Goal: Transaction & Acquisition: Purchase product/service

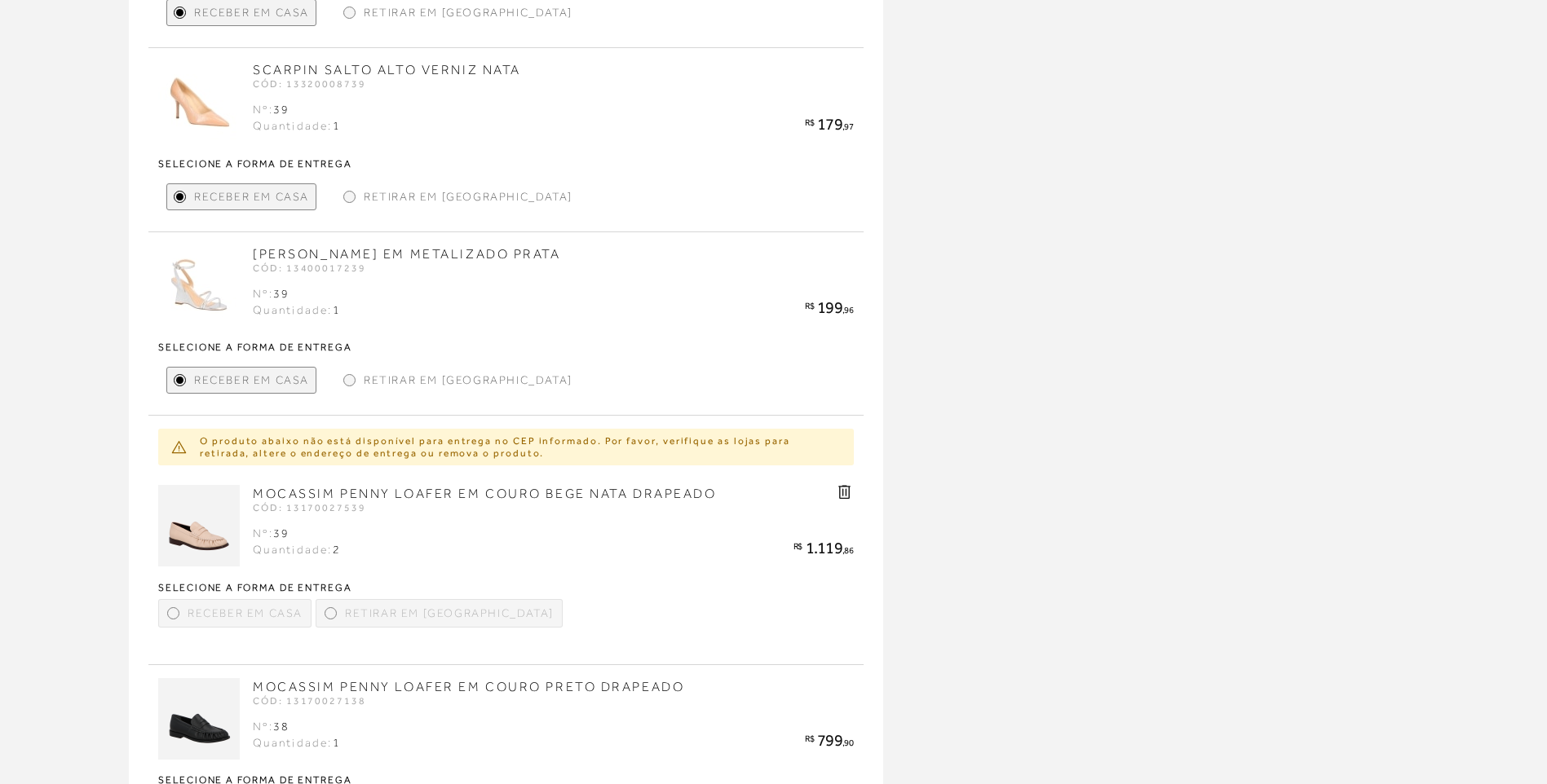
scroll to position [1142, 0]
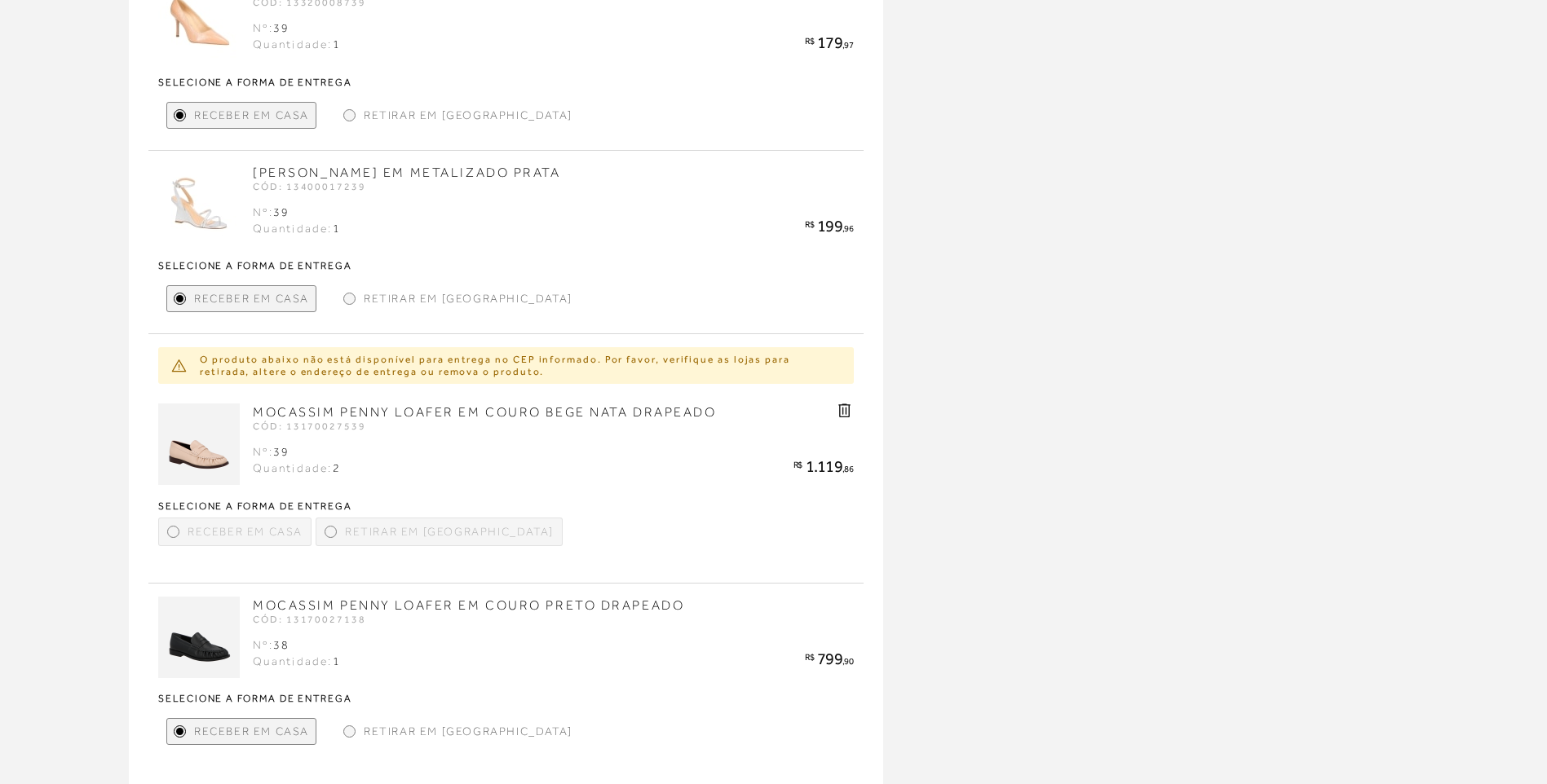
click at [846, 415] on icon at bounding box center [844, 411] width 19 height 19
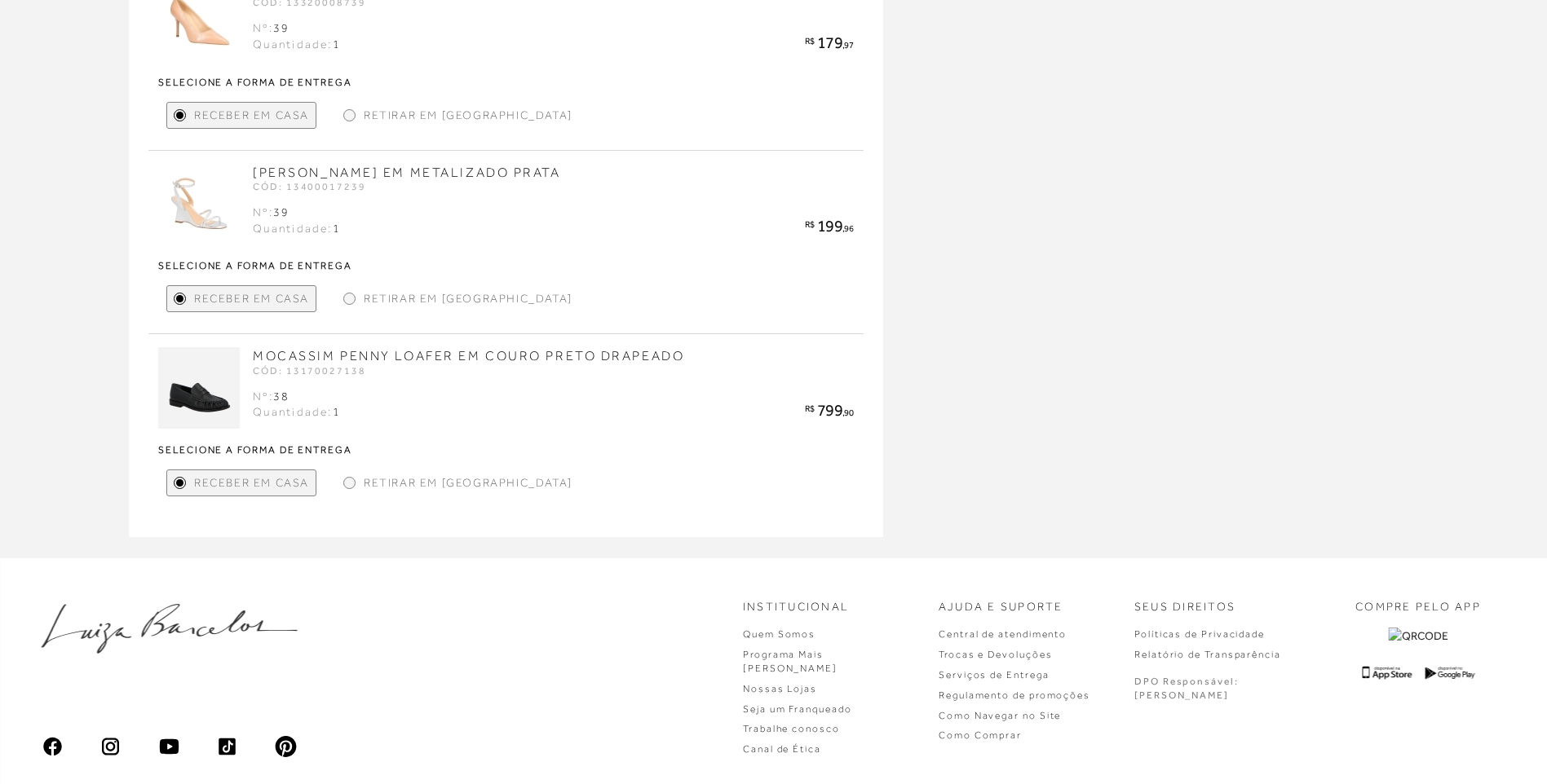
click at [411, 483] on span "Retirar em Loja" at bounding box center [468, 483] width 209 height 17
click at [363, 561] on div "Institucional Quem Somos Programa Mais Luiza Nossas Lojas" at bounding box center [774, 681] width 1547 height 246
click at [343, 480] on div at bounding box center [349, 483] width 12 height 12
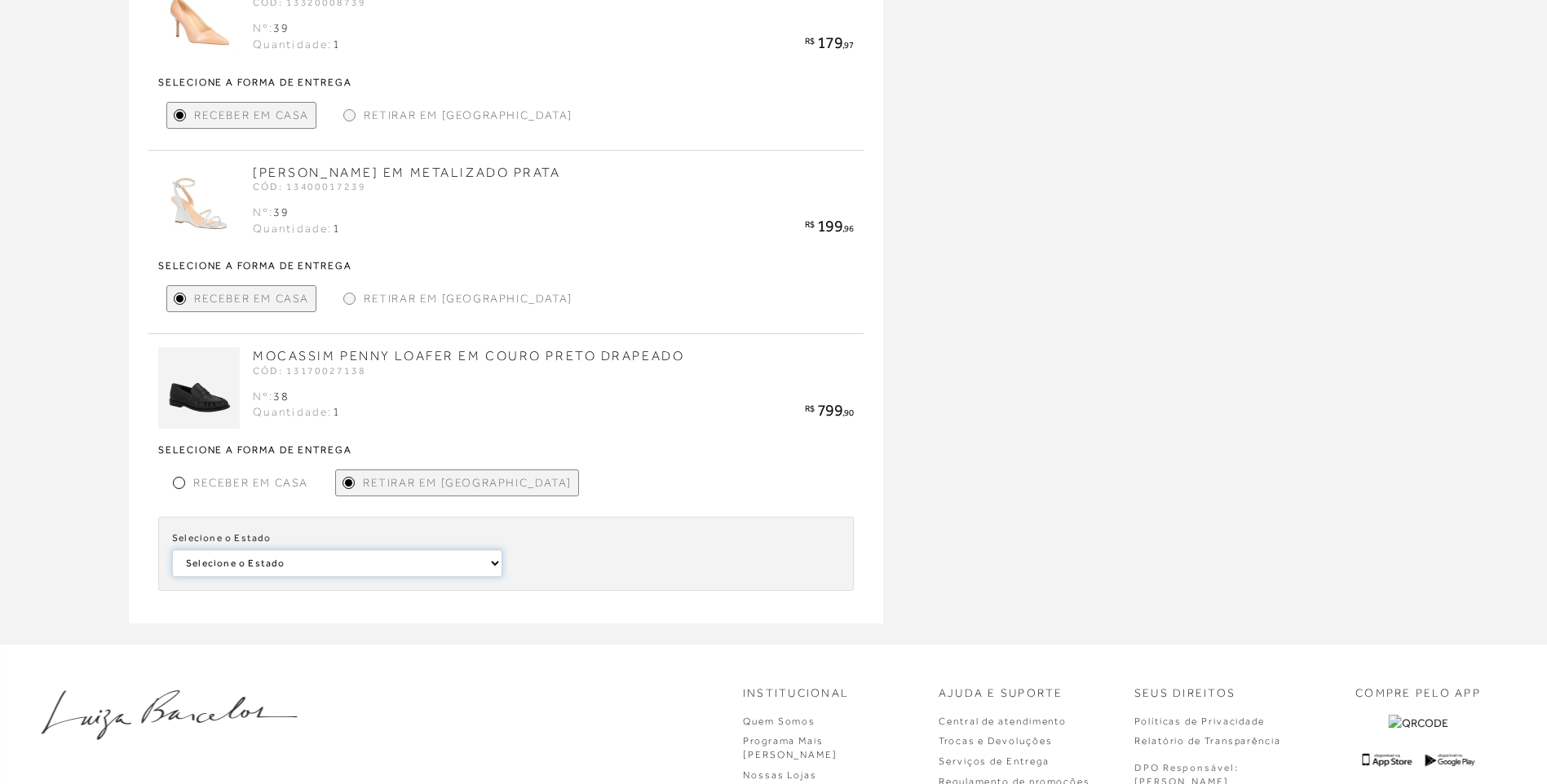
click at [337, 559] on select "Selecione o Estado Distrito Federal Bahia" at bounding box center [337, 564] width 330 height 28
select select
click at [172, 550] on select "Selecione o Estado Distrito Federal Bahia" at bounding box center [337, 564] width 330 height 28
click at [586, 567] on select "Selecione a Loja LUIZA BARCELOS BRASÍLIA SHOPPING" at bounding box center [673, 564] width 330 height 28
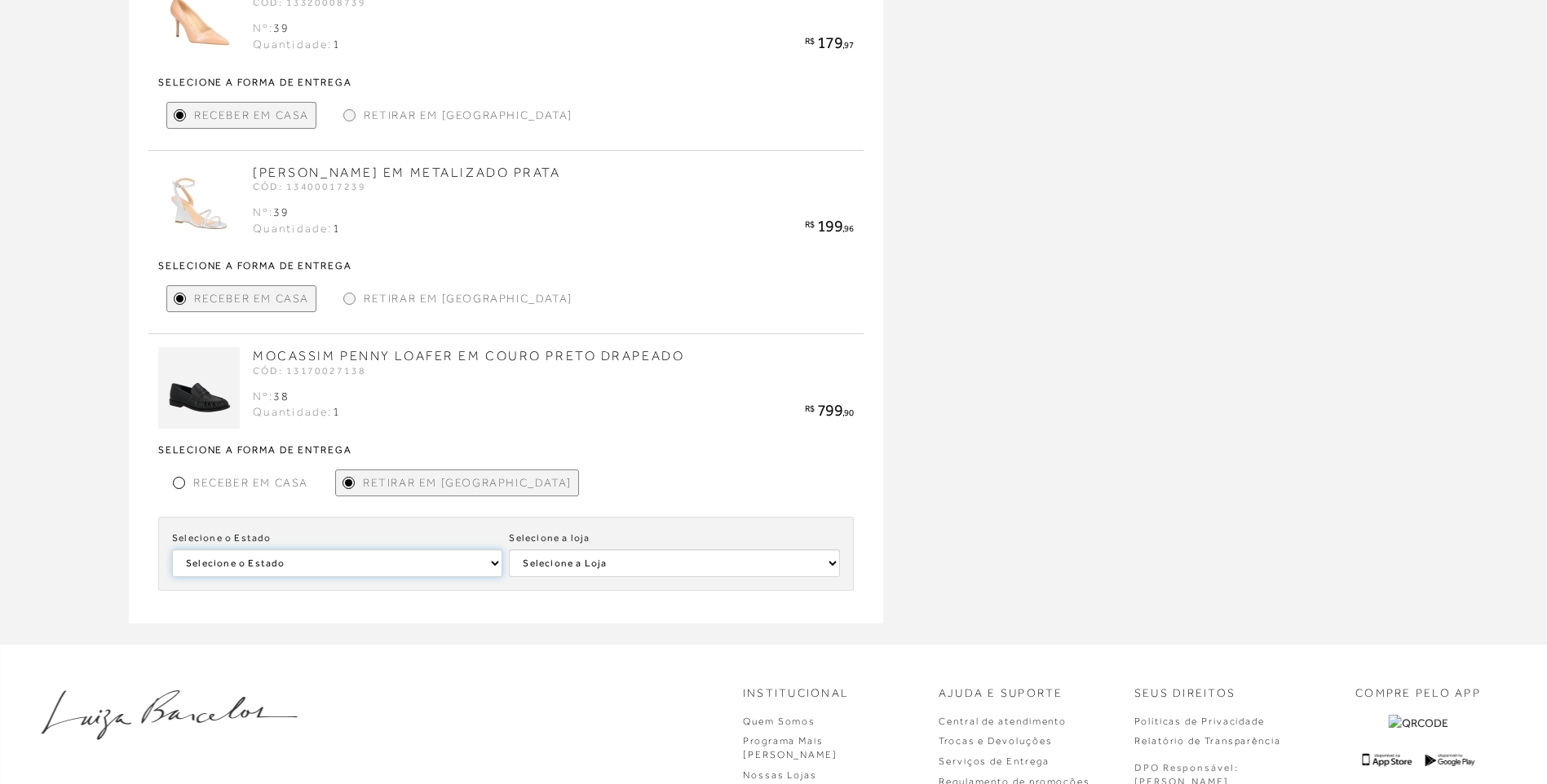
click at [320, 559] on select "Selecione o Estado Distrito Federal Bahia" at bounding box center [337, 564] width 330 height 28
click at [201, 490] on span "Receber em Casa" at bounding box center [251, 483] width 115 height 17
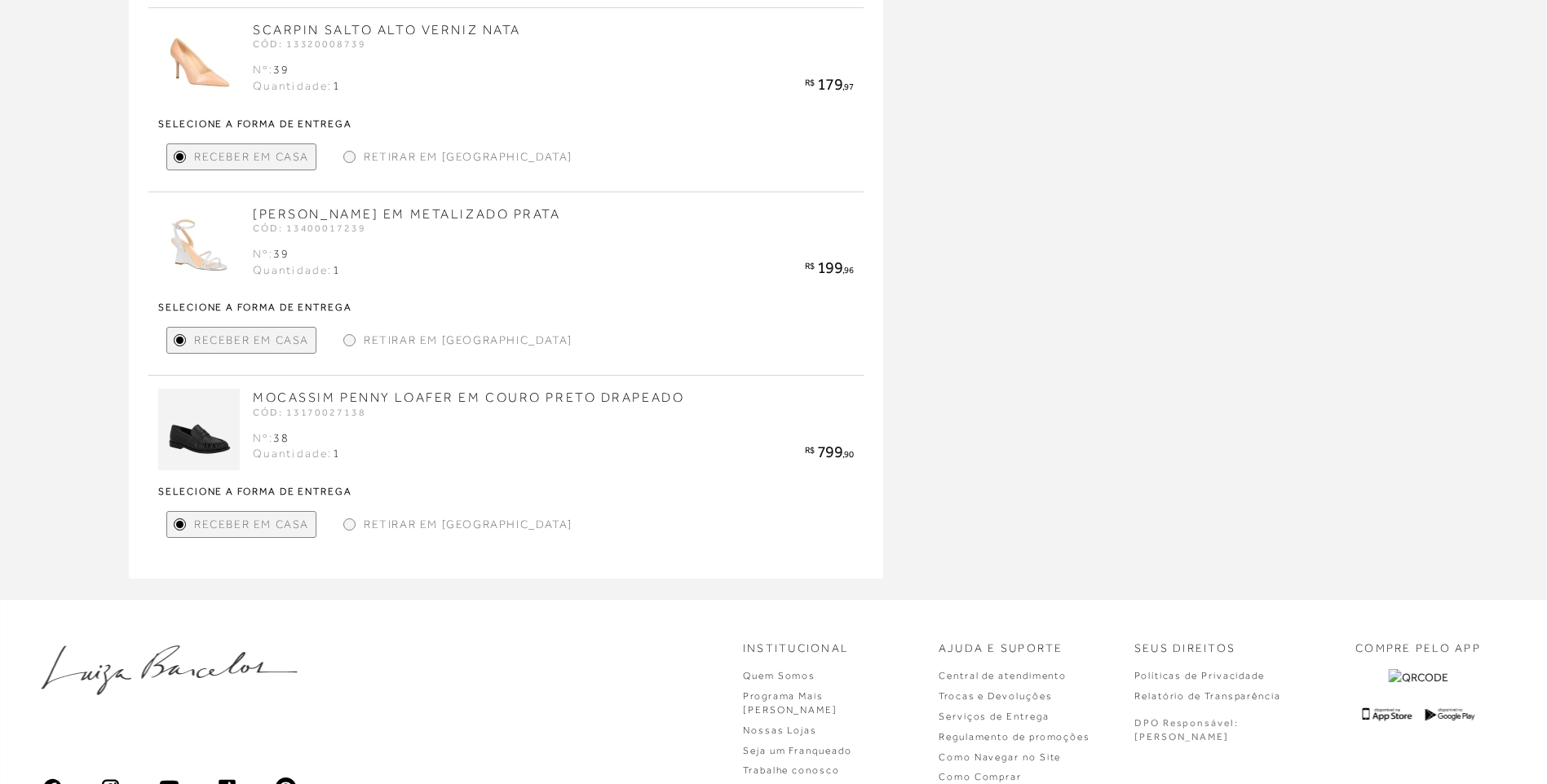
scroll to position [1060, 0]
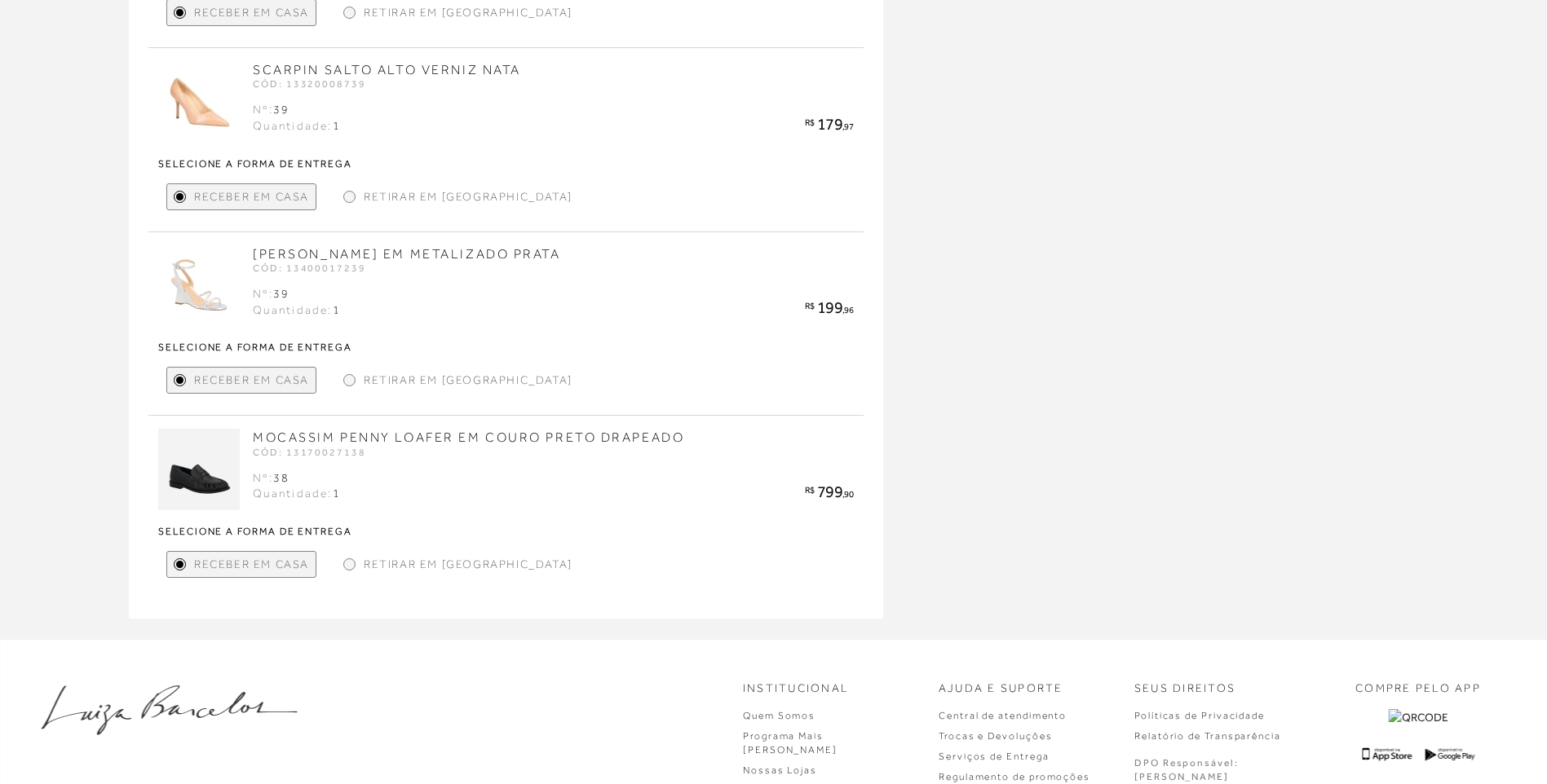
click at [352, 392] on div "Retirar em Loja" at bounding box center [458, 380] width 242 height 27
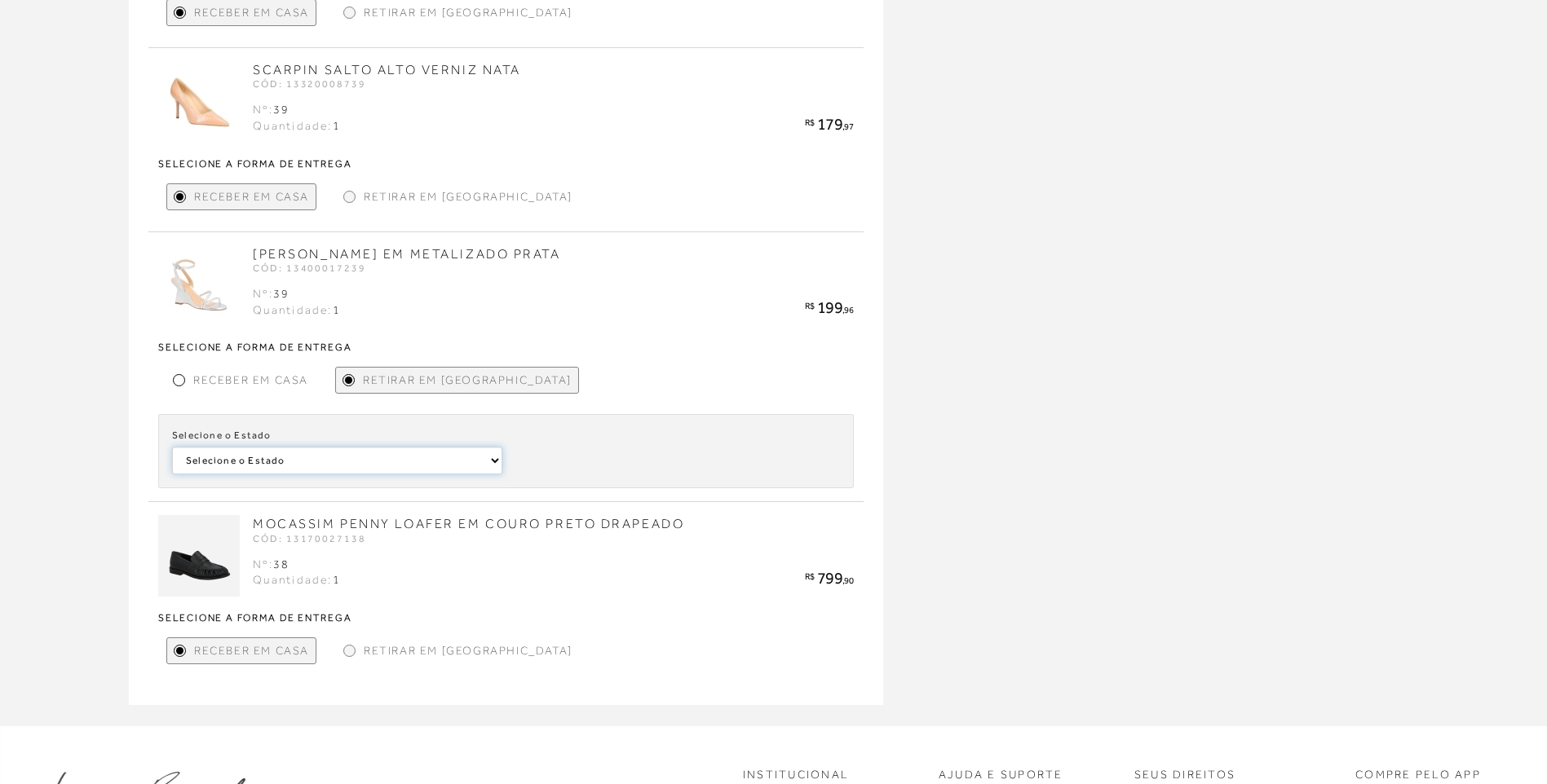
click at [355, 469] on select "Selecione o Estado Pará São Paulo" at bounding box center [337, 461] width 330 height 28
select select
click at [172, 447] on select "Selecione o Estado Pará São Paulo" at bounding box center [337, 461] width 330 height 28
click at [564, 477] on div "Selecione o Estado Selecione o Estado Pará São Paulo Selecione a loja Selecione…" at bounding box center [505, 451] width 695 height 74
click at [571, 470] on select "Selecione a Loja LUIZA BARCELOS RIBEIRÃO PRETO" at bounding box center [673, 461] width 330 height 28
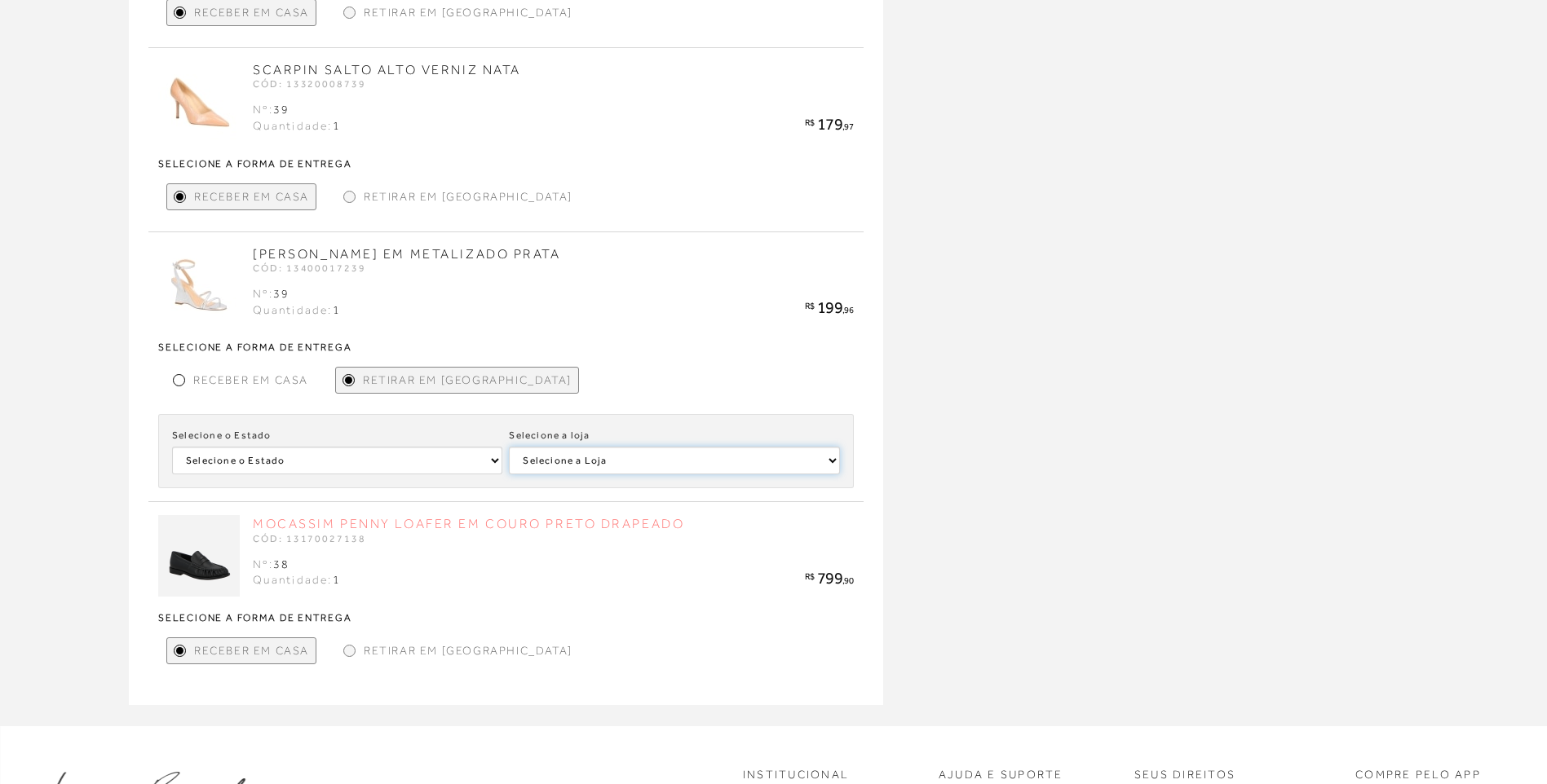
click at [509, 447] on select "Selecione a Loja LUIZA BARCELOS RIBEIRÃO PRETO" at bounding box center [673, 461] width 330 height 28
click at [370, 199] on span "Retirar em Loja" at bounding box center [468, 197] width 209 height 17
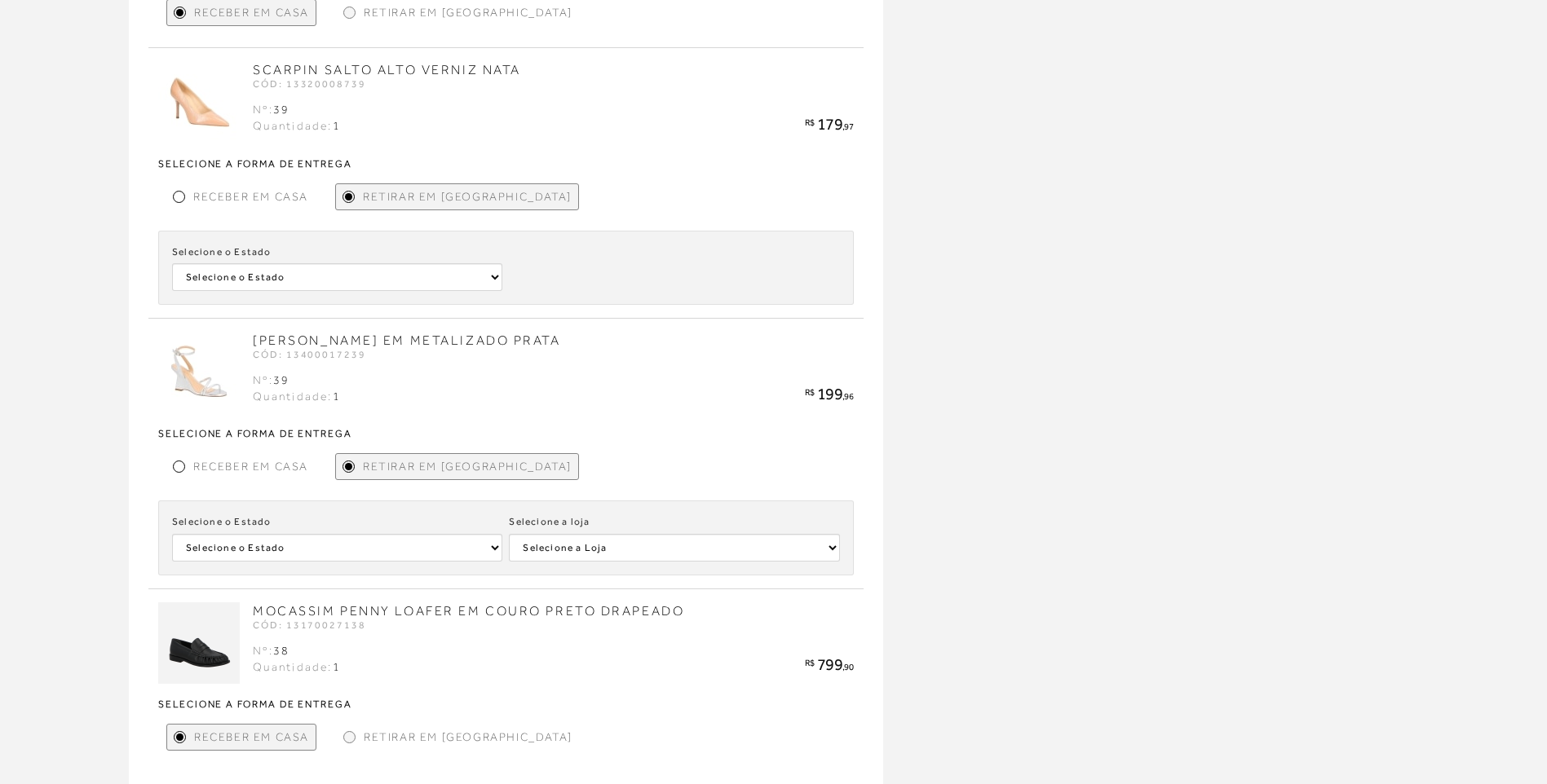
click at [314, 304] on div "Selecione o Estado Selecione o Estado Alagoas Rio Grande do Sul" at bounding box center [505, 267] width 695 height 74
click at [295, 275] on select "Selecione o Estado Alagoas Rio Grande do Sul" at bounding box center [337, 277] width 330 height 28
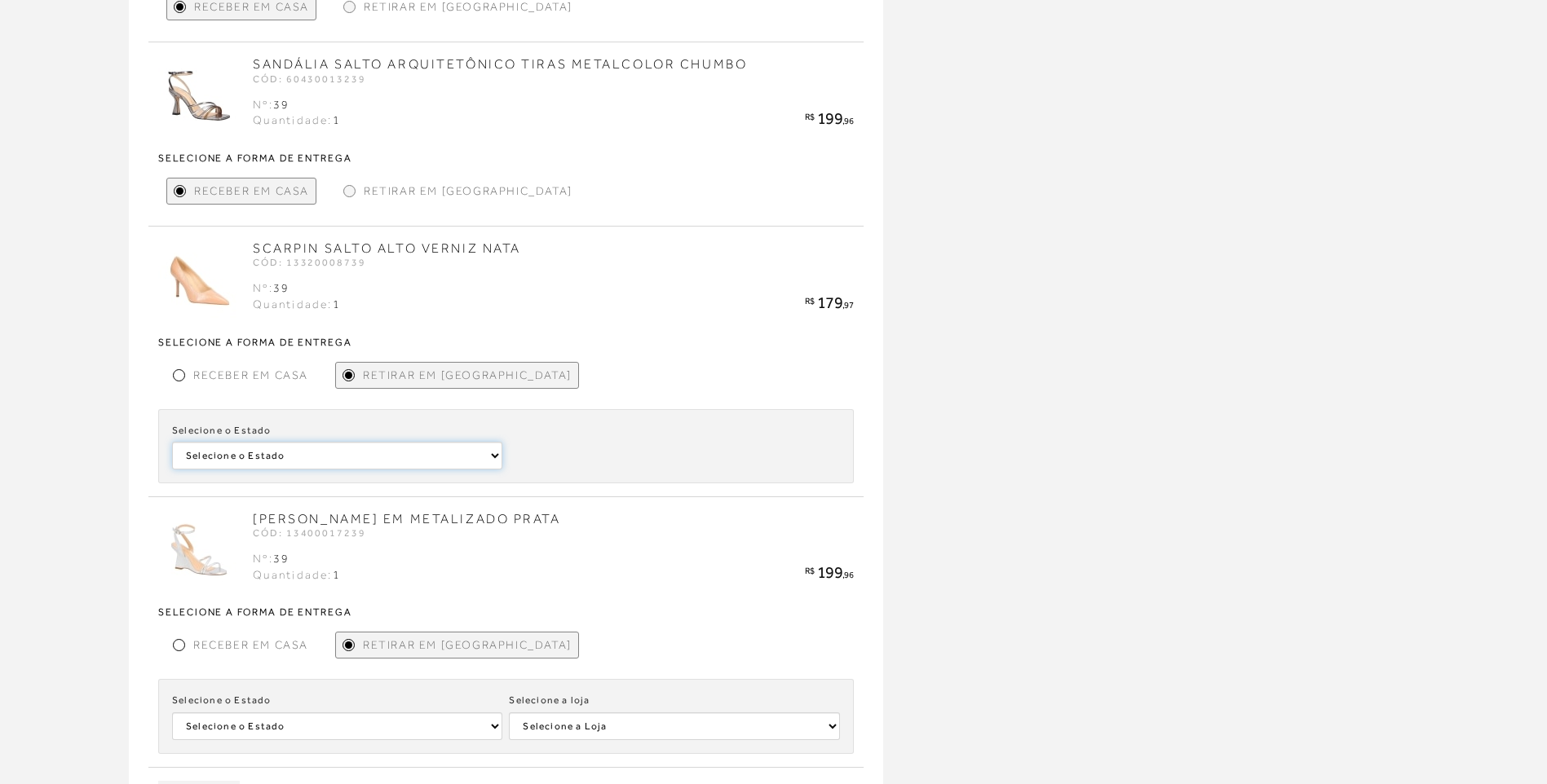
scroll to position [734, 0]
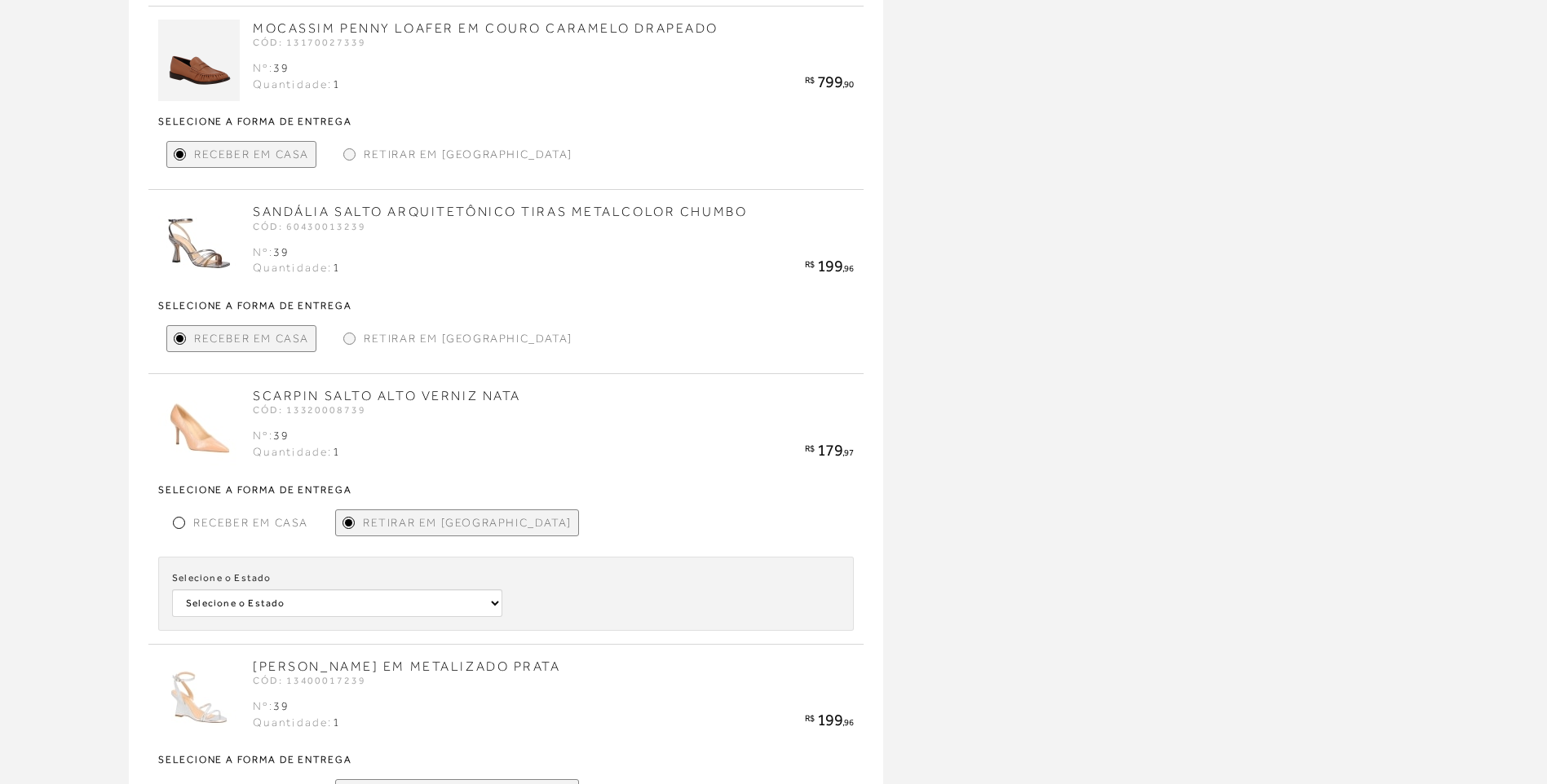
click at [374, 330] on span "Retirar em Loja" at bounding box center [468, 338] width 209 height 17
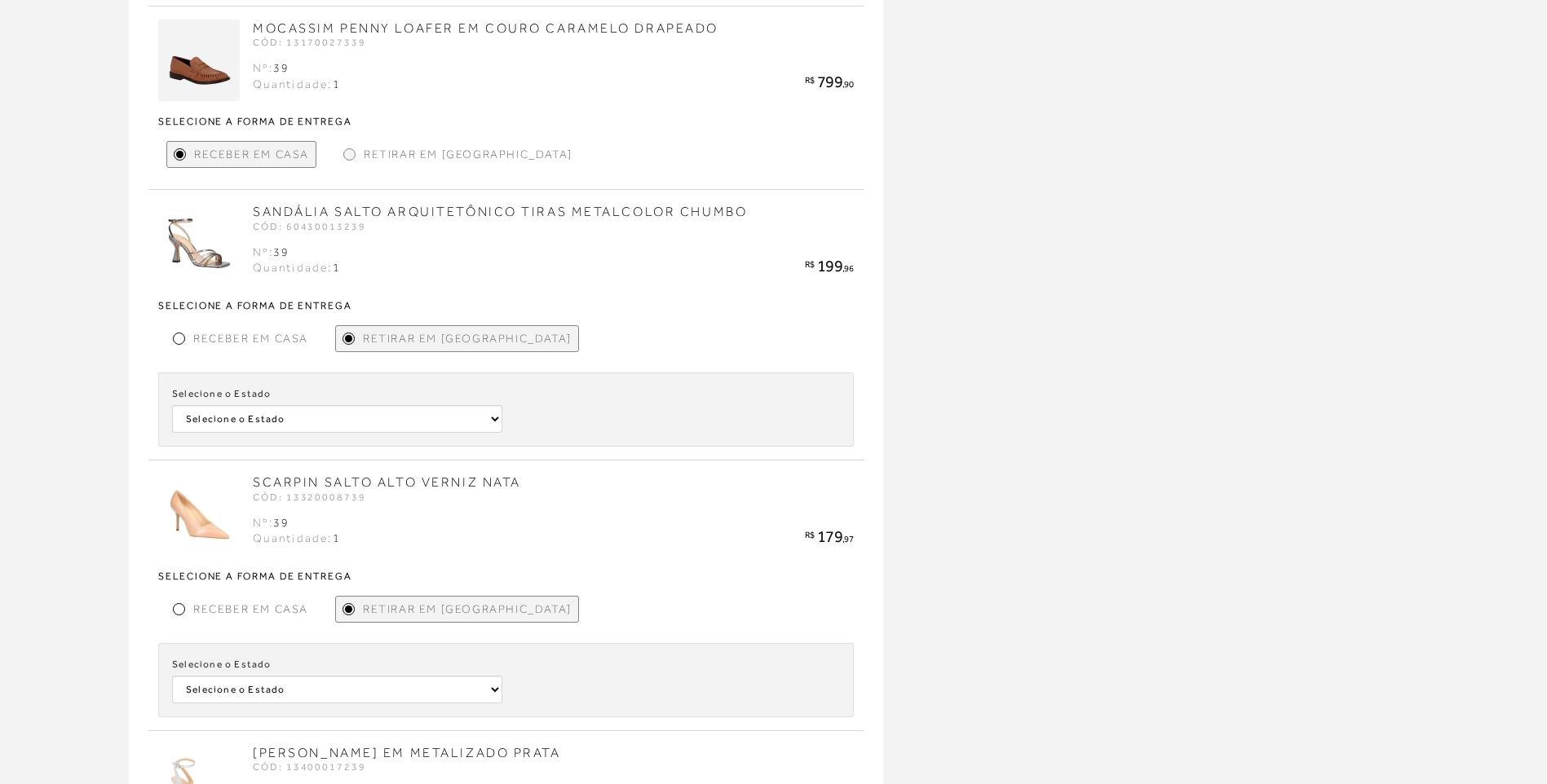
click at [458, 438] on div "Selecione o Estado Selecione o Estado Rio Grande do Norte" at bounding box center [505, 410] width 695 height 74
click at [446, 426] on select "Selecione o Estado Rio Grande do Norte" at bounding box center [337, 420] width 330 height 28
click at [352, 161] on div "Retirar em Loja" at bounding box center [458, 154] width 242 height 27
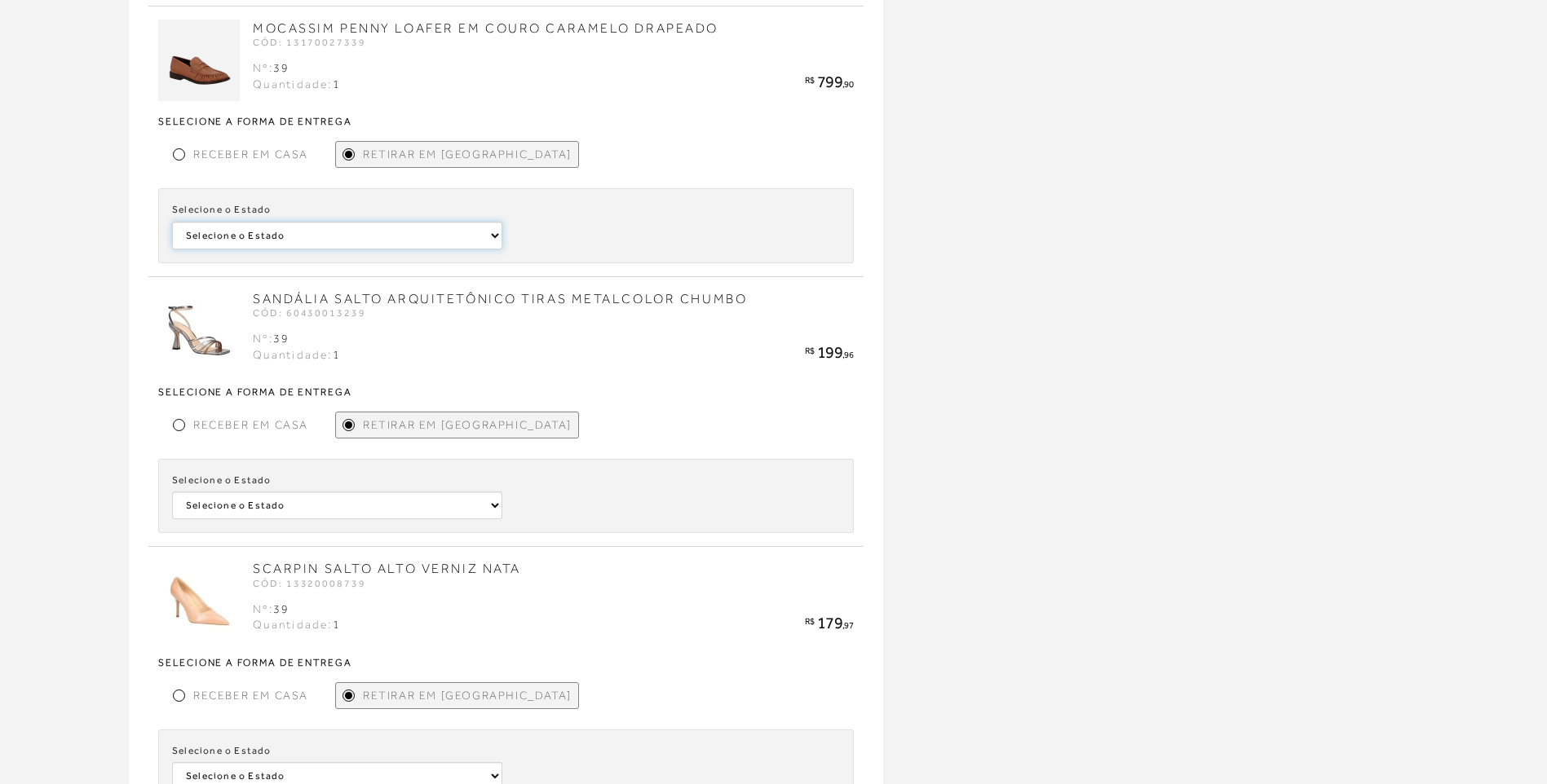
click at [359, 230] on select "Selecione o Estado São Paulo Distrito Federal" at bounding box center [337, 236] width 330 height 28
select select
click at [172, 222] on select "Selecione o Estado São Paulo Distrito Federal" at bounding box center [337, 236] width 330 height 28
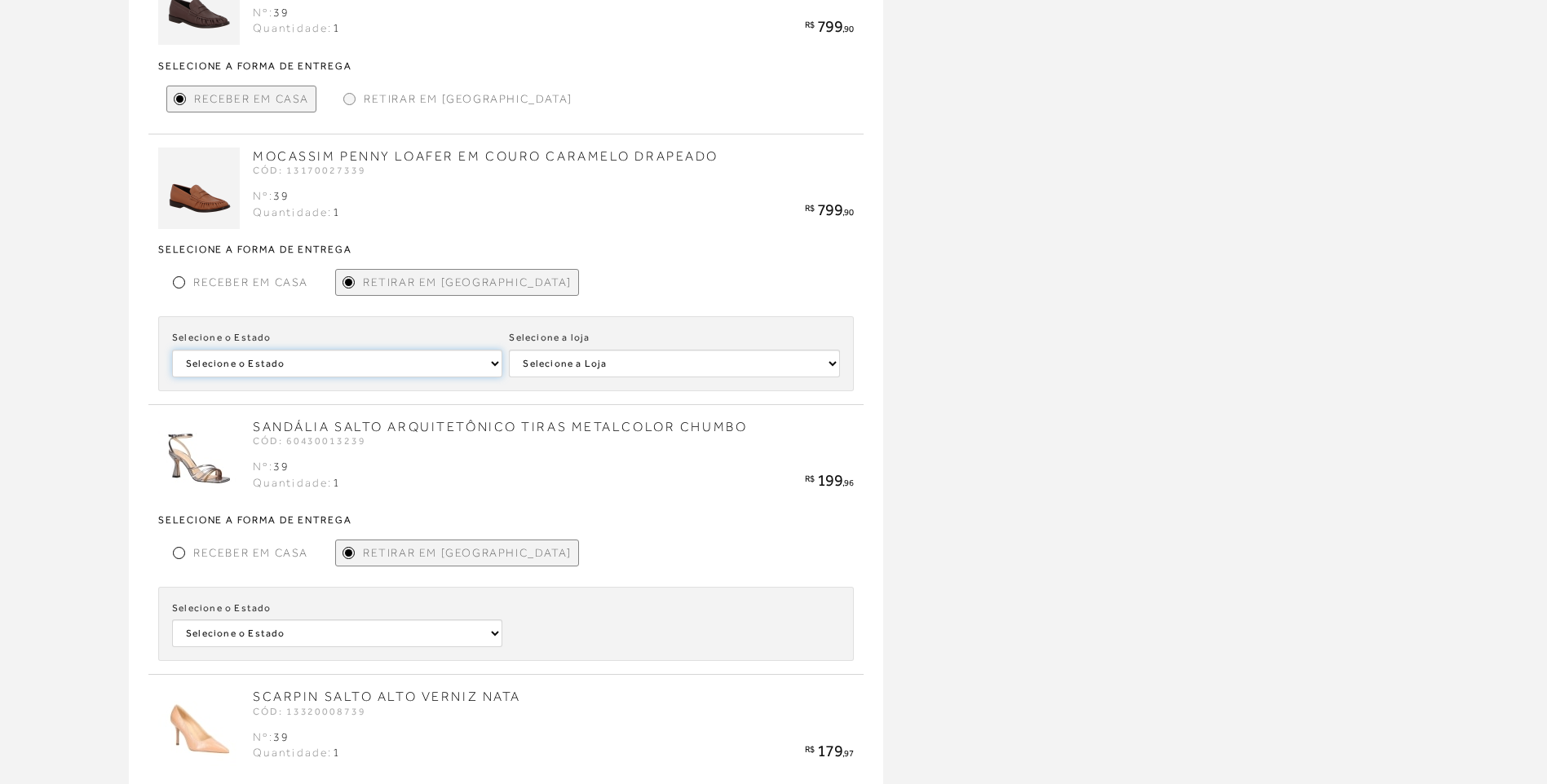
scroll to position [571, 0]
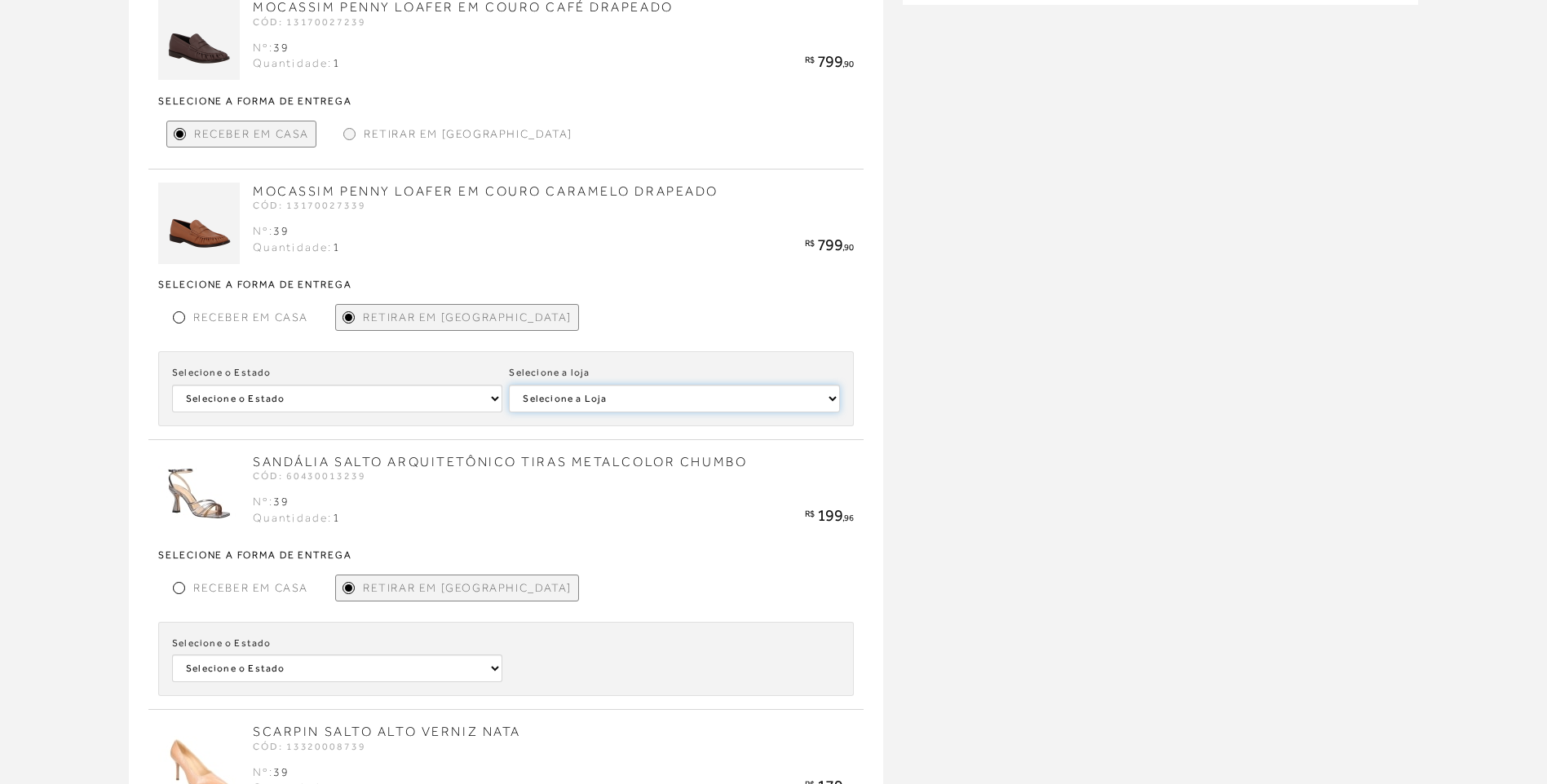
click at [606, 392] on select "Selecione a Loja LUIZA BARCELOS SANTOS" at bounding box center [673, 399] width 330 height 28
click at [371, 127] on span "Retirar em Loja" at bounding box center [468, 134] width 209 height 17
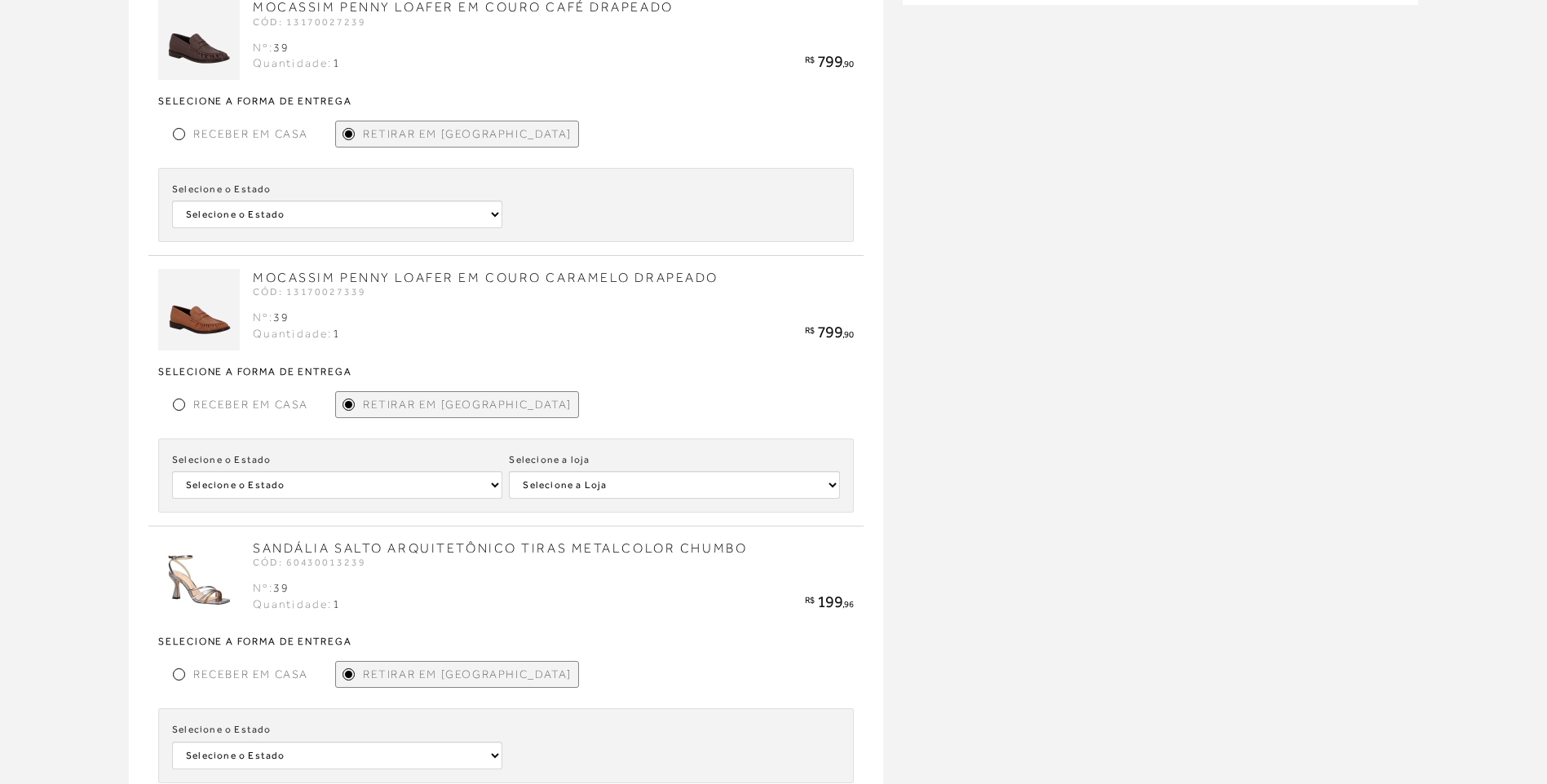
scroll to position [408, 0]
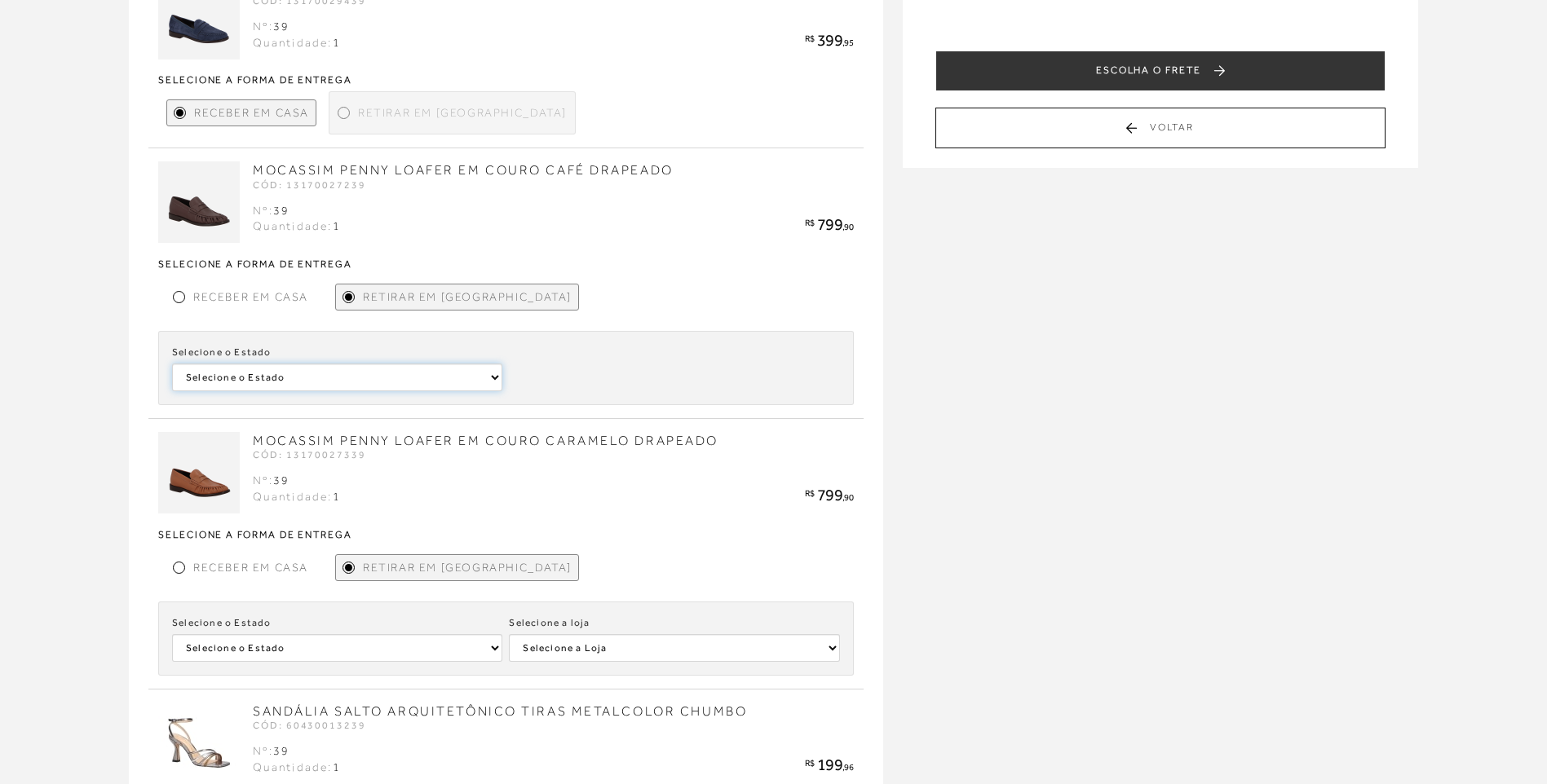
drag, startPoint x: 320, startPoint y: 377, endPoint x: 329, endPoint y: 373, distance: 9.8
click at [325, 375] on select "Selecione o Estado Bahia" at bounding box center [337, 378] width 330 height 28
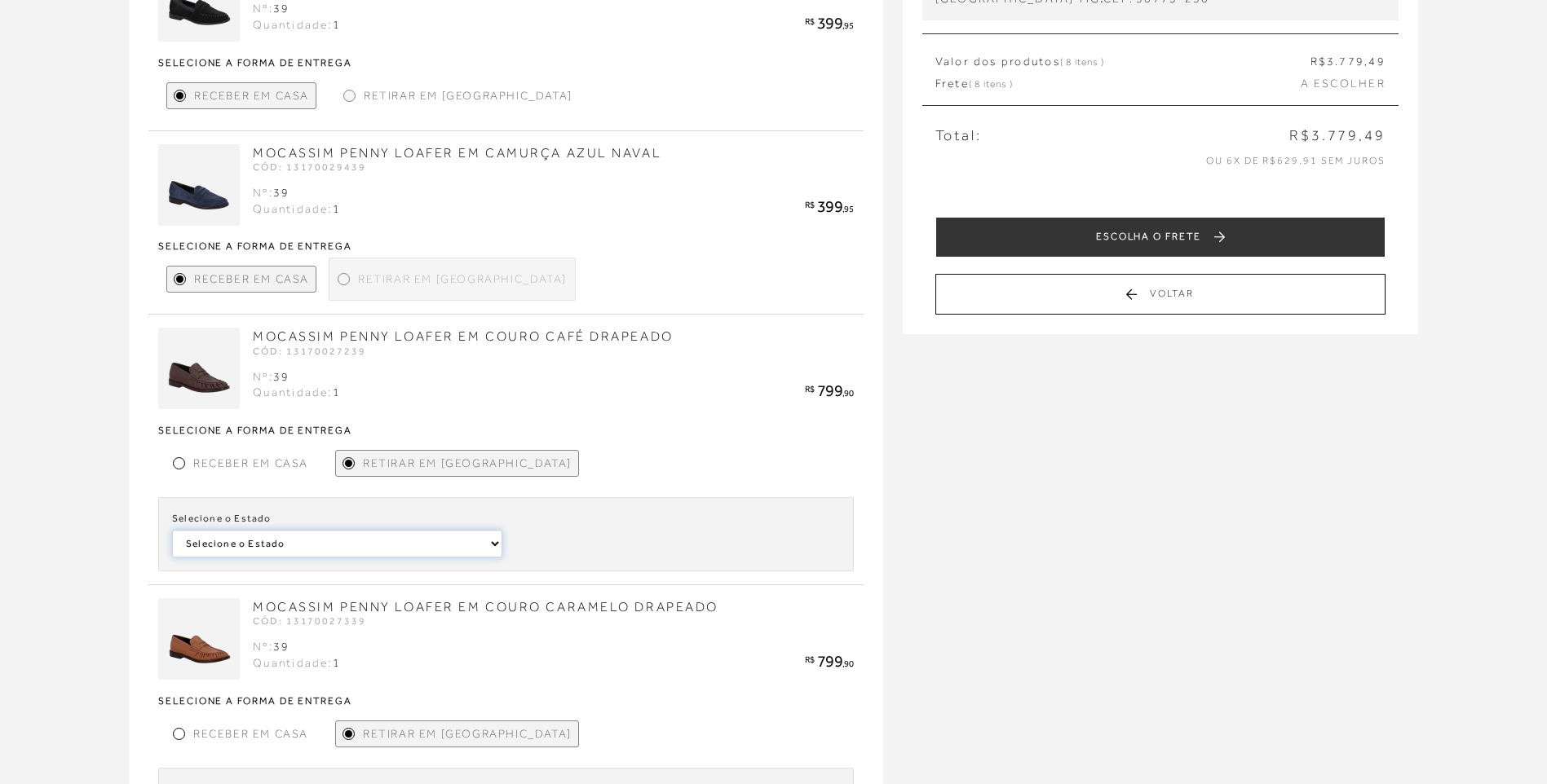
scroll to position [81, 0]
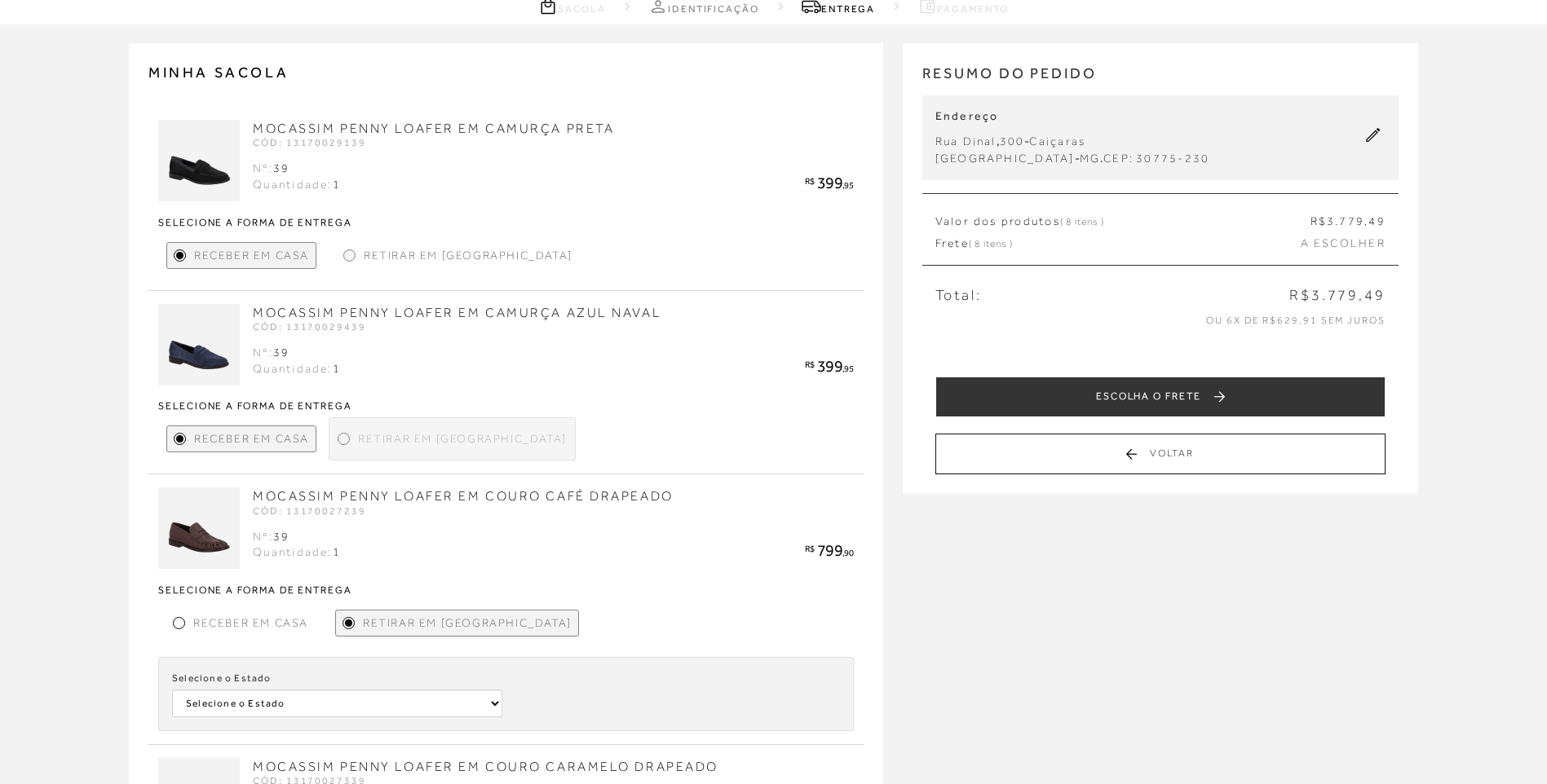
click at [335, 443] on div "Retirar em Loja" at bounding box center [452, 438] width 247 height 44
click at [341, 441] on div at bounding box center [343, 438] width 7 height 7
click at [360, 256] on div "Retirar em Loja" at bounding box center [458, 255] width 242 height 27
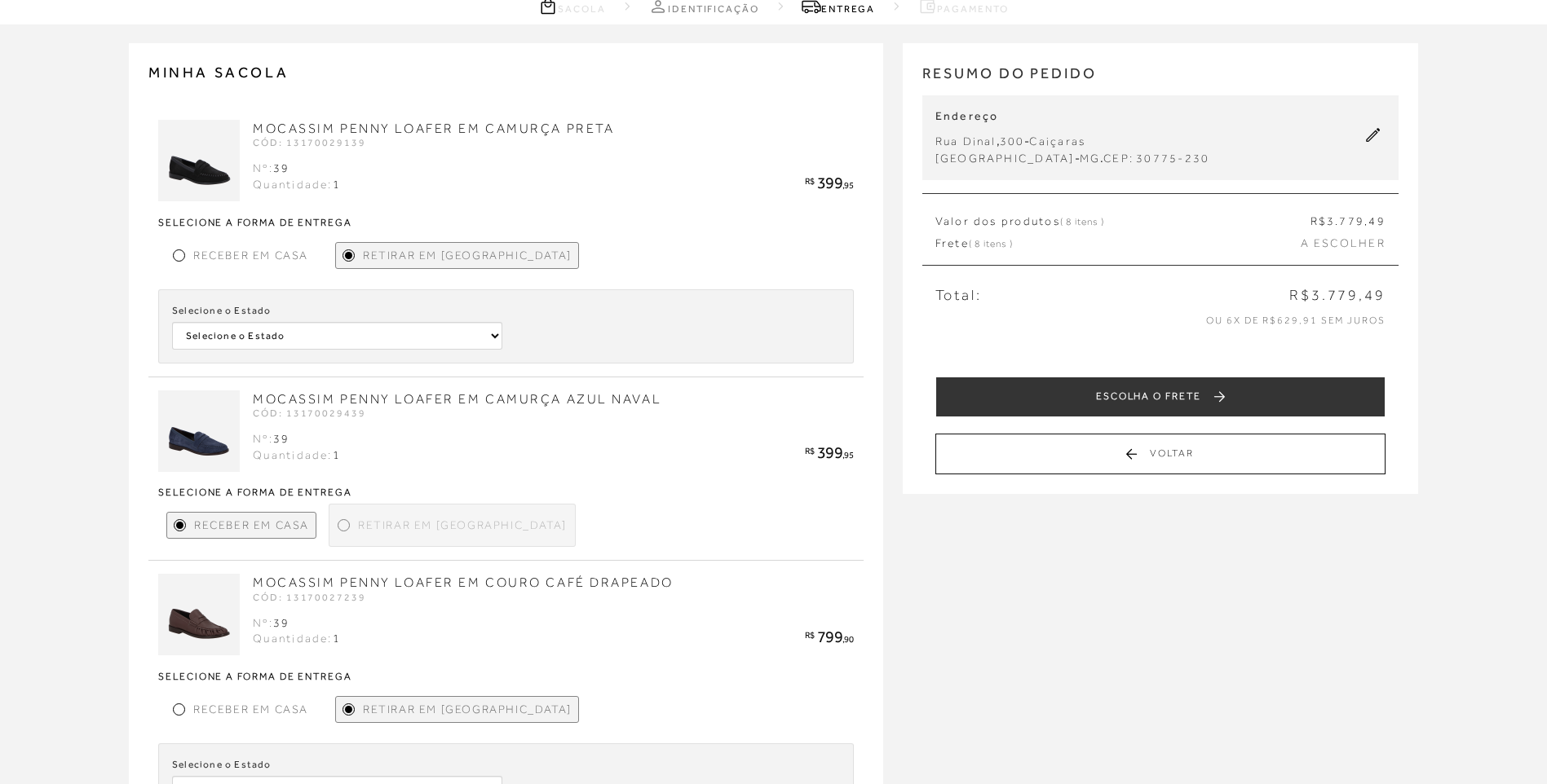
click at [322, 371] on div "MOCASSIM PENNY LOAFER EM CAMURÇA PRETA CÓD: 13170029139 Nº: 39 Quantidade: 1 R$…" at bounding box center [505, 242] width 715 height 271
click at [286, 338] on select "Selecione o Estado Rio Grande do Sul" at bounding box center [337, 336] width 330 height 28
select select
click at [172, 322] on select "Selecione o Estado Rio Grande do Sul" at bounding box center [337, 336] width 330 height 28
click at [533, 353] on div "Selecione o Estado Selecione o Estado Rio Grande do Sul Selecione a loja Seleci…" at bounding box center [505, 327] width 695 height 74
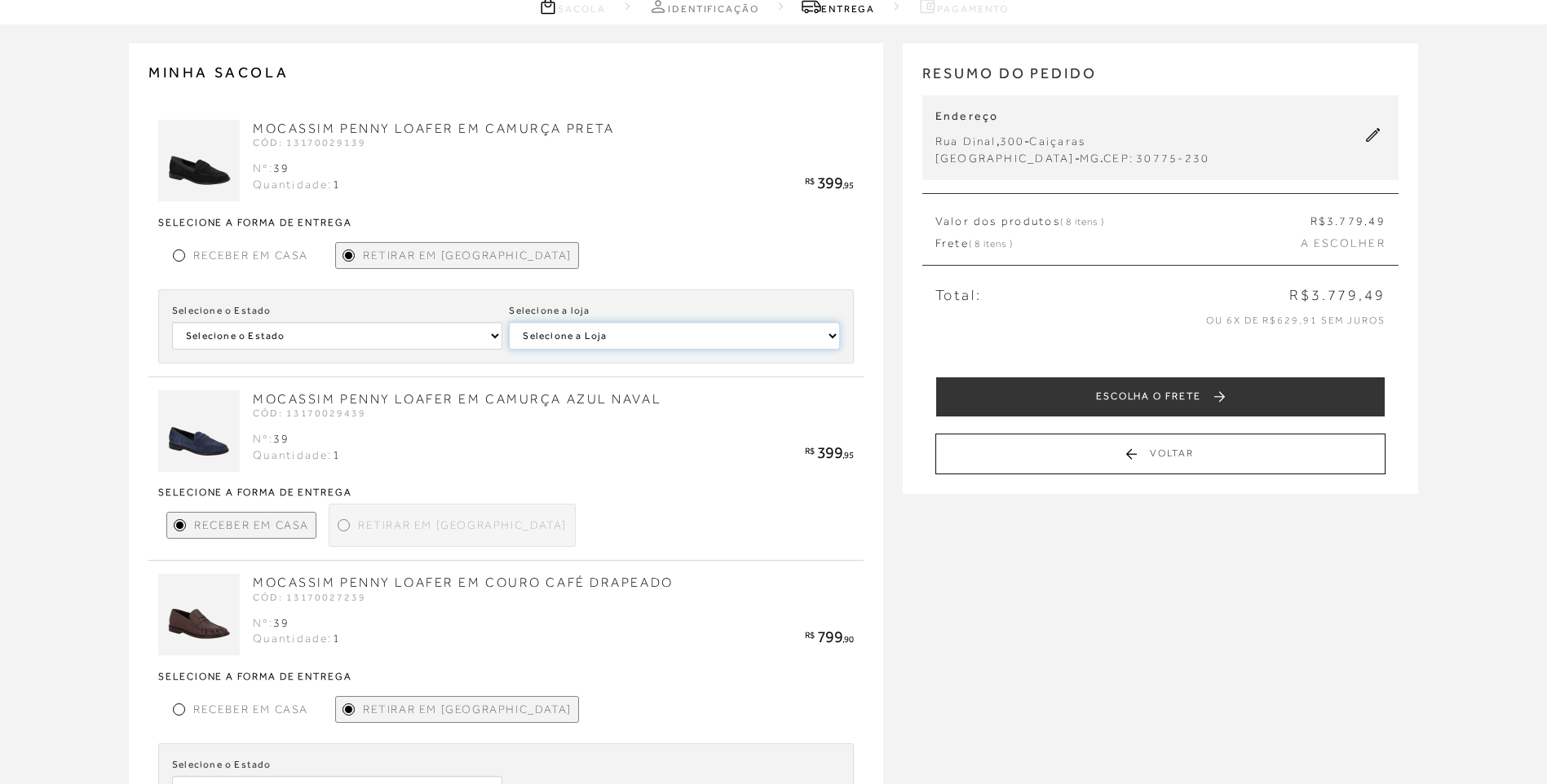
click at [544, 333] on select "Selecione a Loja LUIZA BARCELOS PORTO ALEGRE II" at bounding box center [673, 336] width 330 height 28
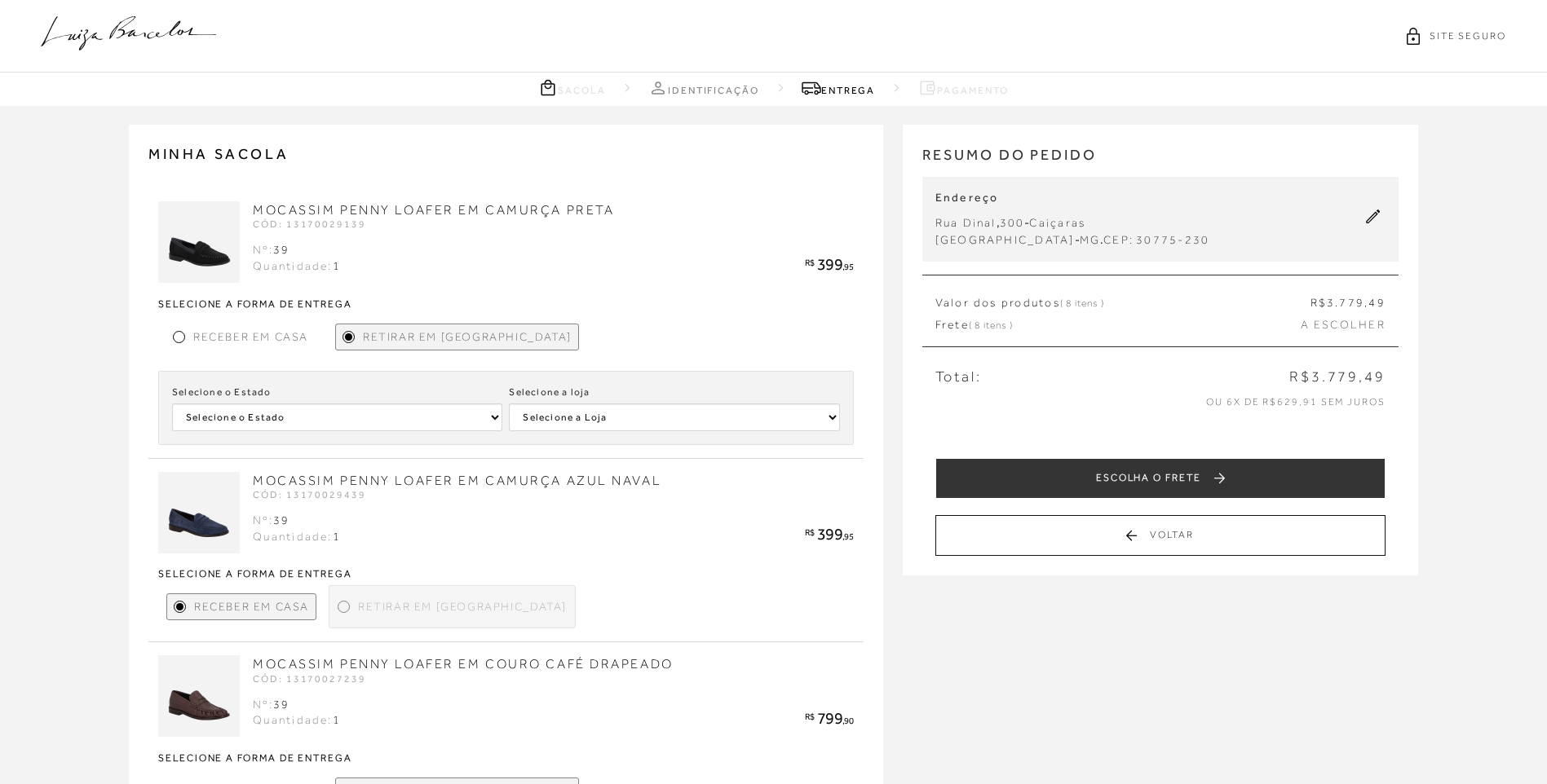
click at [139, 35] on icon at bounding box center [128, 34] width 175 height 35
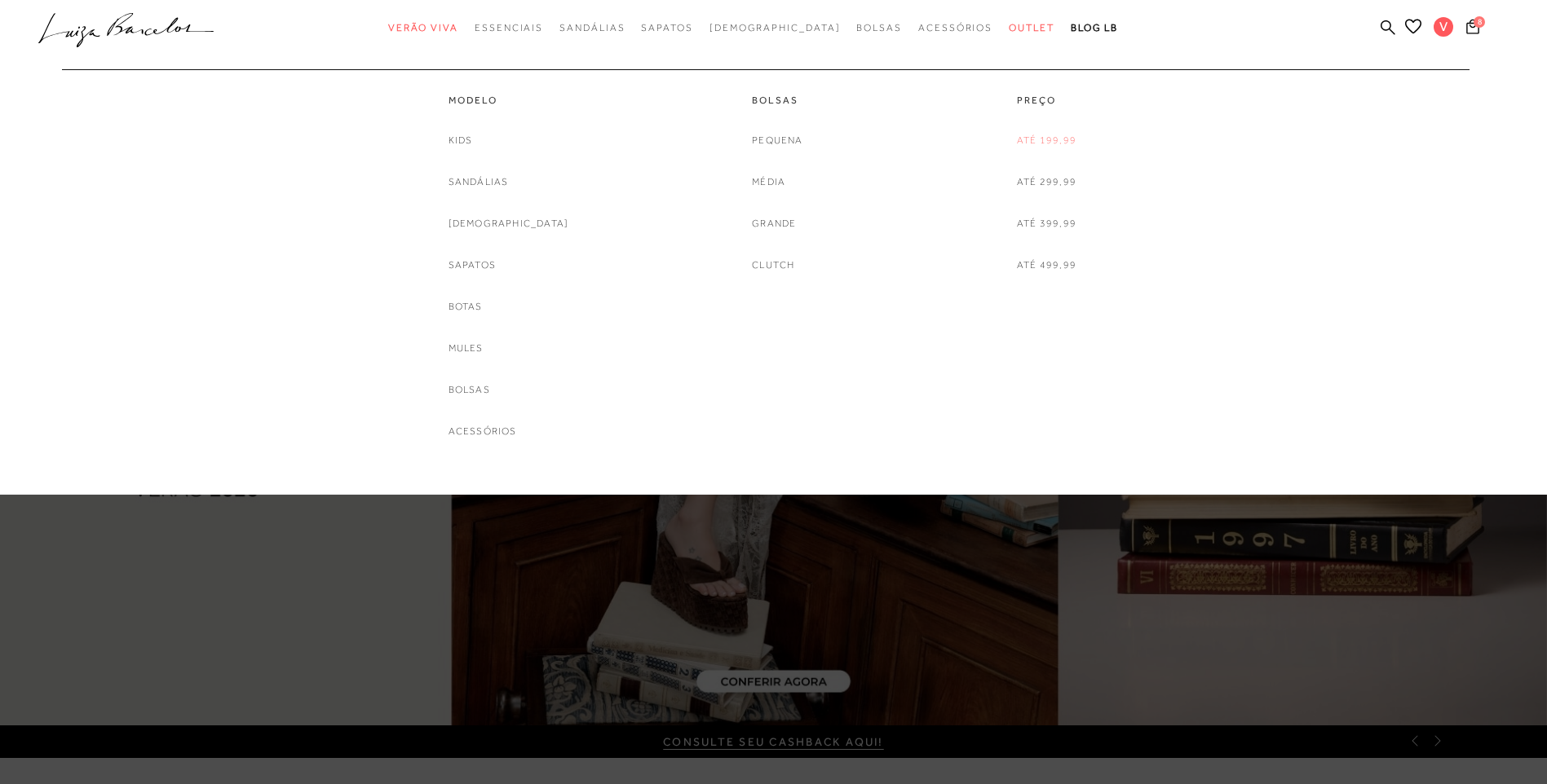
click at [1052, 140] on link "Até 199,99" at bounding box center [1047, 141] width 59 height 17
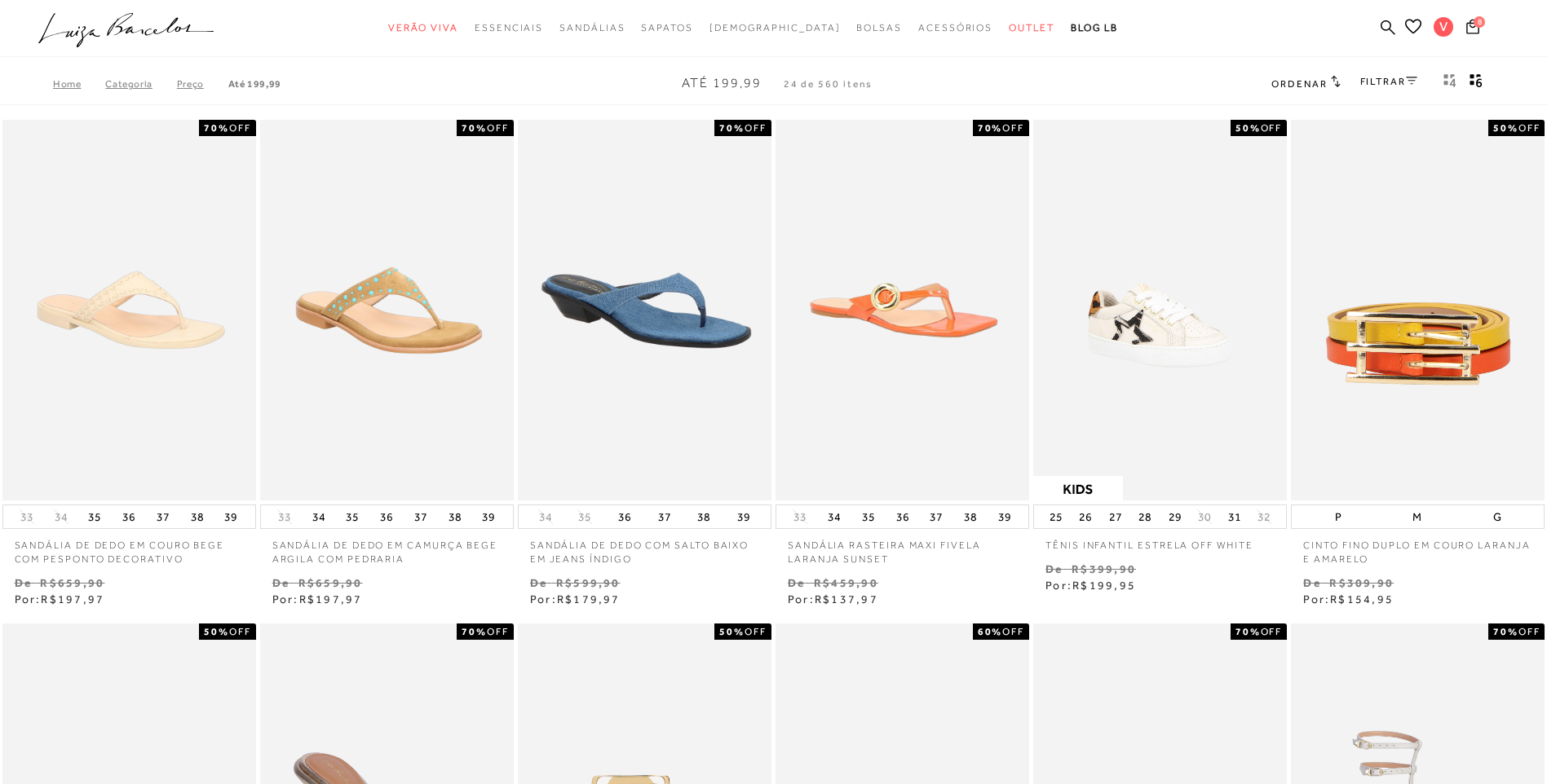
click at [1377, 88] on div "FILTRAR" at bounding box center [1388, 83] width 57 height 21
click at [1367, 83] on link "FILTRAR" at bounding box center [1388, 81] width 57 height 12
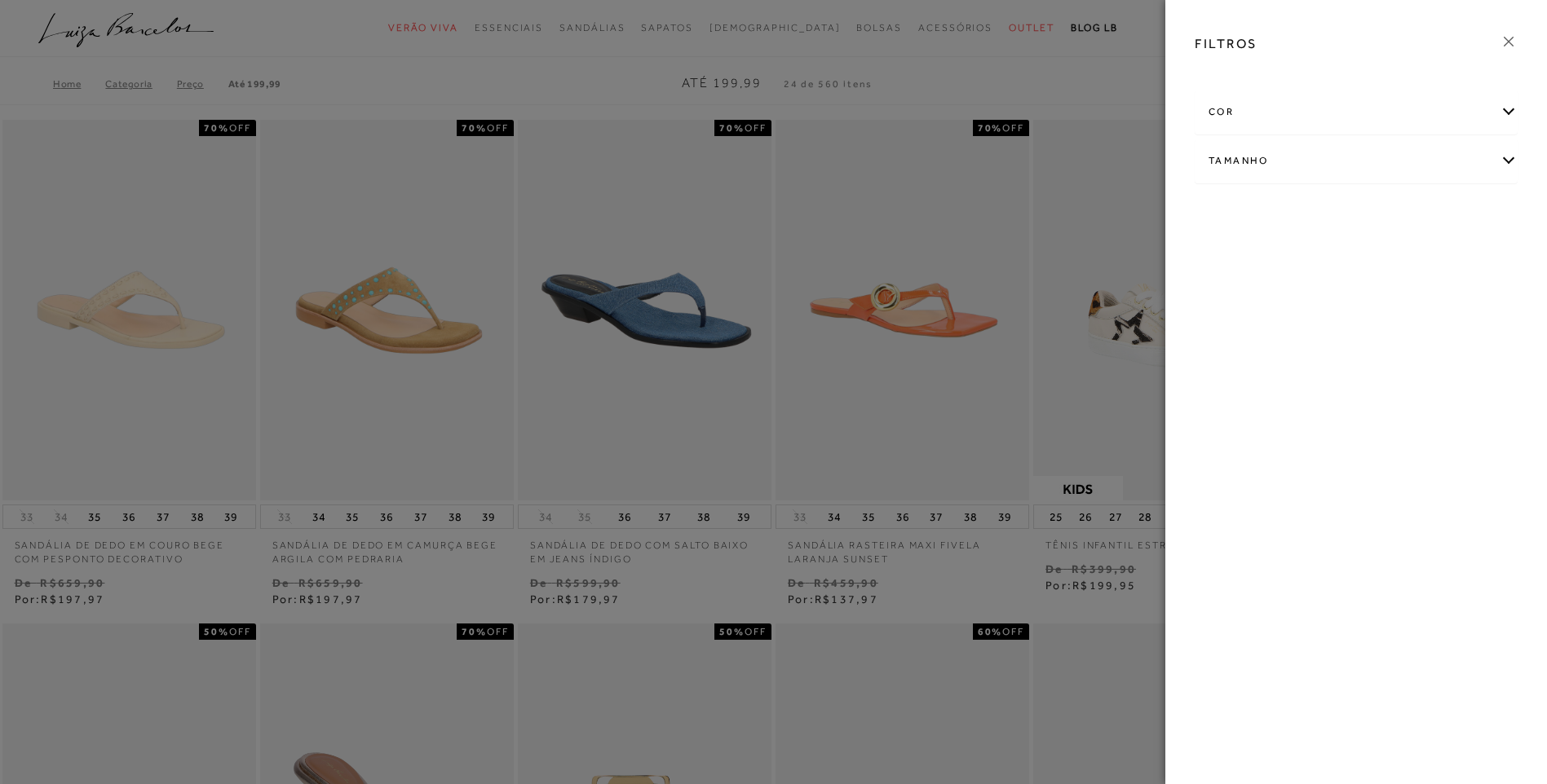
click at [1309, 155] on div "Tamanho" at bounding box center [1356, 160] width 321 height 44
click at [1238, 285] on link "Ver mais..." at bounding box center [1239, 284] width 44 height 12
click at [1239, 339] on label "39" at bounding box center [1228, 343] width 38 height 35
click at [1222, 339] on input "39" at bounding box center [1214, 346] width 16 height 16
checkbox input "true"
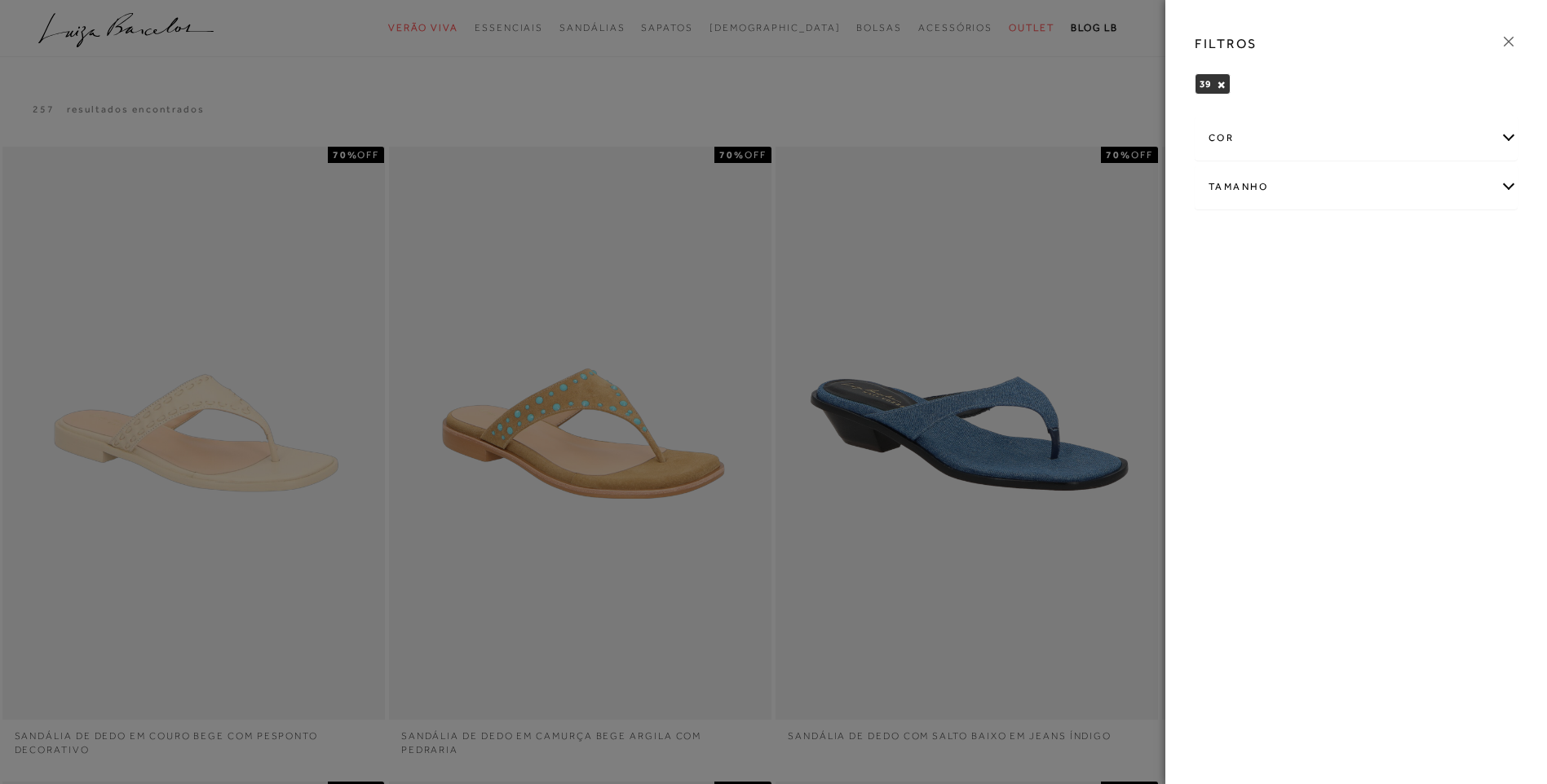
click at [992, 267] on div at bounding box center [774, 392] width 1547 height 784
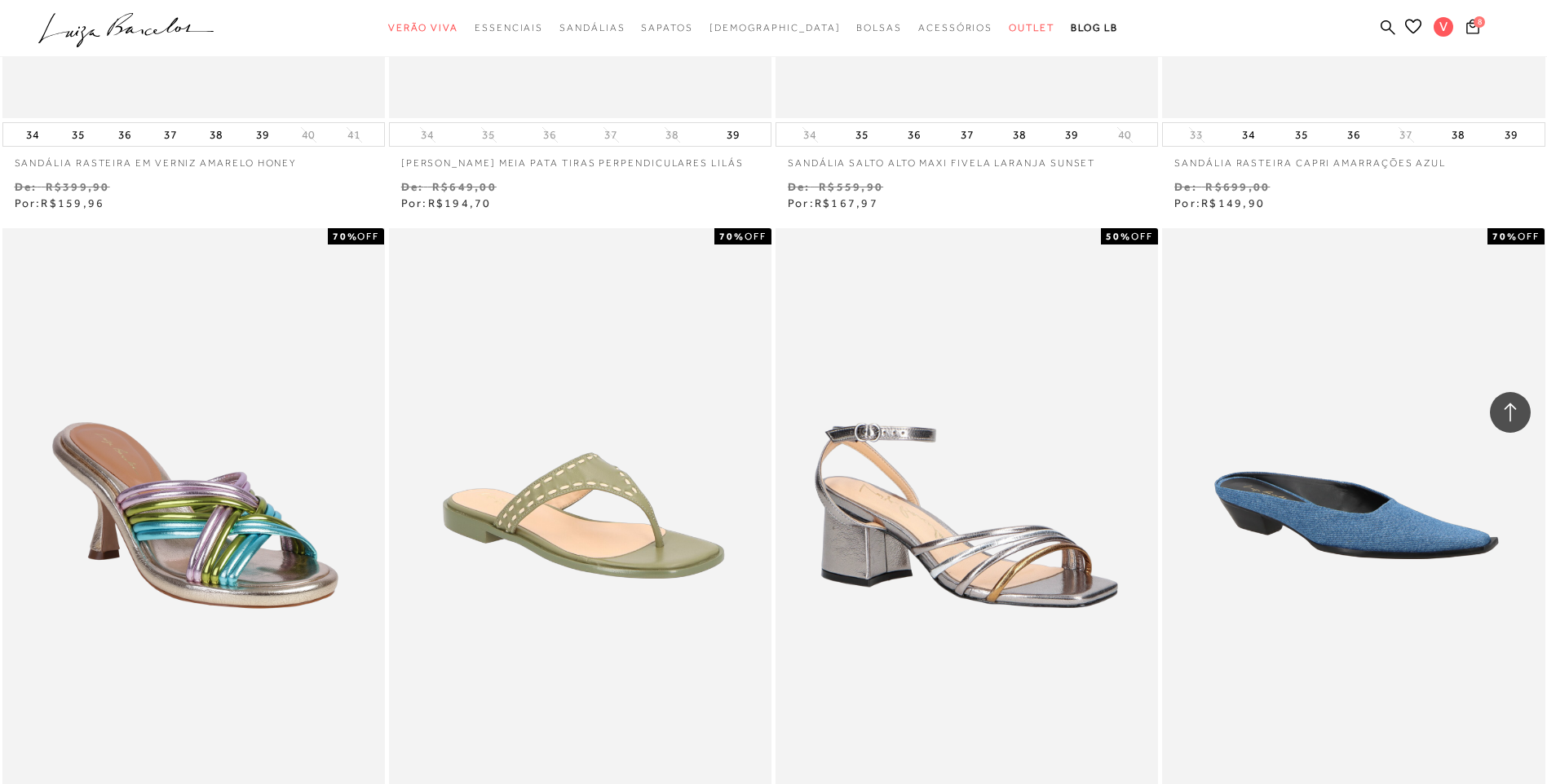
scroll to position [1631, 0]
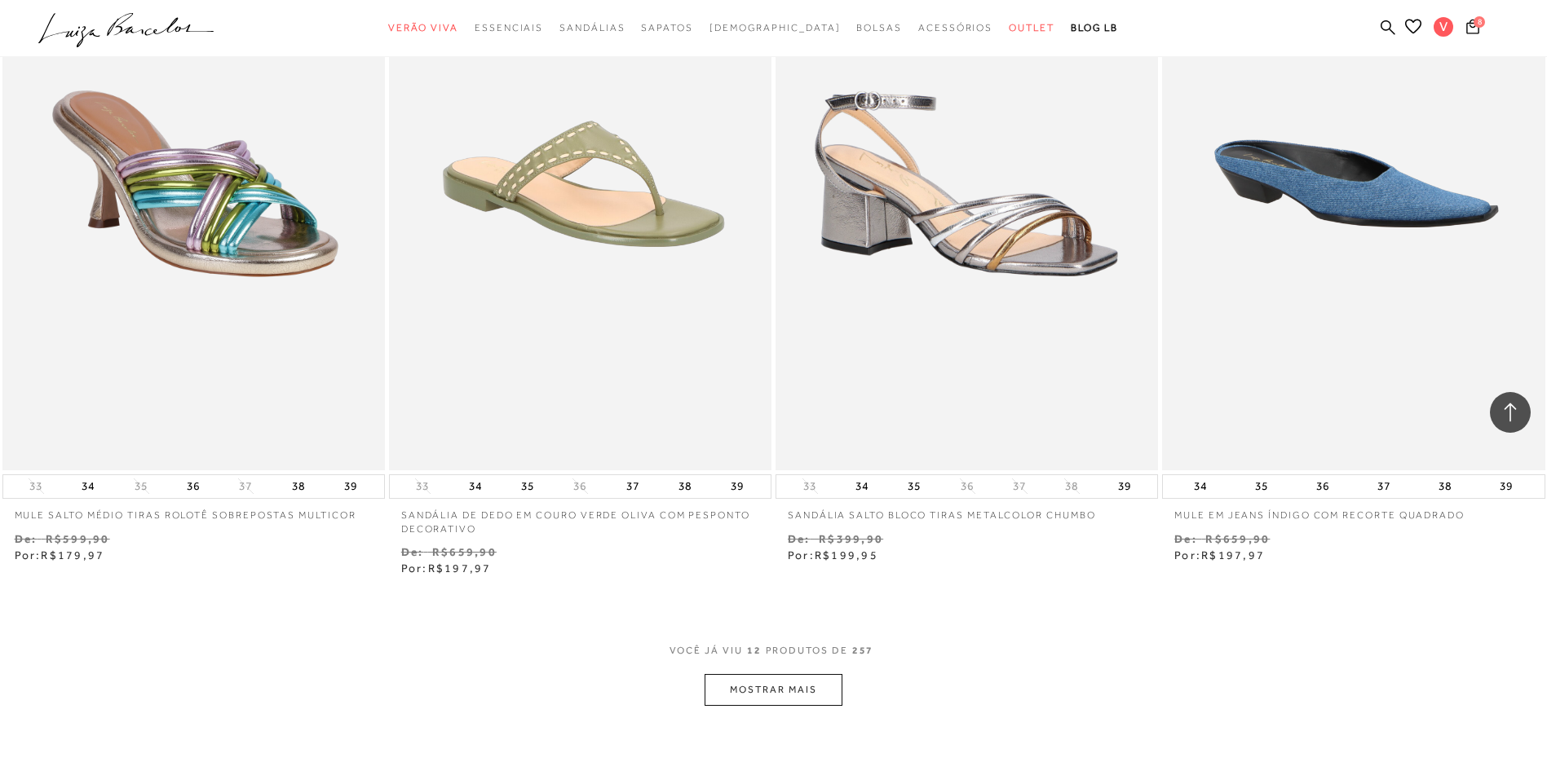
click at [764, 684] on button "MOSTRAR MAIS" at bounding box center [773, 690] width 137 height 32
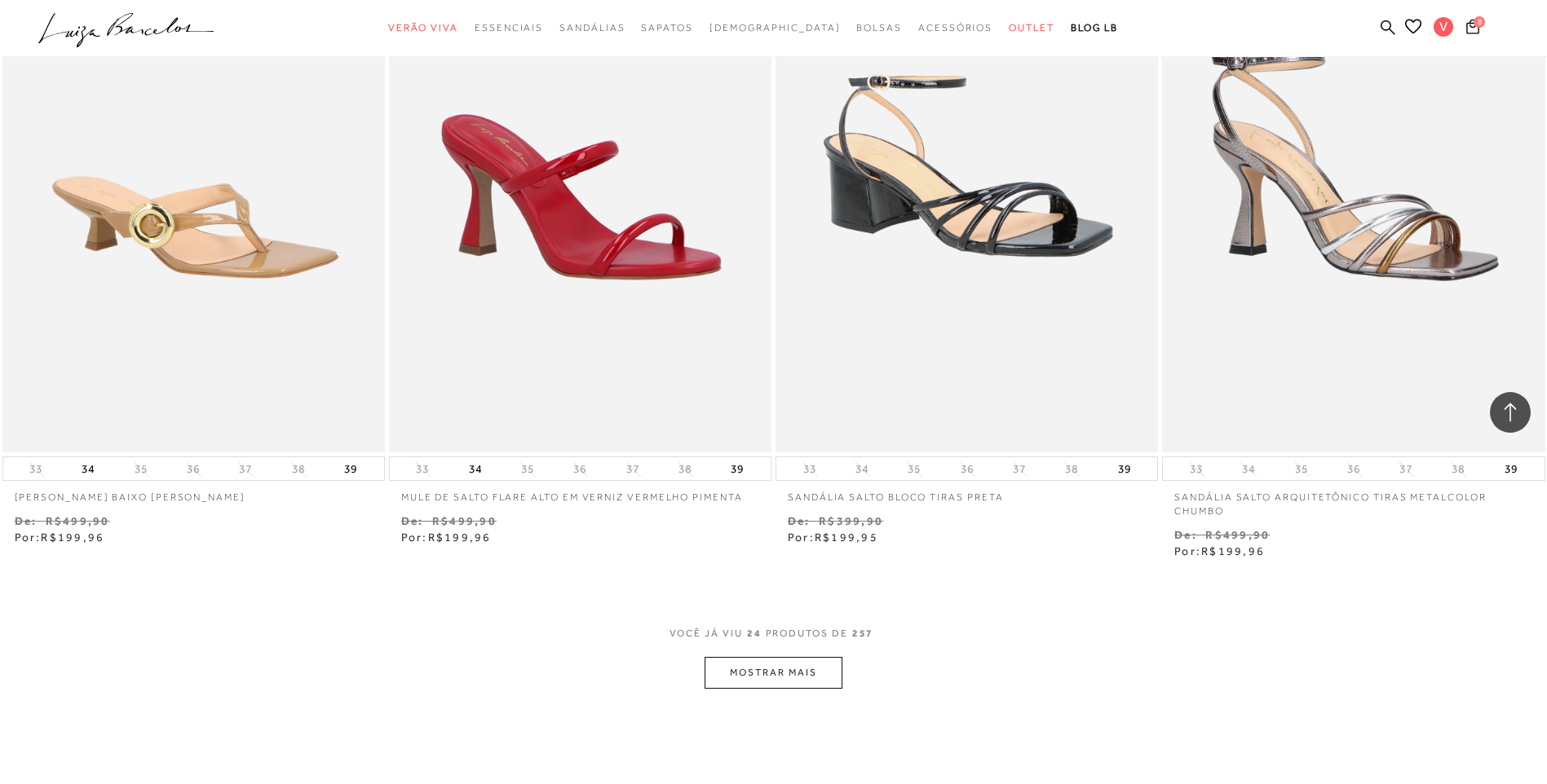
scroll to position [3751, 0]
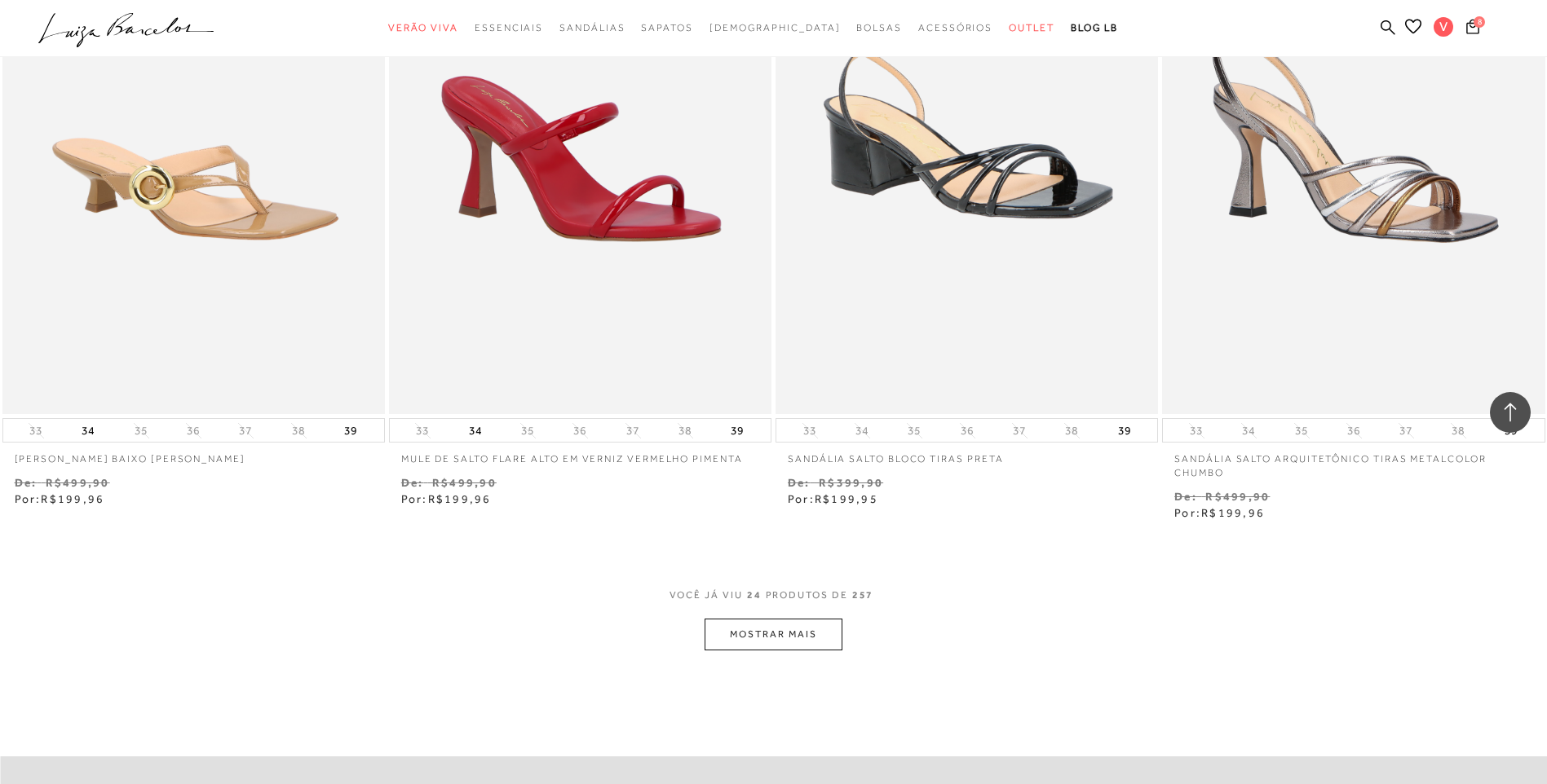
click at [774, 639] on button "MOSTRAR MAIS" at bounding box center [773, 634] width 137 height 32
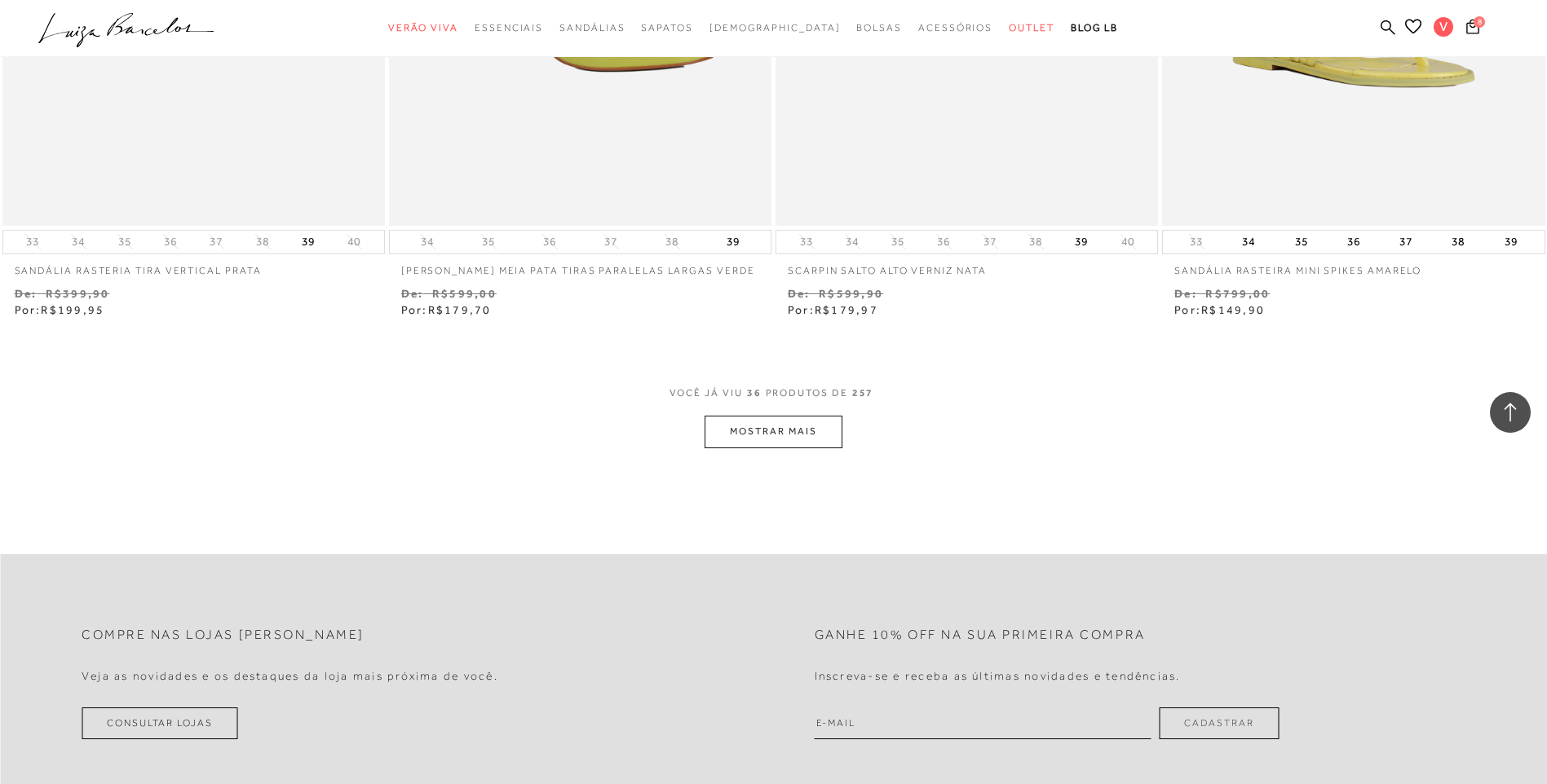
scroll to position [6033, 0]
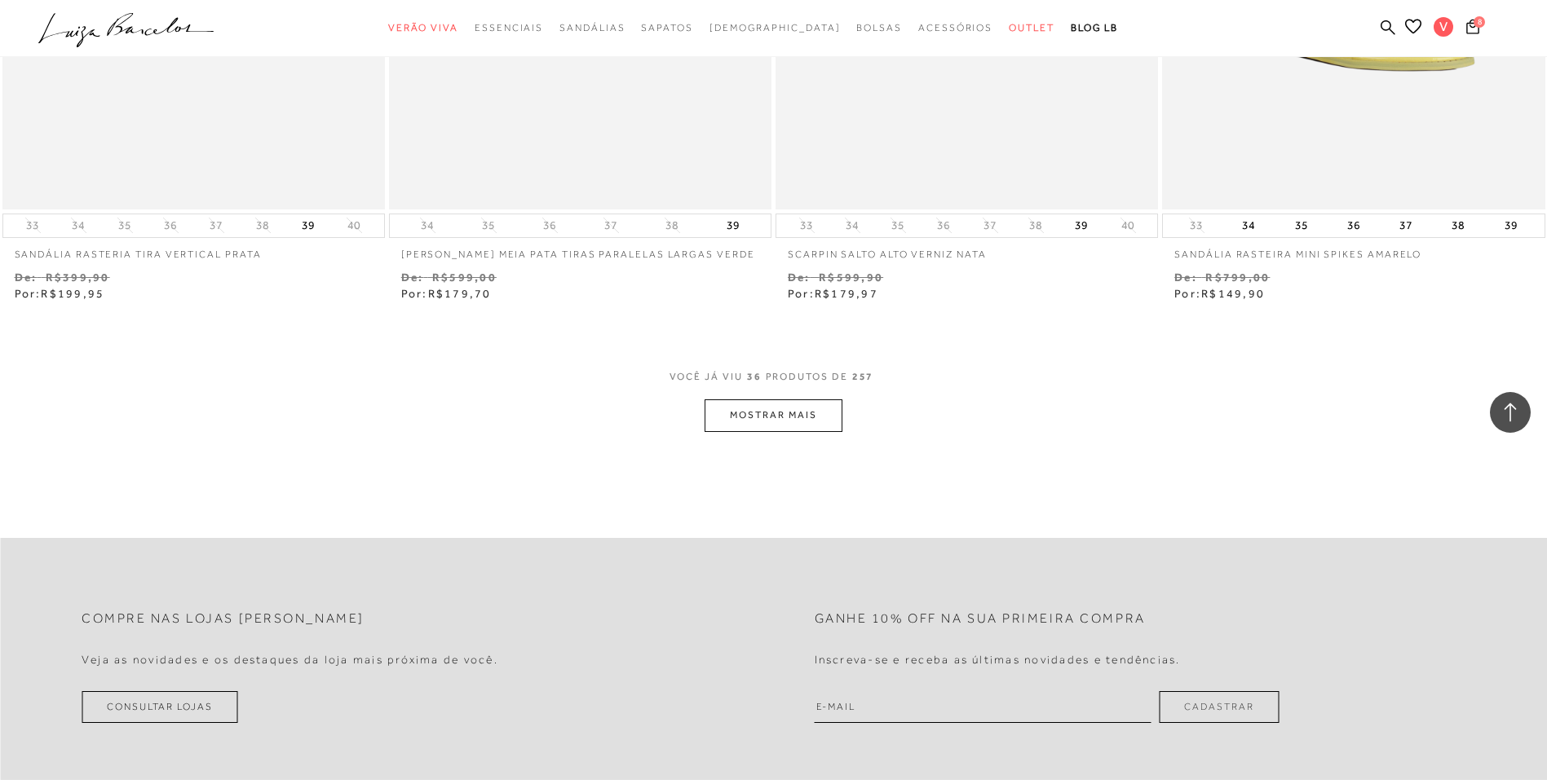
click at [787, 424] on button "MOSTRAR MAIS" at bounding box center [773, 415] width 137 height 32
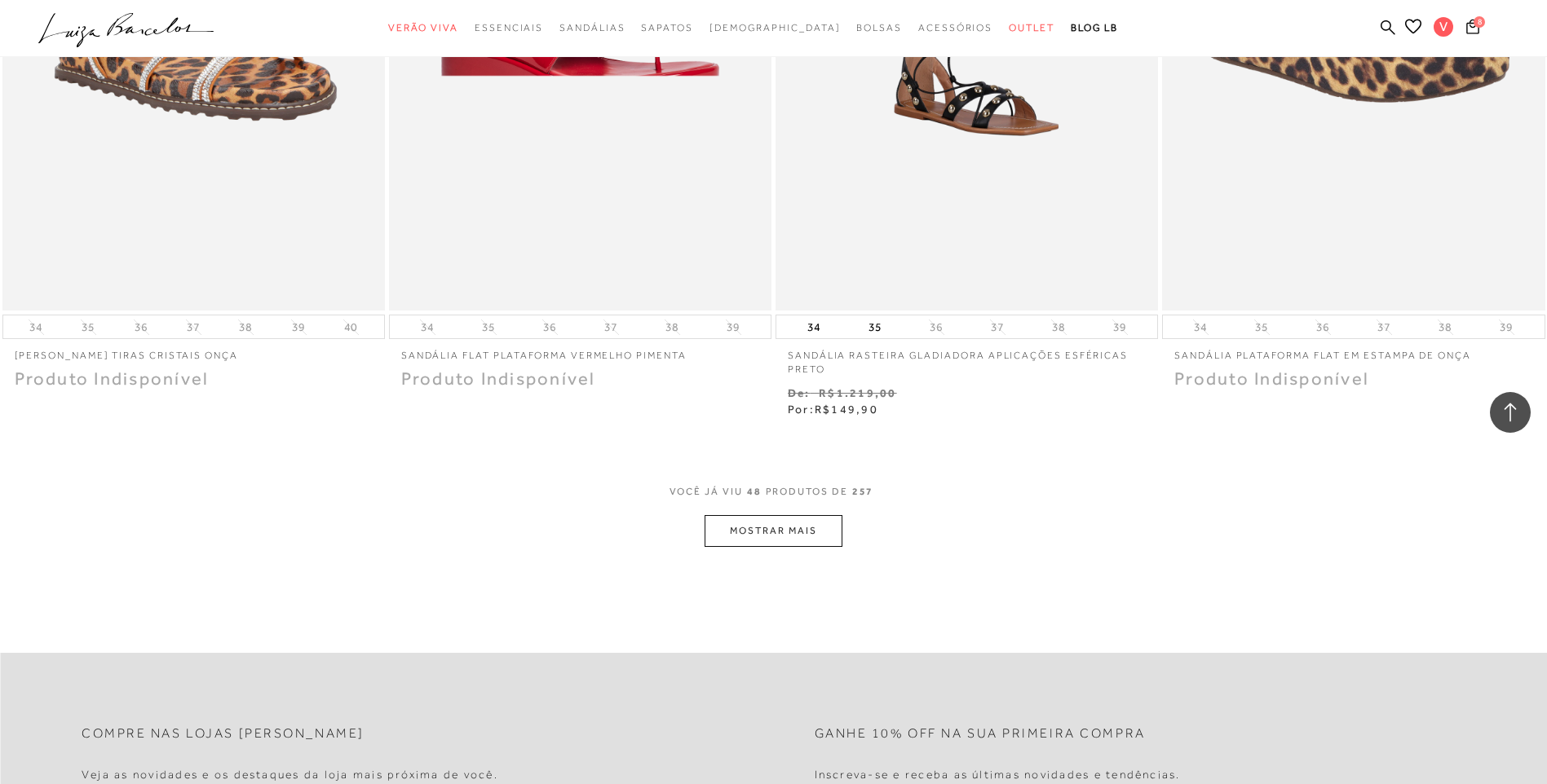
scroll to position [7991, 0]
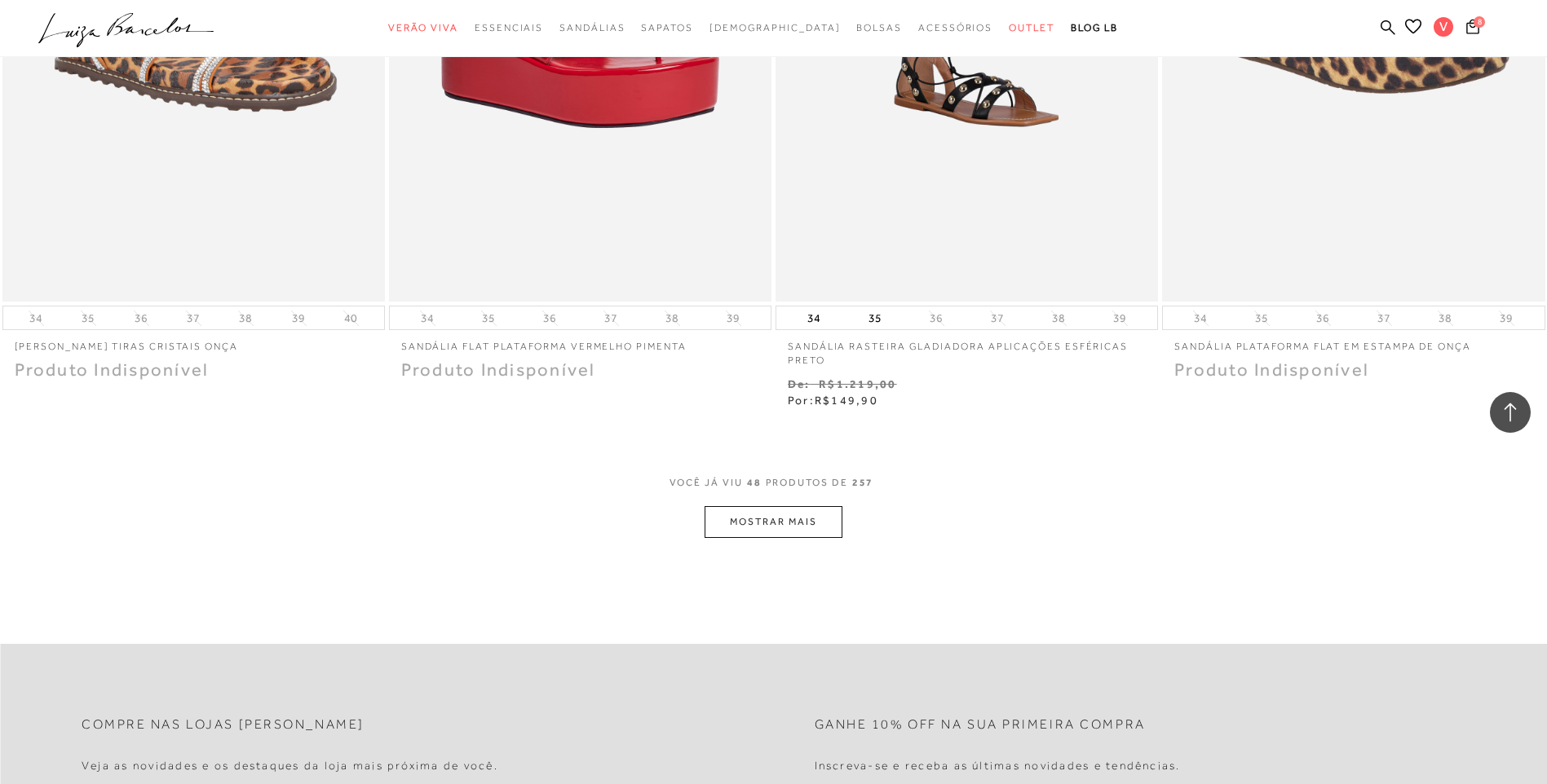
click at [774, 523] on button "MOSTRAR MAIS" at bounding box center [773, 522] width 137 height 32
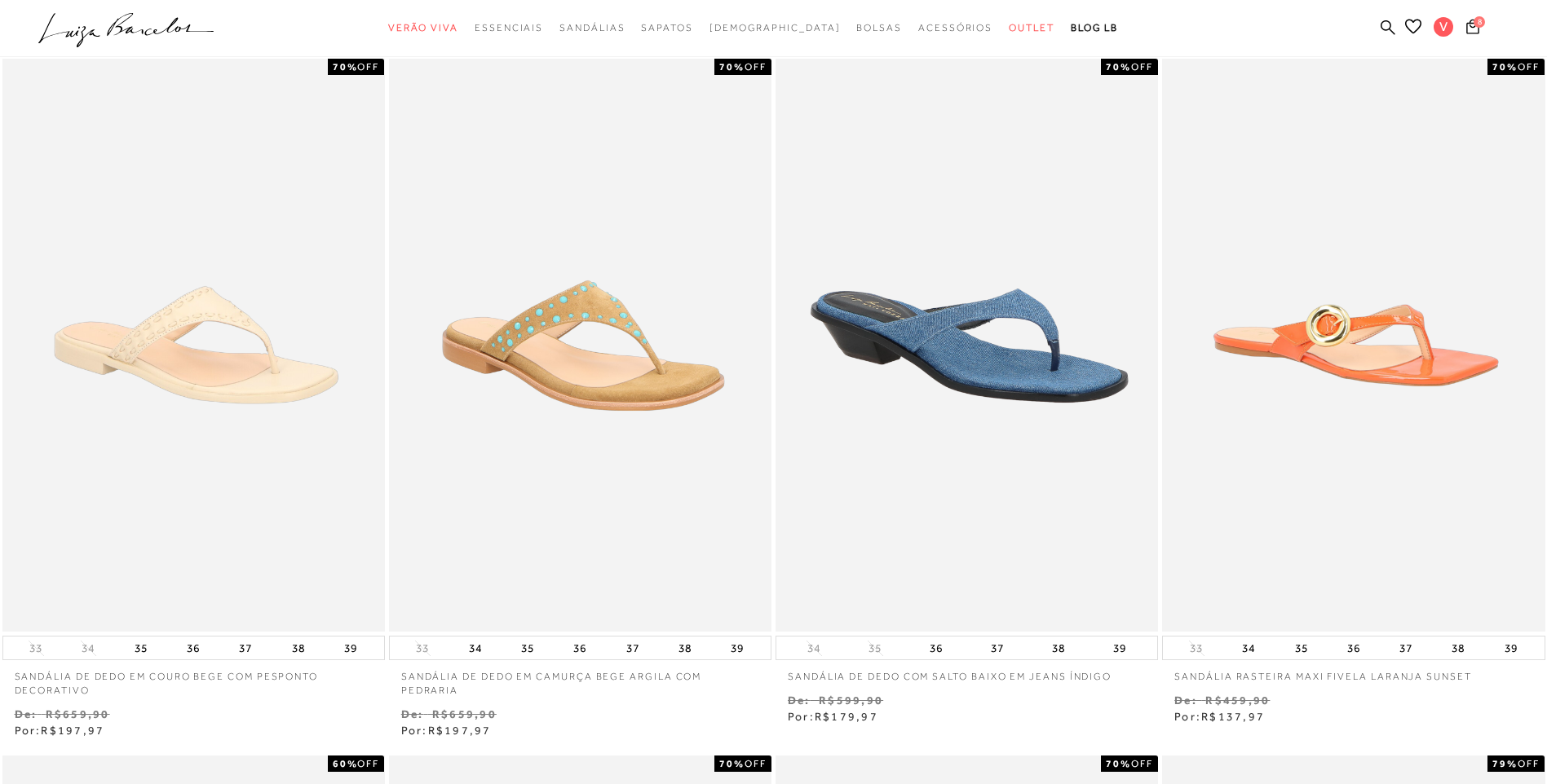
scroll to position [0, 0]
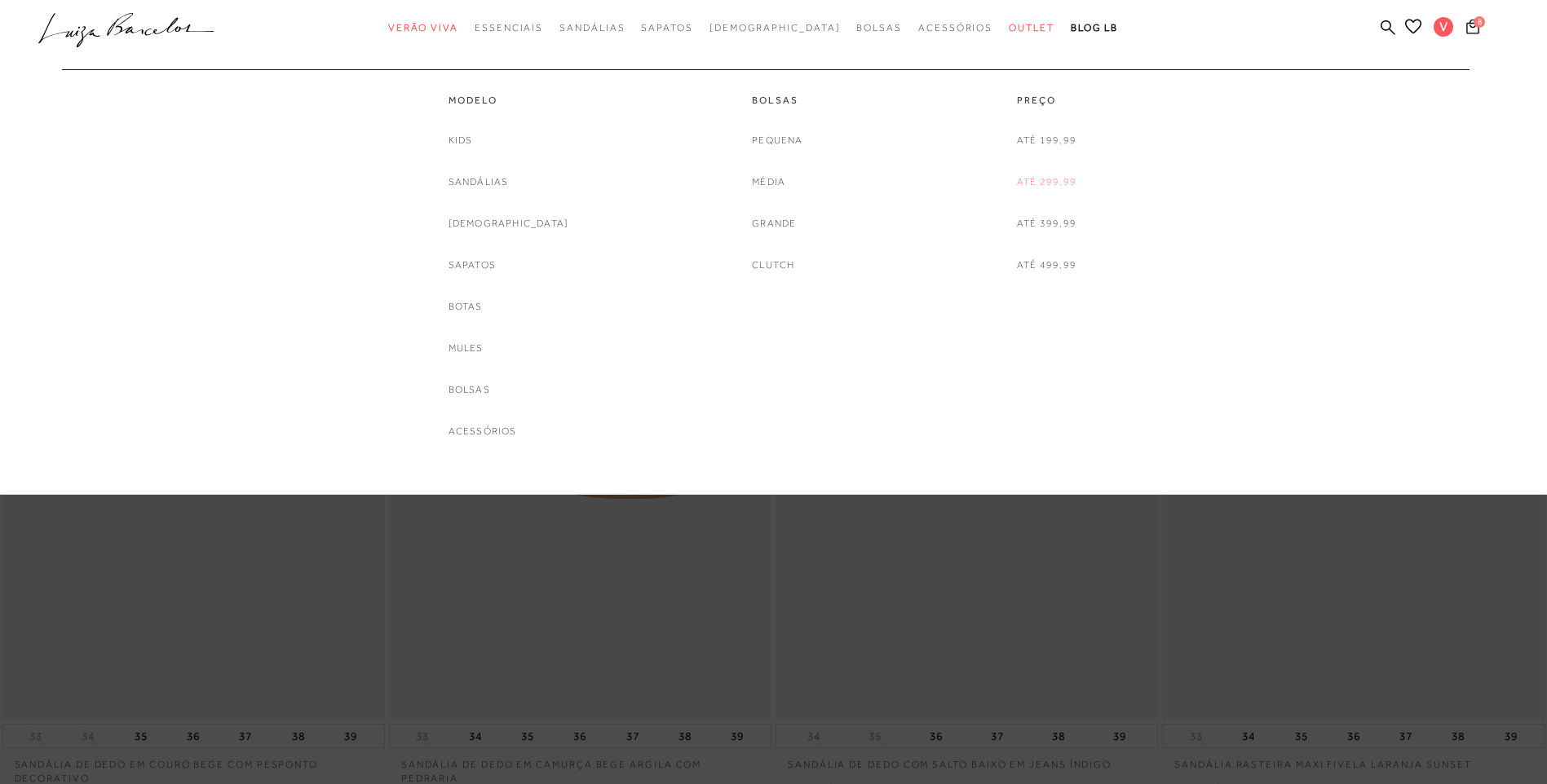
click at [1026, 183] on link "Até 299,99" at bounding box center [1047, 182] width 59 height 17
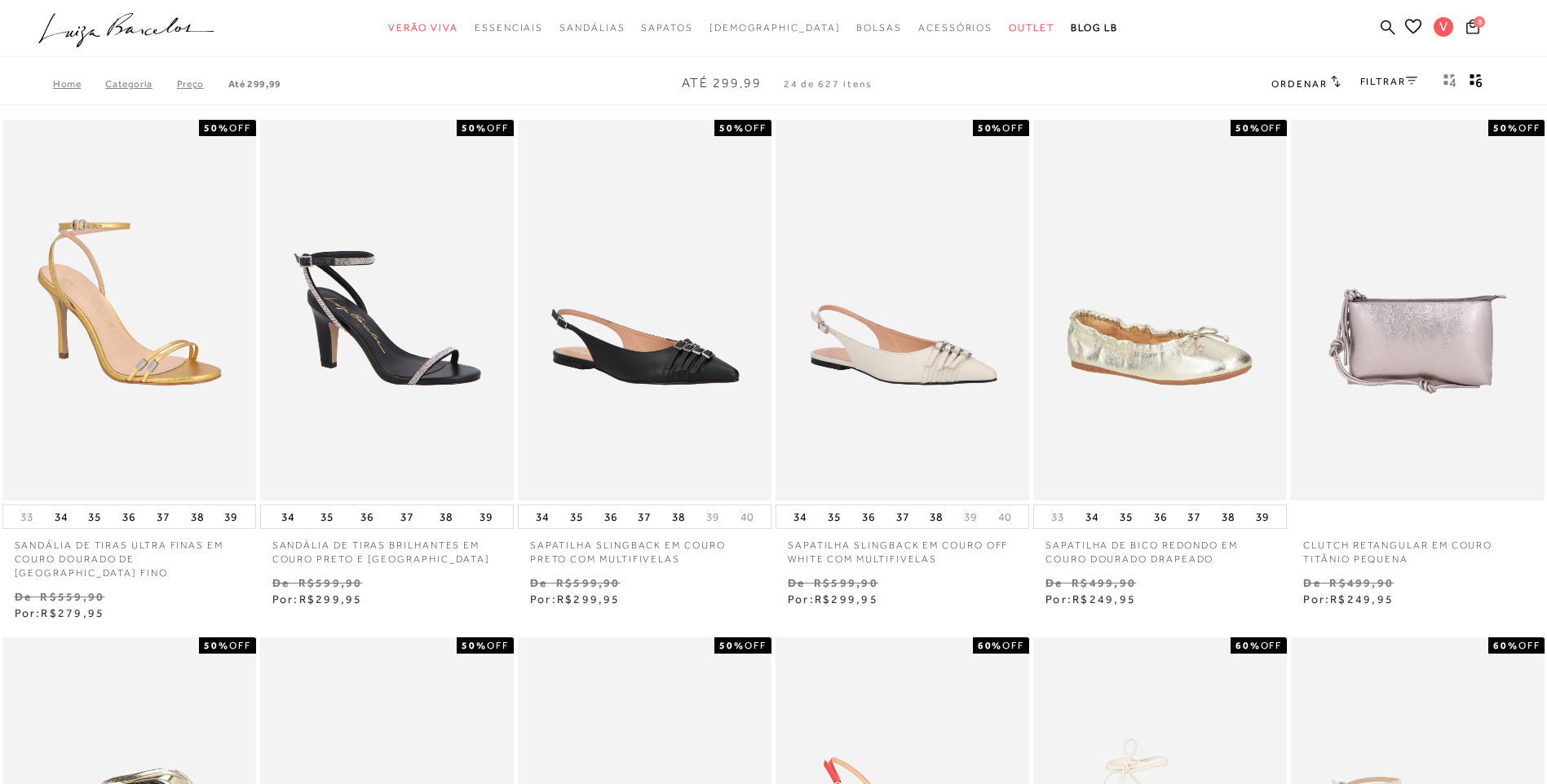
click at [1385, 78] on link "FILTRAR" at bounding box center [1388, 81] width 57 height 12
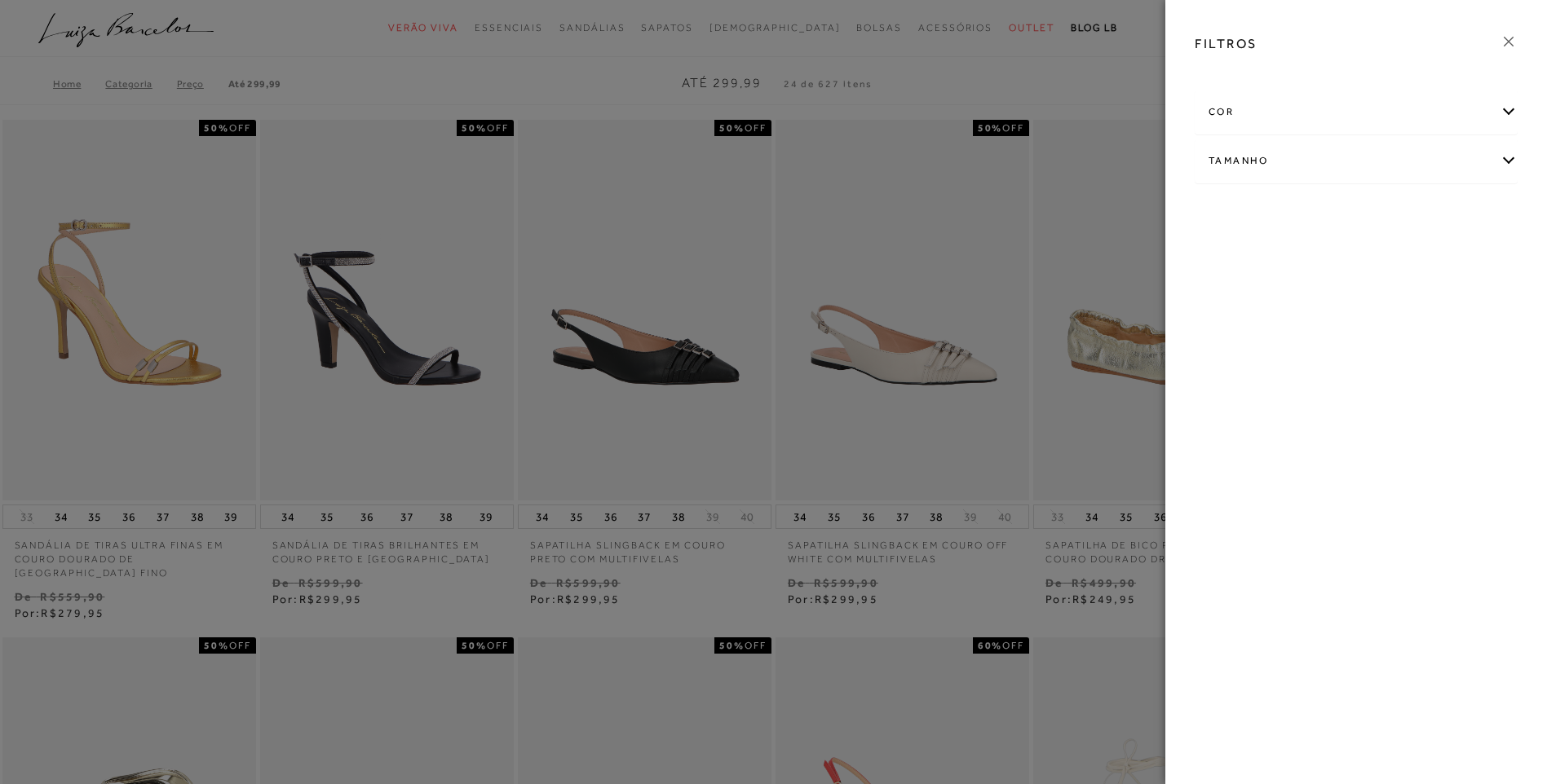
click at [1279, 156] on div "Tamanho" at bounding box center [1356, 160] width 321 height 44
click at [1220, 287] on link "Ver mais..." at bounding box center [1239, 284] width 44 height 12
click at [1325, 306] on label "39" at bounding box center [1319, 300] width 38 height 35
click at [1313, 306] on input "39" at bounding box center [1305, 303] width 16 height 16
checkbox input "true"
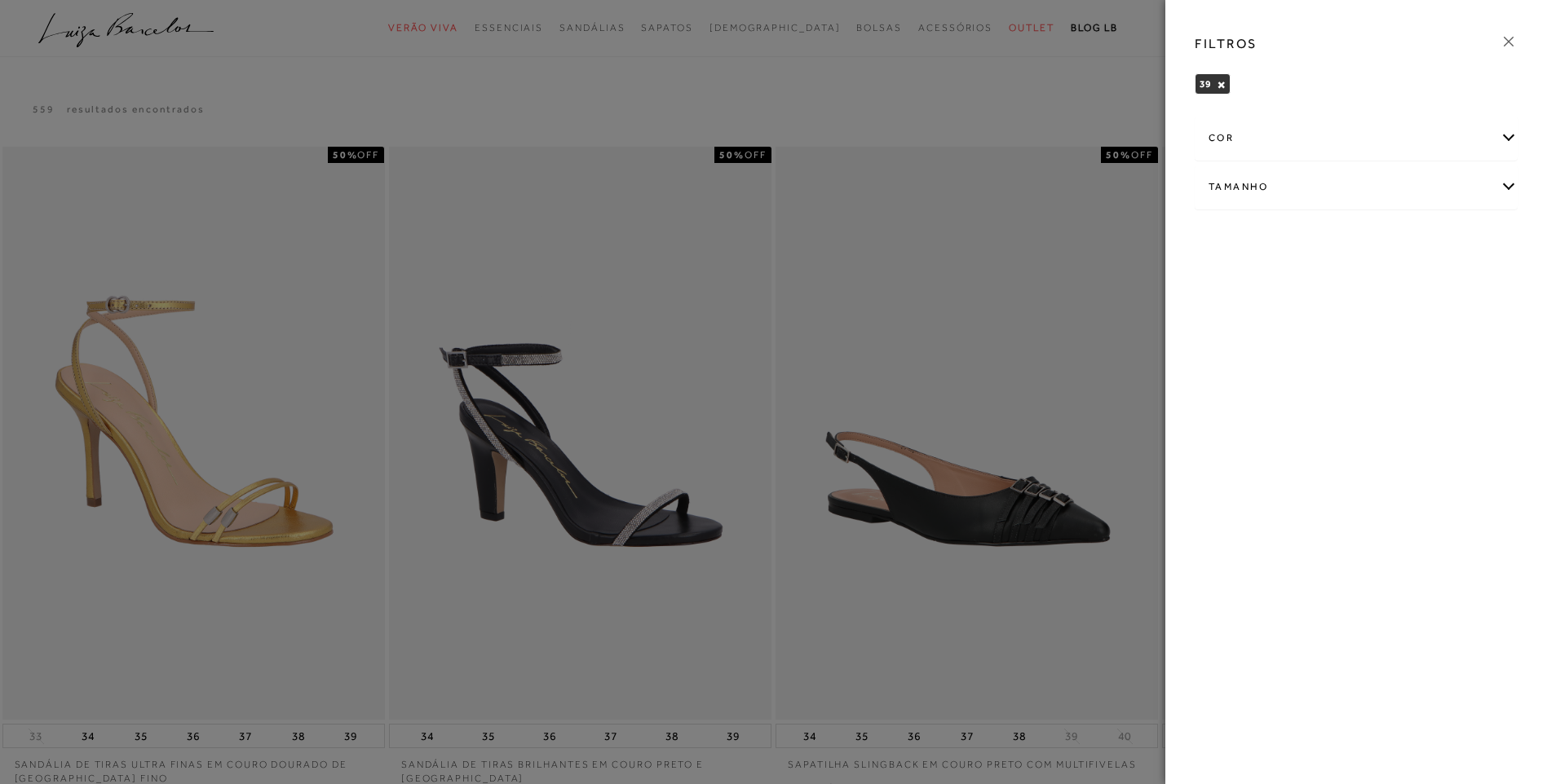
click at [1089, 147] on div at bounding box center [774, 392] width 1547 height 784
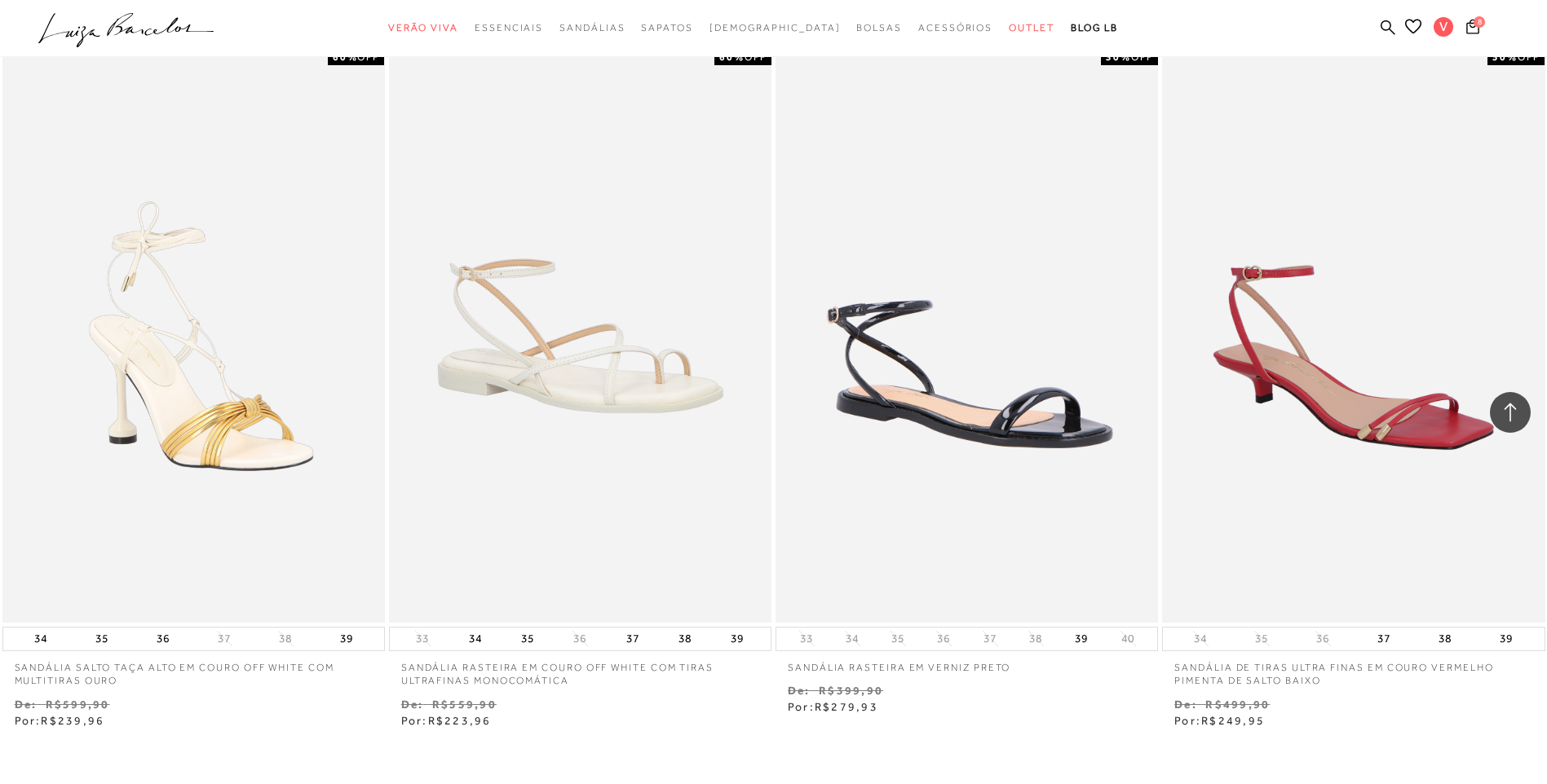
scroll to position [1631, 0]
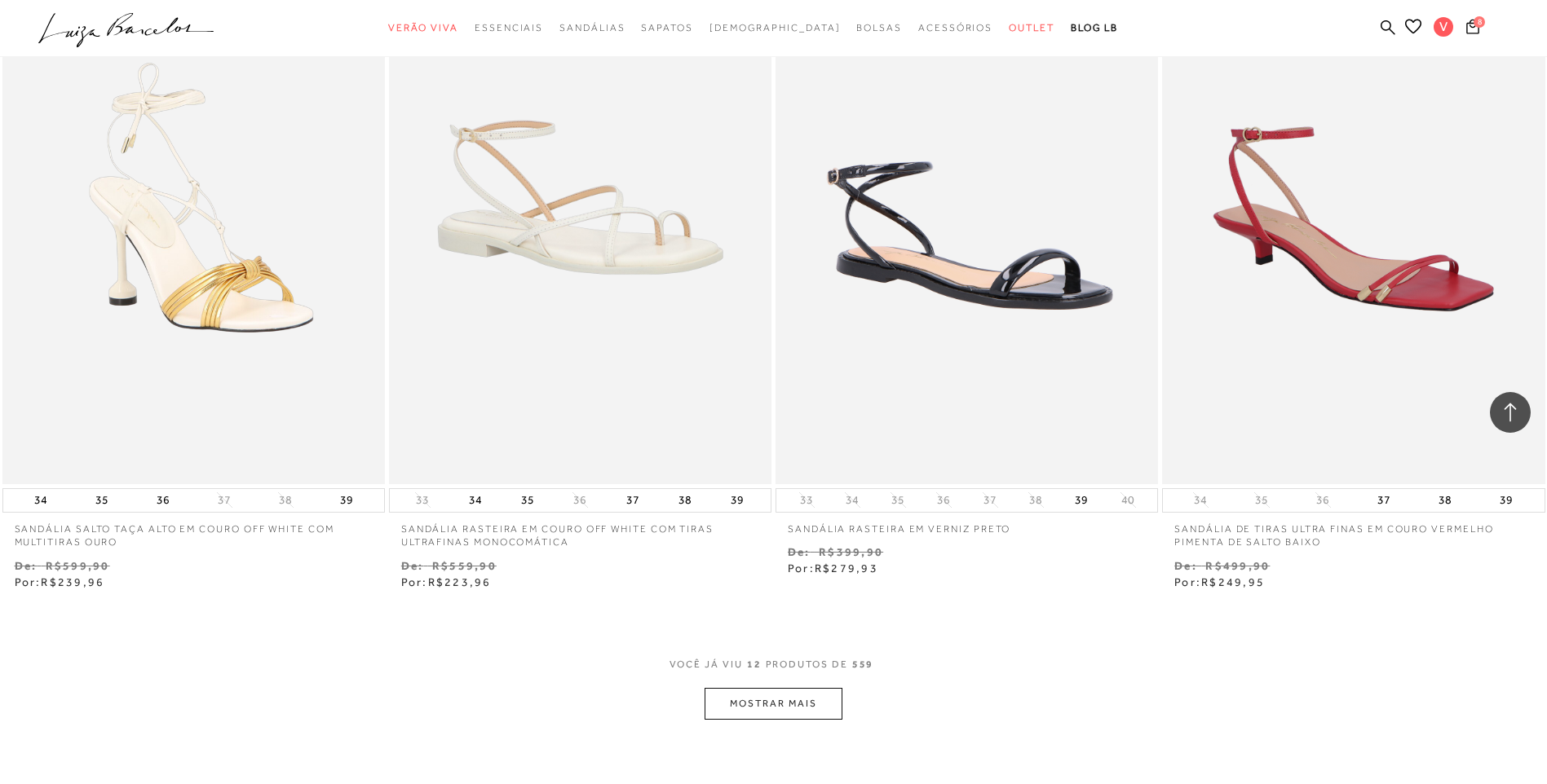
click at [744, 709] on button "MOSTRAR MAIS" at bounding box center [773, 703] width 137 height 32
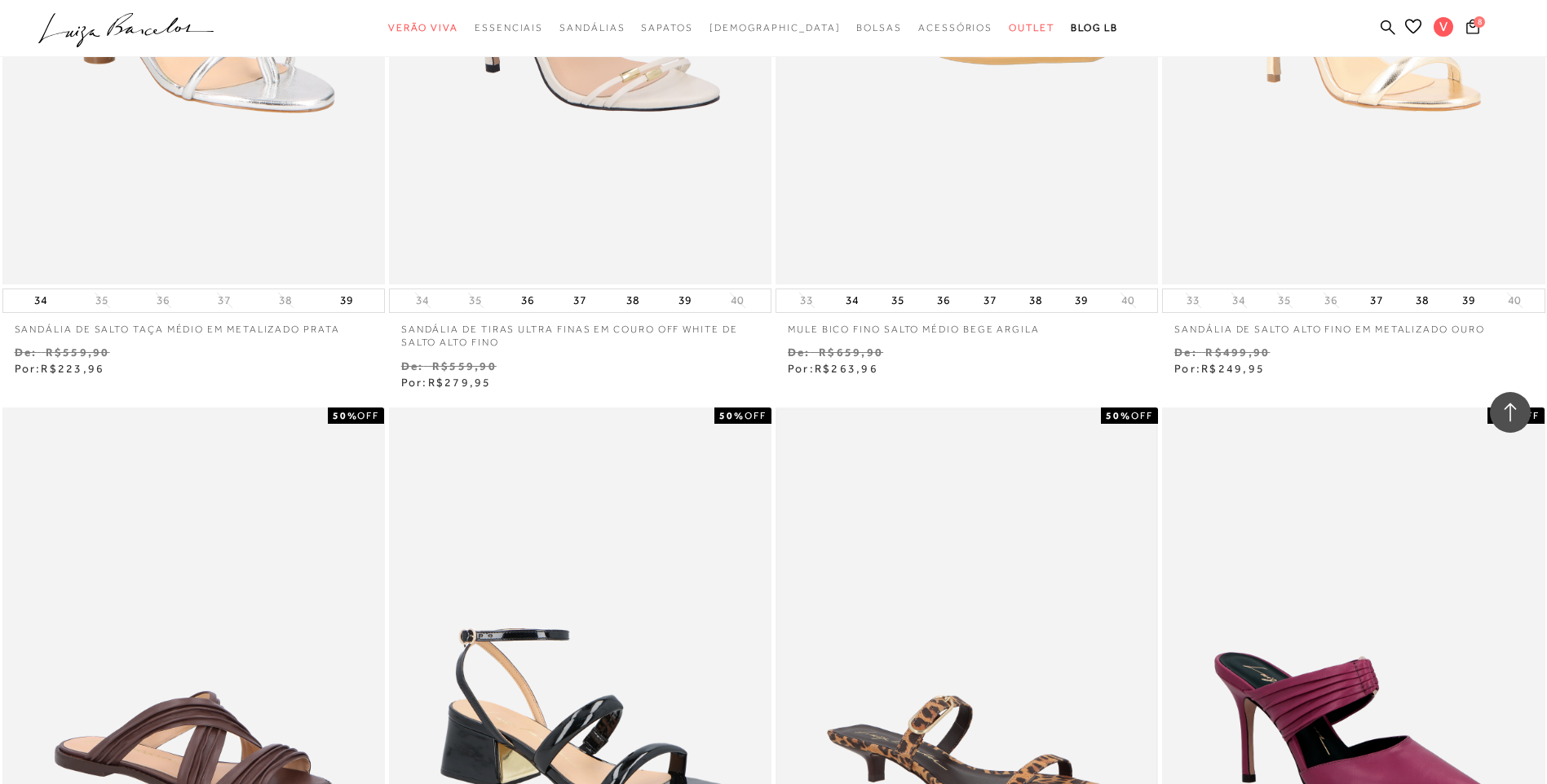
scroll to position [2120, 0]
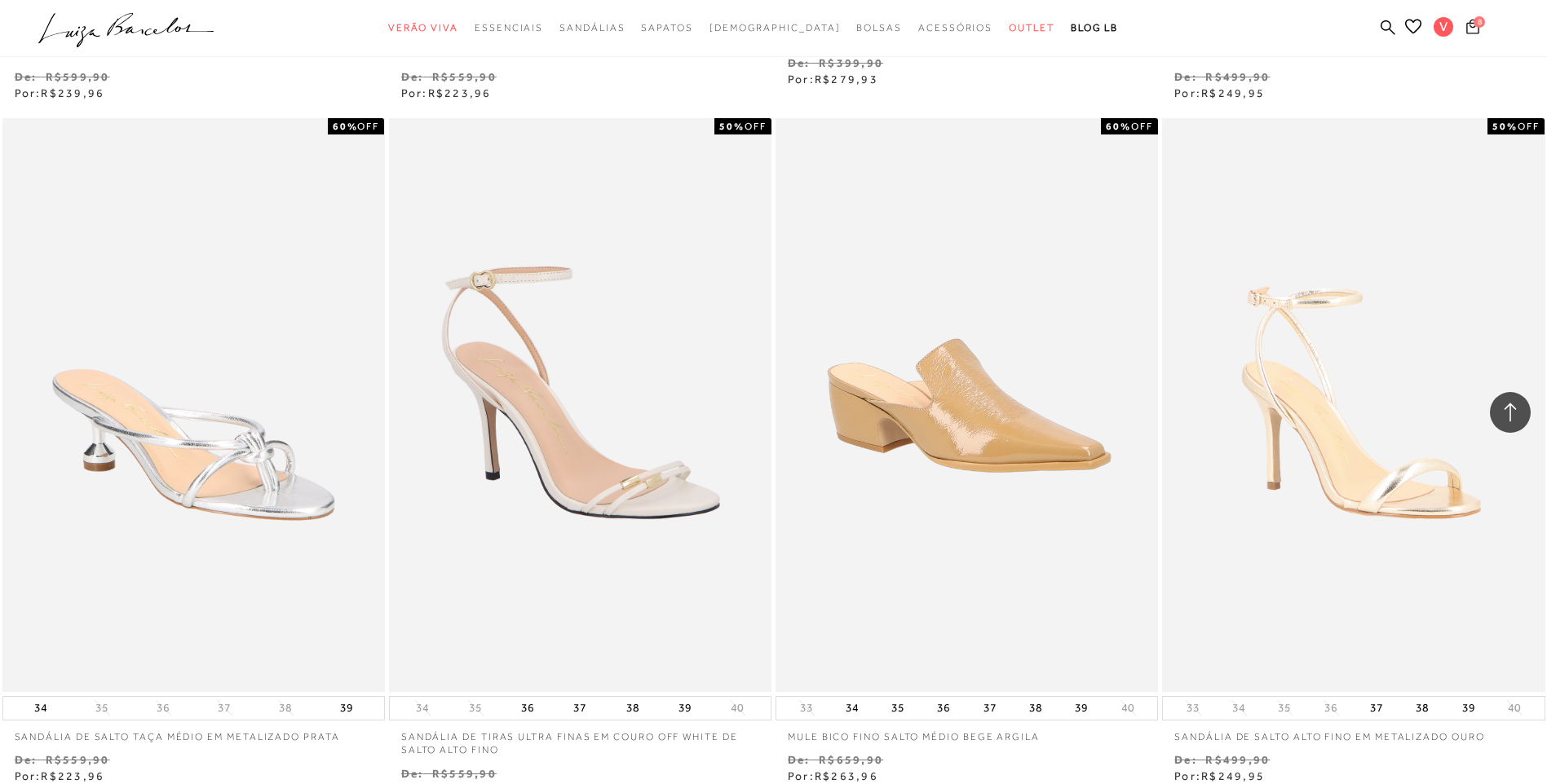
click at [1478, 24] on span "8" at bounding box center [1480, 22] width 12 height 12
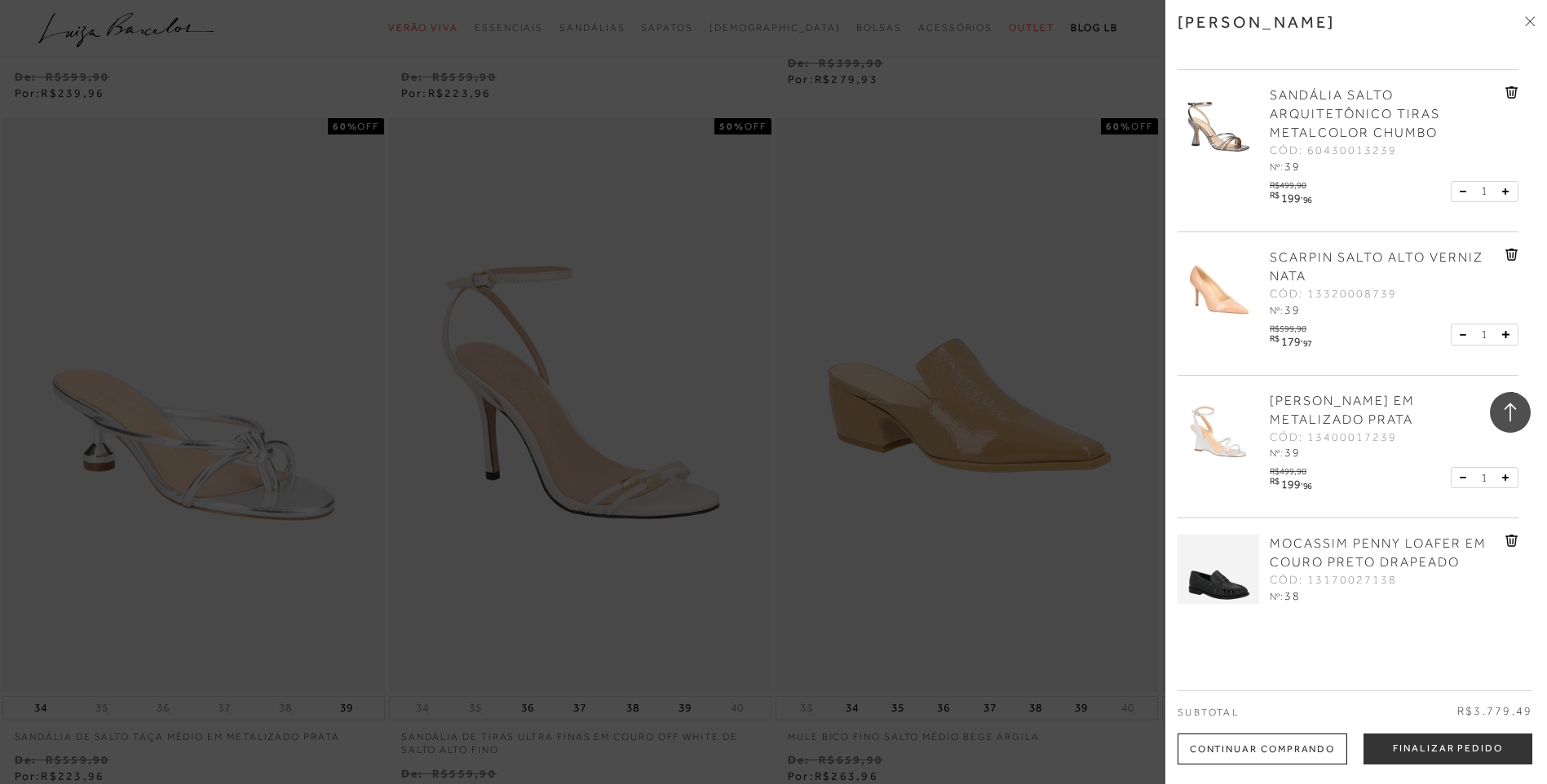
scroll to position [587, 0]
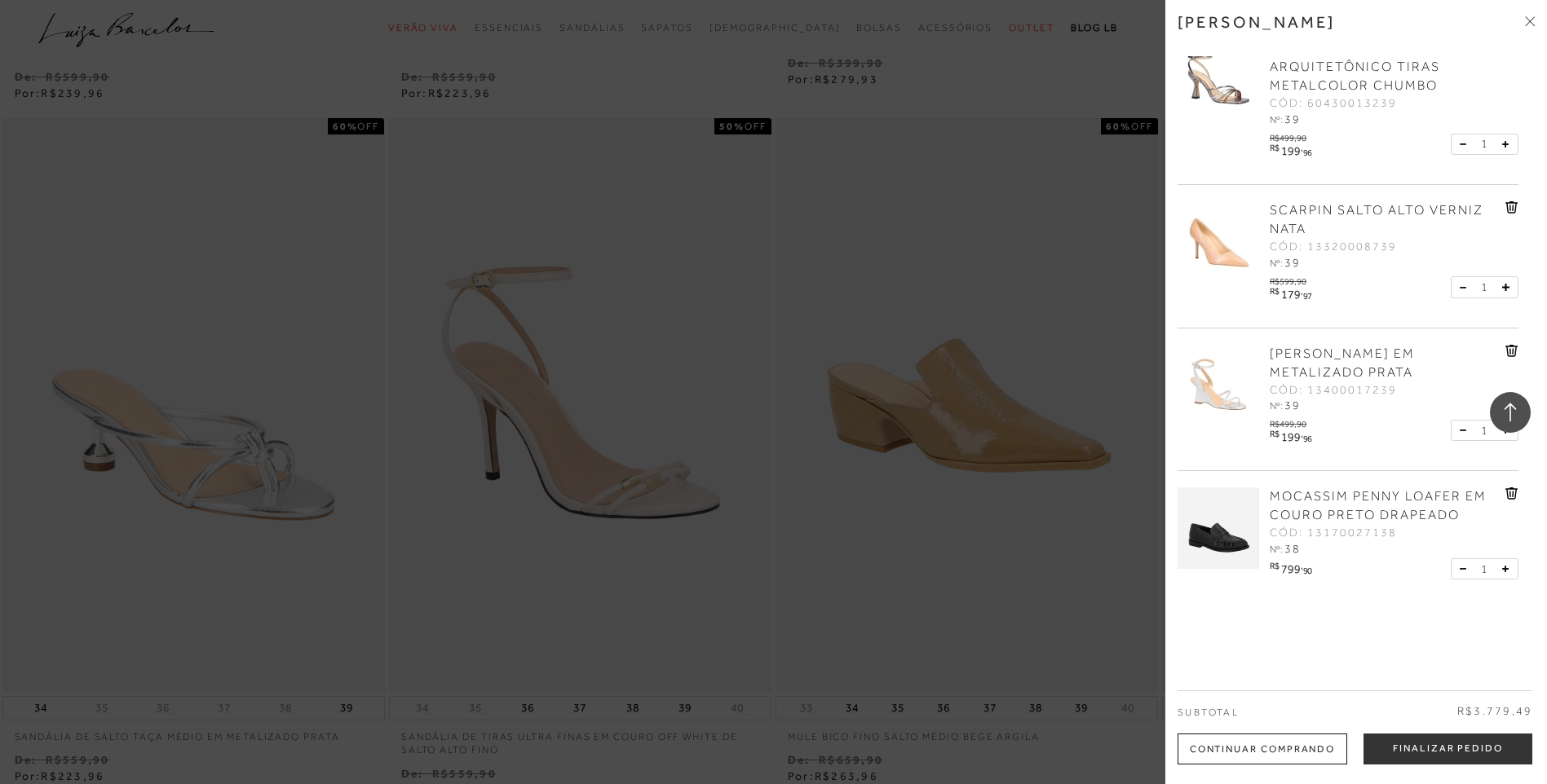
drag, startPoint x: 1231, startPoint y: 532, endPoint x: 1246, endPoint y: 641, distance: 110.0
click at [1246, 641] on div "Minha sacola MOCASSIM PENNY LOAFER EM CAMURÇA PRETA CÓD: 13170029139 Nº: 39 R$7…" at bounding box center [1356, 392] width 382 height 784
click at [1526, 18] on icon at bounding box center [1530, 21] width 10 height 10
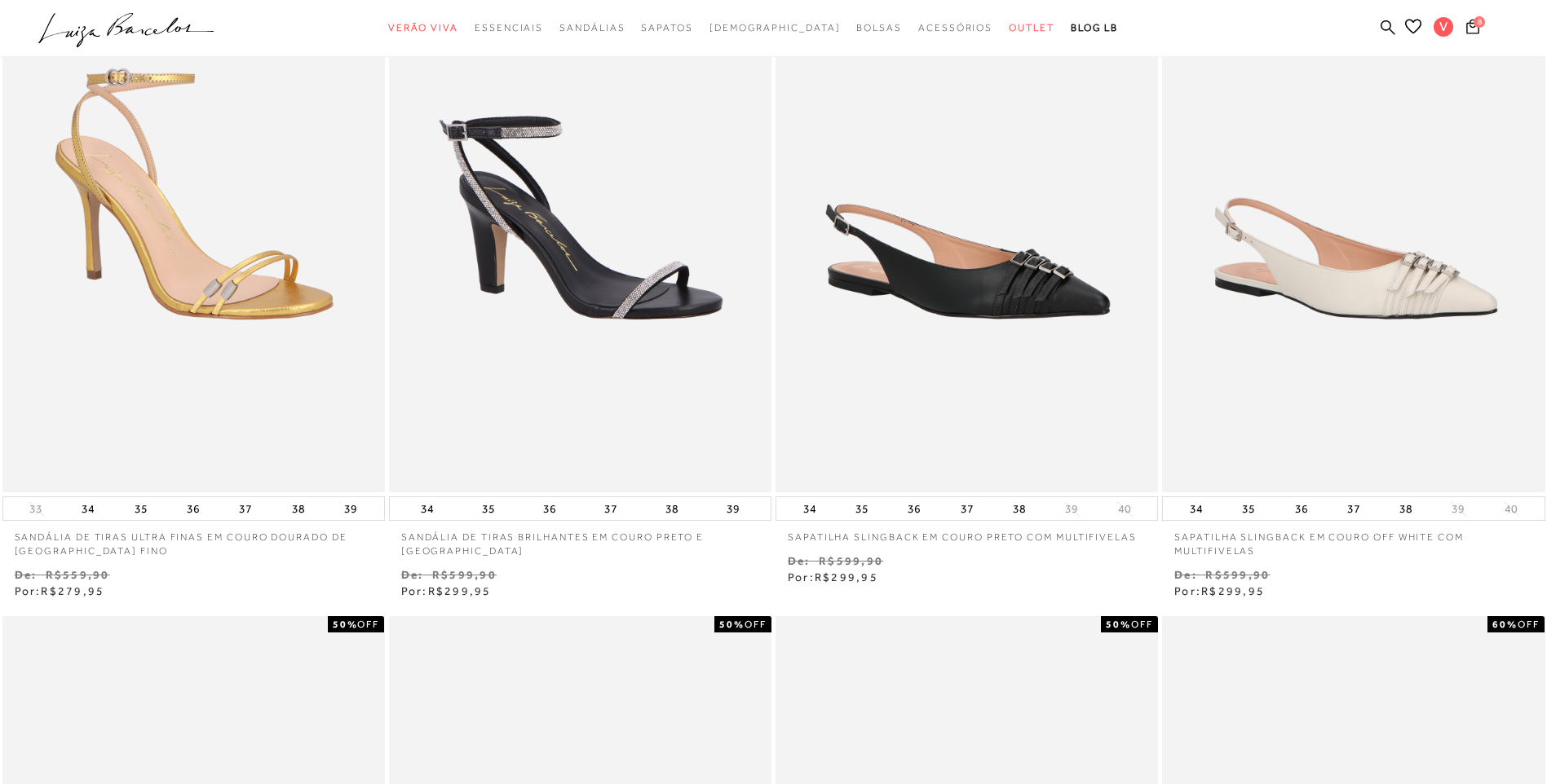
scroll to position [0, 0]
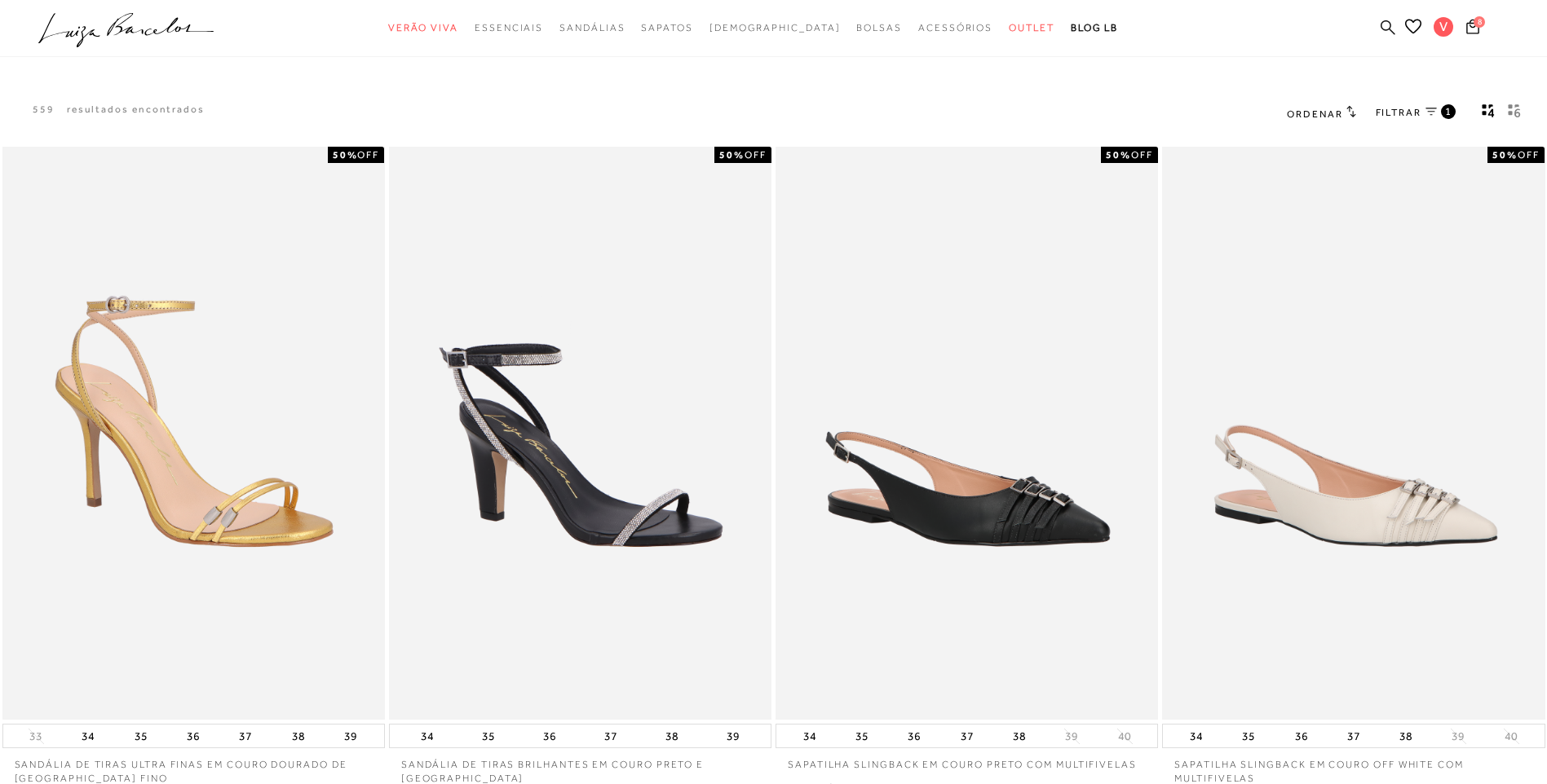
click at [1383, 27] on icon at bounding box center [1388, 27] width 15 height 16
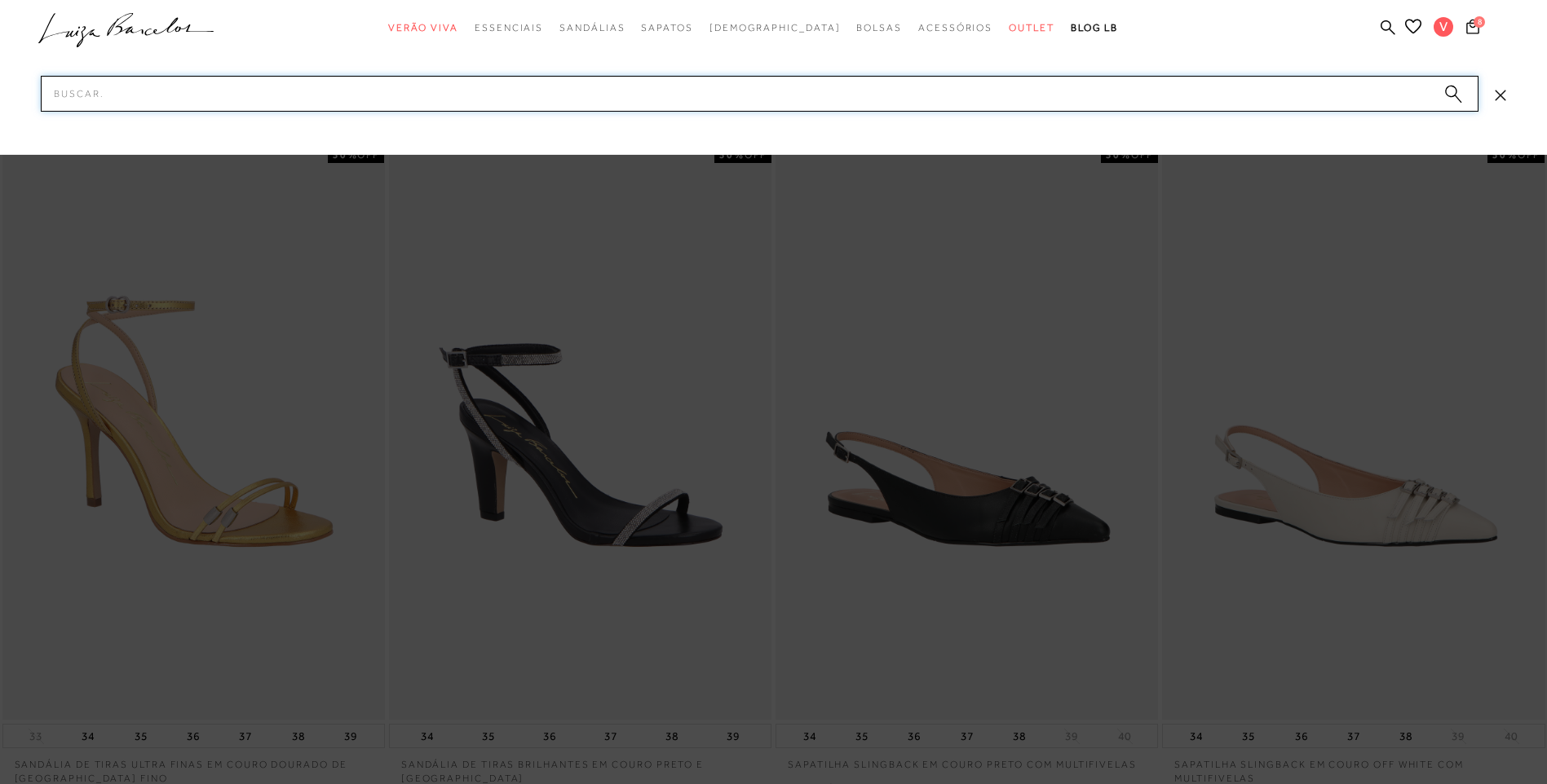
click at [930, 95] on input "Pesquisar" at bounding box center [760, 94] width 1438 height 36
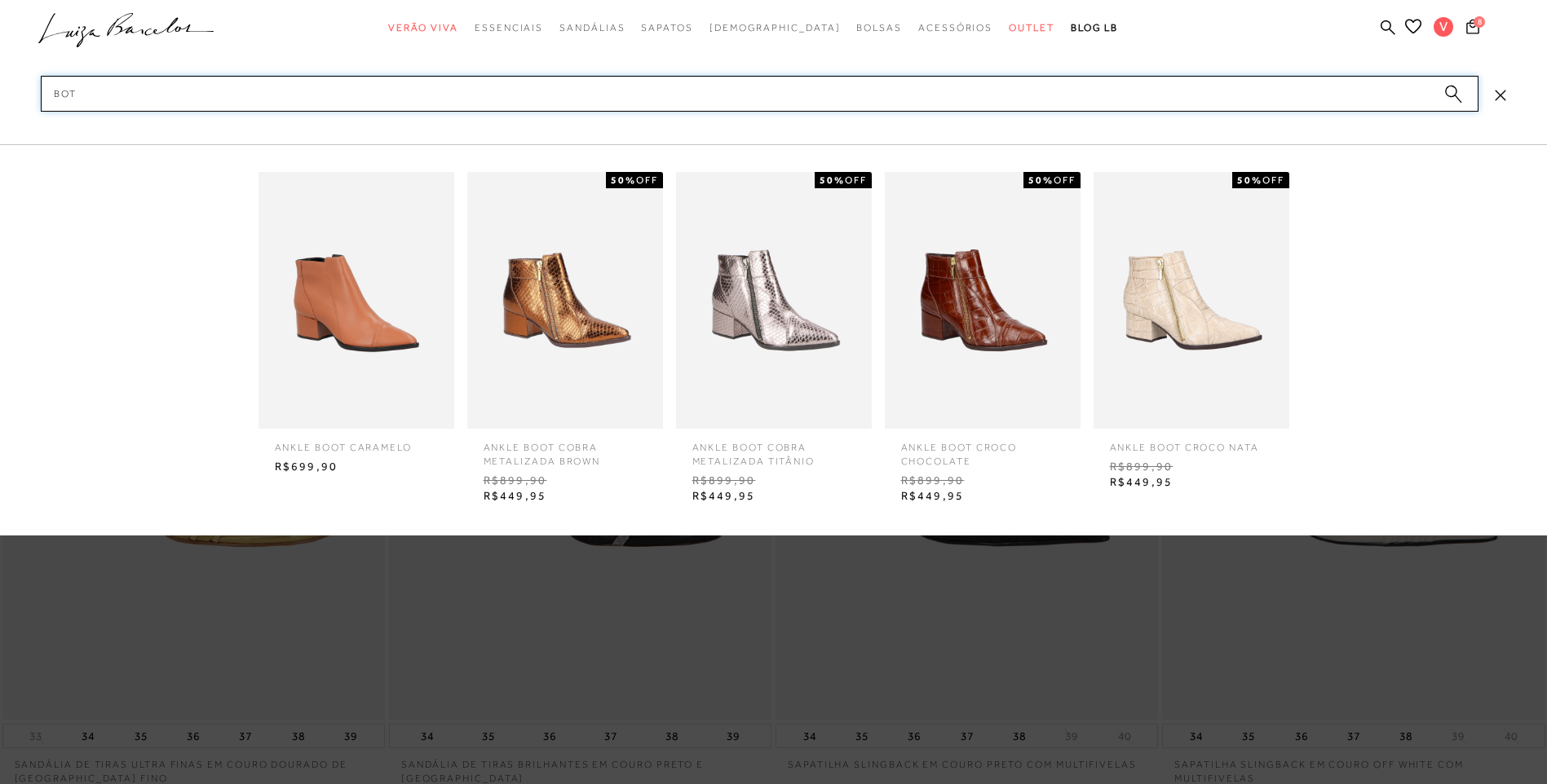
type input "bota"
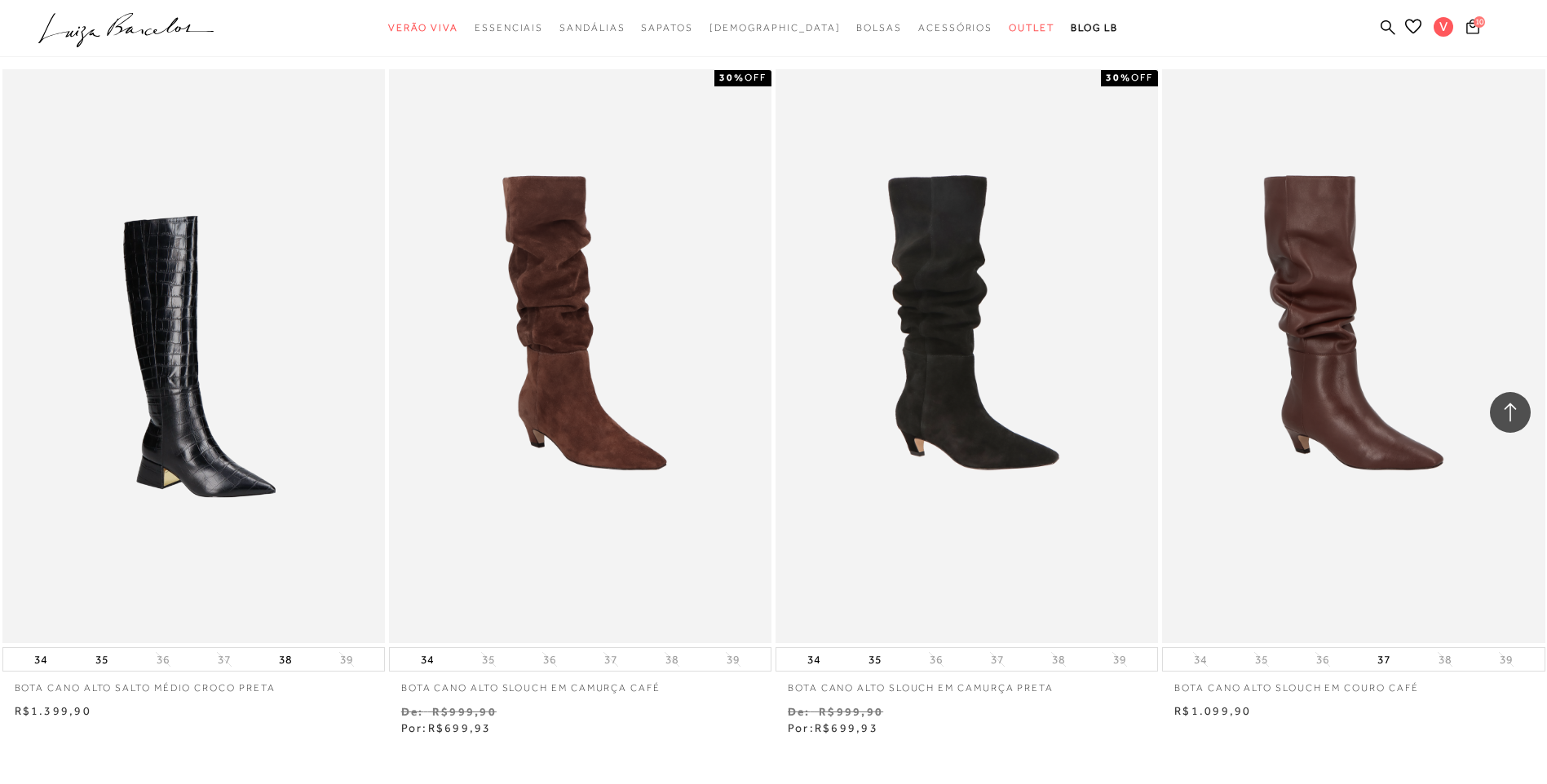
scroll to position [1712, 0]
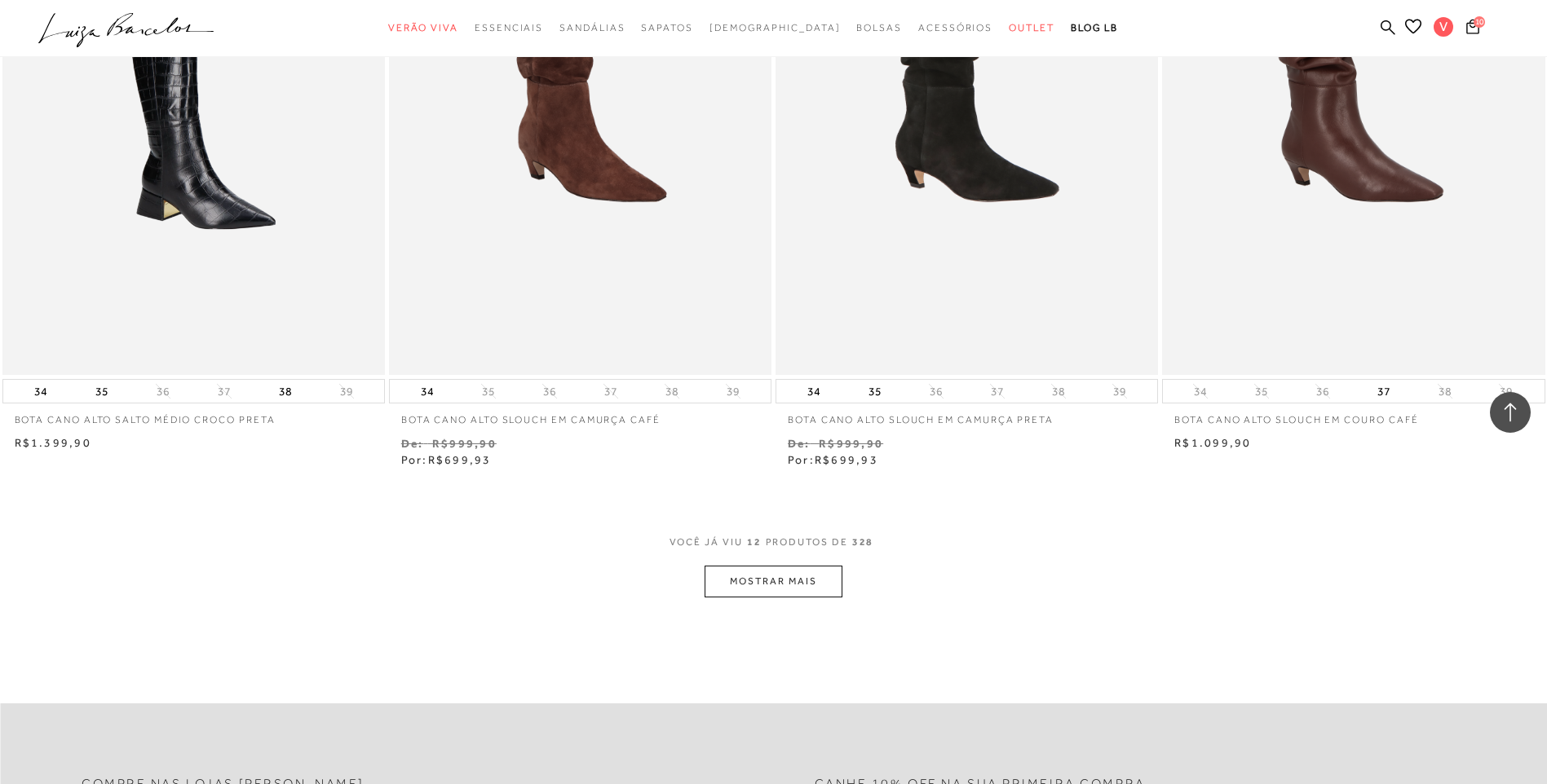
click at [814, 570] on button "MOSTRAR MAIS" at bounding box center [773, 582] width 137 height 32
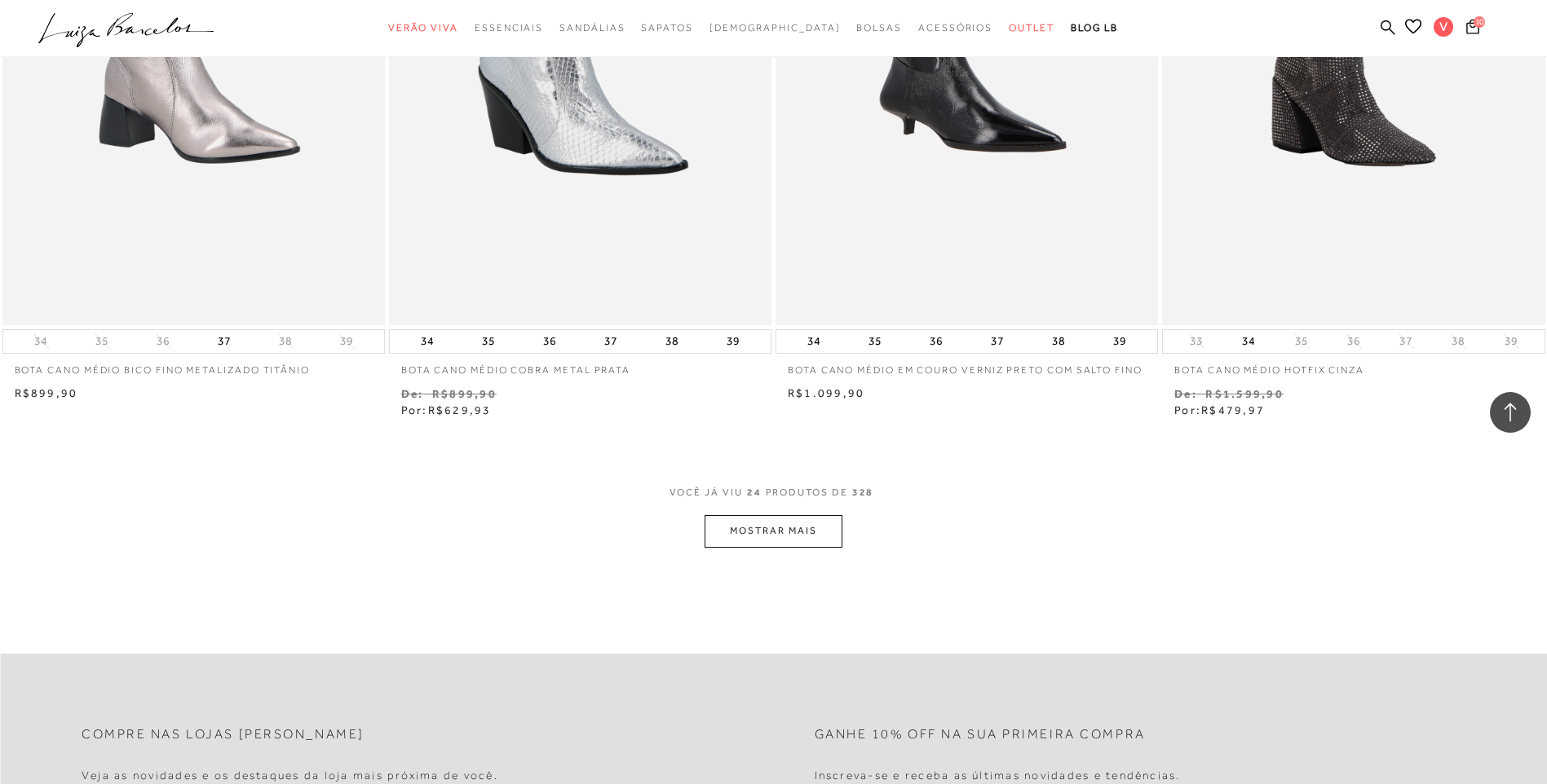
scroll to position [3995, 0]
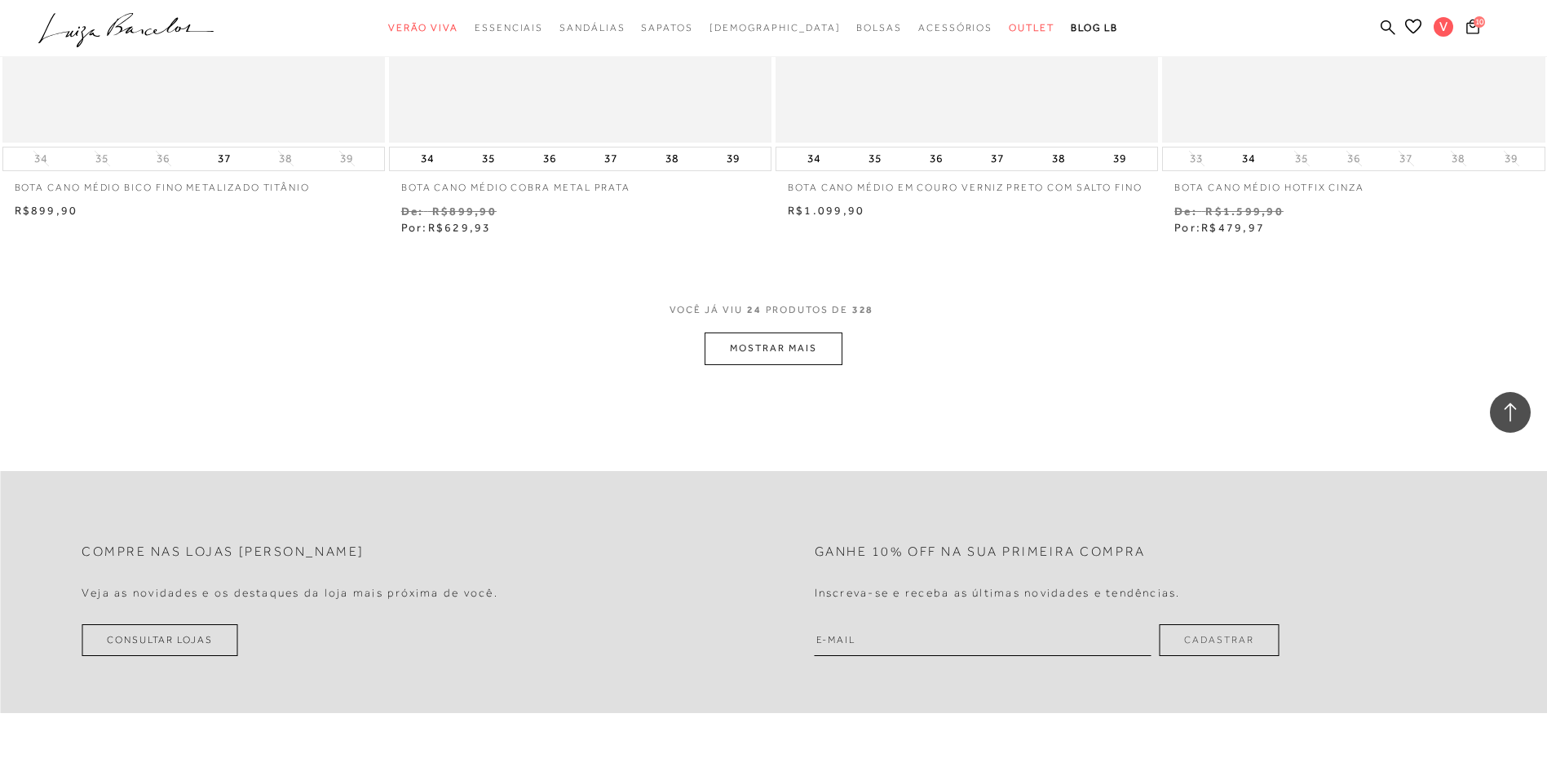
click at [822, 350] on button "MOSTRAR MAIS" at bounding box center [773, 348] width 137 height 32
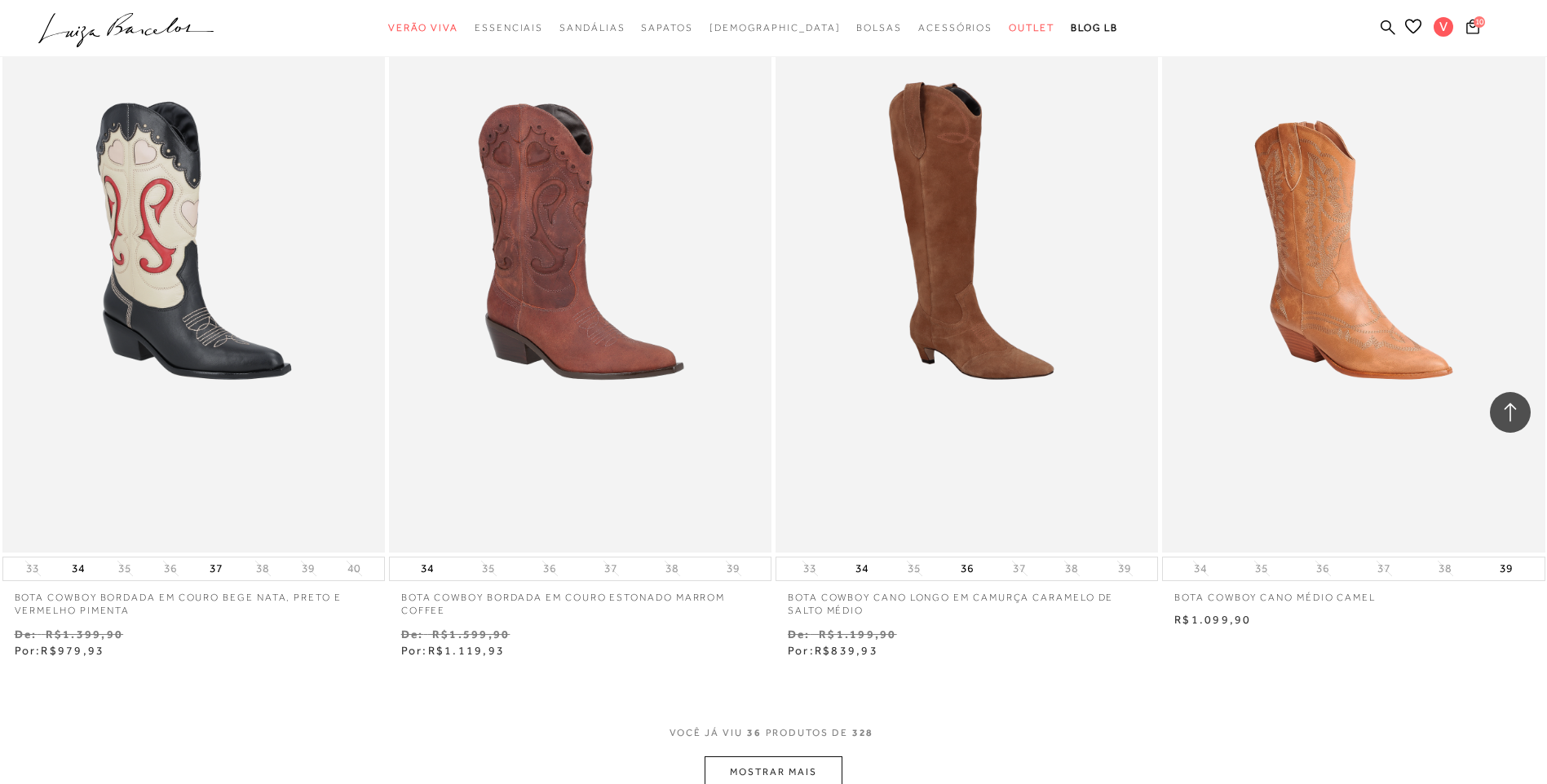
scroll to position [5792, 0]
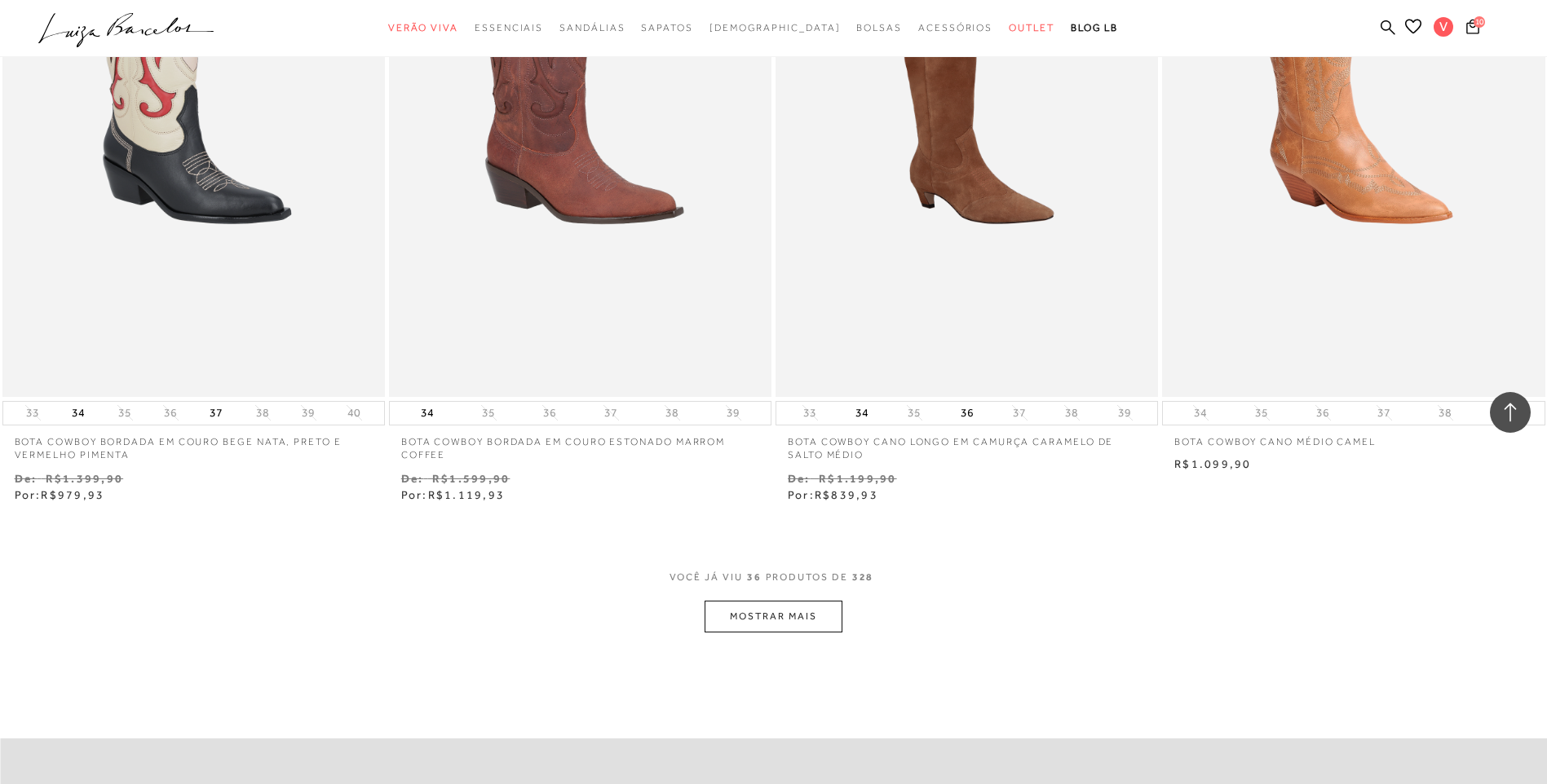
click at [806, 620] on button "MOSTRAR MAIS" at bounding box center [773, 616] width 137 height 32
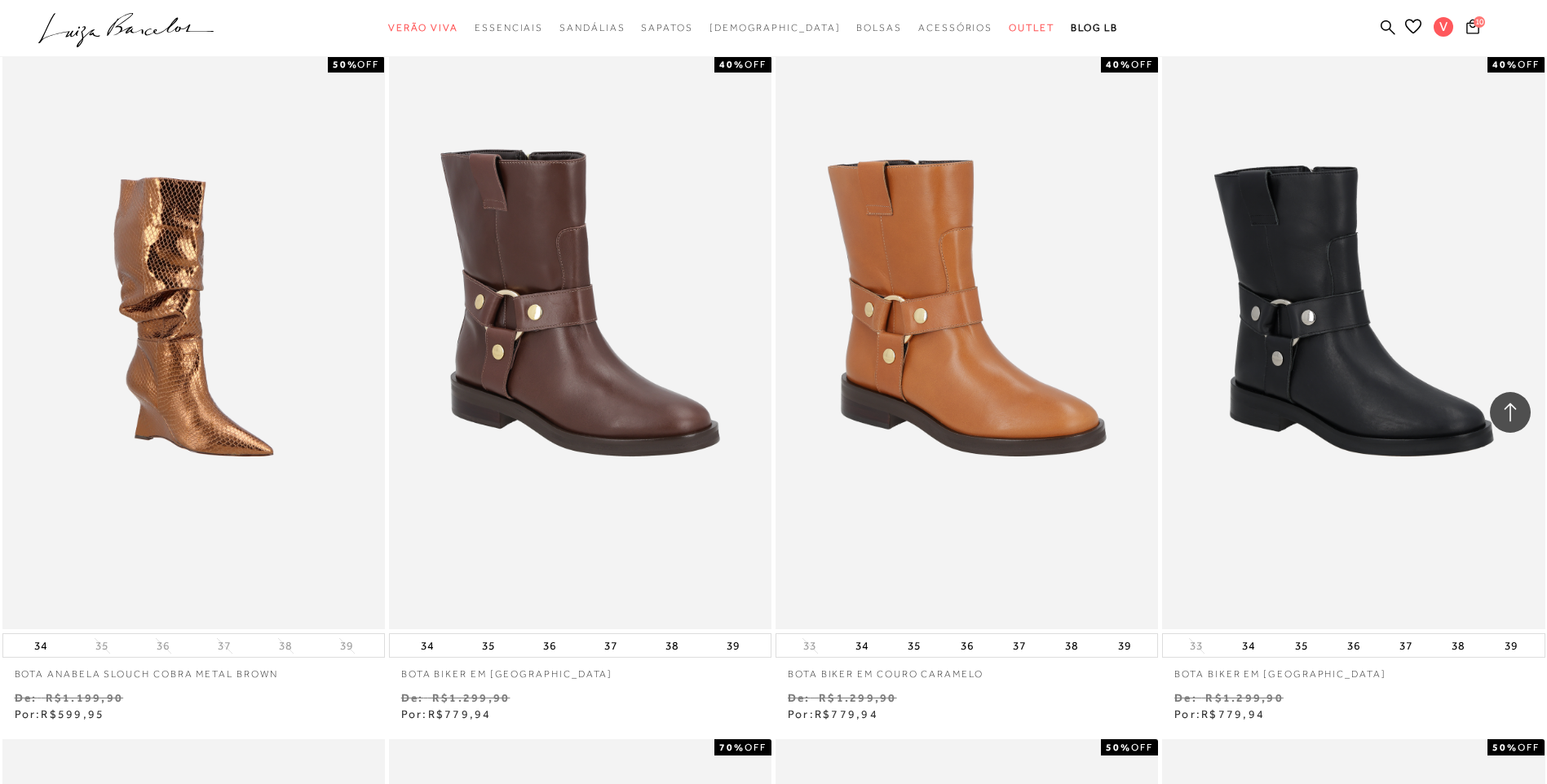
scroll to position [0, 0]
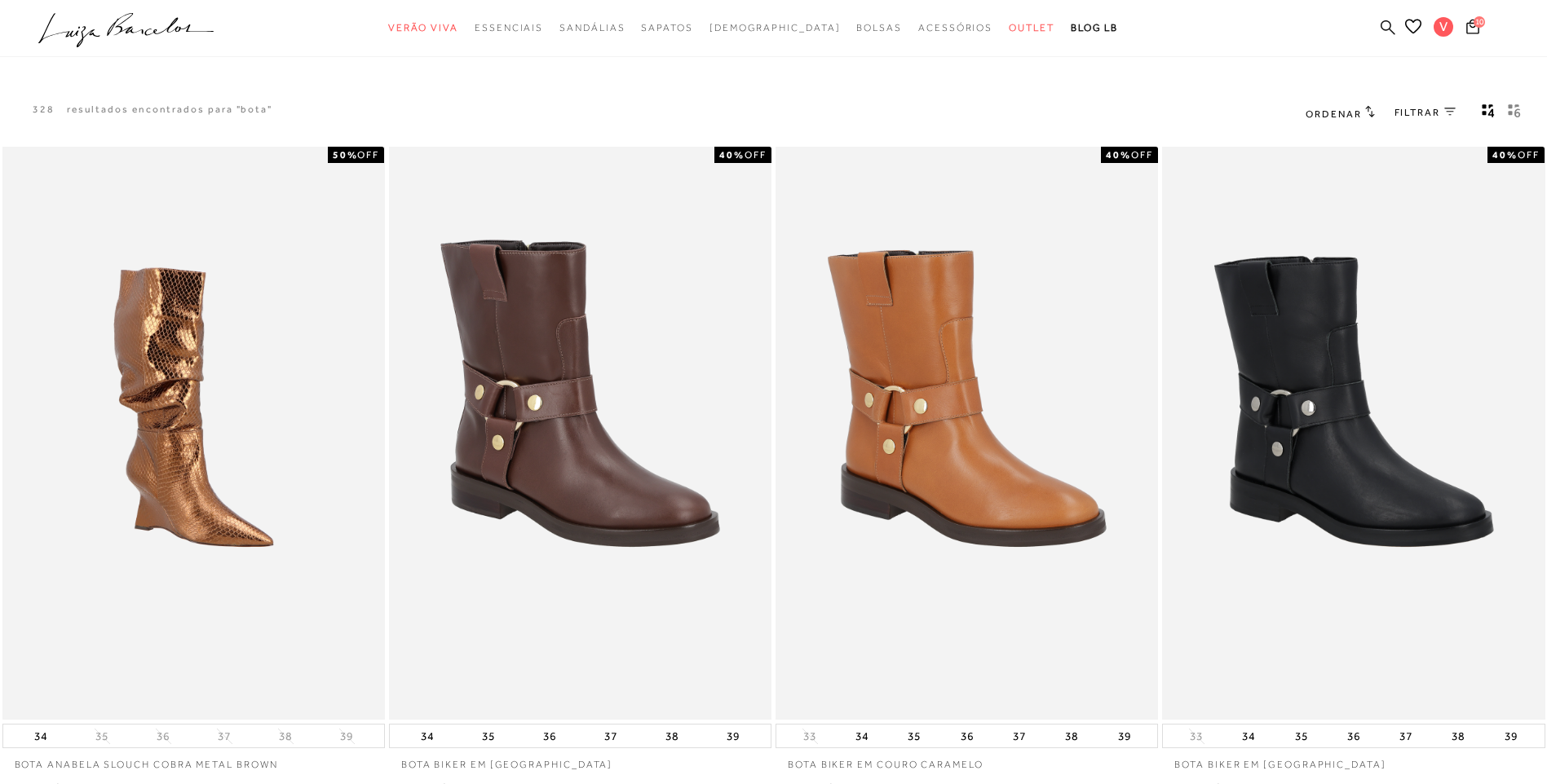
click at [1387, 28] on icon at bounding box center [1388, 27] width 15 height 16
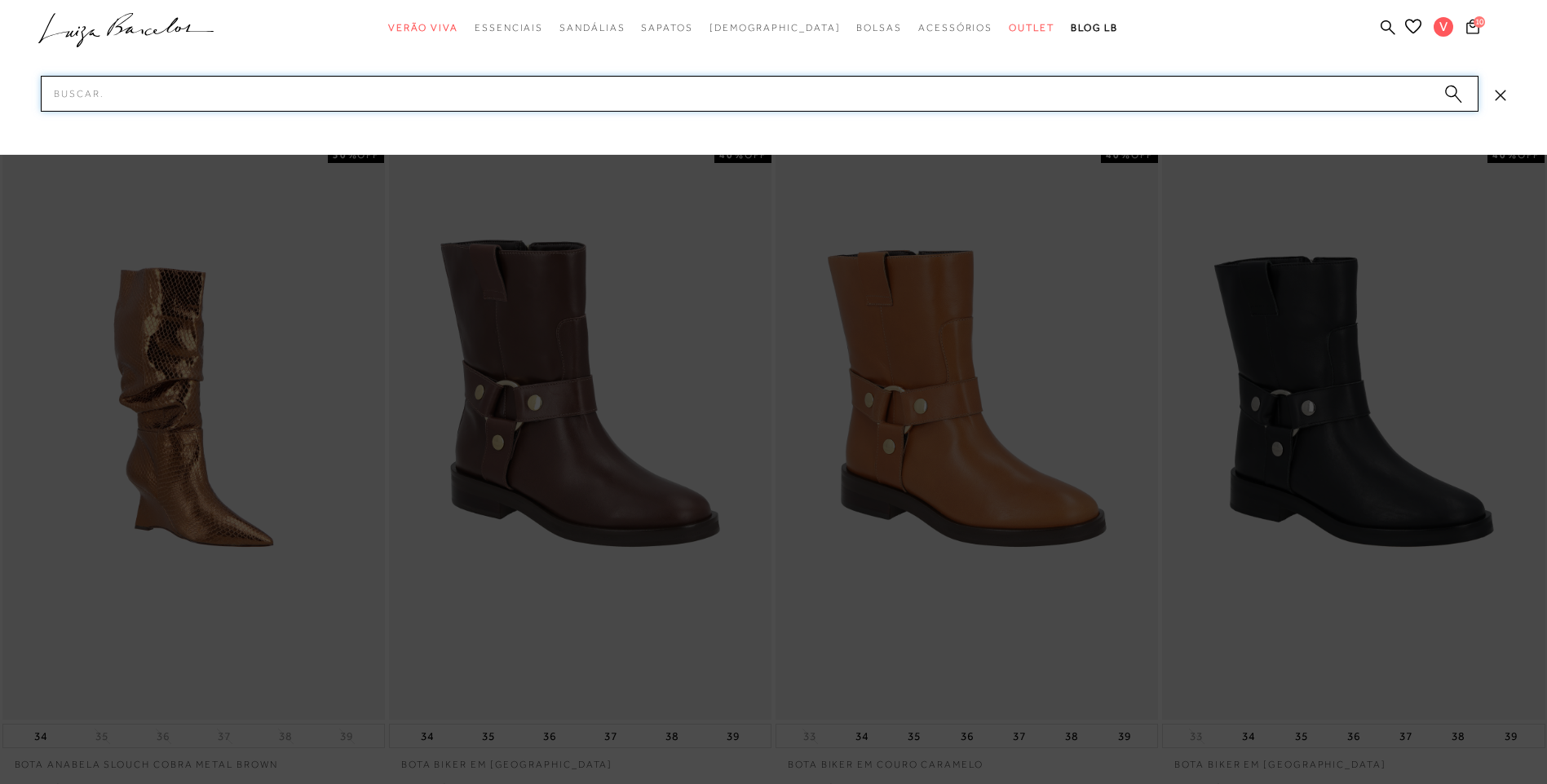
click at [1022, 102] on input "Pesquisar" at bounding box center [760, 94] width 1438 height 36
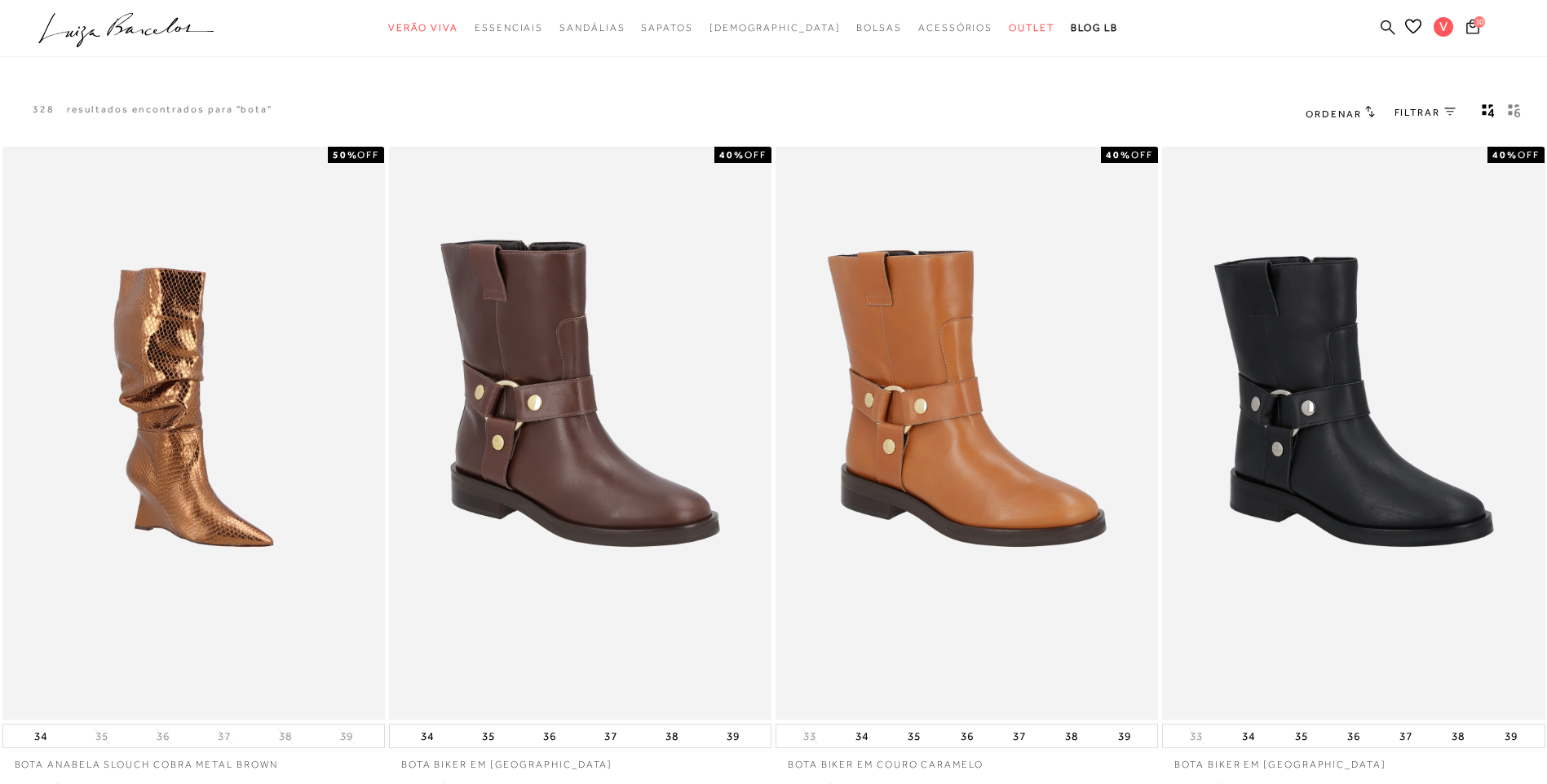
click at [1382, 23] on icon at bounding box center [1388, 27] width 15 height 15
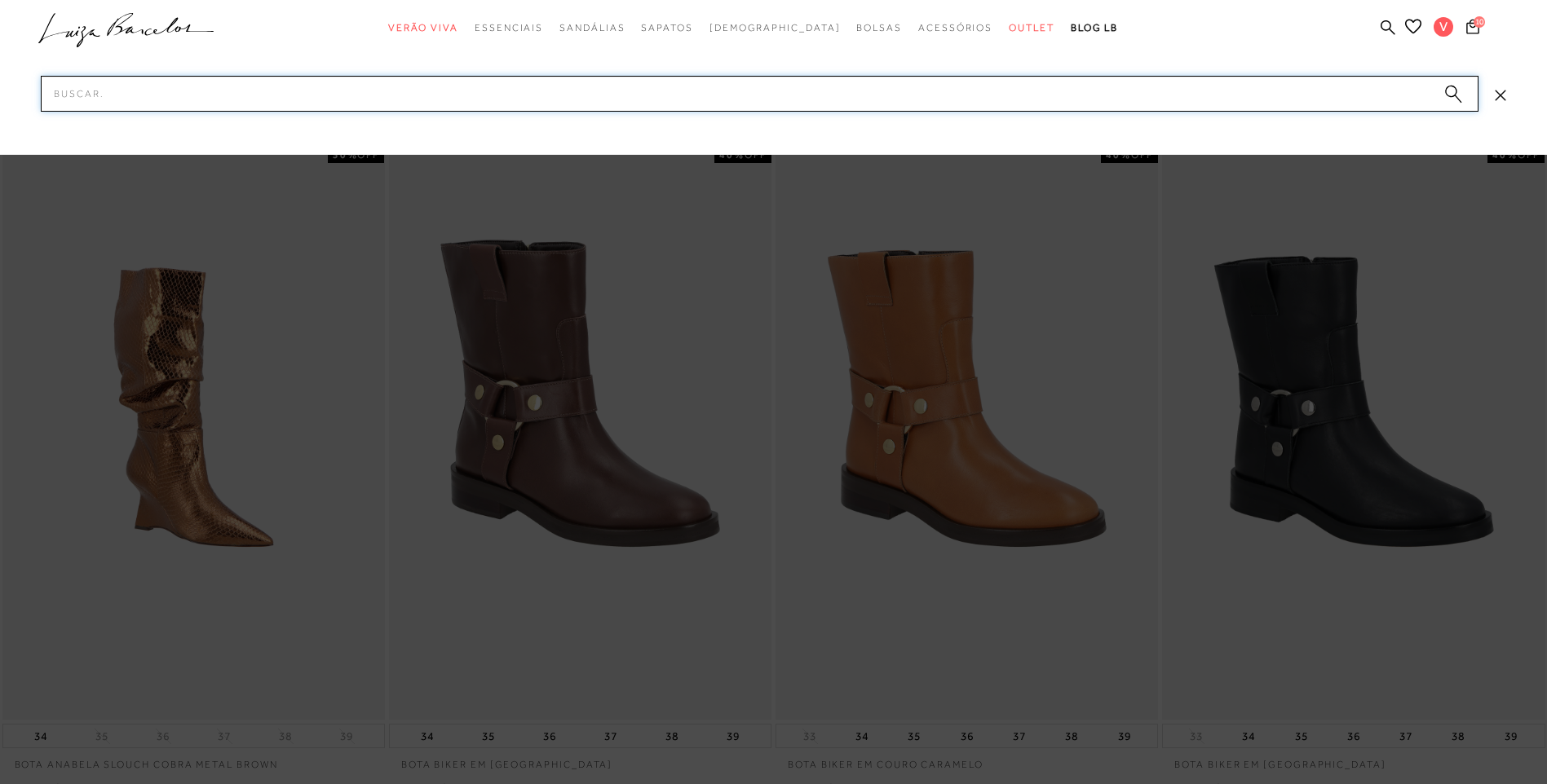
click at [881, 94] on input "Pesquisar" at bounding box center [760, 94] width 1438 height 36
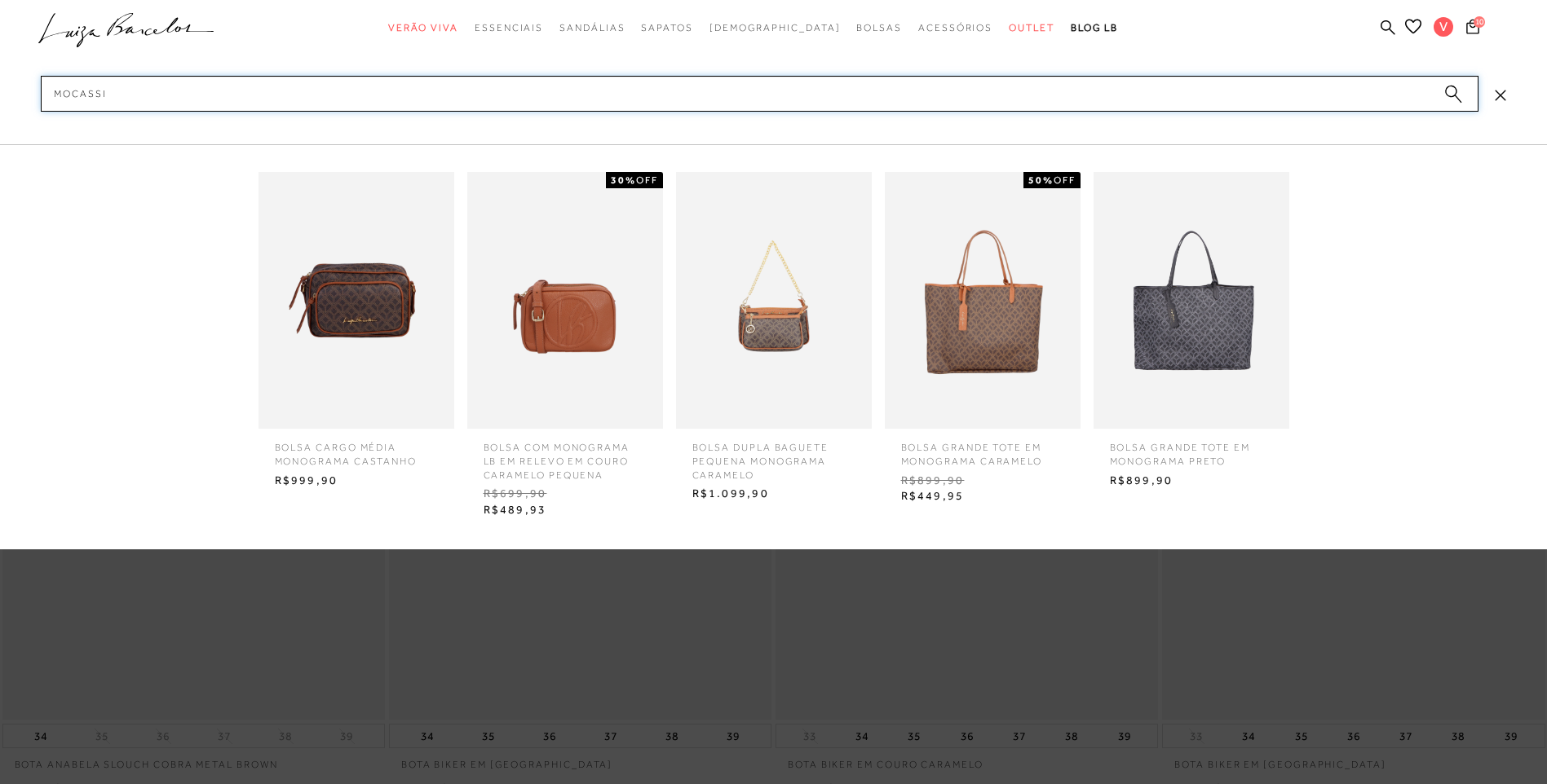
type input "mocassim"
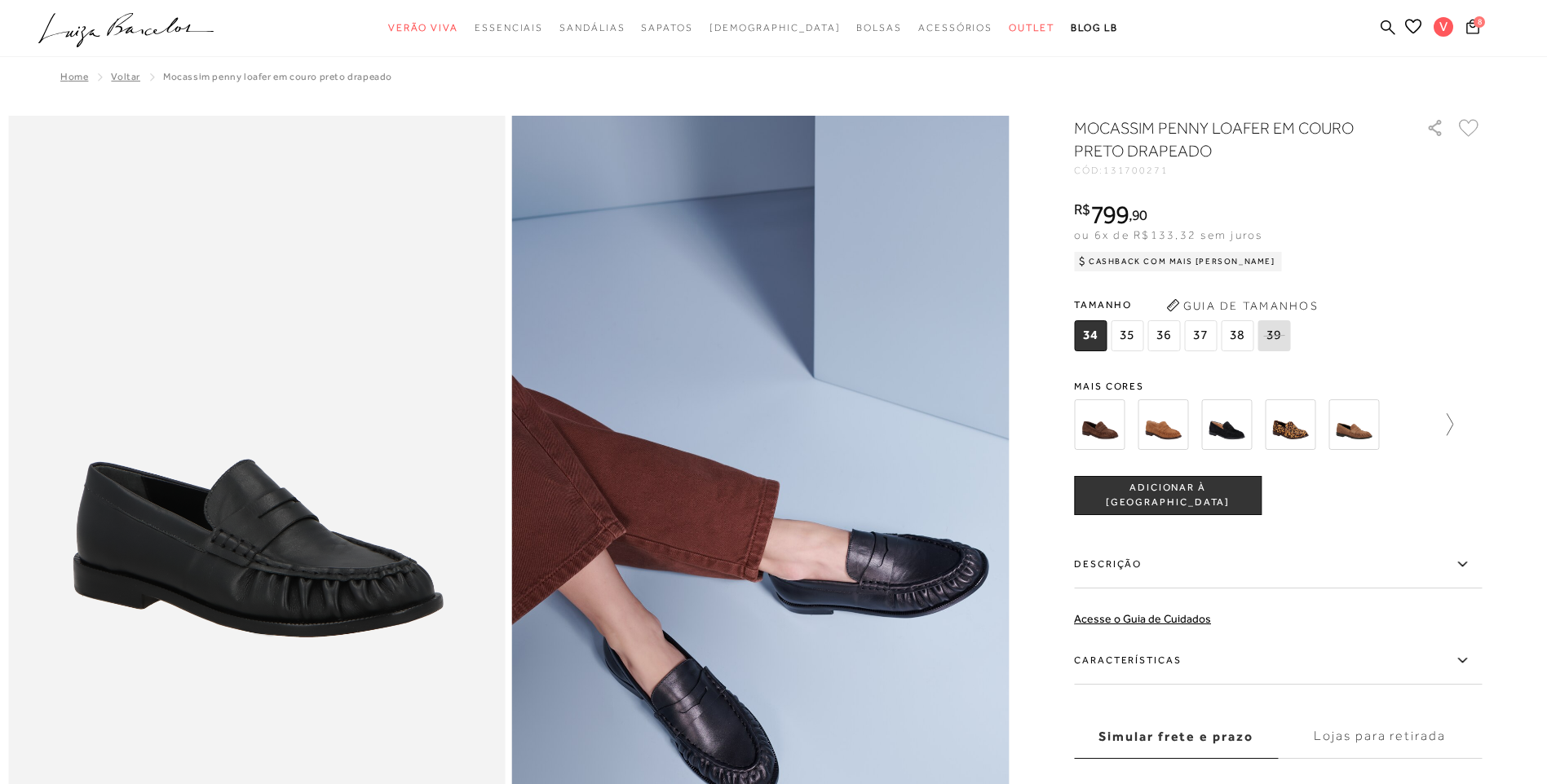
drag, startPoint x: 0, startPoint y: 0, endPoint x: 1450, endPoint y: 422, distance: 1510.2
click at [1450, 422] on icon at bounding box center [1442, 424] width 23 height 23
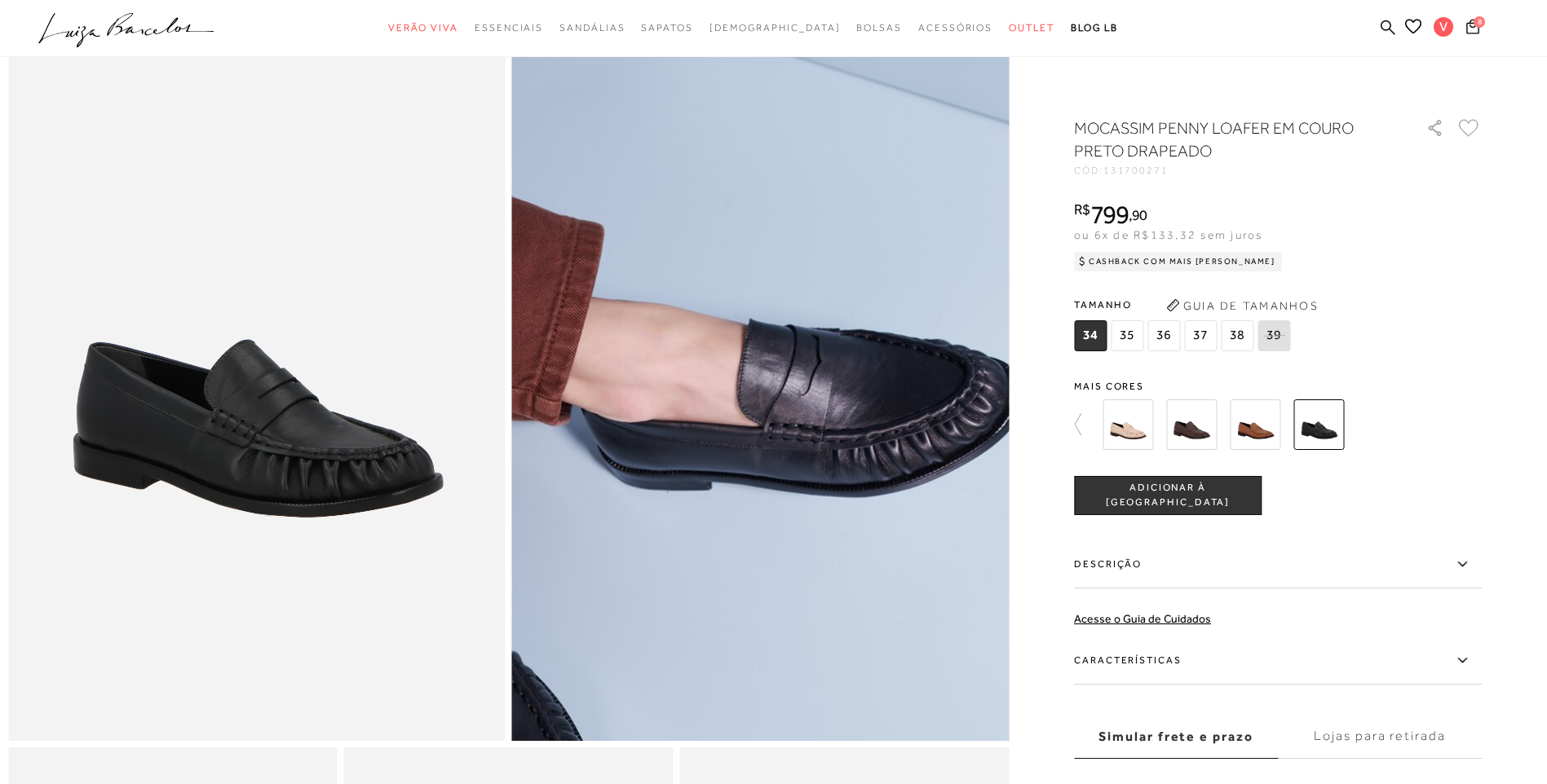
scroll to position [163, 0]
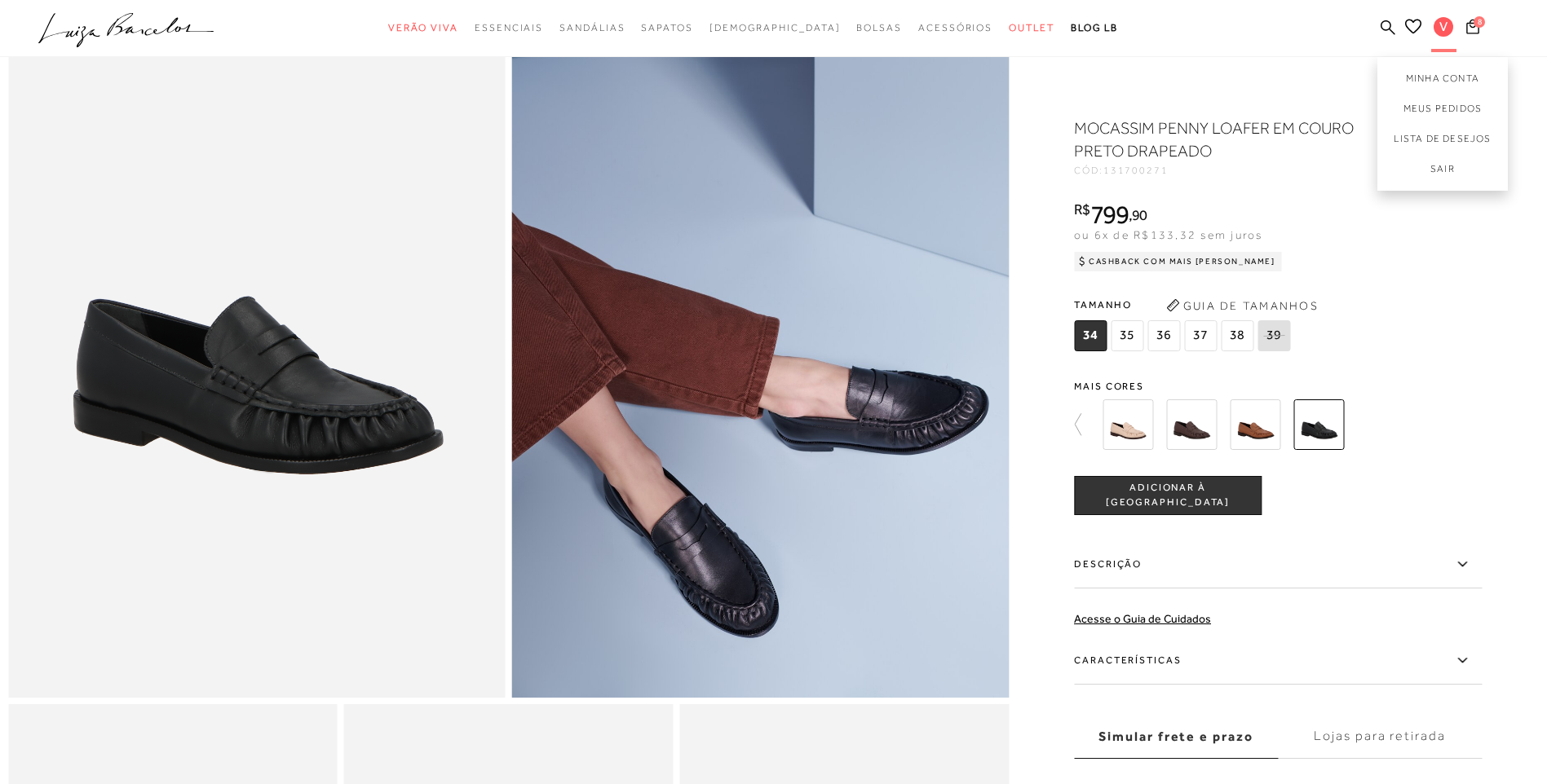
click at [1469, 44] on div "Minha Conta Meus Pedidos Lista de desejos Sair" at bounding box center [1426, 116] width 98 height 149
click at [1480, 19] on span "8" at bounding box center [1480, 22] width 12 height 12
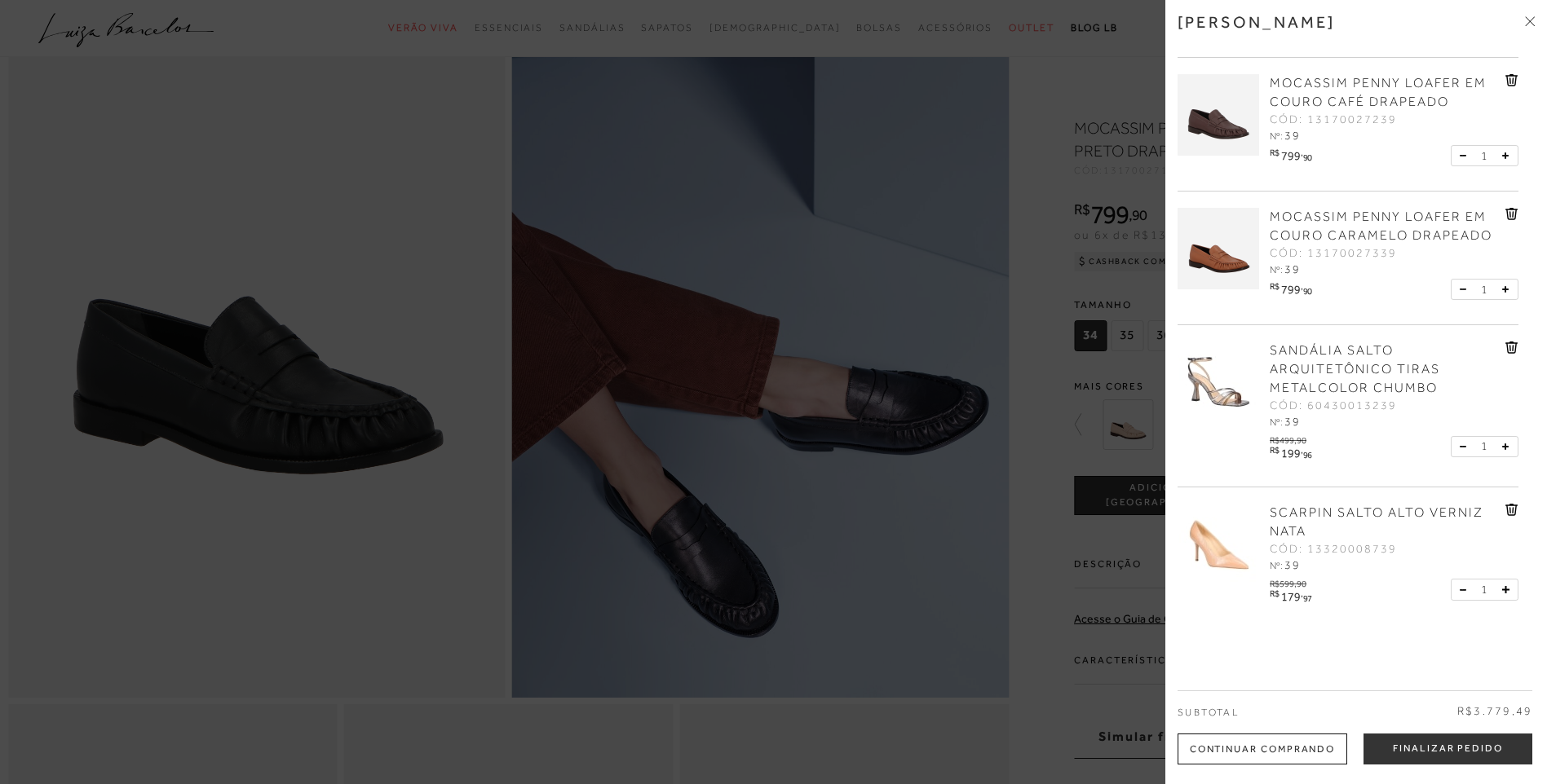
scroll to position [489, 0]
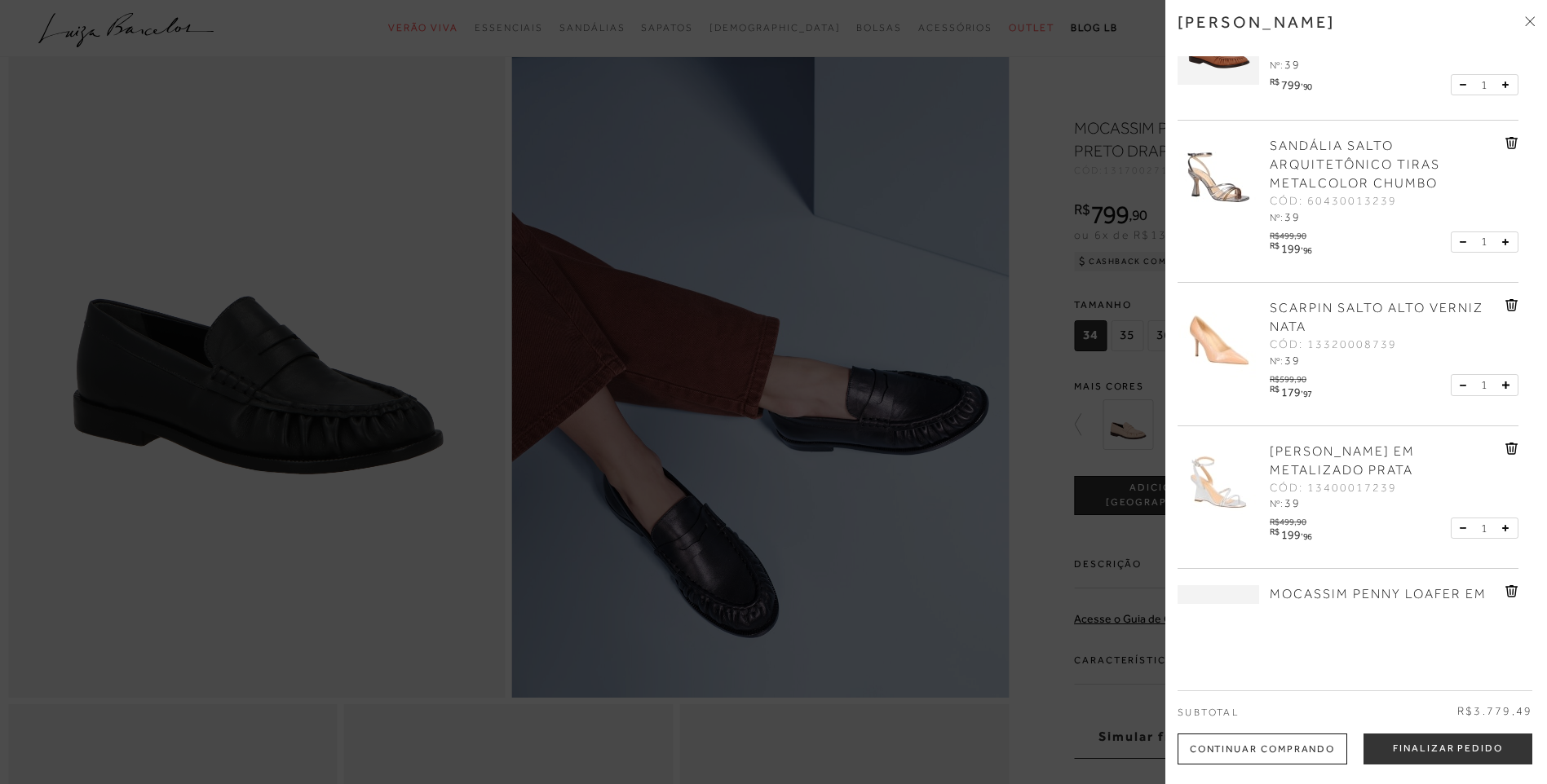
click at [1144, 311] on div at bounding box center [774, 392] width 1547 height 784
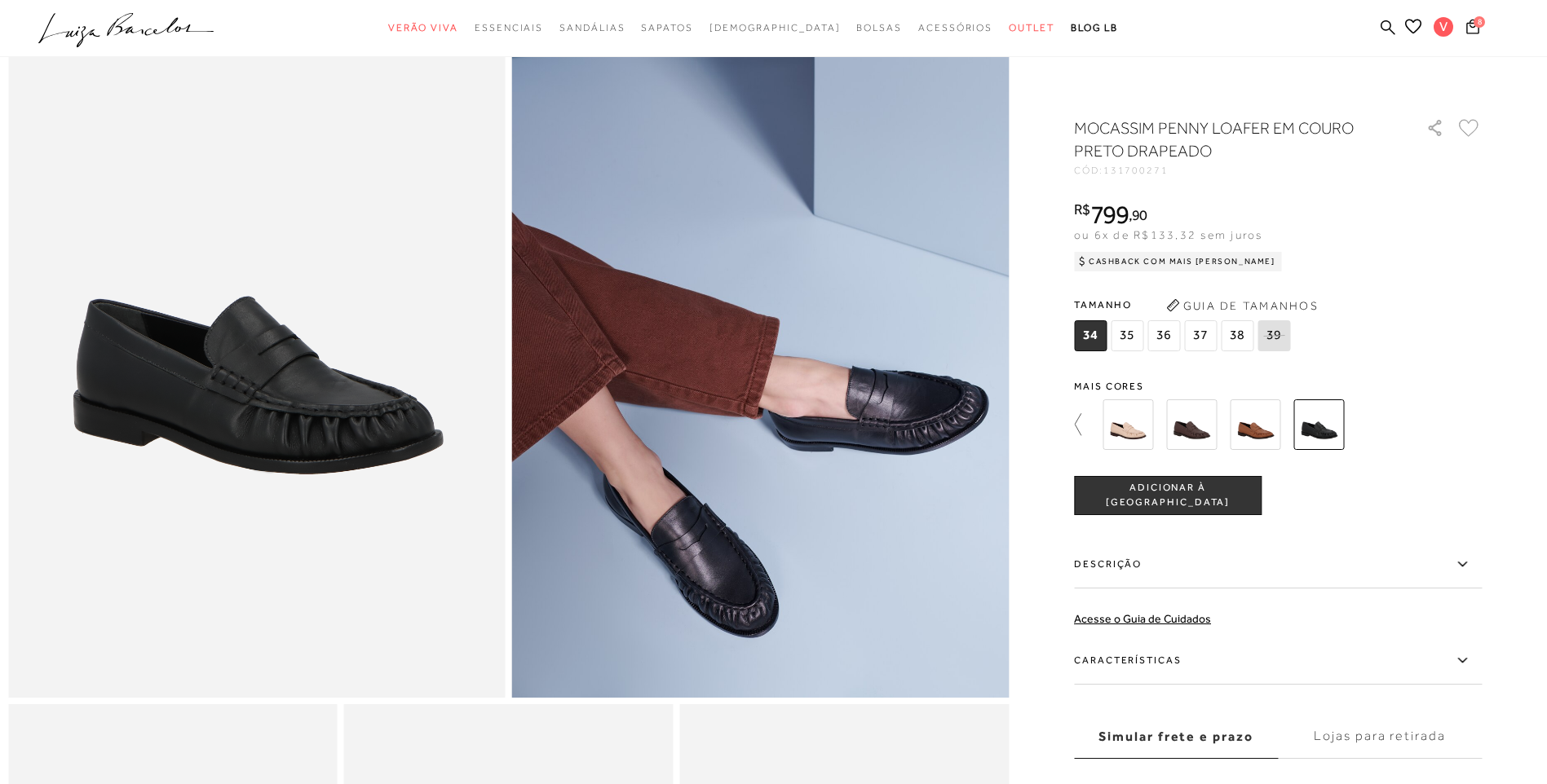
click at [1090, 428] on icon at bounding box center [1085, 424] width 23 height 23
click at [1446, 420] on icon at bounding box center [1442, 424] width 23 height 23
click at [1136, 424] on img at bounding box center [1127, 424] width 50 height 50
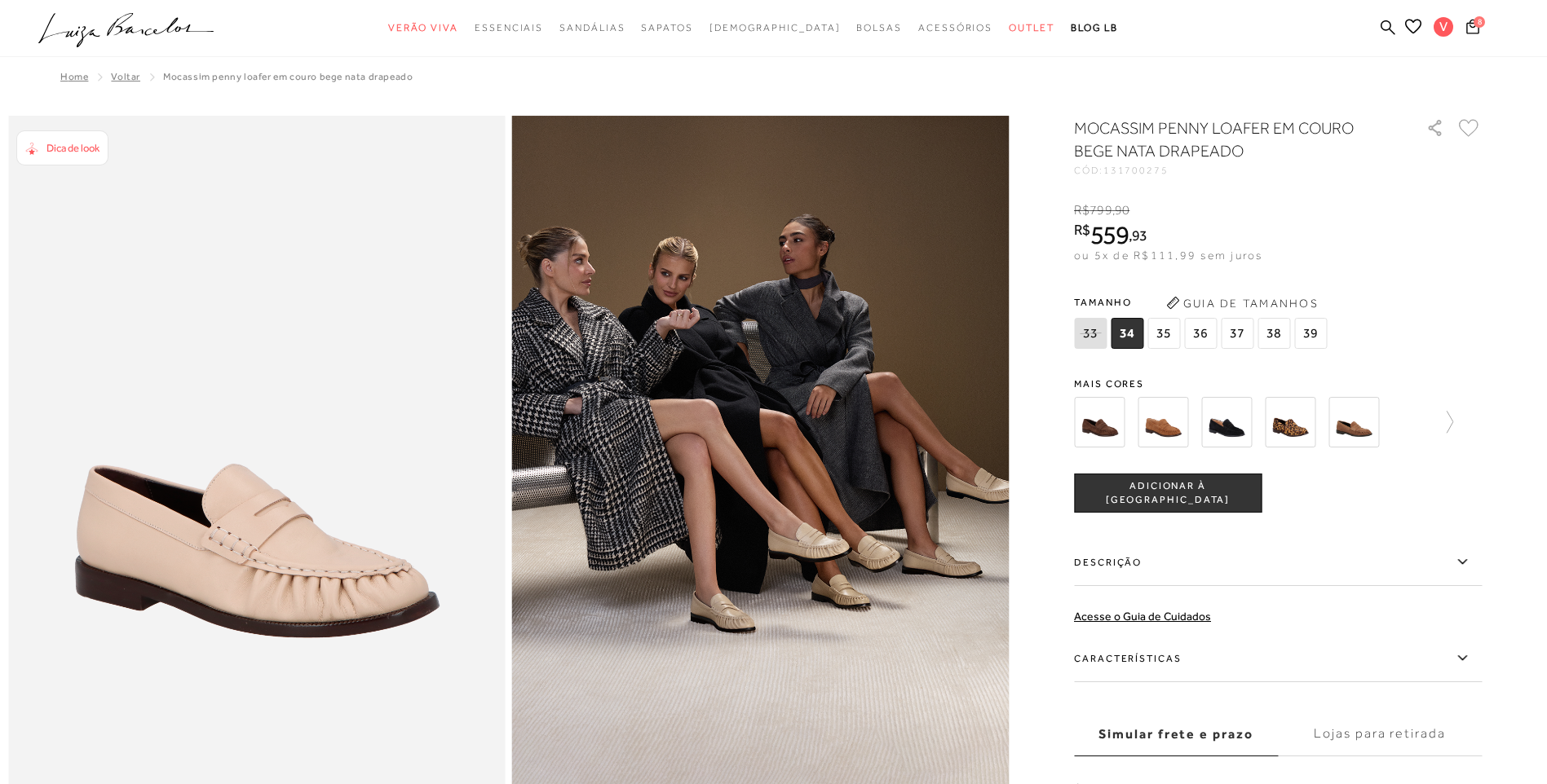
click at [1322, 328] on span "39" at bounding box center [1311, 334] width 33 height 31
click at [1183, 500] on span "ADICIONAR À SACOLA" at bounding box center [1168, 494] width 186 height 29
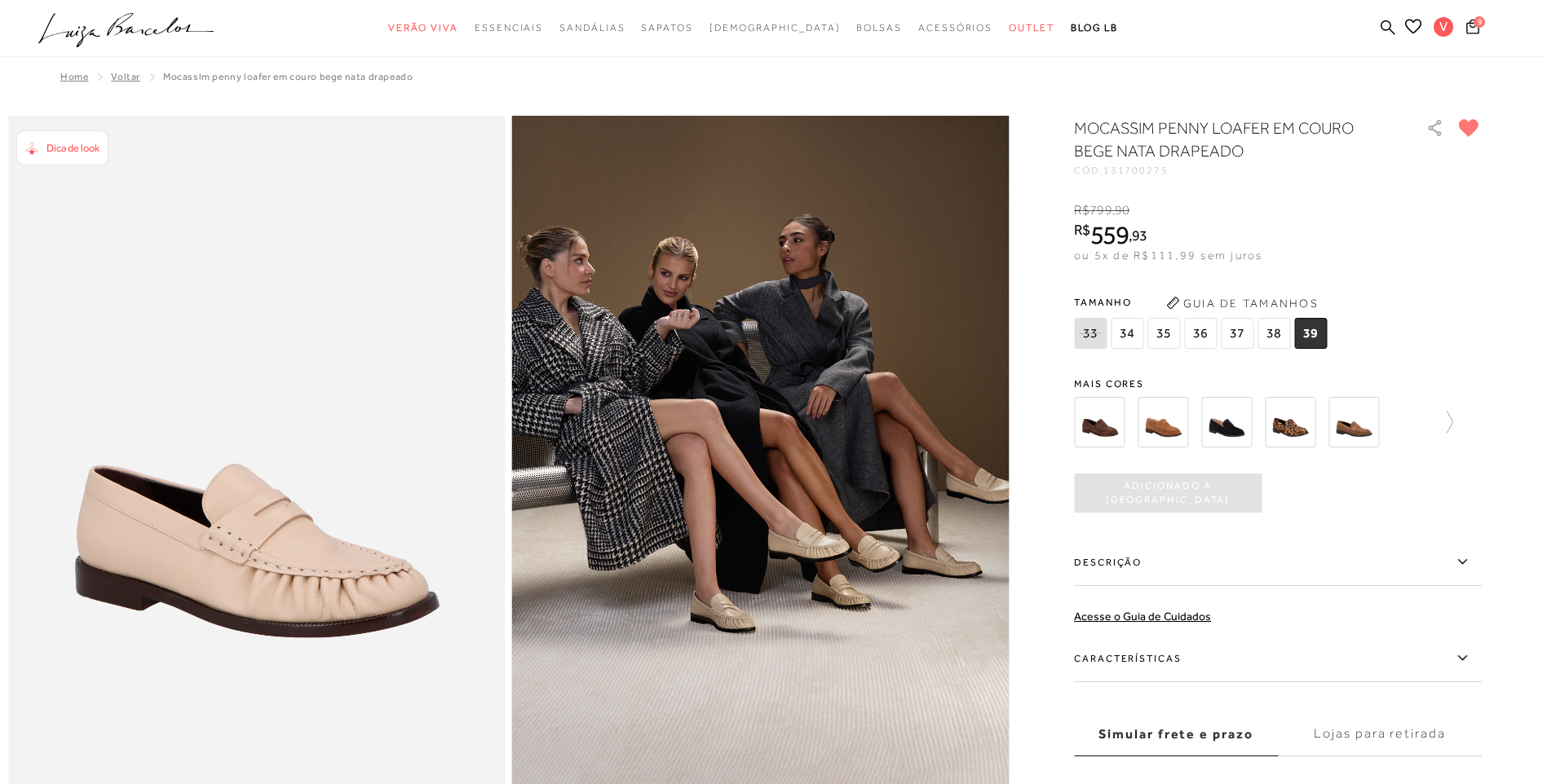
click at [1229, 432] on img at bounding box center [1226, 422] width 50 height 50
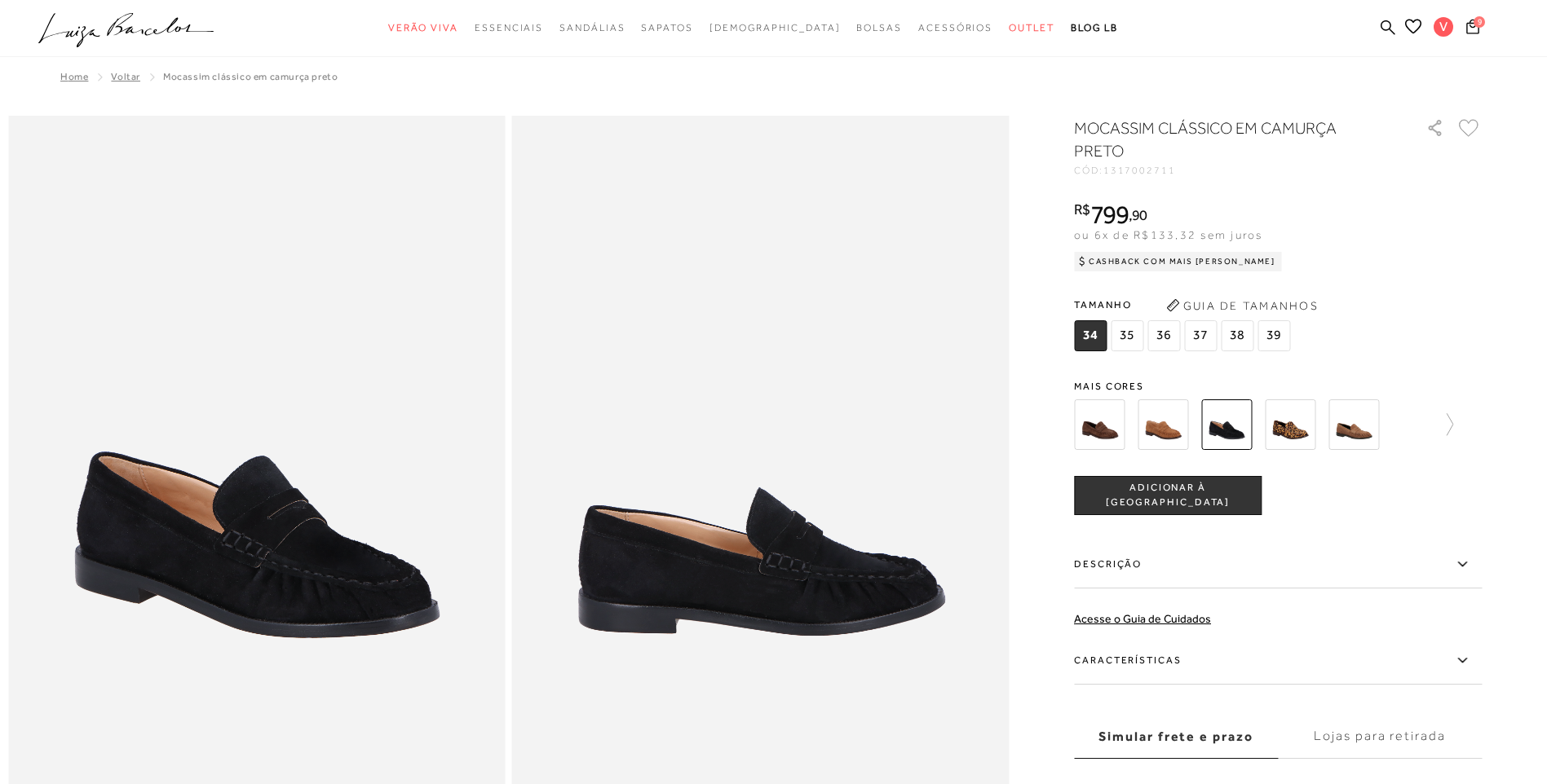
click at [1281, 336] on span "39" at bounding box center [1274, 336] width 33 height 31
click at [1227, 489] on span "ADICIONAR À SACOLA" at bounding box center [1168, 495] width 186 height 29
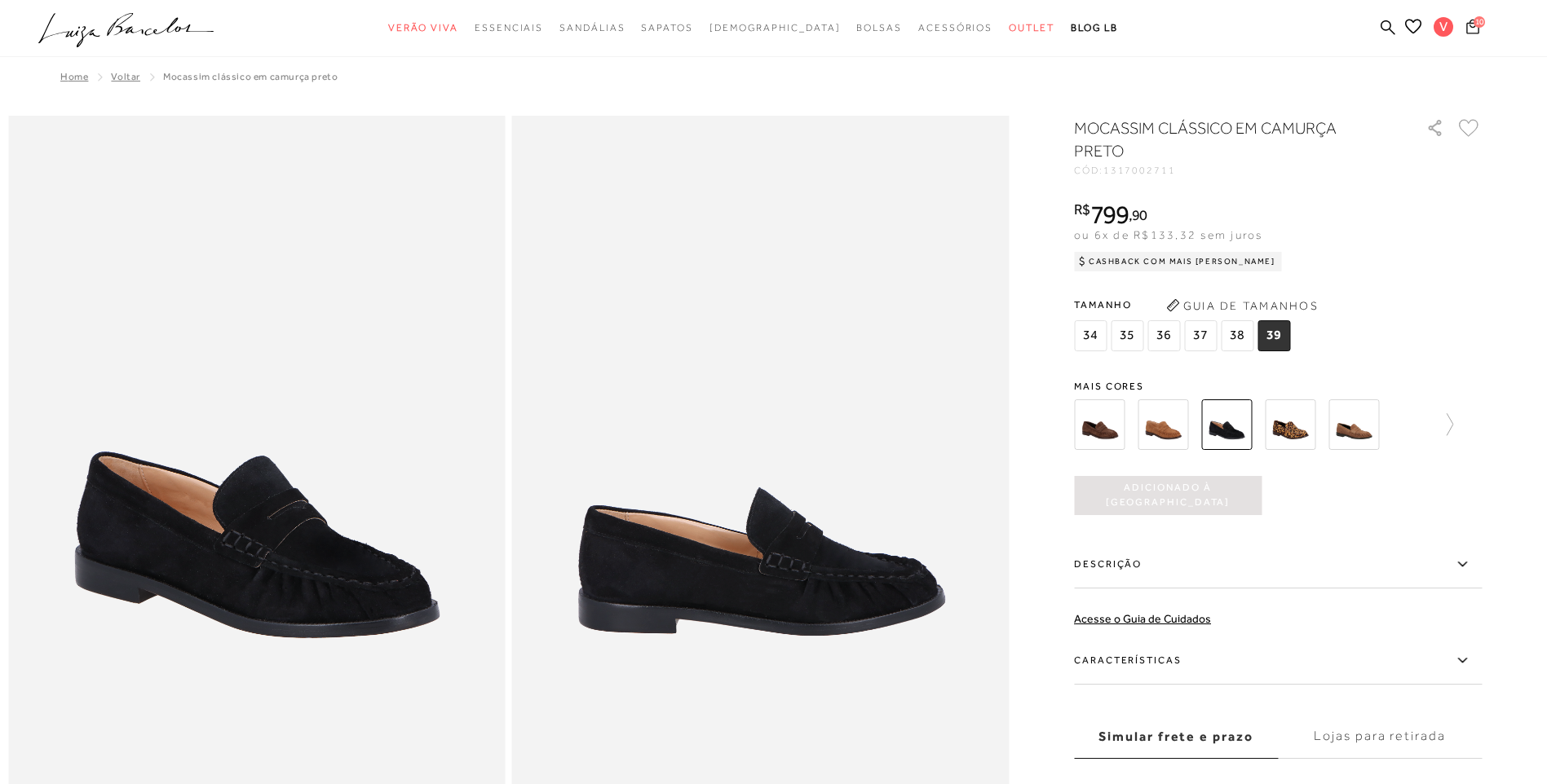
click at [1469, 34] on icon at bounding box center [1473, 26] width 13 height 15
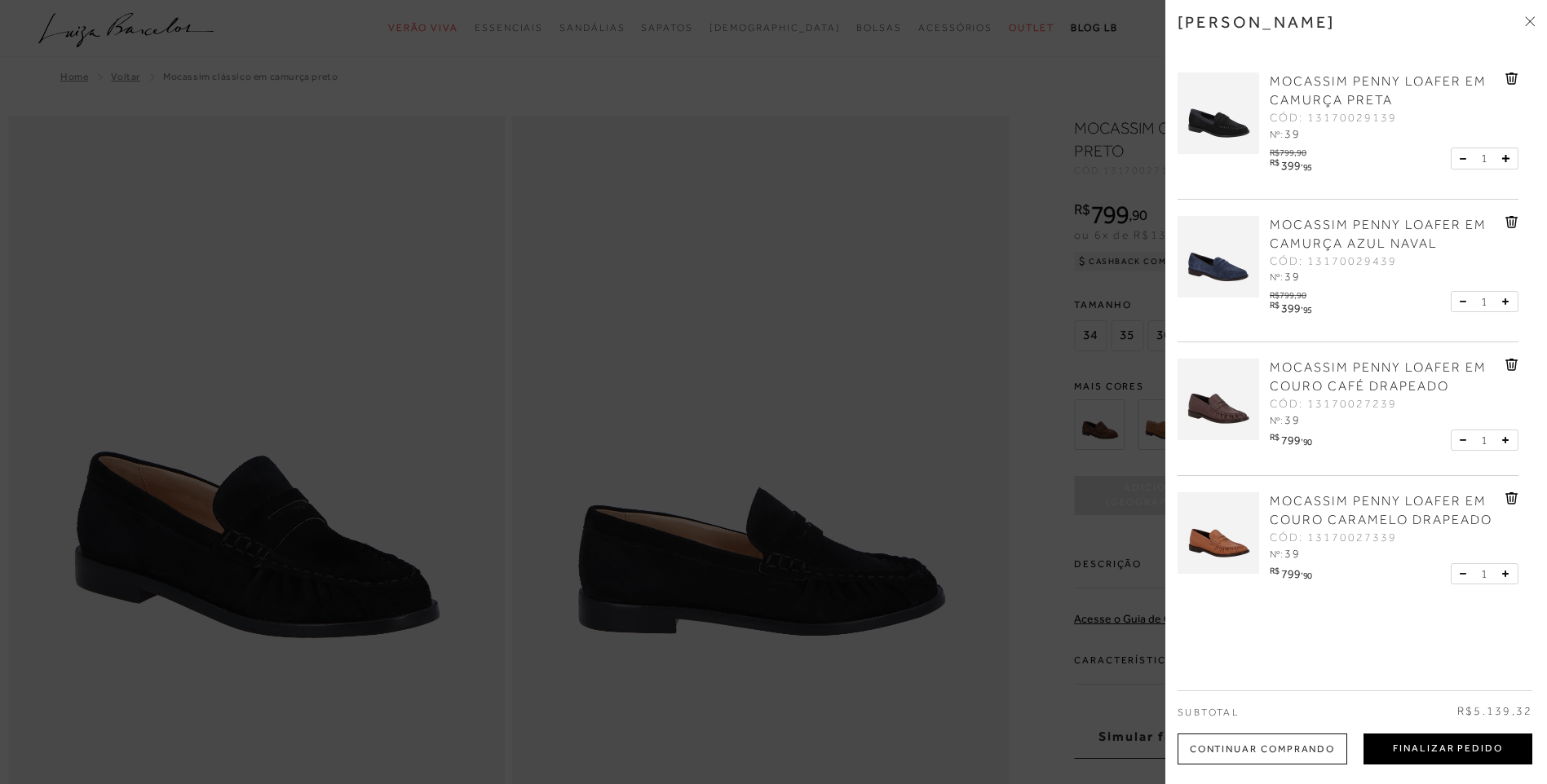
click at [1415, 748] on button "Finalizar Pedido" at bounding box center [1447, 749] width 169 height 31
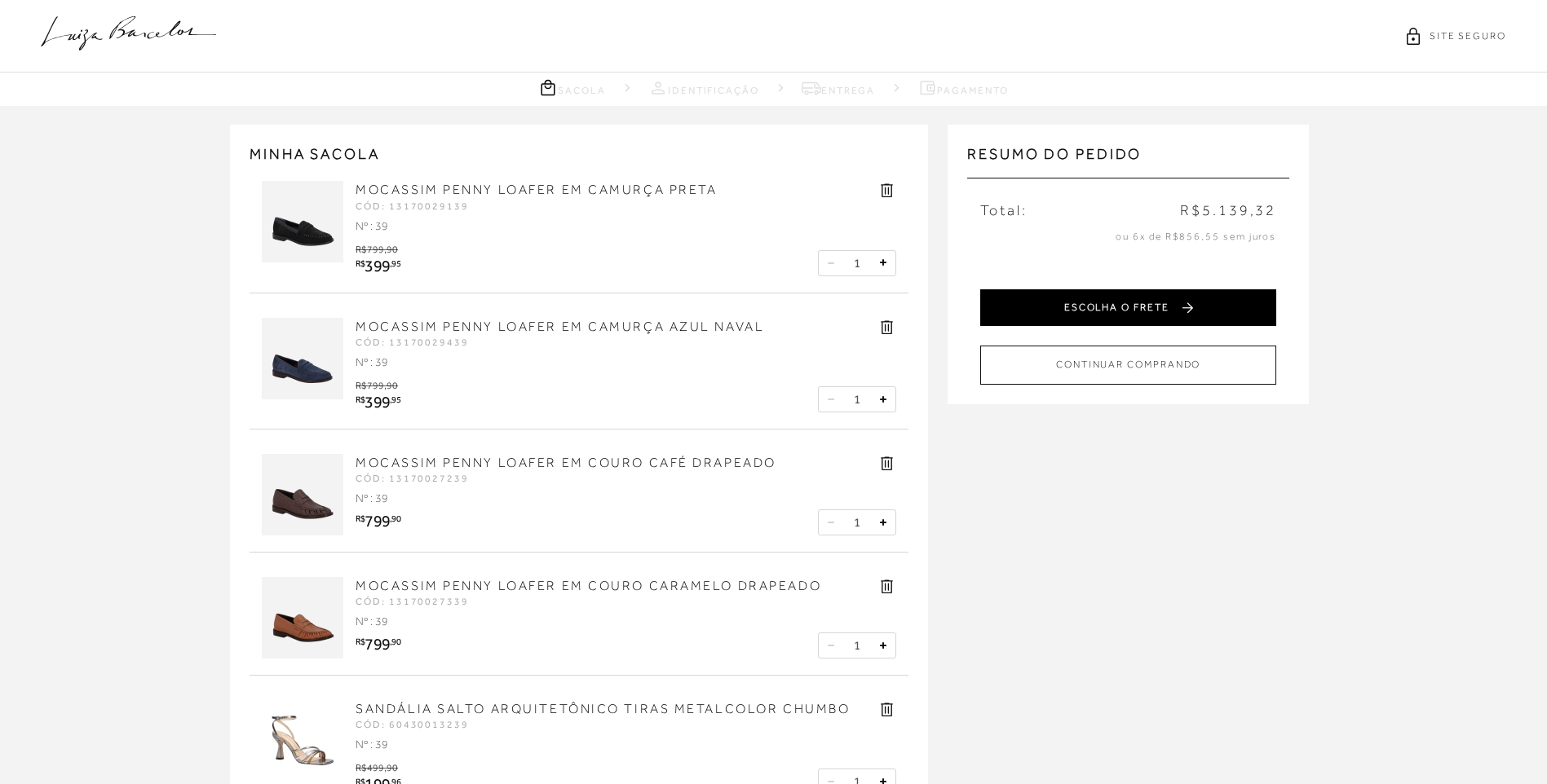
click at [1104, 315] on button "ESCOLHA O FRETE" at bounding box center [1128, 308] width 296 height 37
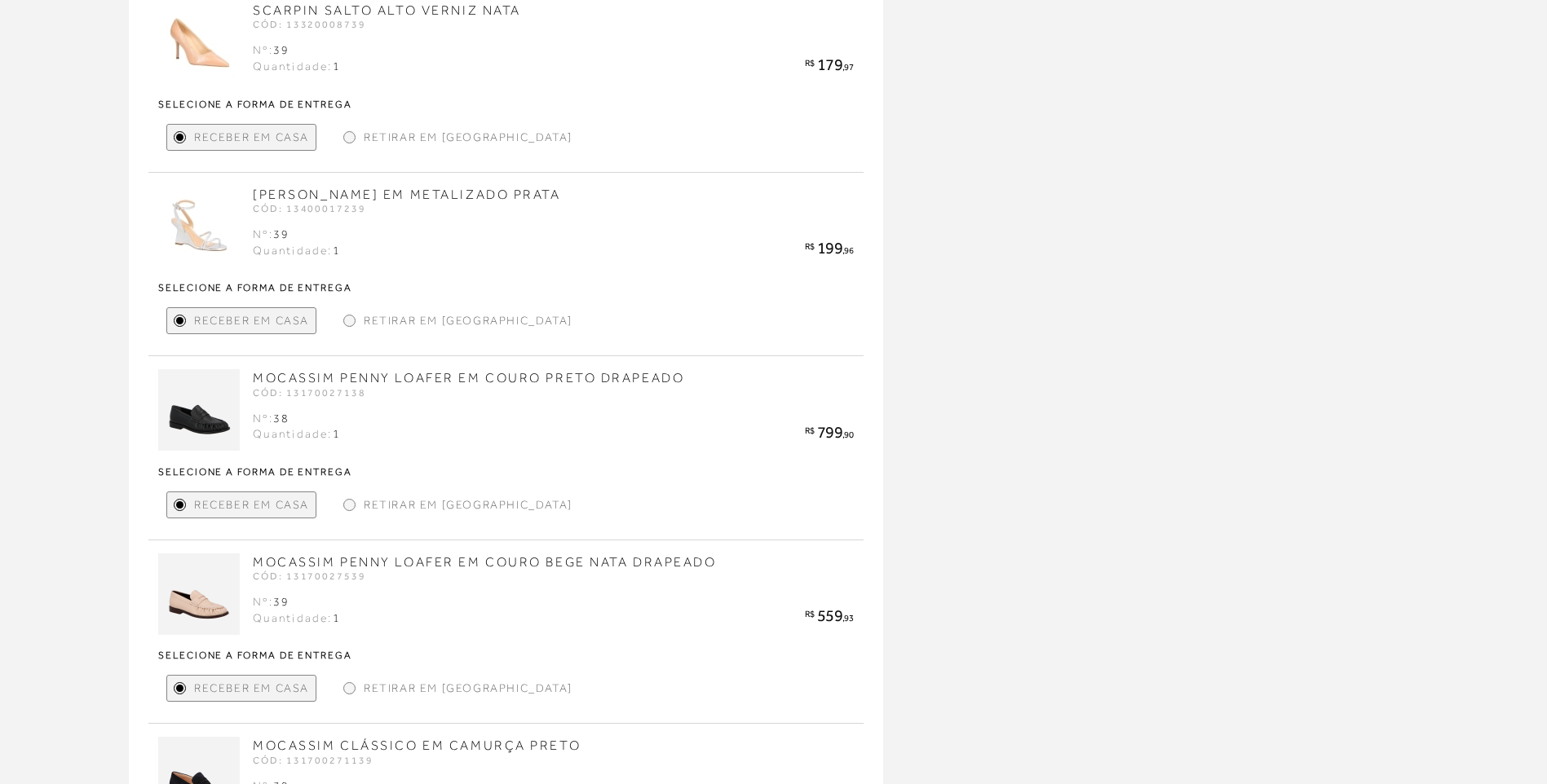
scroll to position [1597, 0]
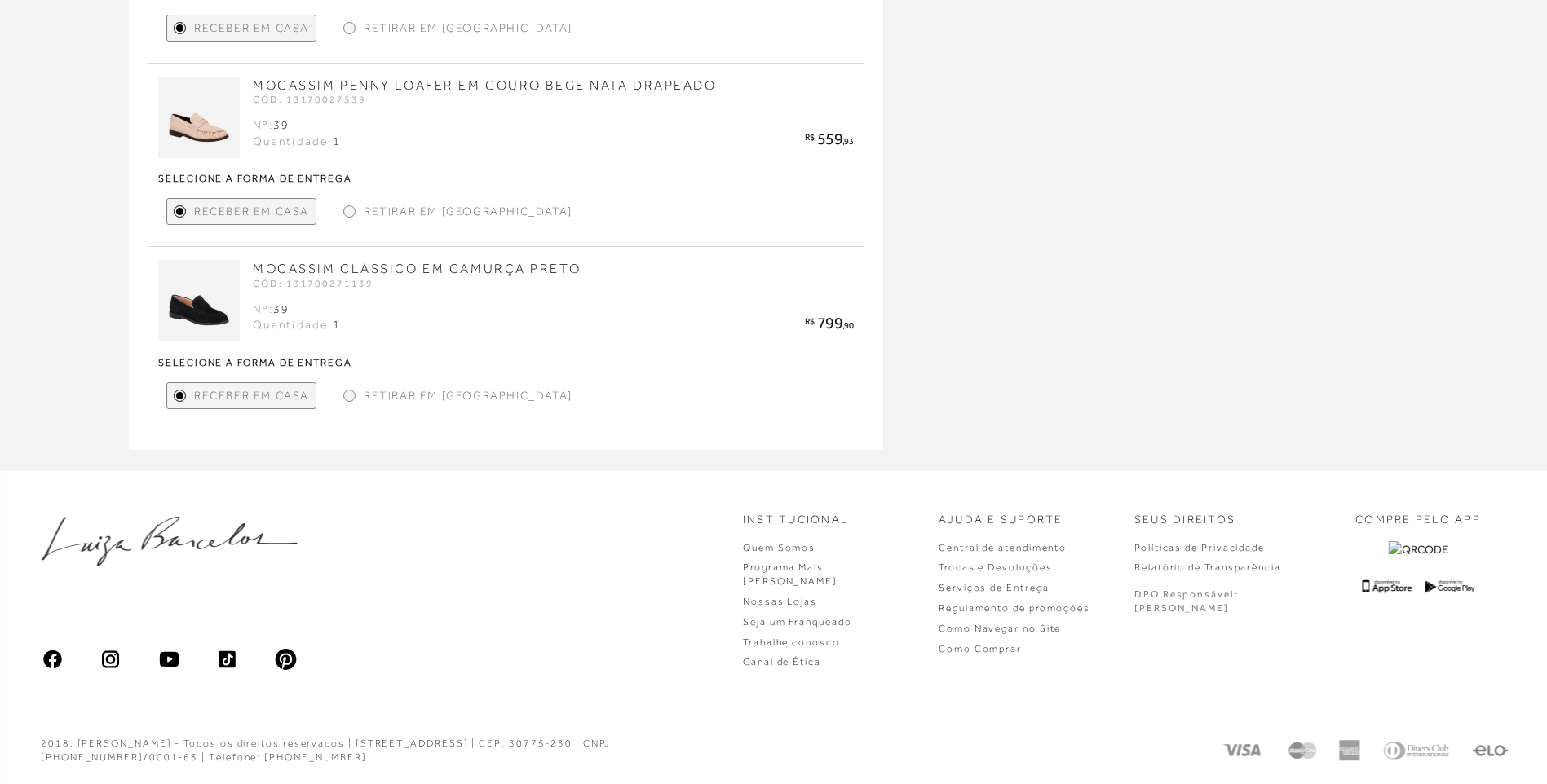
click at [341, 401] on div "Retirar em [GEOGRAPHIC_DATA]" at bounding box center [458, 396] width 242 height 27
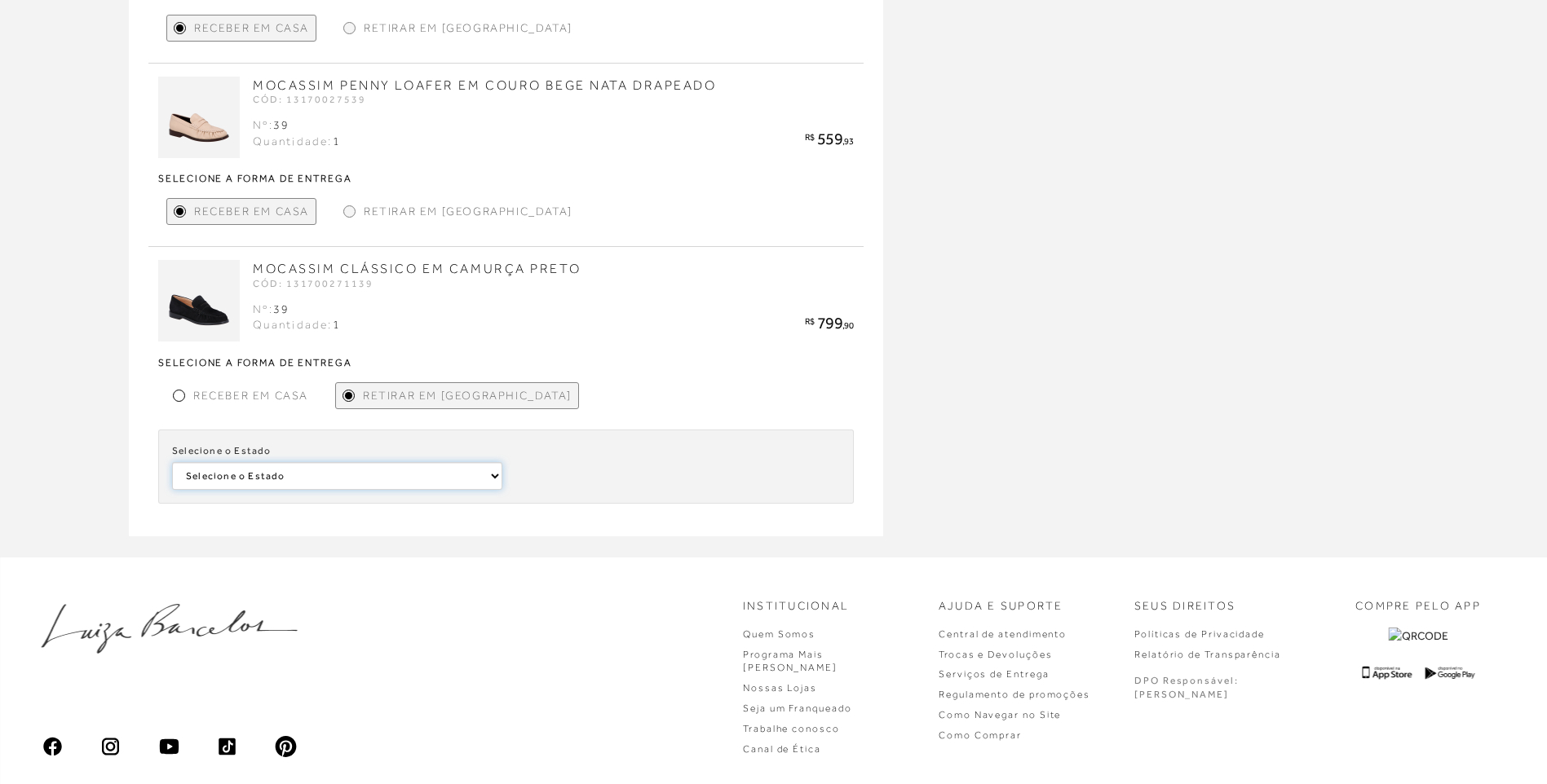
click at [434, 486] on select "Selecione o [GEOGRAPHIC_DATA] [GEOGRAPHIC_DATA]" at bounding box center [337, 476] width 330 height 28
click at [289, 481] on select "Selecione o [GEOGRAPHIC_DATA] [GEOGRAPHIC_DATA]" at bounding box center [337, 476] width 330 height 28
drag, startPoint x: 355, startPoint y: 213, endPoint x: 355, endPoint y: 225, distance: 12.0
click at [354, 214] on div "Retirar em [GEOGRAPHIC_DATA]" at bounding box center [458, 211] width 242 height 27
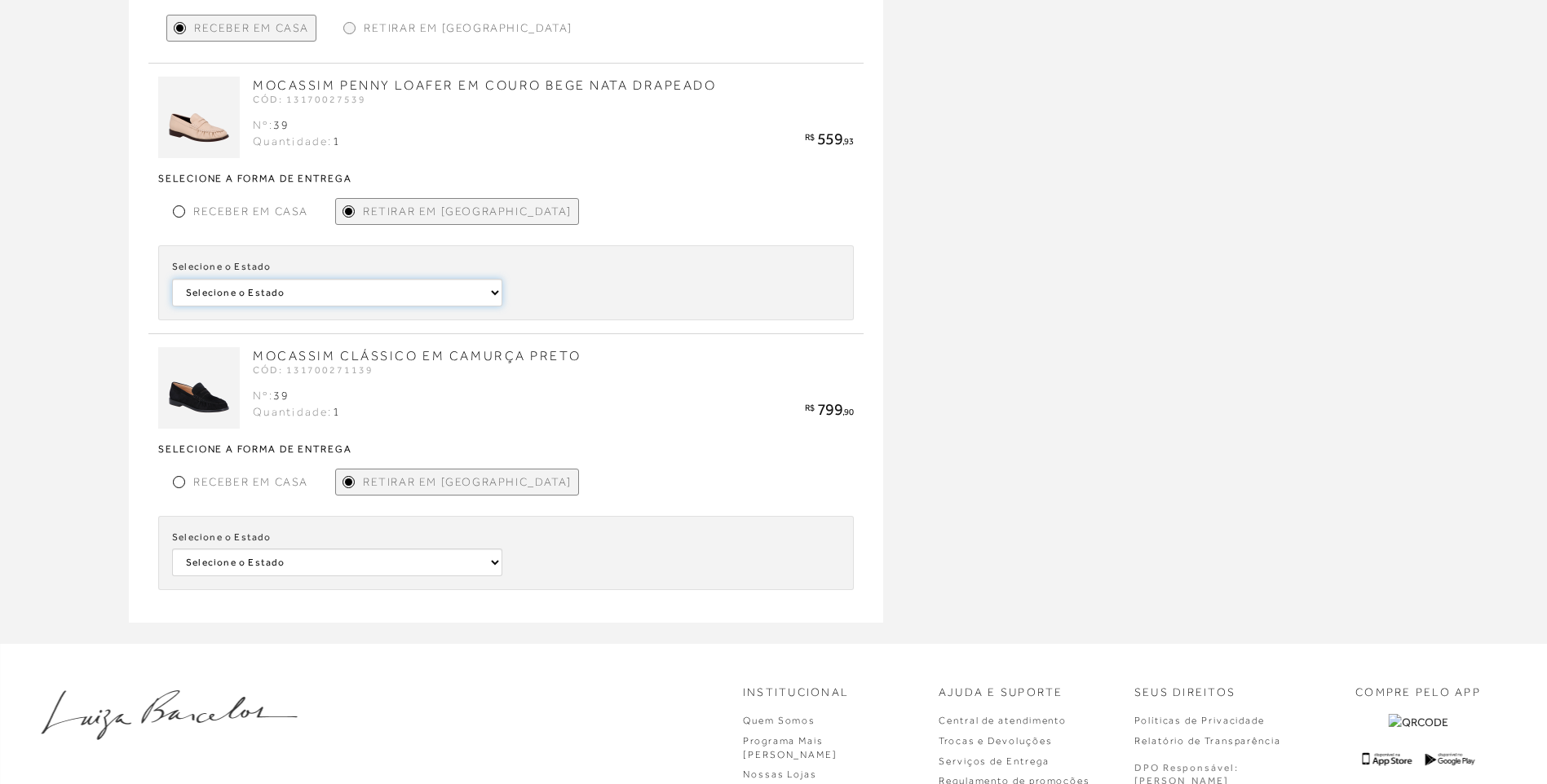
click at [382, 296] on select "Selecione o Estado São Paulo Minas Gerais Pará Rio de Janeiro Bahia Distrito Fe…" at bounding box center [337, 293] width 330 height 28
select select
click at [172, 279] on select "Selecione o Estado São Paulo Minas Gerais Pará Rio de Janeiro Bahia Distrito Fe…" at bounding box center [337, 293] width 330 height 28
click at [577, 300] on select "Selecione a Loja LUIZA BARCELOS UBERLÂNDIA LUIZA BARCELOS BELVEDERE - BELO HORI…" at bounding box center [673, 293] width 330 height 28
select select
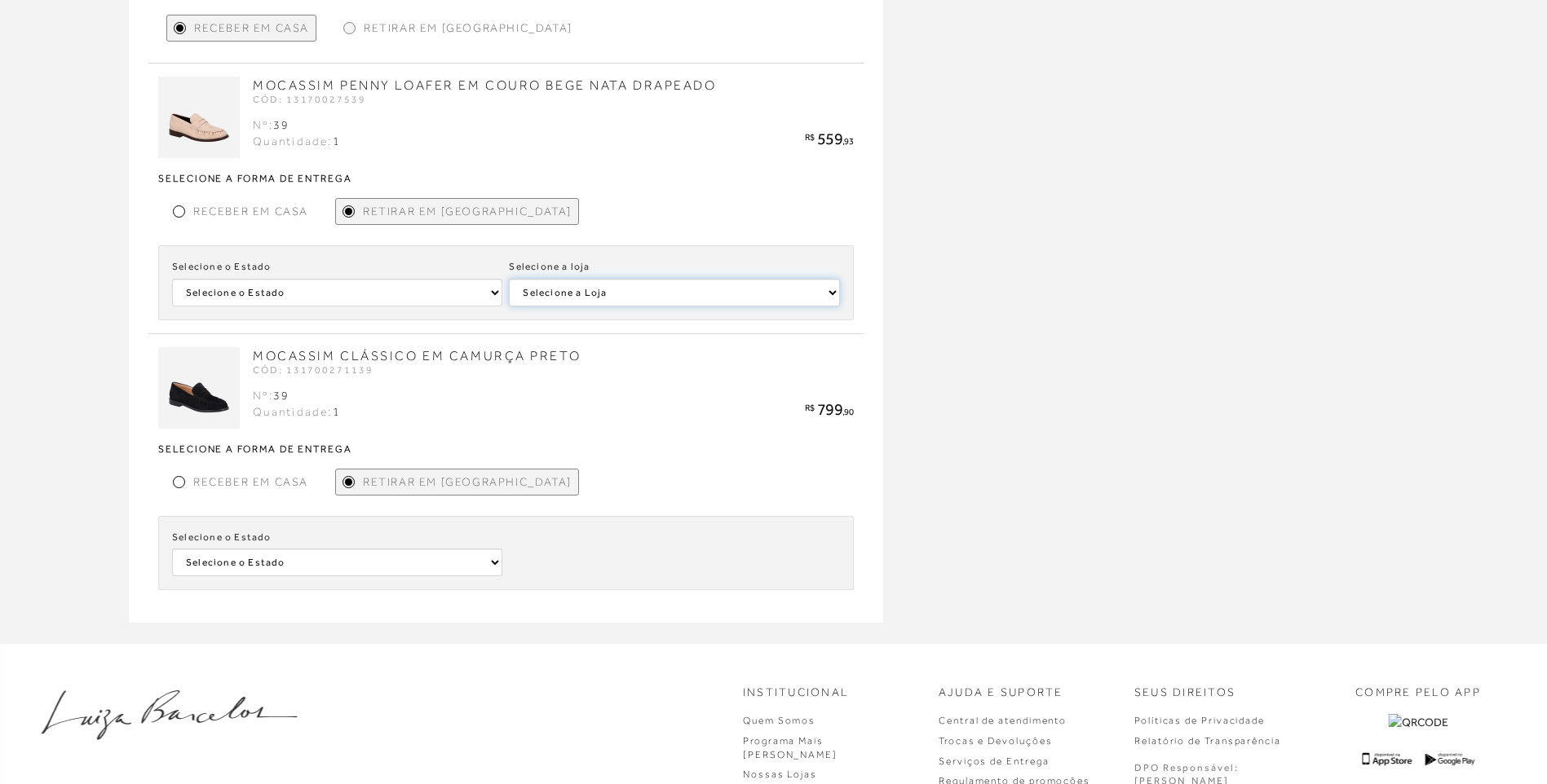
click at [509, 279] on select "Selecione a Loja LUIZA BARCELOS UBERLÂNDIA LUIZA BARCELOS BELVEDERE - BELO HORI…" at bounding box center [673, 293] width 330 height 28
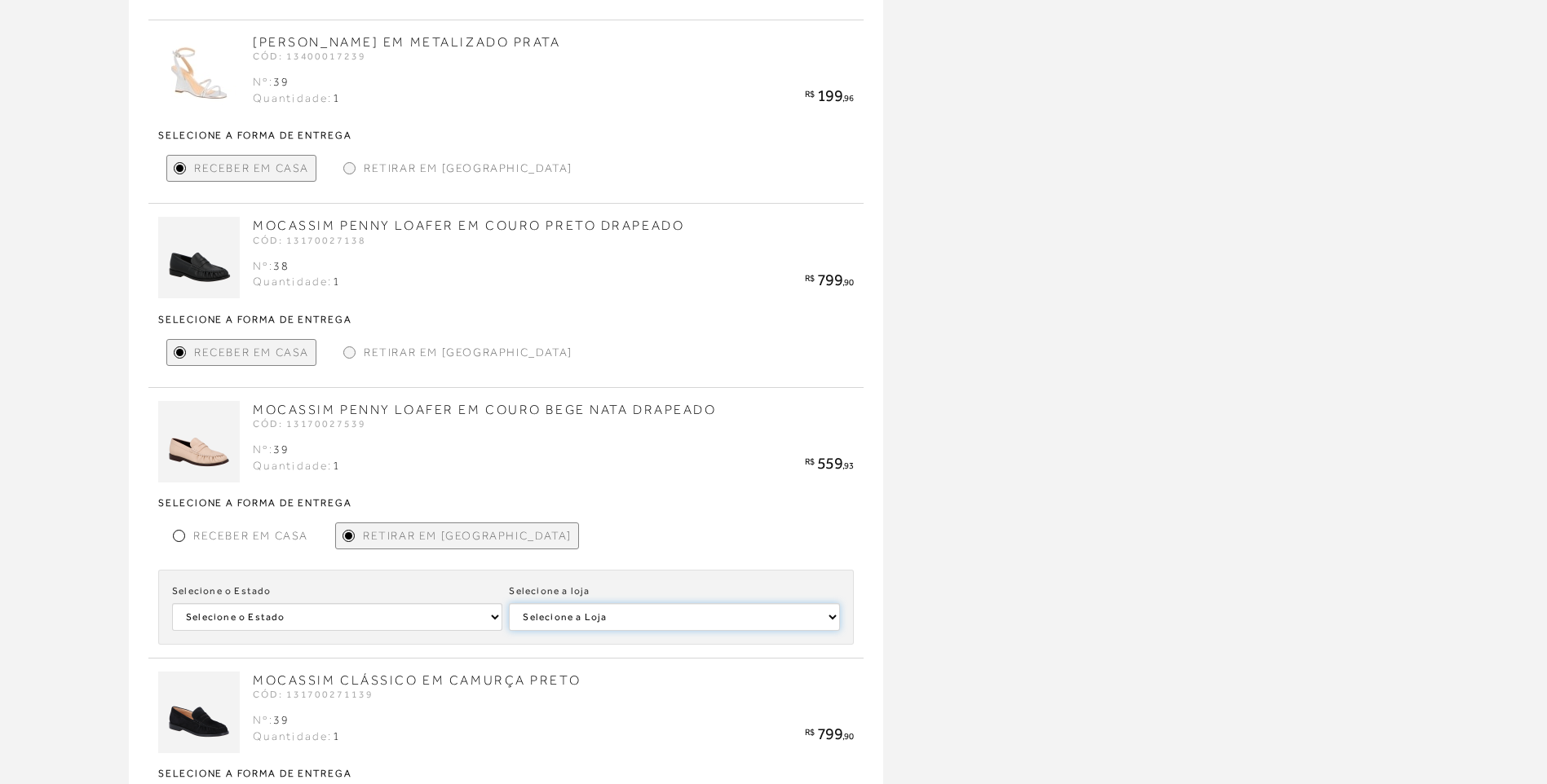
scroll to position [1270, 0]
click at [365, 354] on span "Retirar em [GEOGRAPHIC_DATA]" at bounding box center [468, 354] width 209 height 17
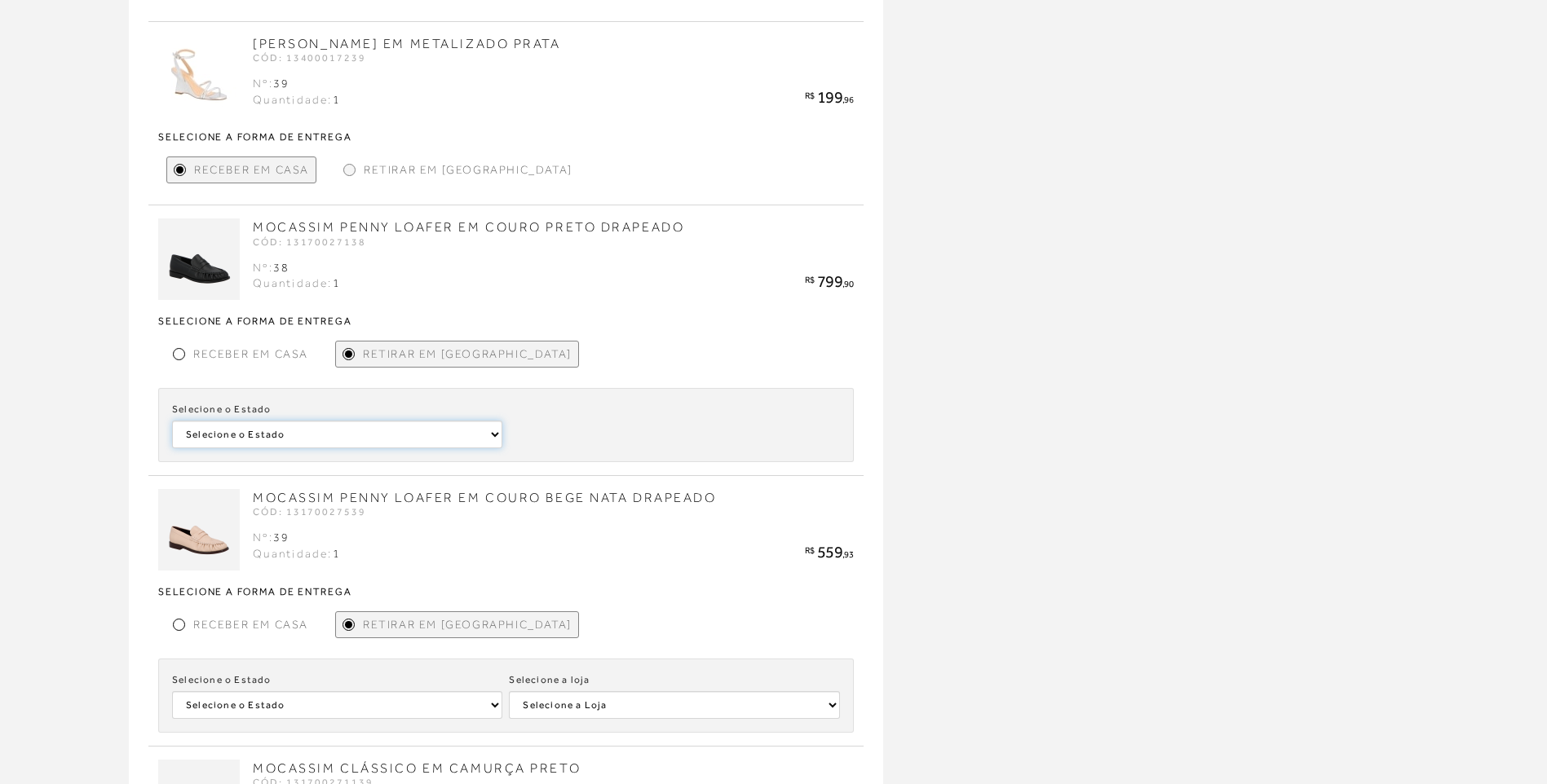
click at [373, 437] on select "Selecione o [GEOGRAPHIC_DATA]" at bounding box center [337, 434] width 330 height 28
click at [540, 290] on div "Nº: 38 Quantidade: 1 R$ 799 ,90" at bounding box center [553, 276] width 601 height 32
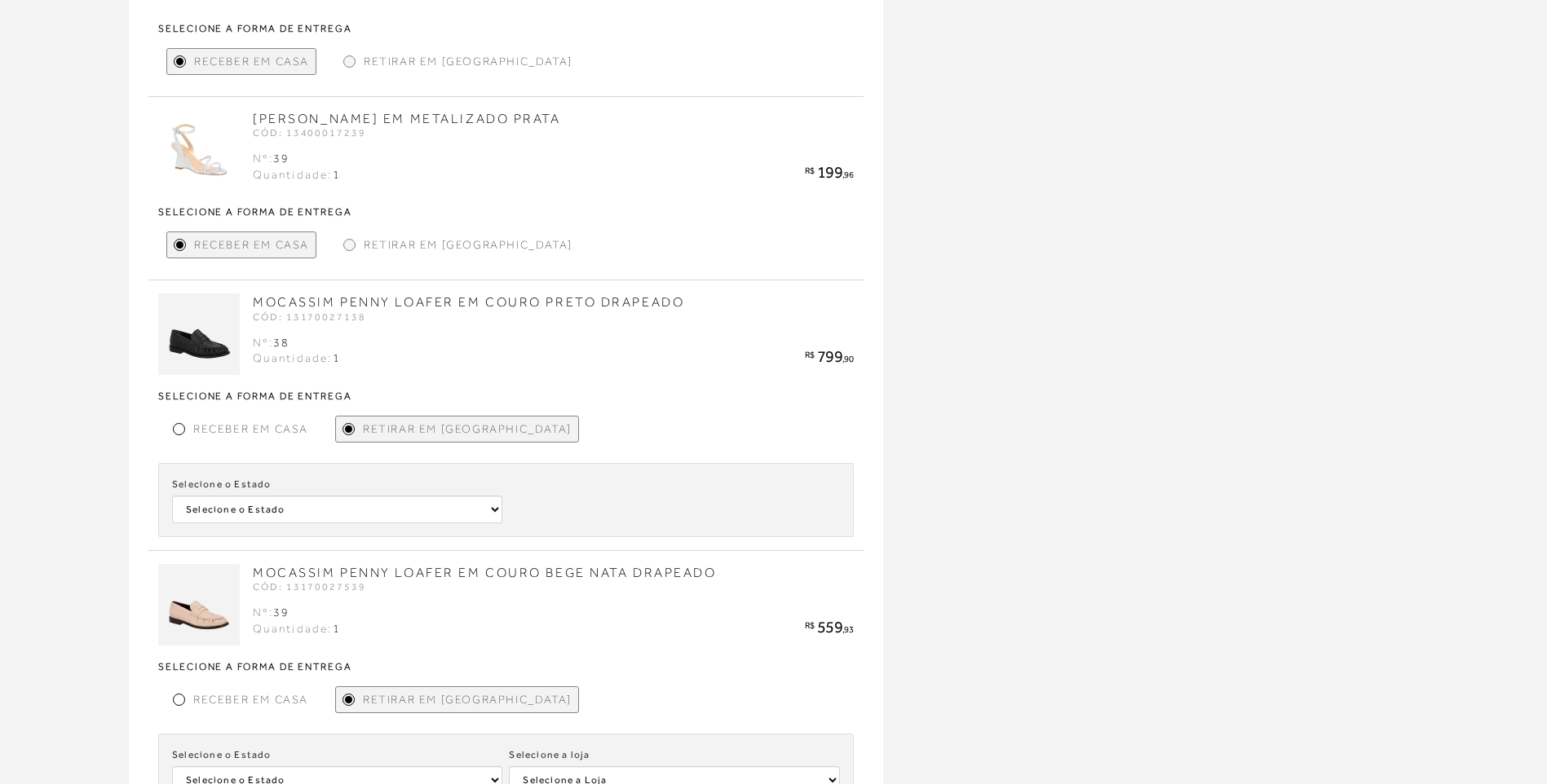
scroll to position [1107, 0]
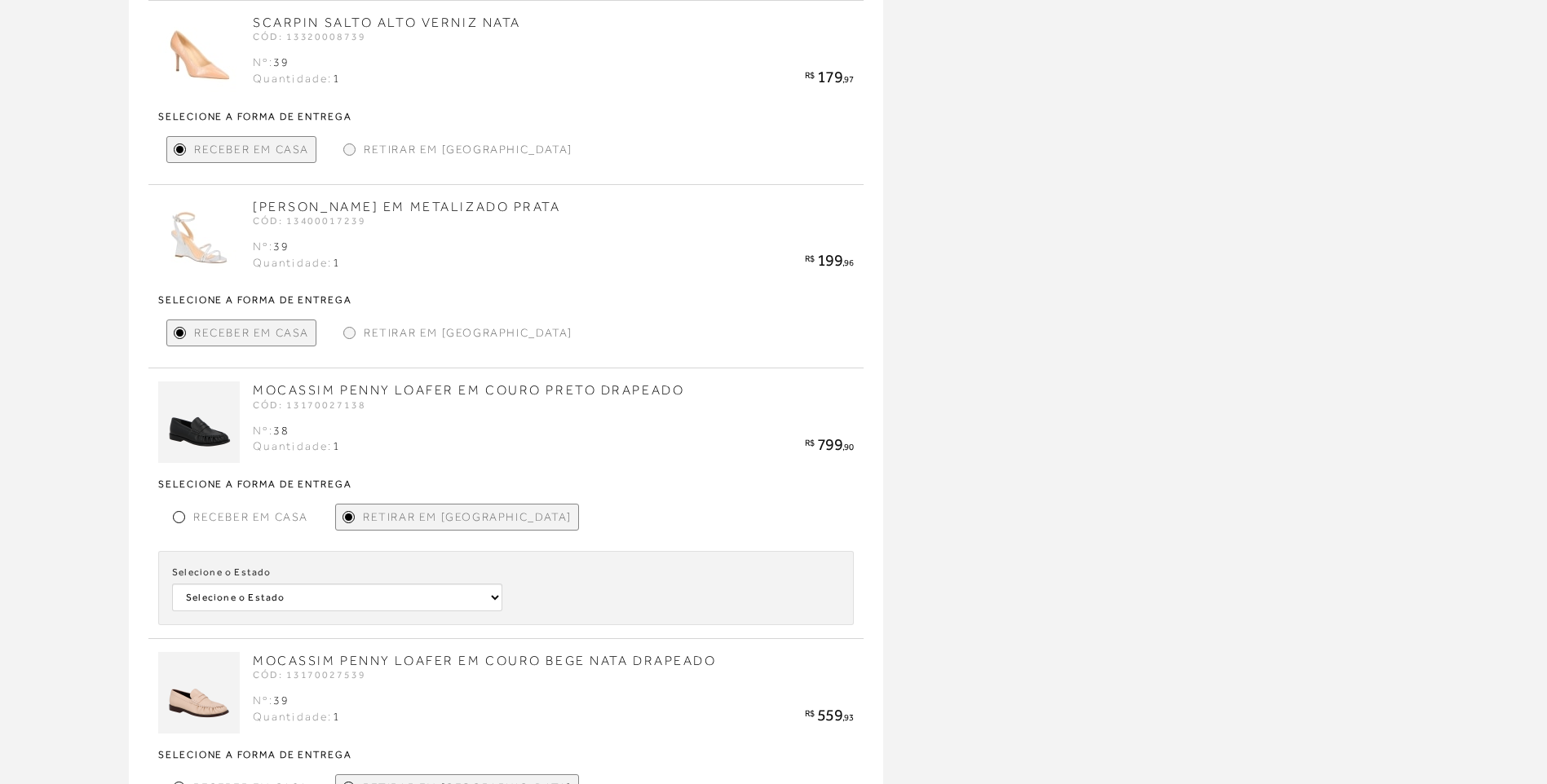
click at [358, 332] on div "Retirar em [GEOGRAPHIC_DATA]" at bounding box center [458, 333] width 242 height 27
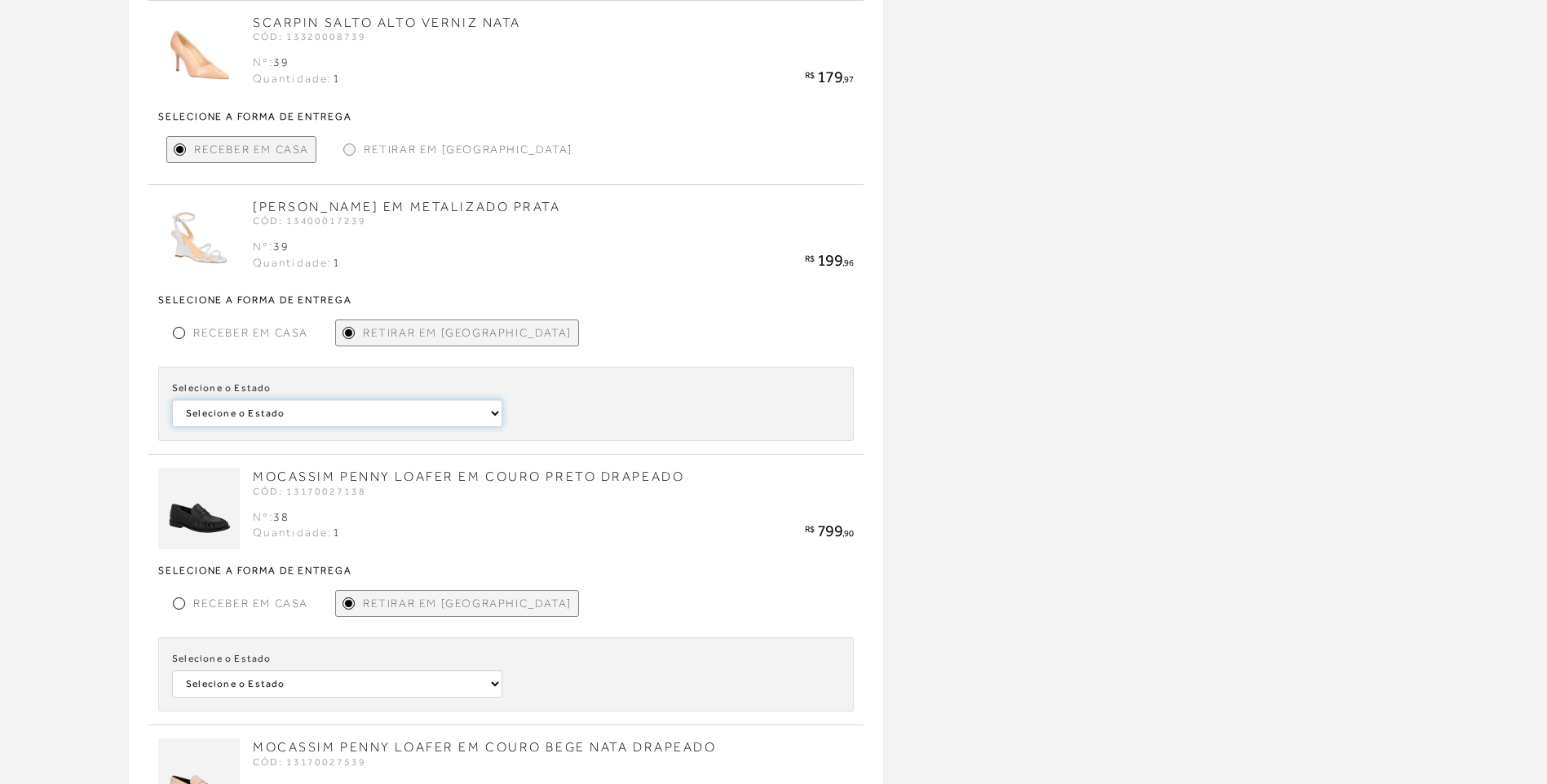
click at [355, 411] on select "Selecione o Estado Pará São Paulo" at bounding box center [337, 414] width 330 height 28
select select
click at [172, 400] on select "Selecione o Estado Pará São Paulo" at bounding box center [337, 414] width 330 height 28
click at [533, 420] on select "Selecione a Loja LUIZA BARCELOS RIBEIRÃO PRETO" at bounding box center [673, 414] width 330 height 28
select select
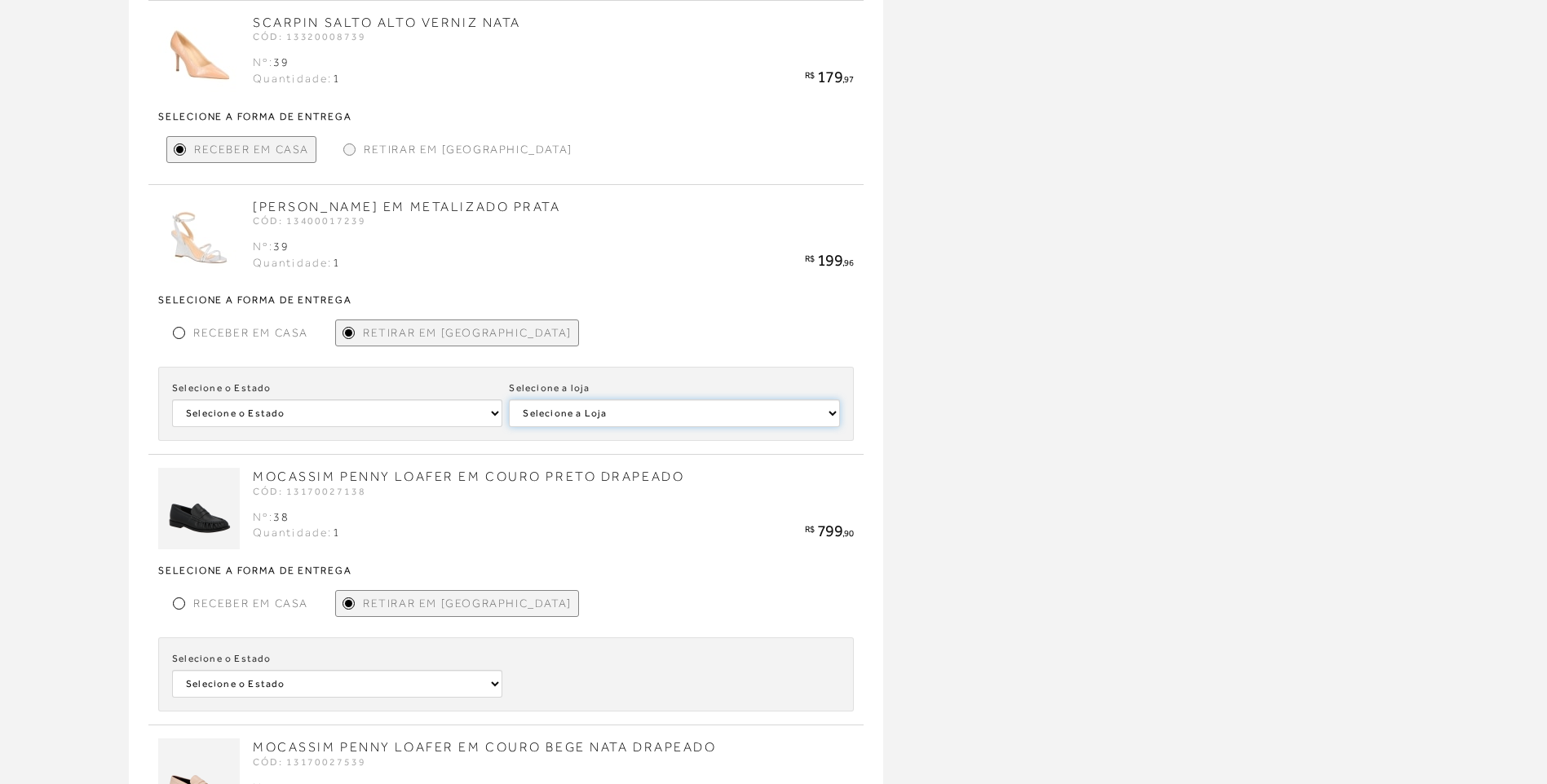
click at [509, 400] on select "Selecione a Loja LUIZA BARCELOS RIBEIRÃO PRETO" at bounding box center [673, 414] width 330 height 28
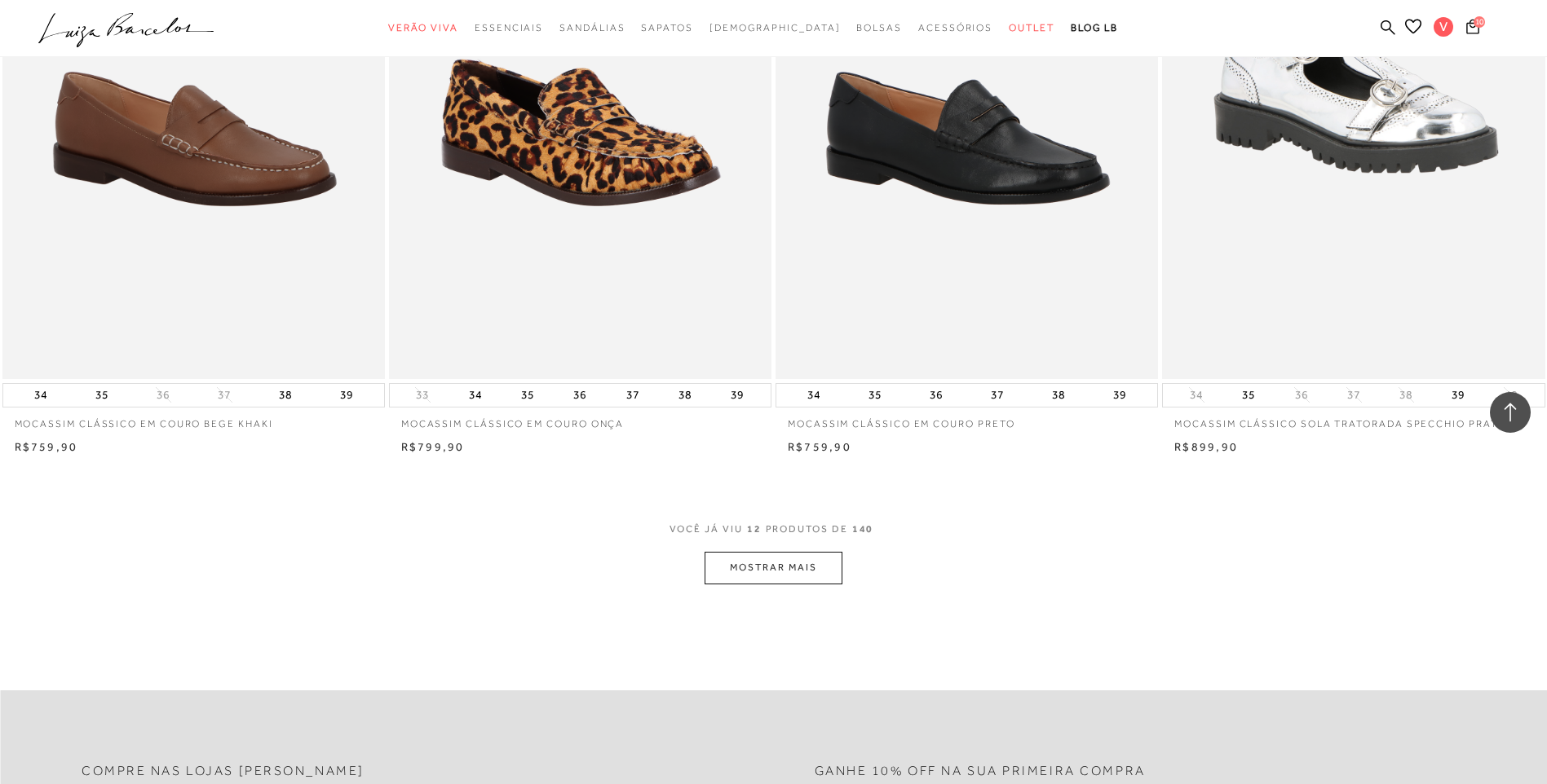
scroll to position [1712, 0]
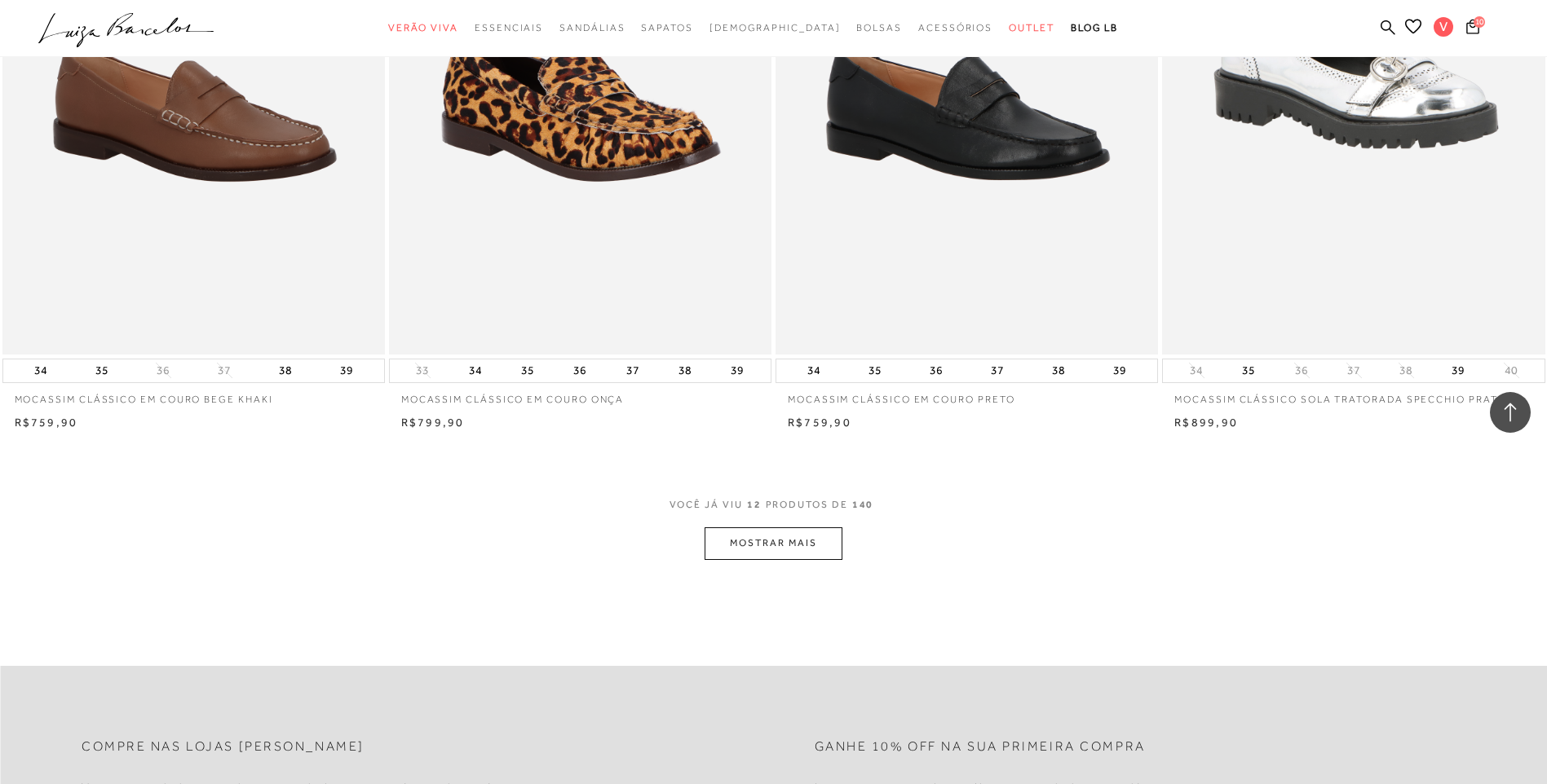
click at [772, 545] on button "MOSTRAR MAIS" at bounding box center [773, 543] width 137 height 32
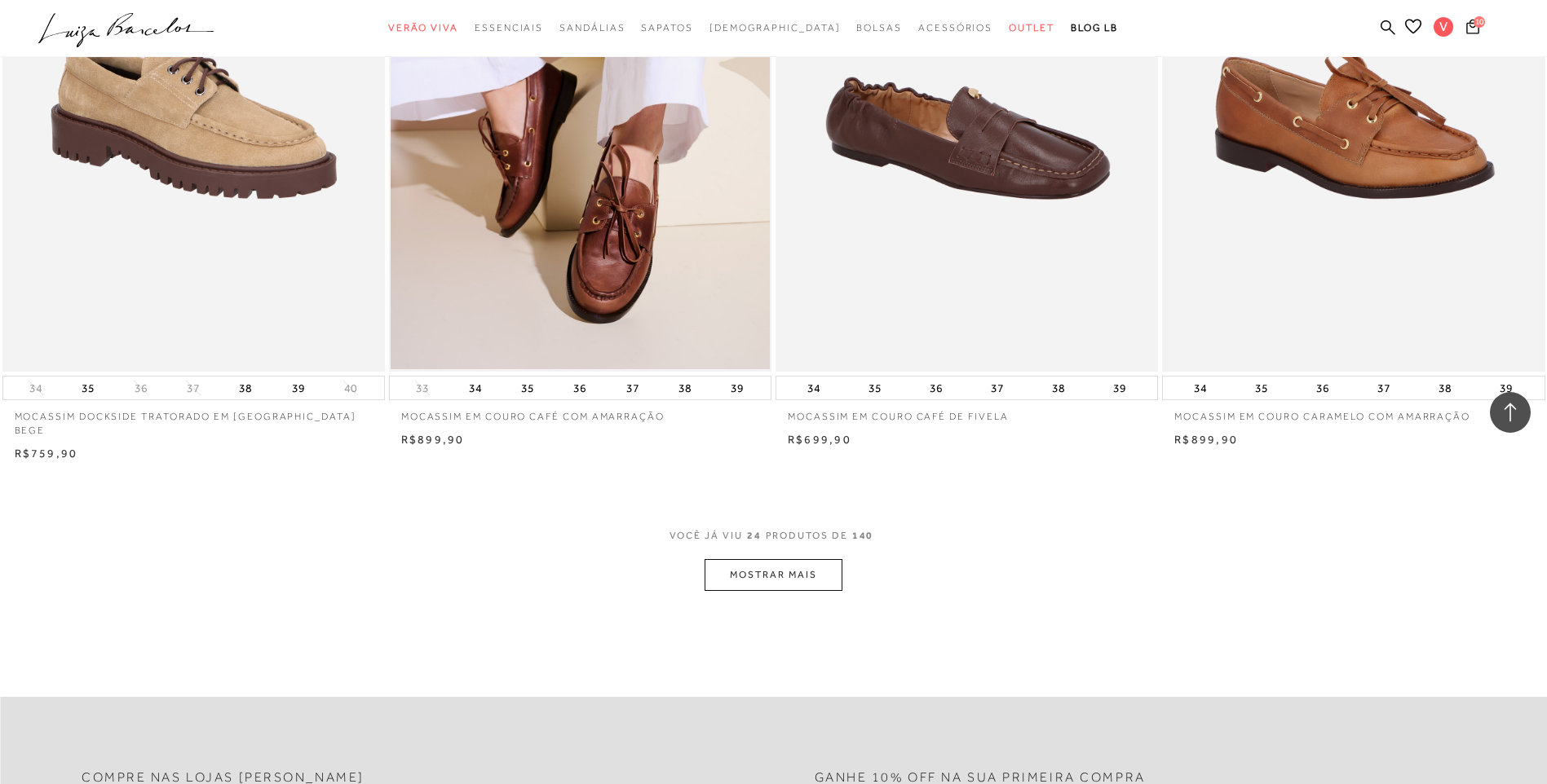
scroll to position [3751, 0]
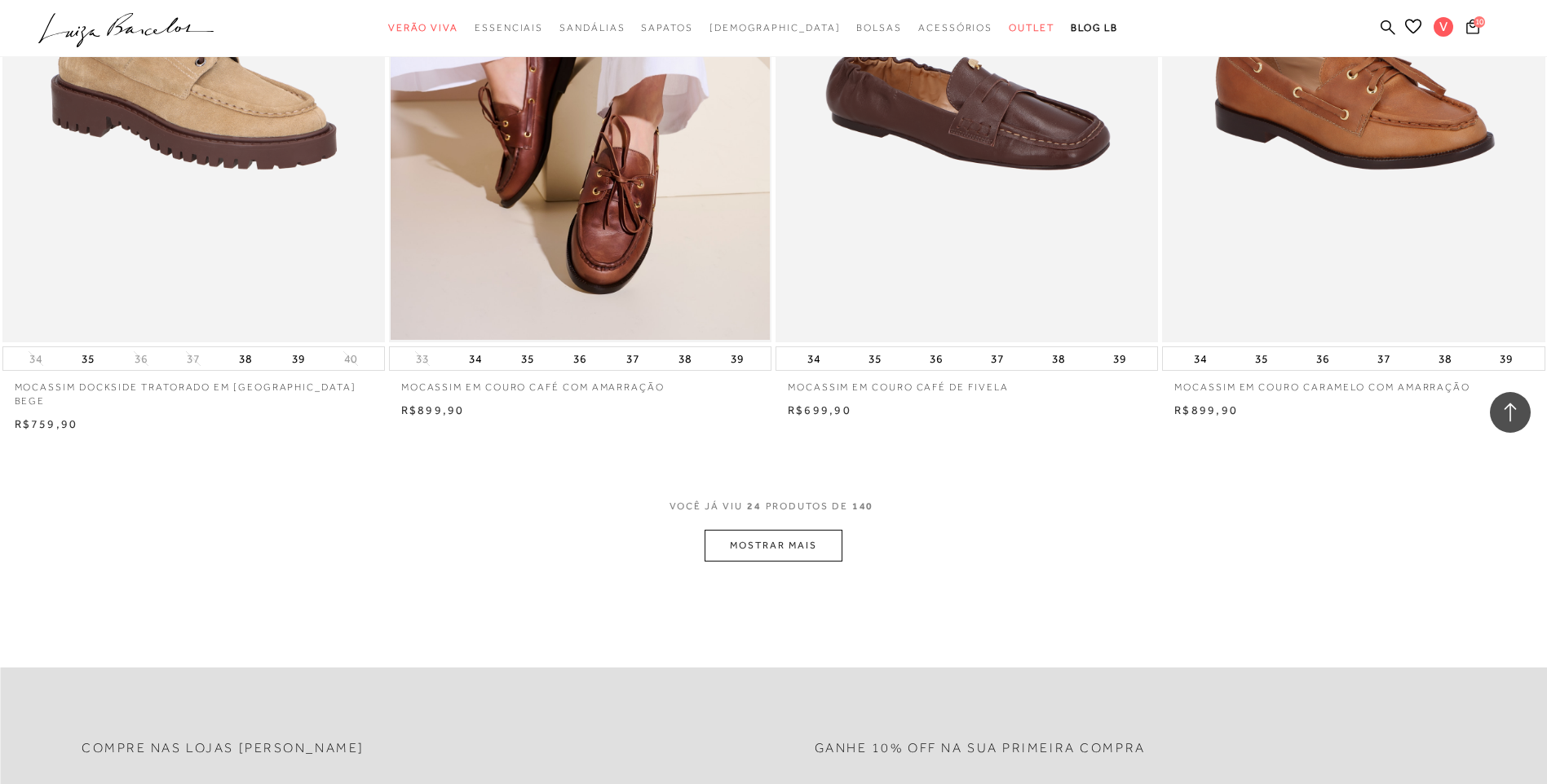
click at [767, 530] on button "MOSTRAR MAIS" at bounding box center [773, 545] width 137 height 32
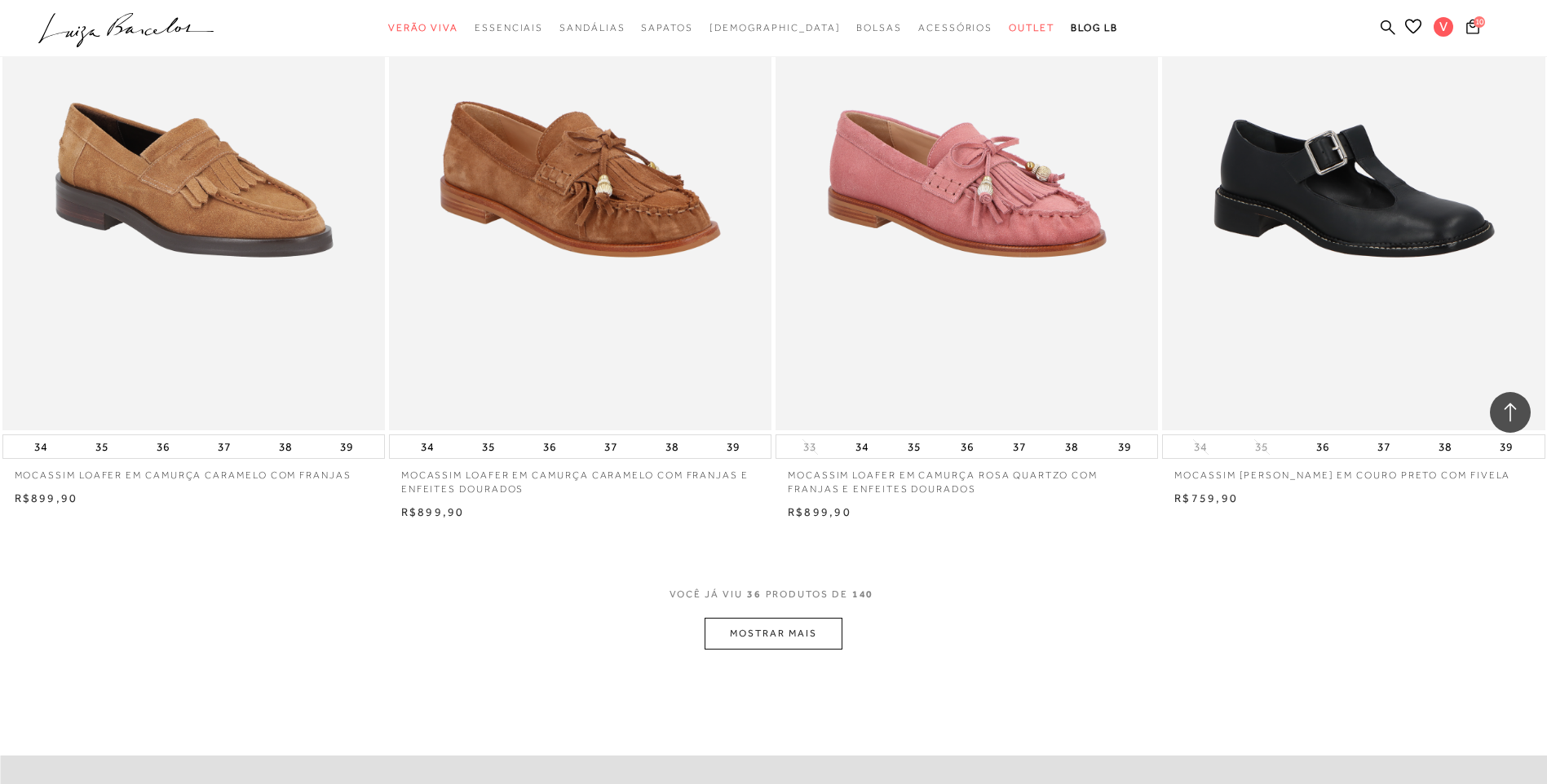
scroll to position [5708, 0]
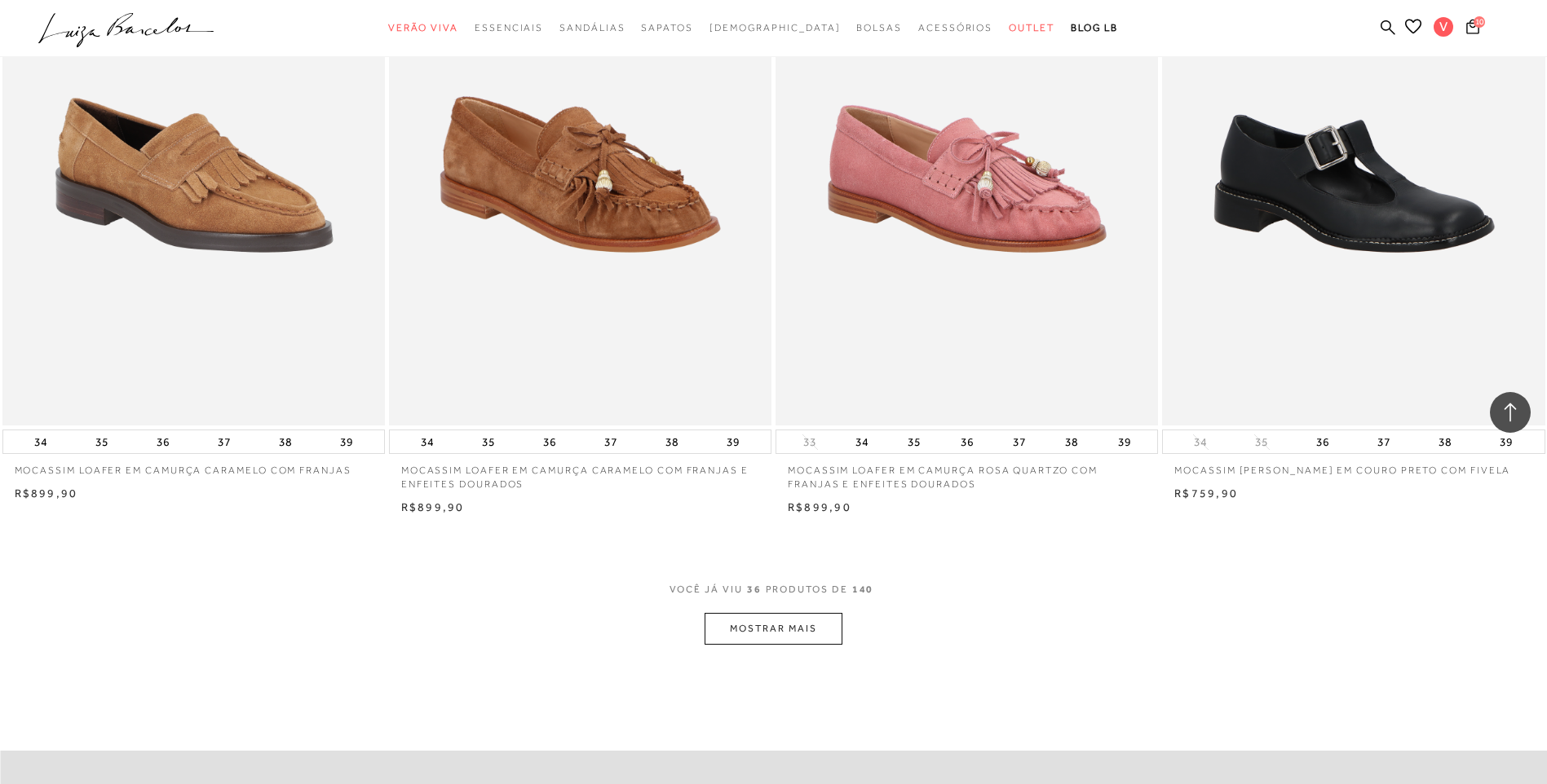
click at [793, 616] on button "MOSTRAR MAIS" at bounding box center [773, 629] width 137 height 32
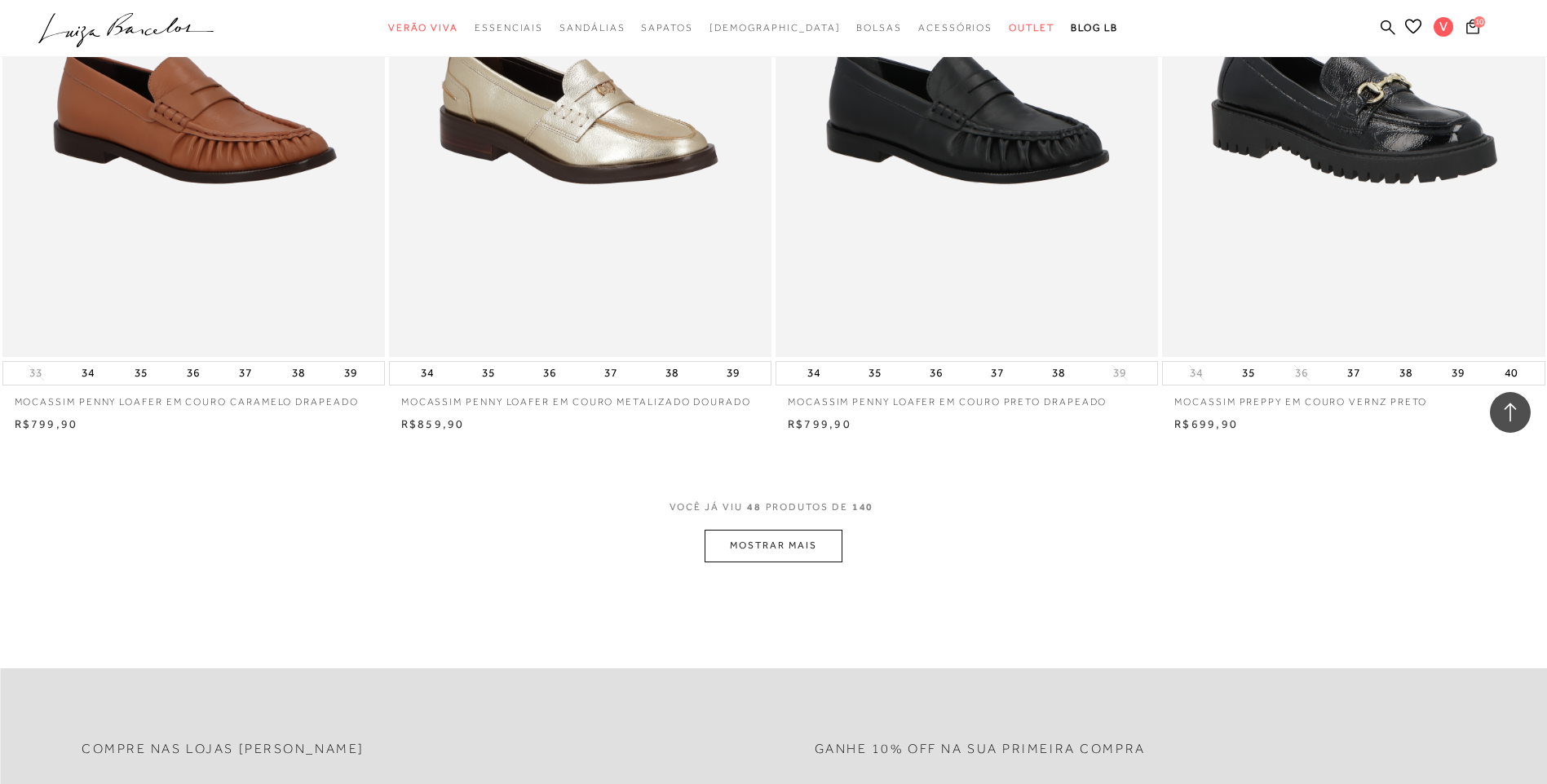
scroll to position [7827, 0]
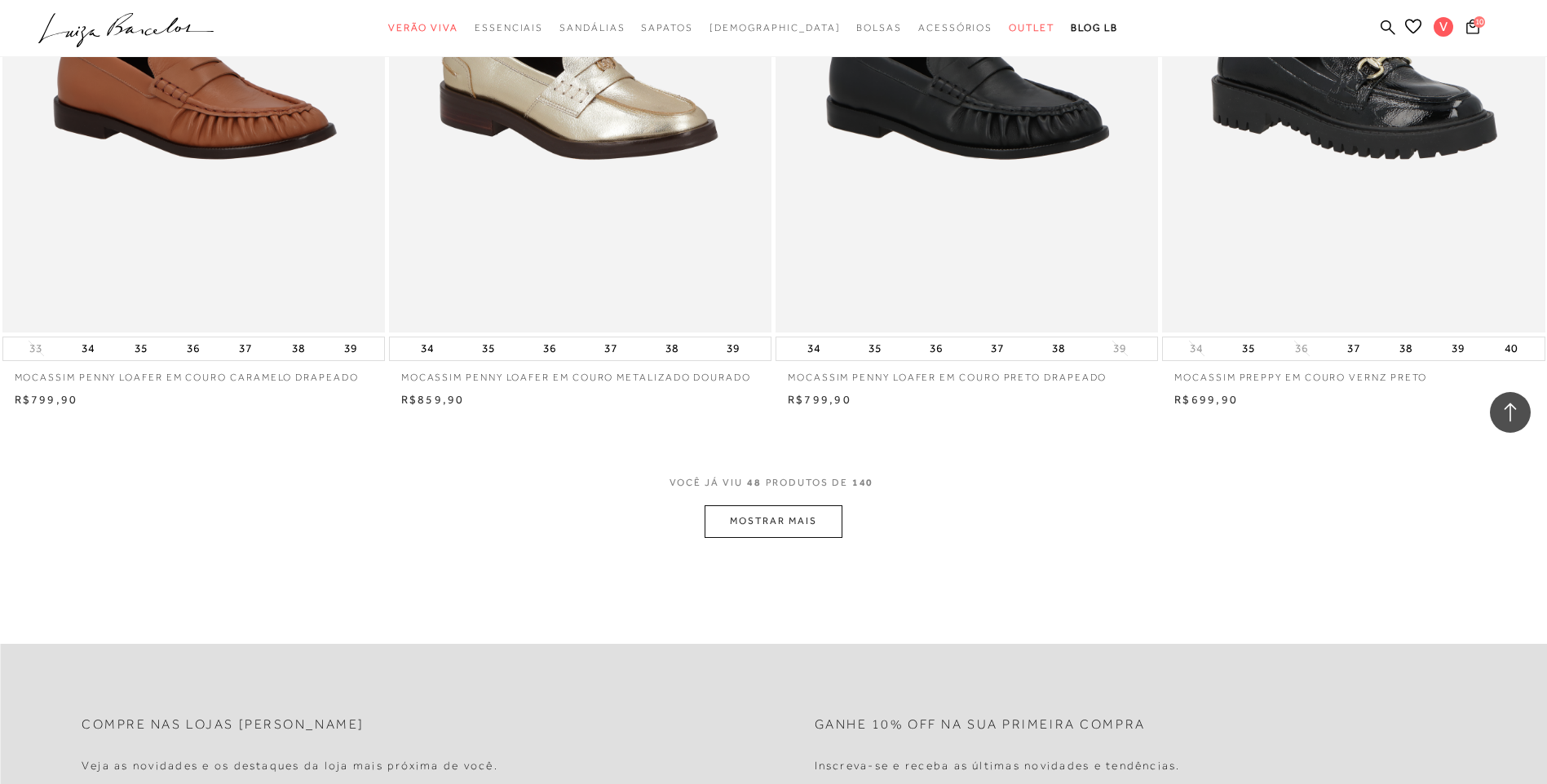
click at [795, 505] on button "MOSTRAR MAIS" at bounding box center [773, 521] width 137 height 32
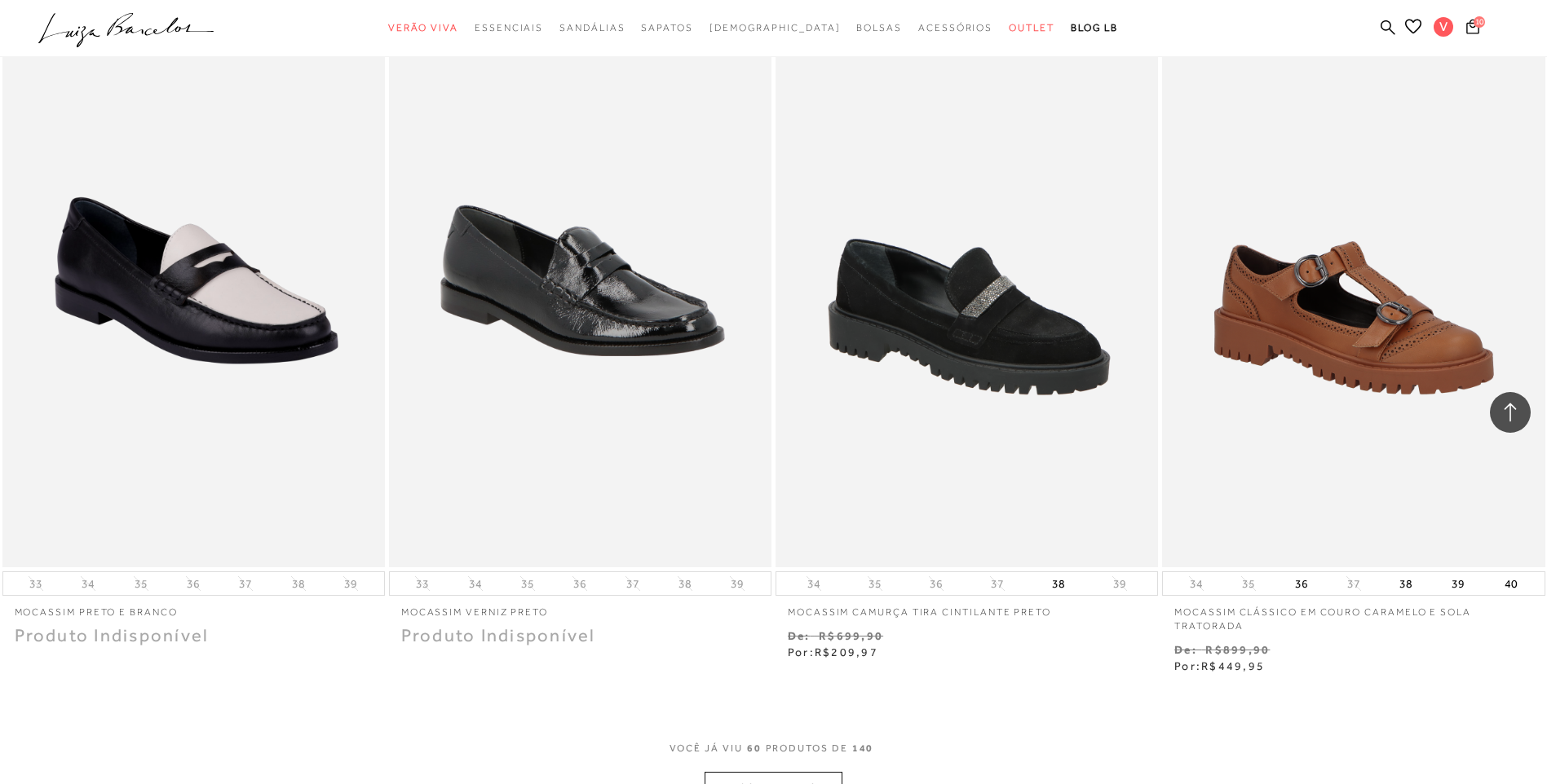
scroll to position [9784, 0]
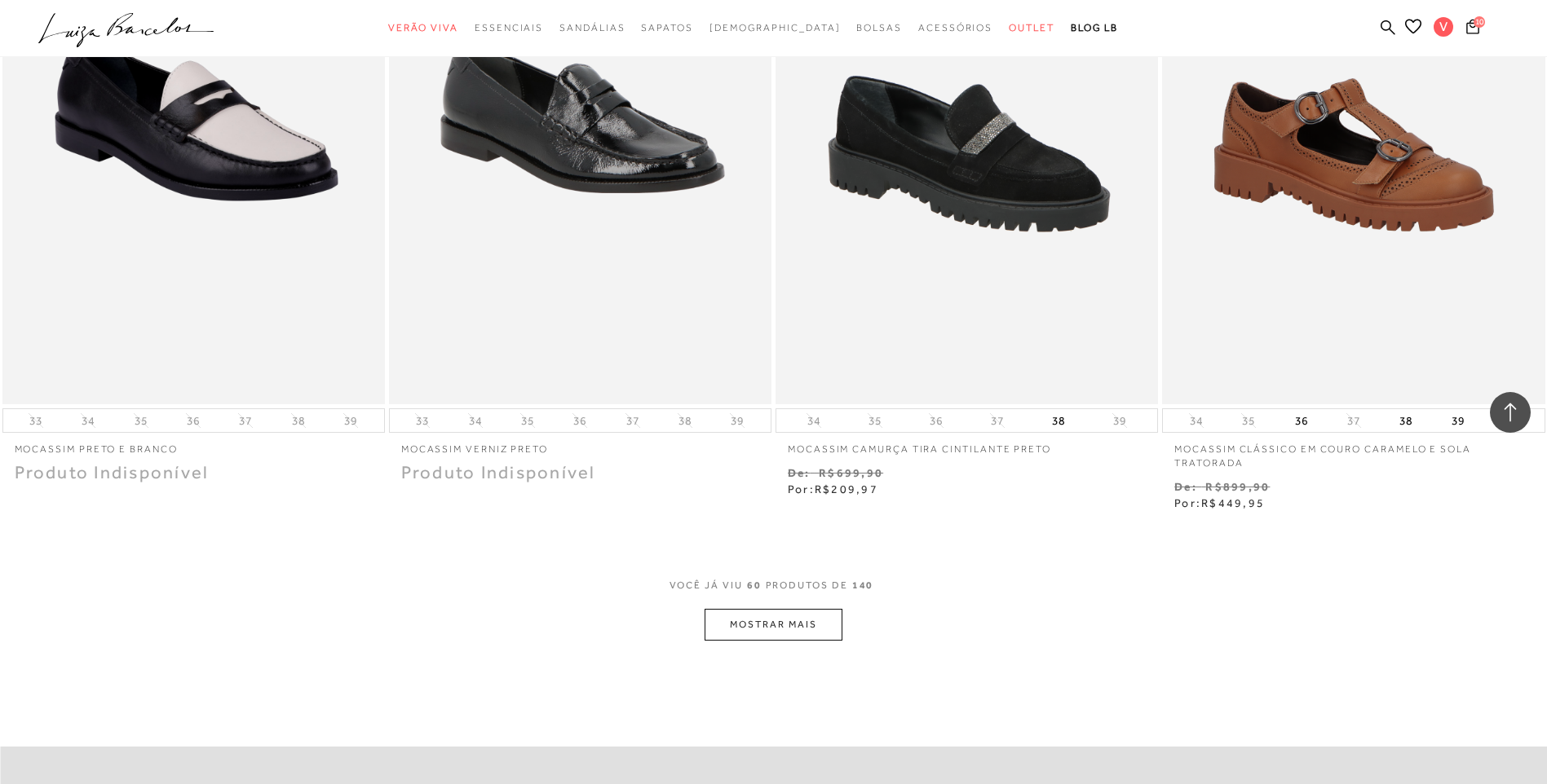
click at [820, 609] on button "MOSTRAR MAIS" at bounding box center [773, 624] width 137 height 32
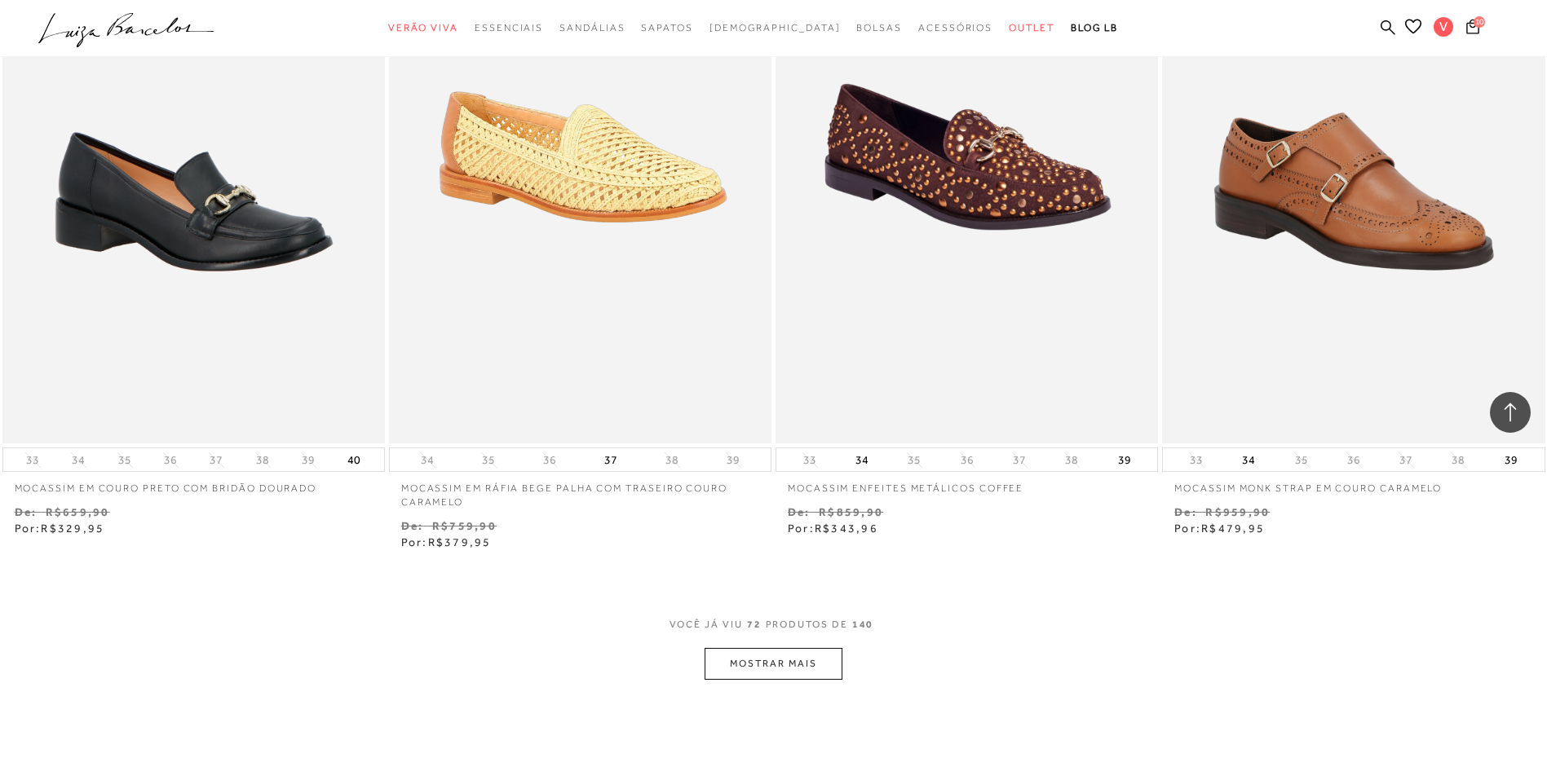
scroll to position [12230, 0]
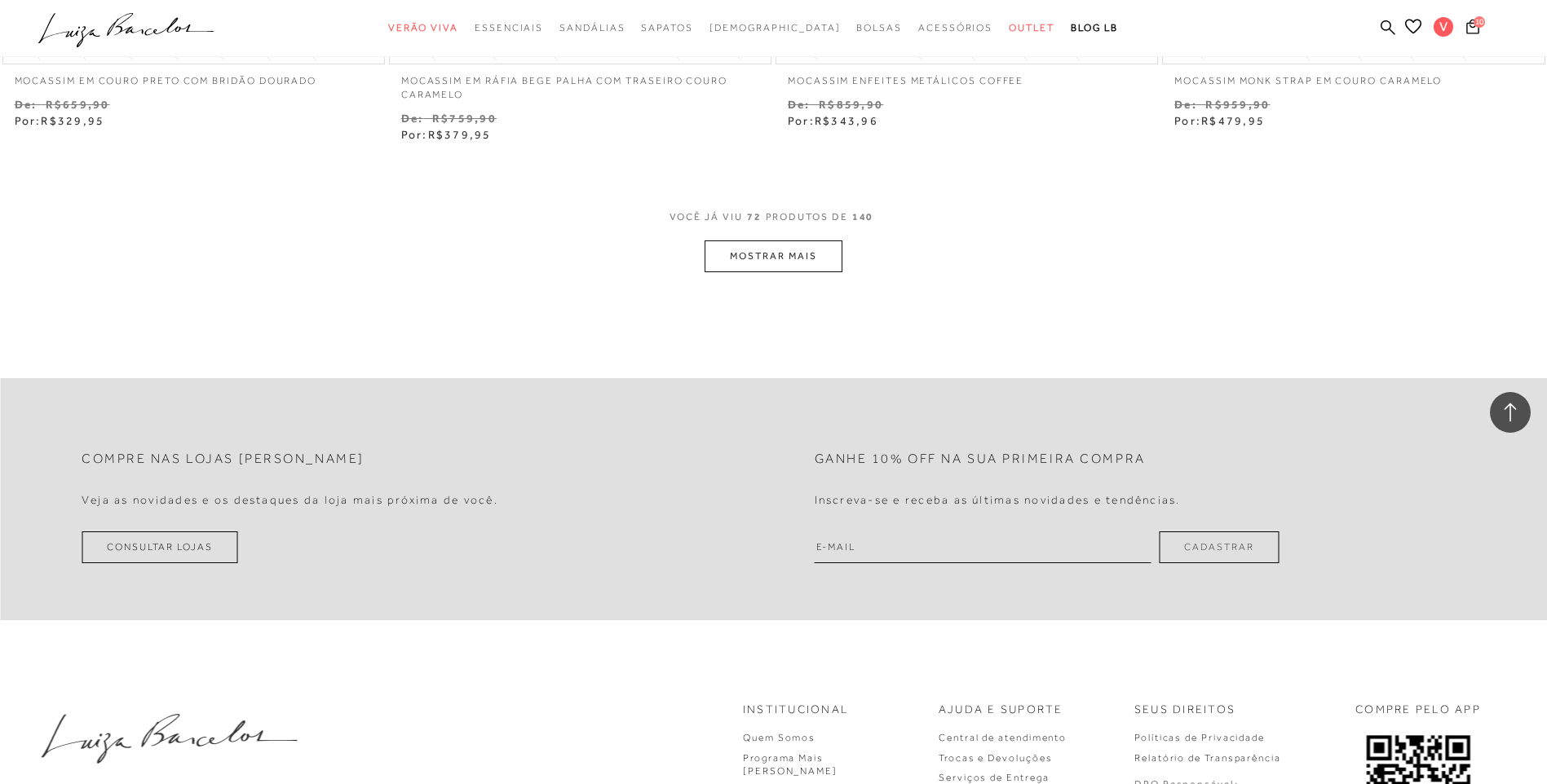
click at [754, 248] on button "MOSTRAR MAIS" at bounding box center [773, 256] width 137 height 32
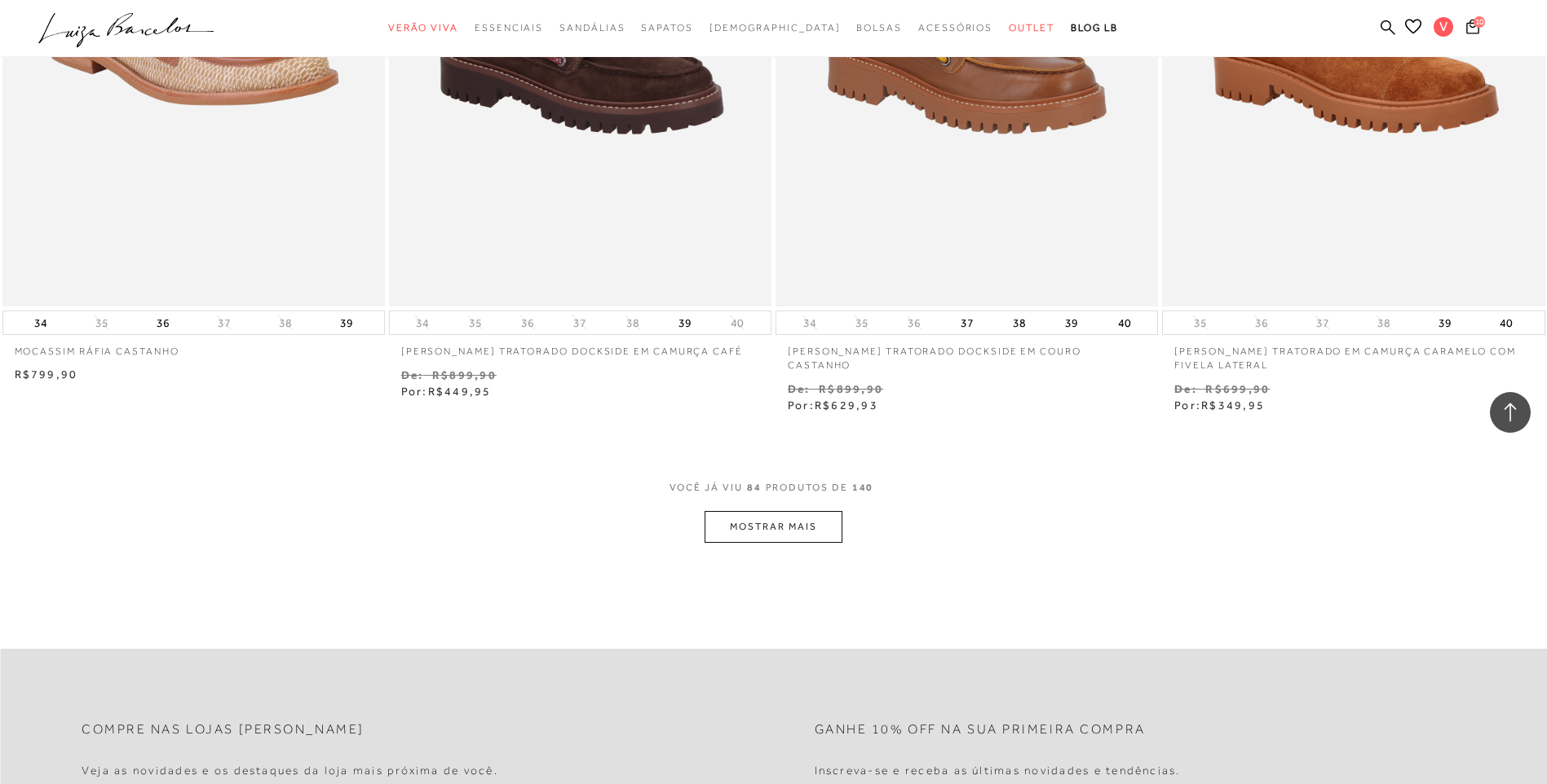
scroll to position [14105, 0]
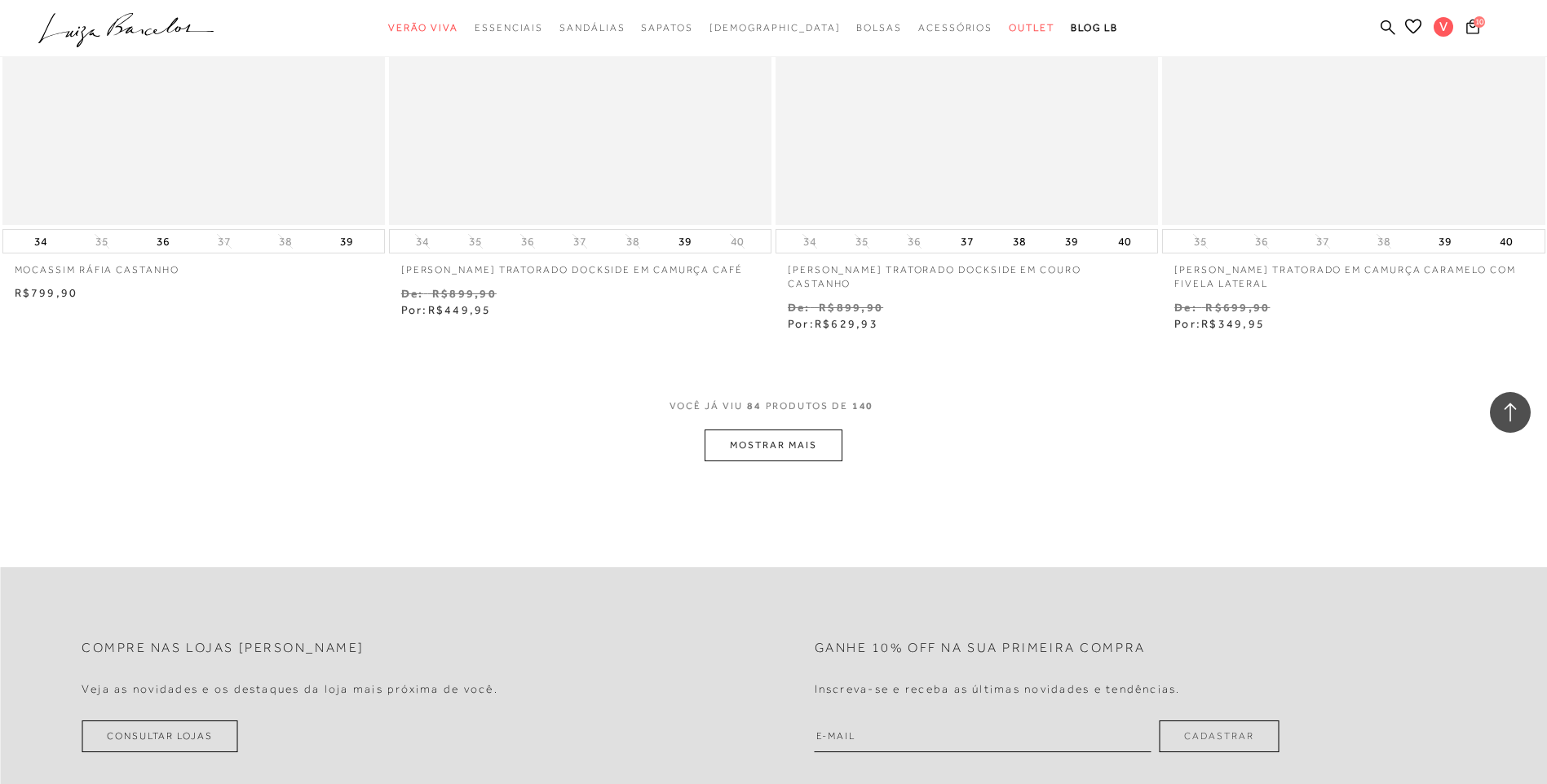
click at [750, 431] on button "MOSTRAR MAIS" at bounding box center [773, 445] width 137 height 32
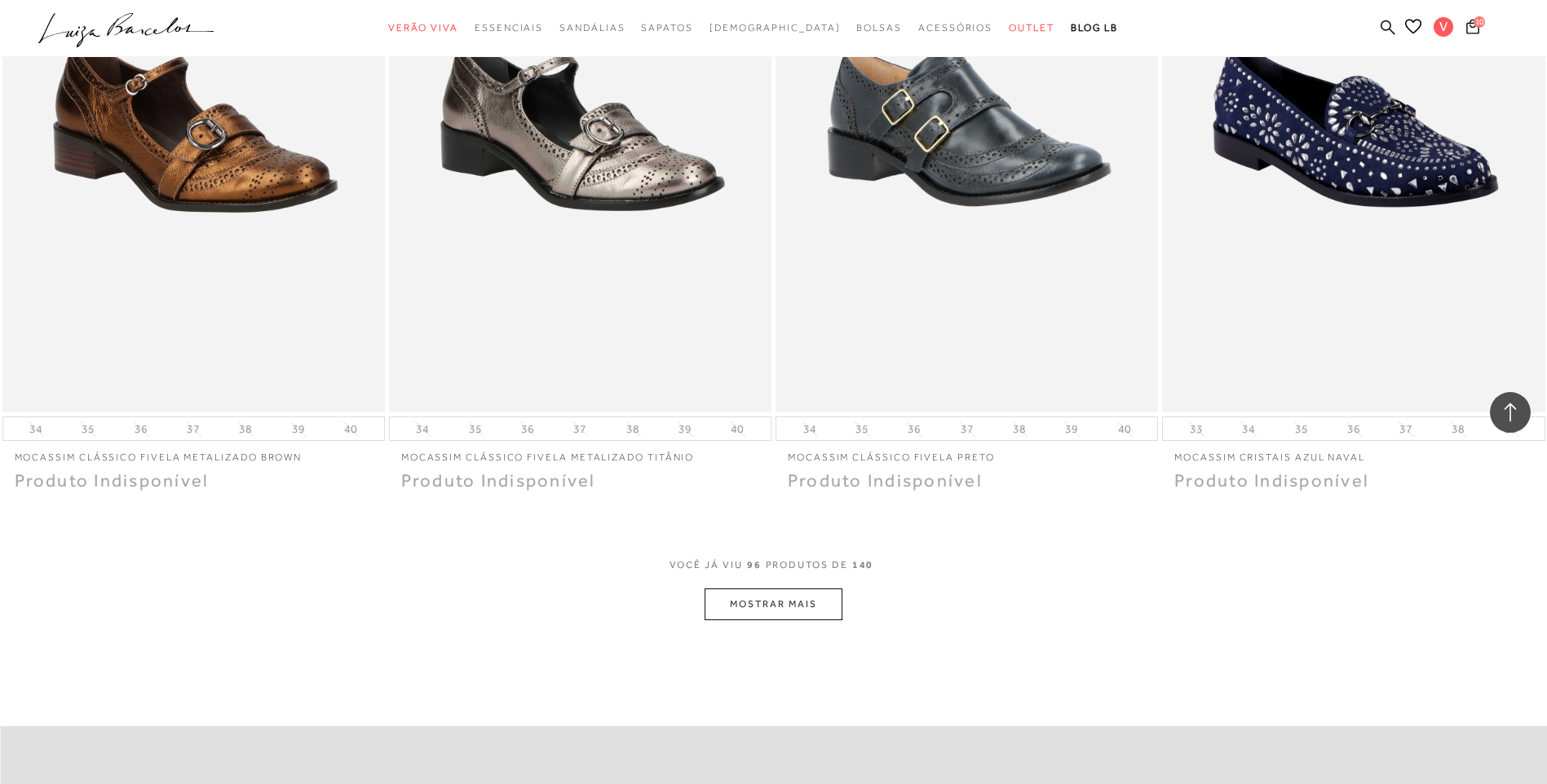
scroll to position [16225, 0]
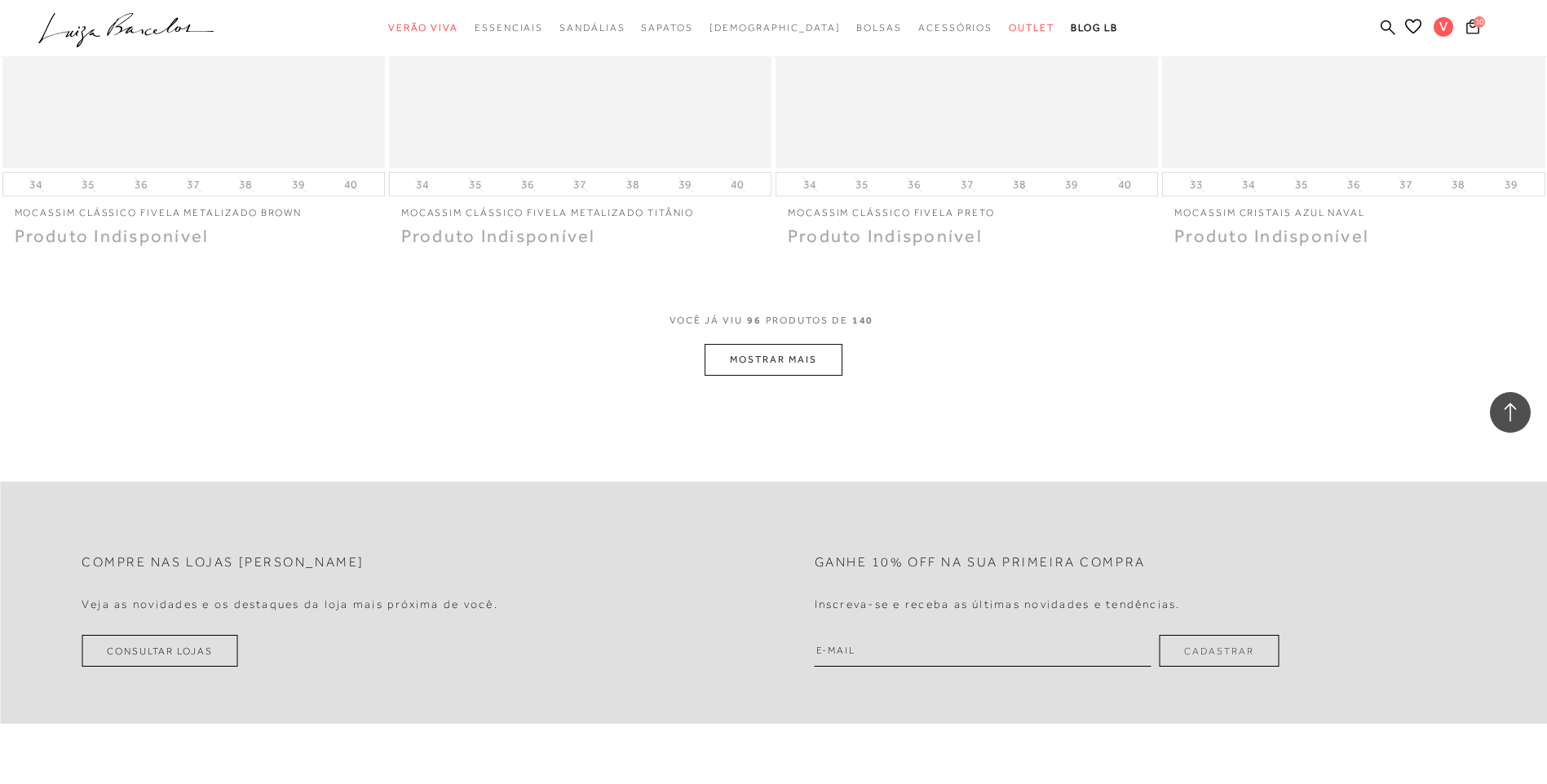
click at [768, 344] on button "MOSTRAR MAIS" at bounding box center [773, 360] width 137 height 32
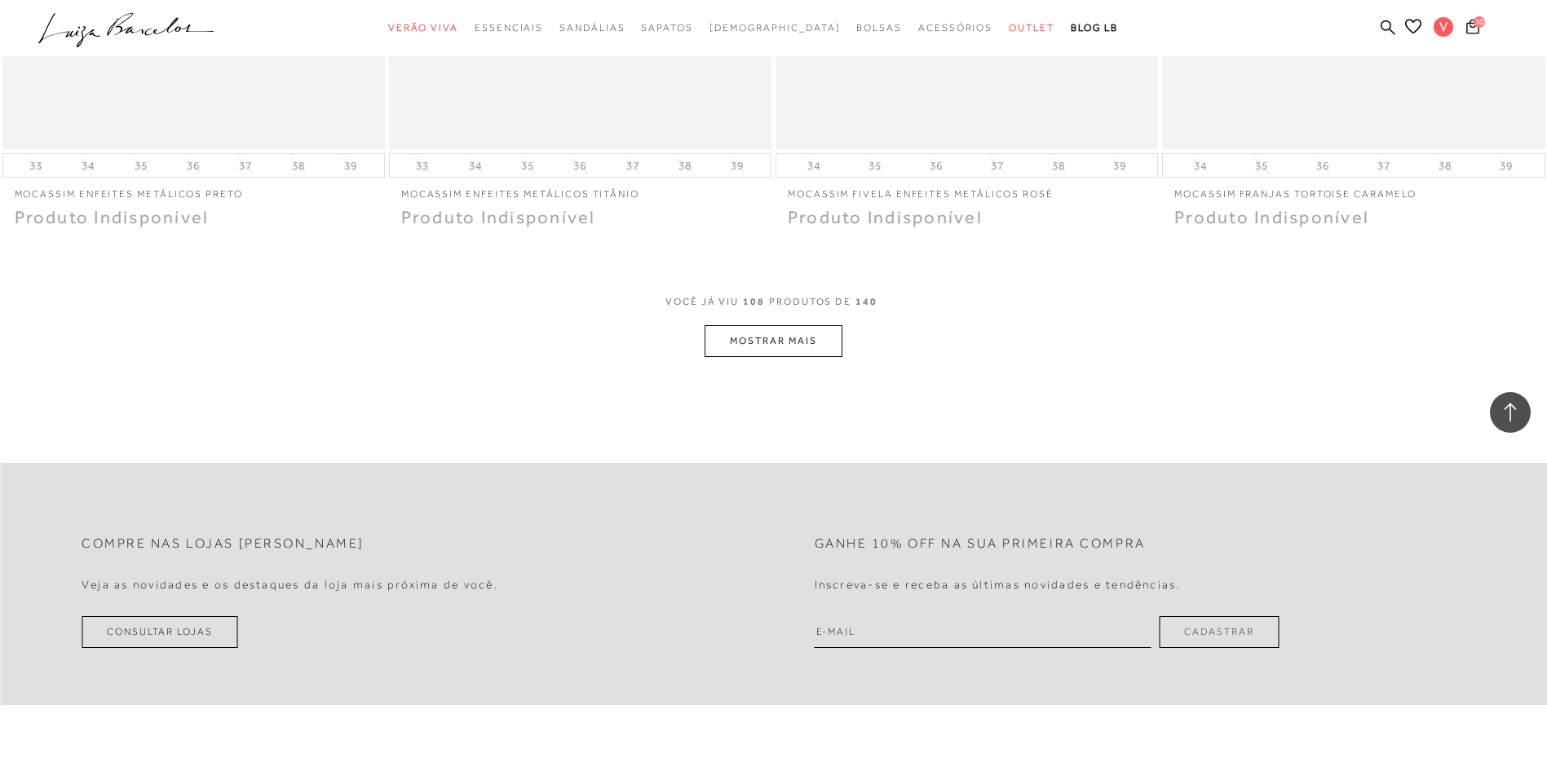
scroll to position [18345, 0]
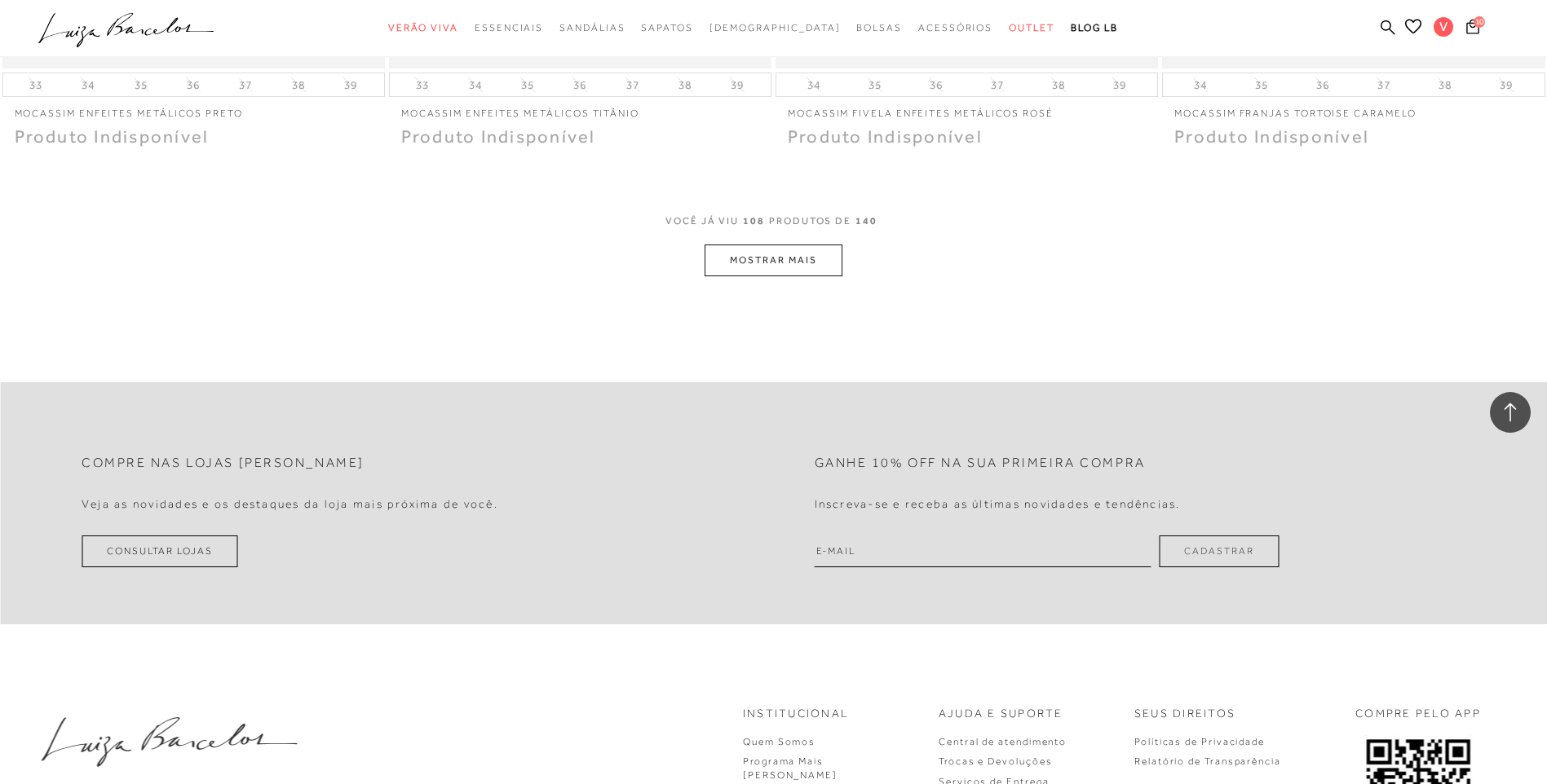
click at [799, 256] on button "MOSTRAR MAIS" at bounding box center [773, 260] width 137 height 32
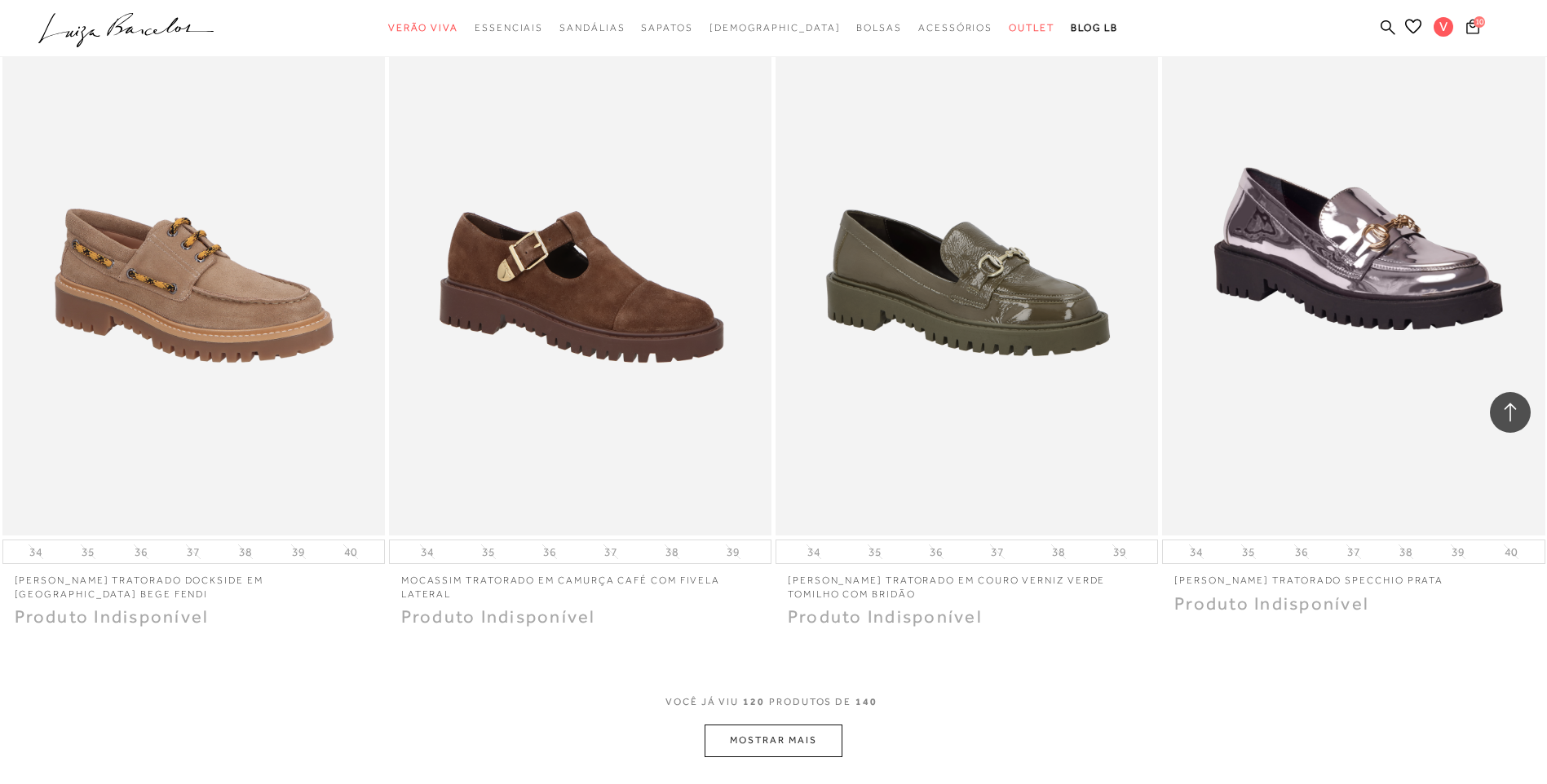
scroll to position [19894, 0]
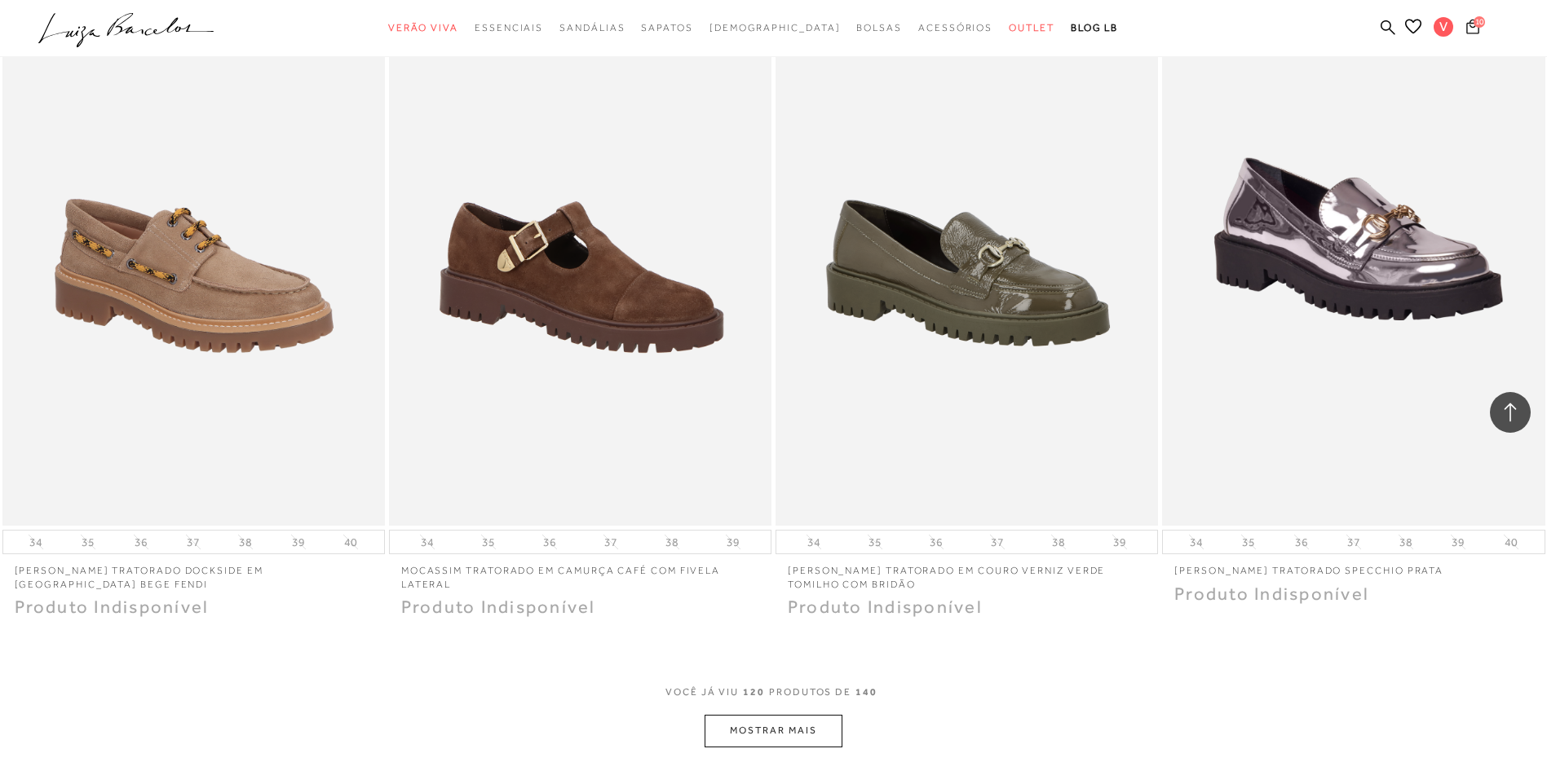
click at [1481, 32] on button "10" at bounding box center [1473, 29] width 23 height 22
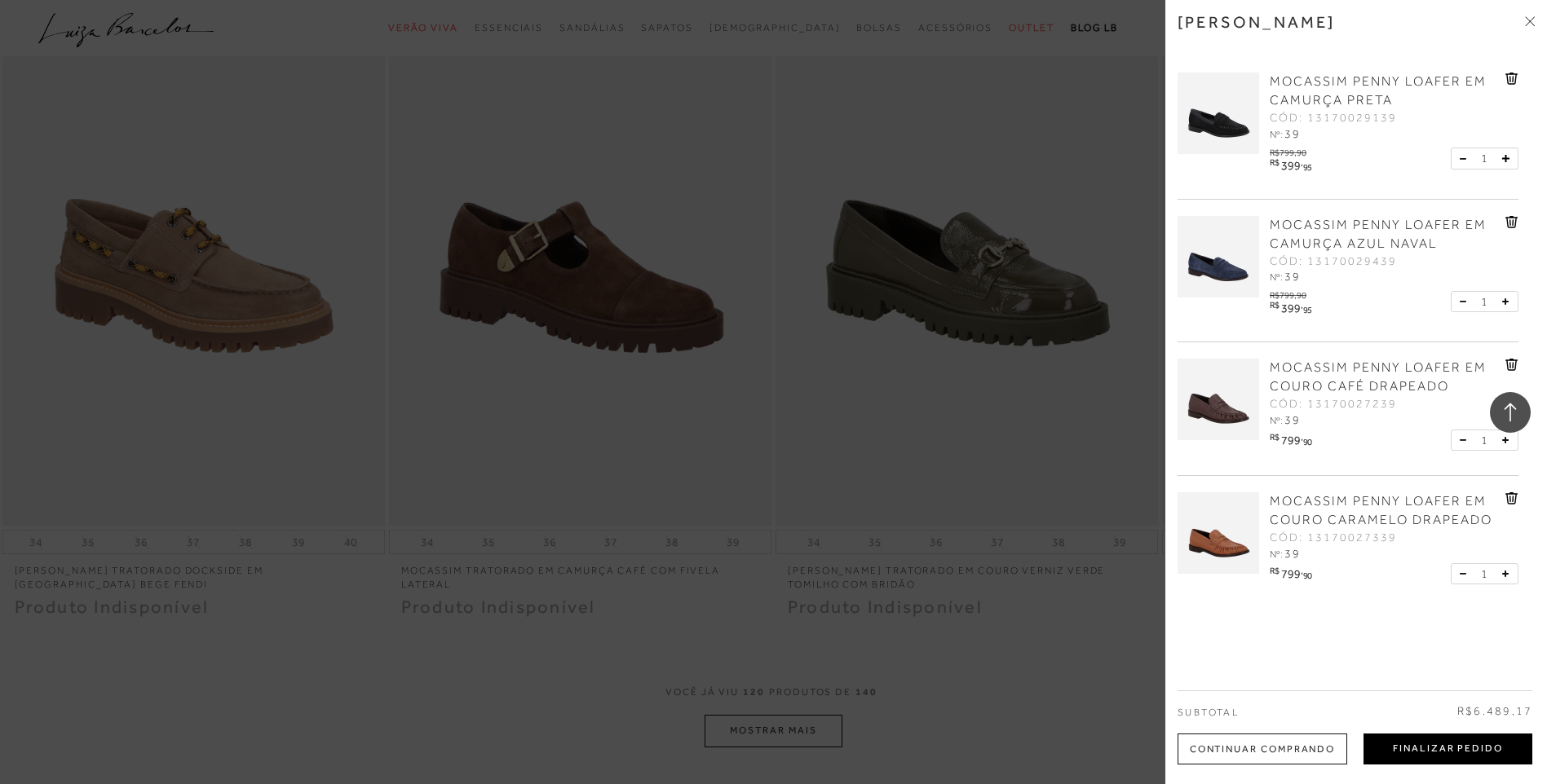
click at [1401, 740] on button "Finalizar Pedido" at bounding box center [1447, 749] width 169 height 31
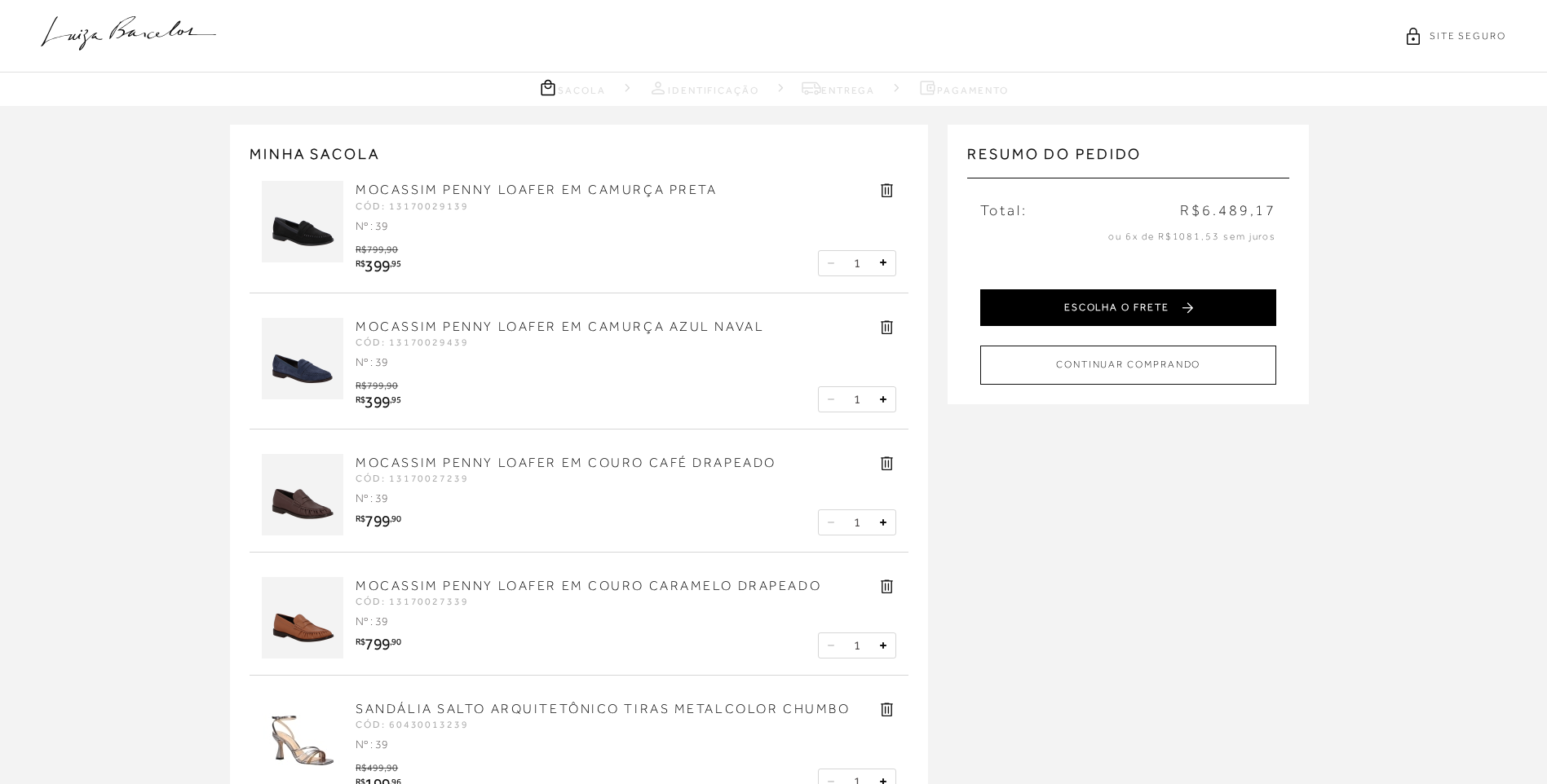
click at [1132, 303] on button "ESCOLHA O FRETE" at bounding box center [1128, 308] width 296 height 37
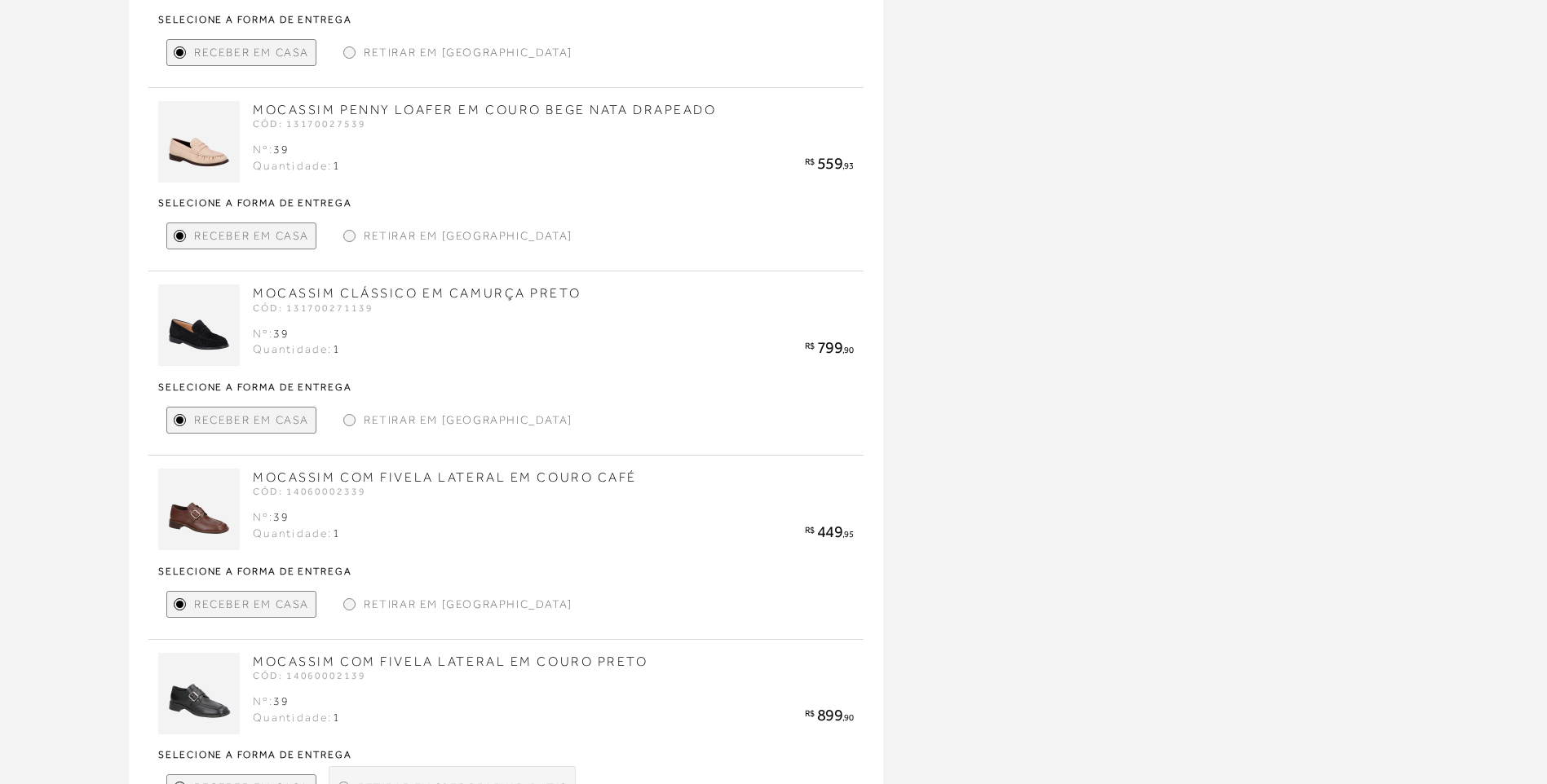
scroll to position [1793, 0]
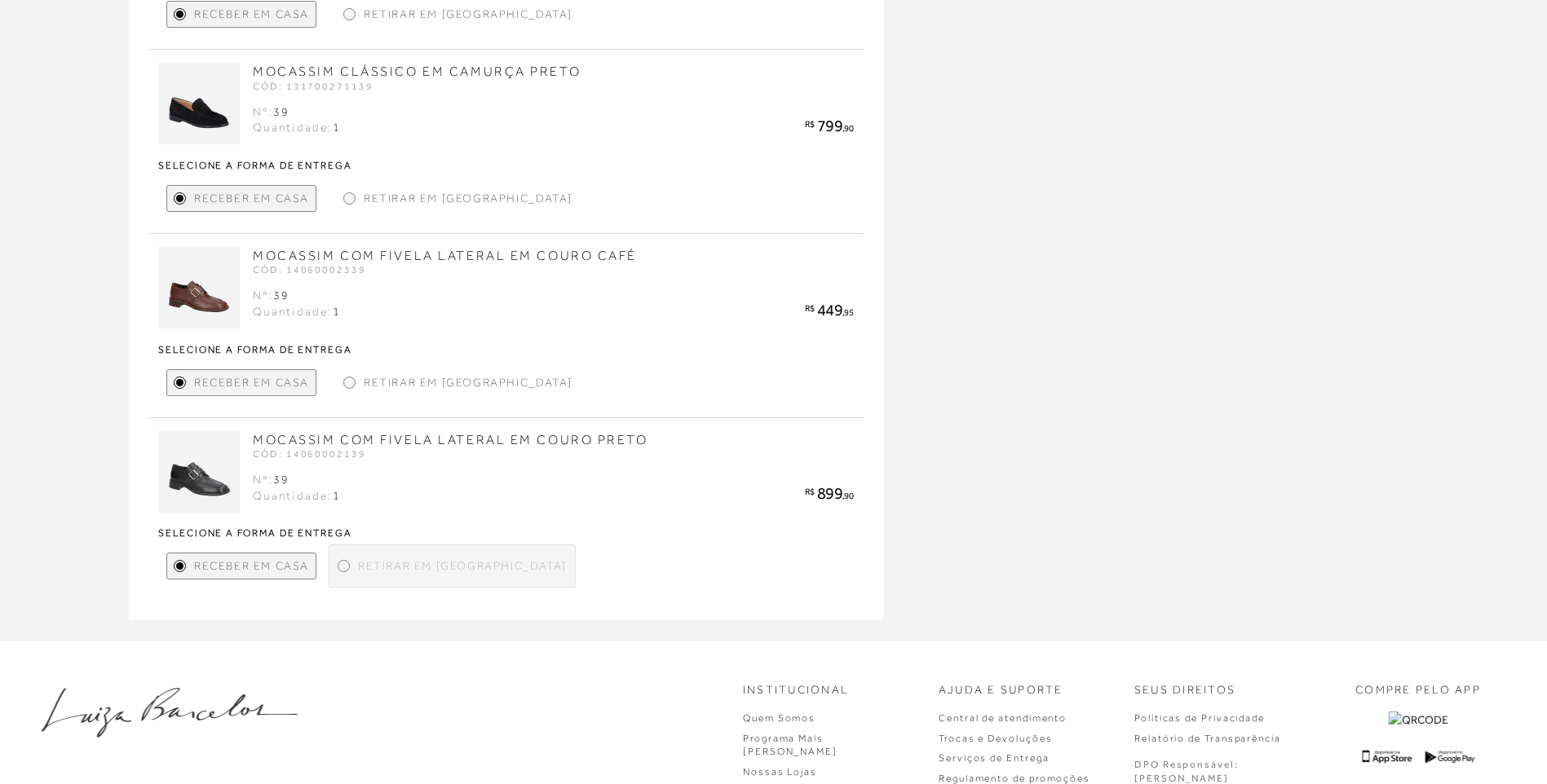
click at [341, 566] on div at bounding box center [343, 566] width 7 height 7
click at [346, 382] on div at bounding box center [349, 383] width 7 height 7
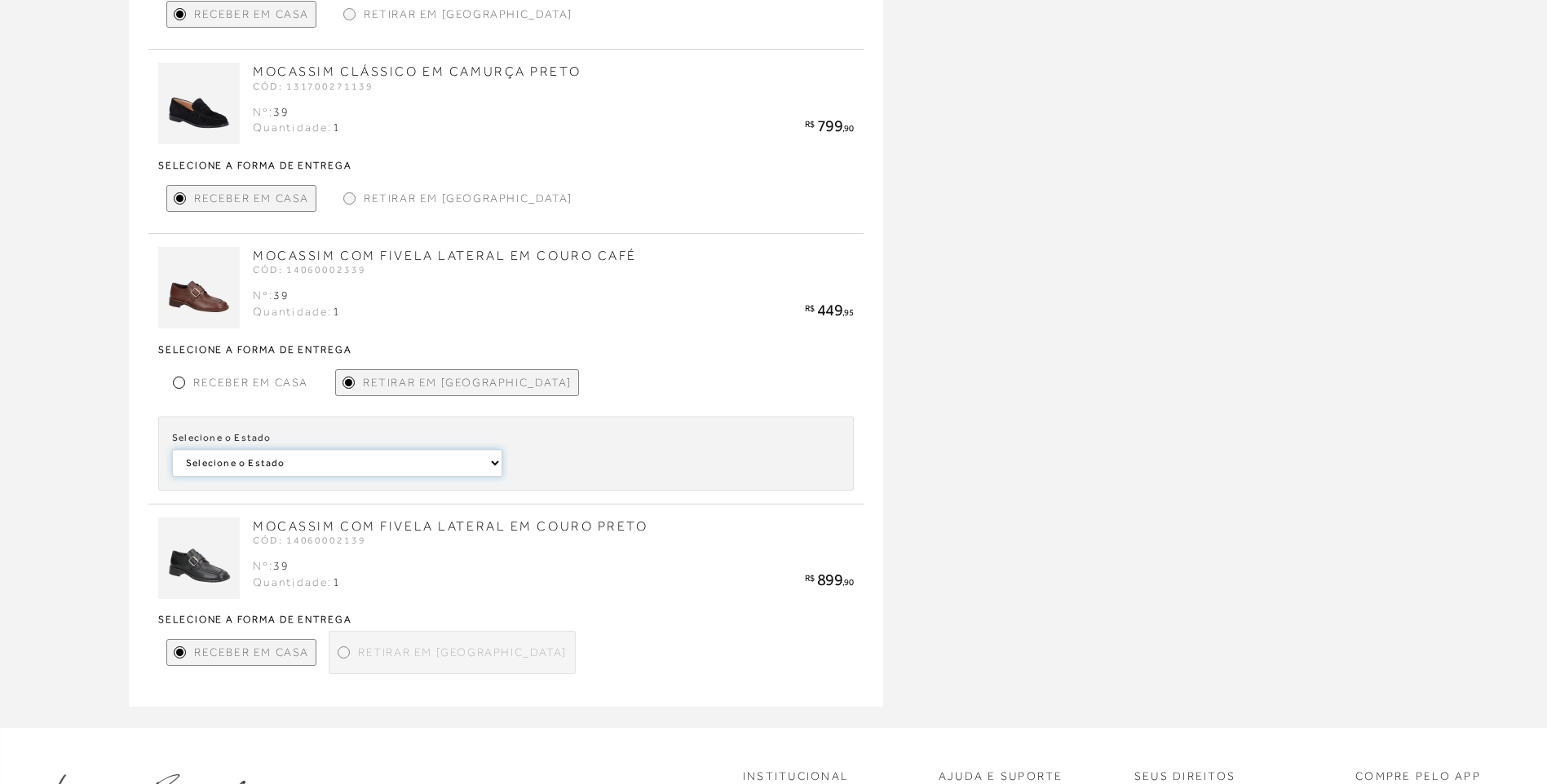
click at [318, 457] on select "Selecione o Estado Distrito Federal São Paulo Alagoas" at bounding box center [337, 463] width 330 height 28
select select
click at [172, 449] on select "Selecione o Estado Distrito Federal São Paulo Alagoas" at bounding box center [337, 463] width 330 height 28
click at [727, 469] on select "Selecione a Loja LUIZA BARCELOS RIBEIRÃO PRETO LUIZA BARCELOS ALPHAVILLE" at bounding box center [673, 463] width 330 height 28
click at [344, 644] on div "Retirar em Loja" at bounding box center [452, 652] width 247 height 44
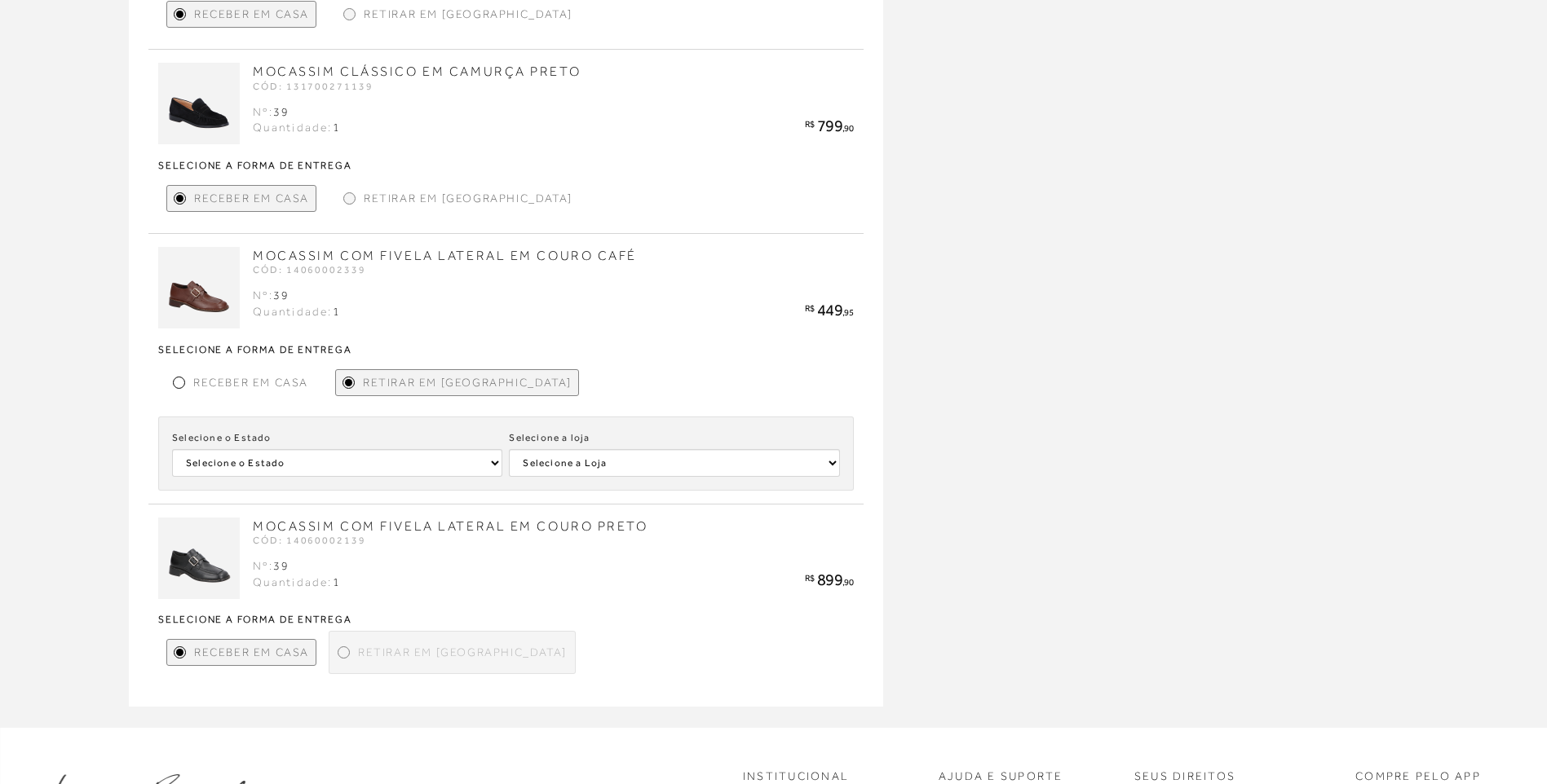
click at [361, 656] on span "Retirar em Loja" at bounding box center [462, 652] width 209 height 17
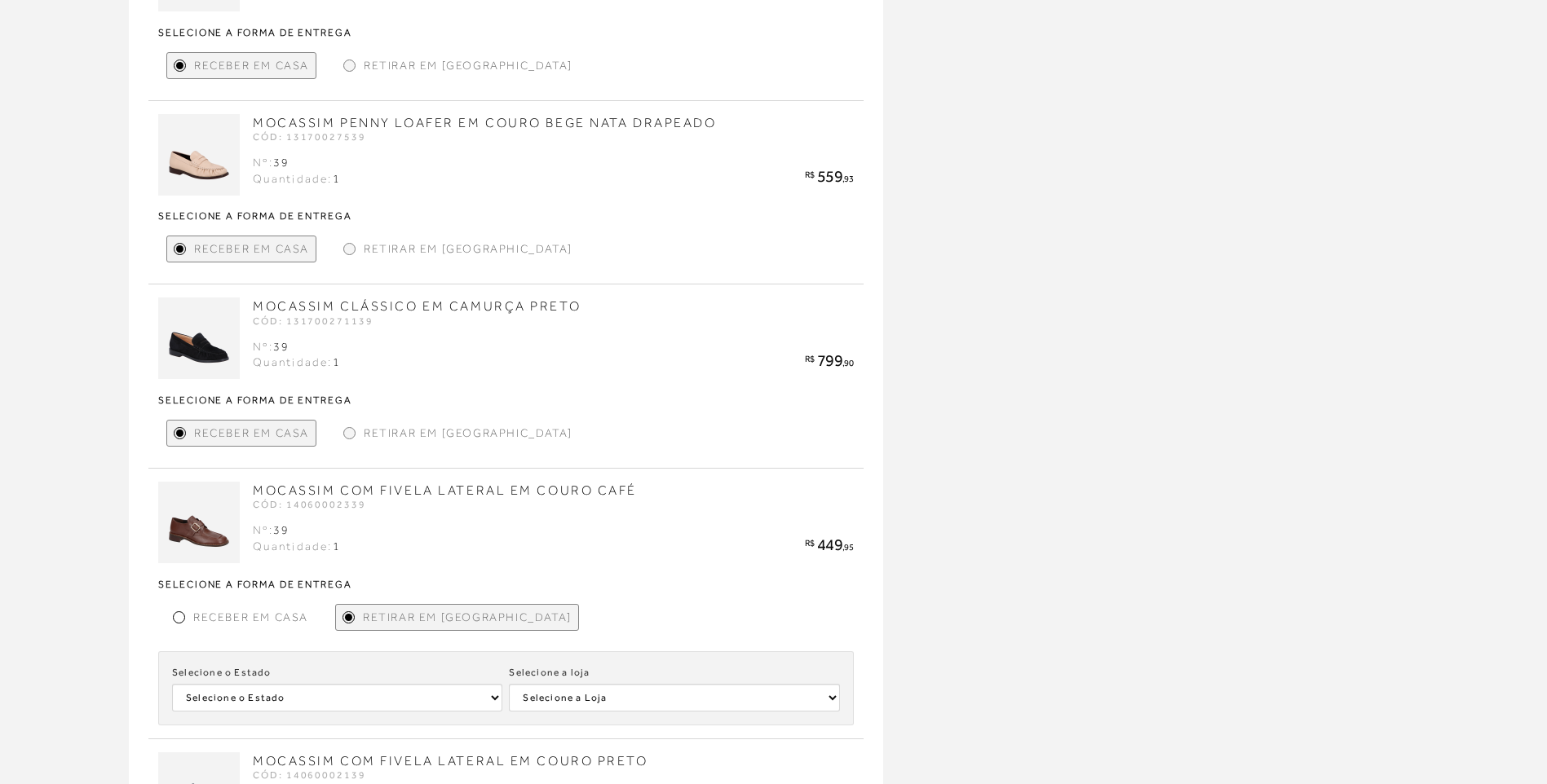
scroll to position [1549, 0]
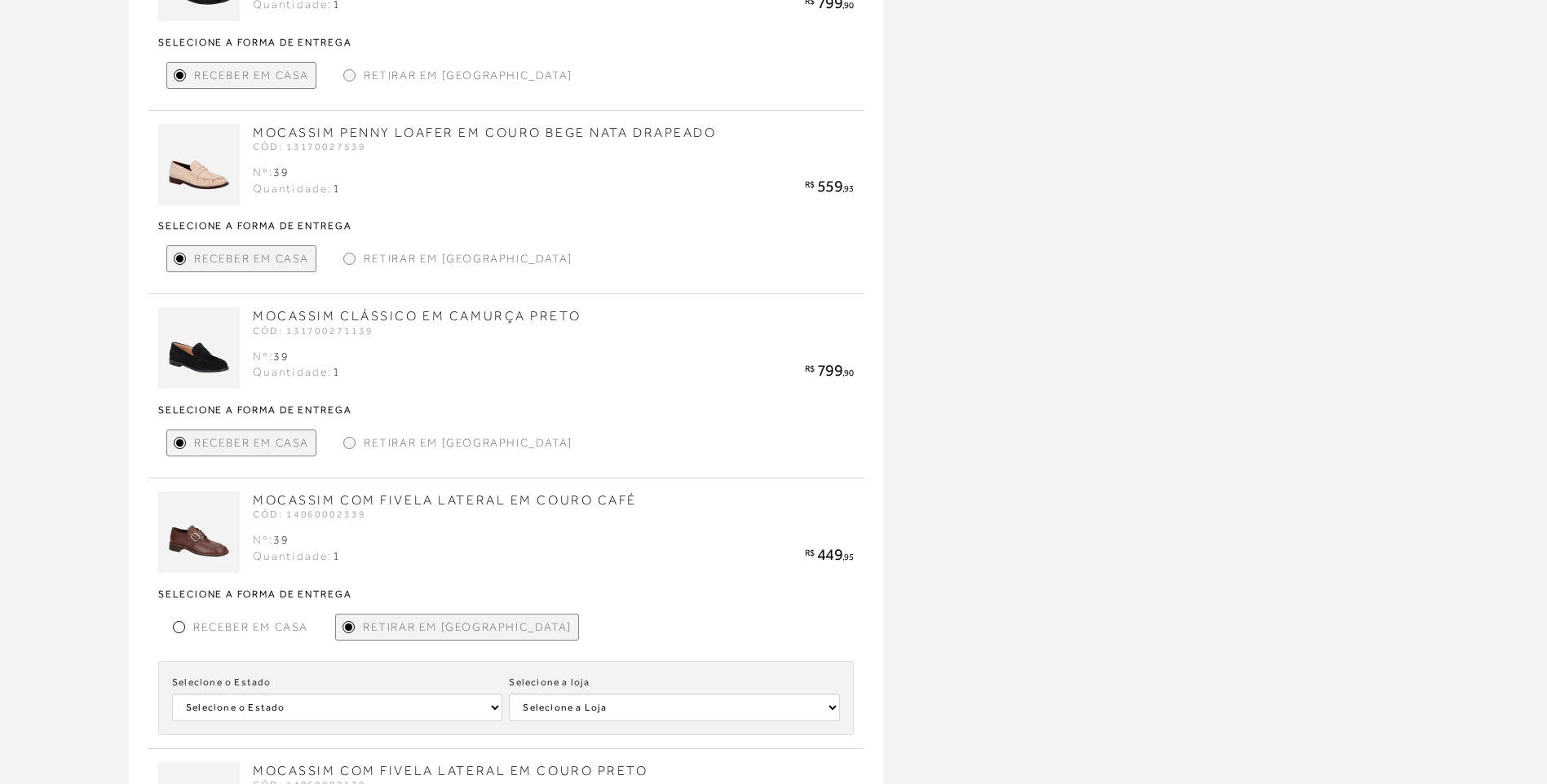
click at [353, 445] on div at bounding box center [349, 443] width 12 height 12
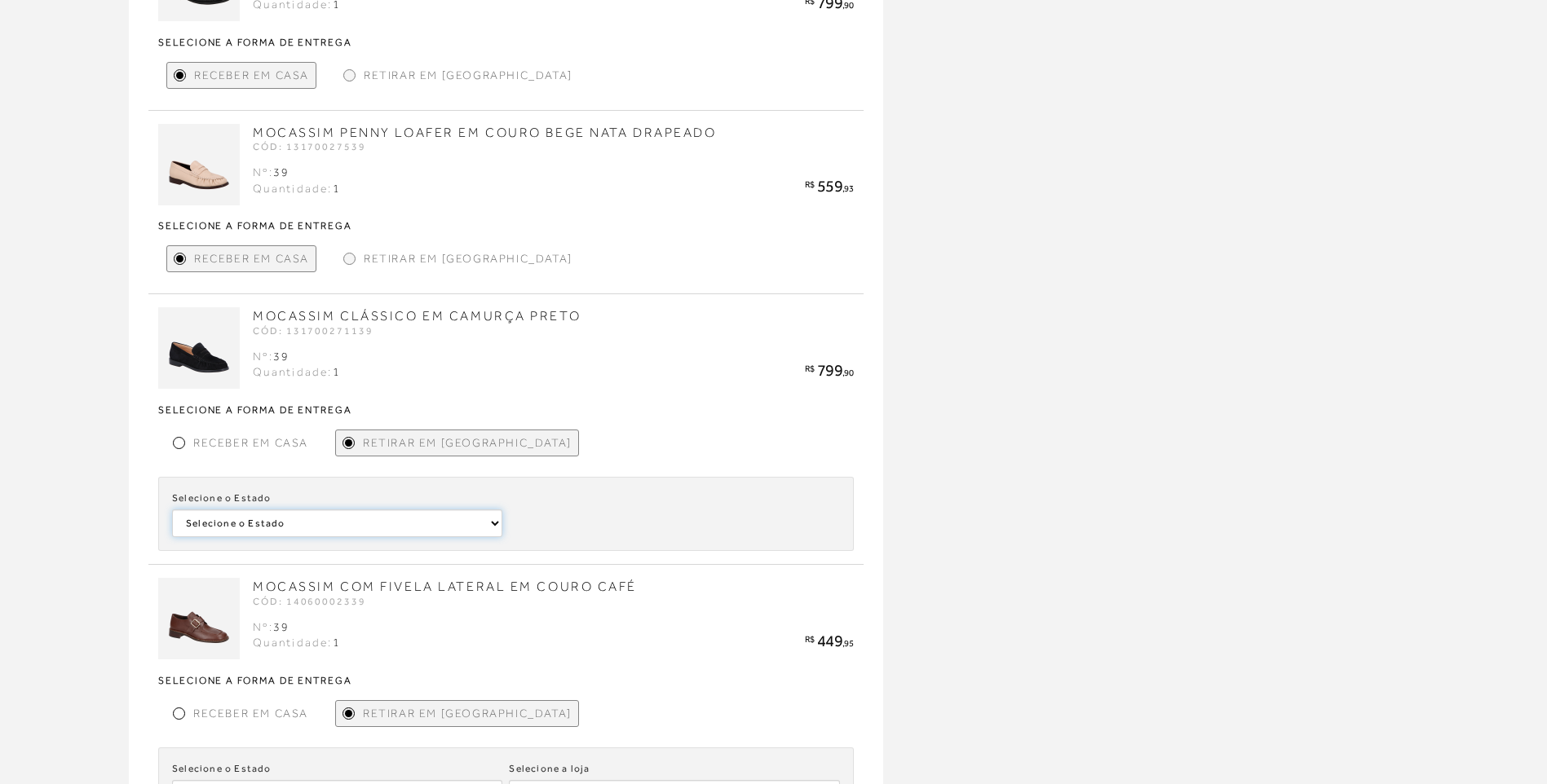
click at [325, 527] on select "Selecione o Estado Distrito Federal Rio Grande do Sul Paraná" at bounding box center [337, 523] width 330 height 28
click at [347, 258] on div at bounding box center [349, 258] width 7 height 7
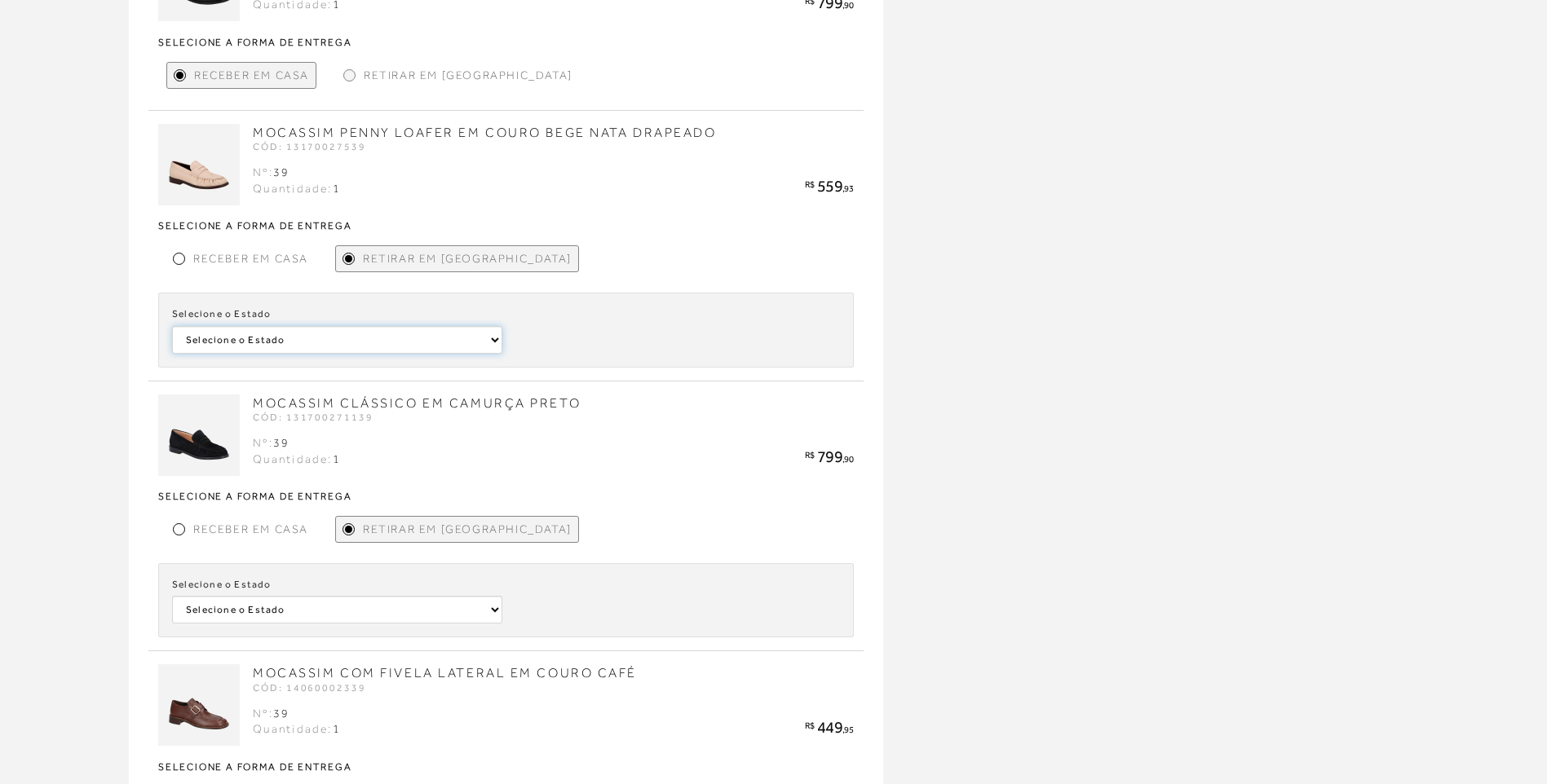
click at [392, 340] on select "Selecione o Estado São Paulo Santa Catarina Minas Gerais Pará Rio de Janeiro Ba…" at bounding box center [337, 340] width 330 height 28
select select
click at [172, 326] on select "Selecione o Estado São Paulo Santa Catarina Minas Gerais Pará Rio de Janeiro Ba…" at bounding box center [337, 340] width 330 height 28
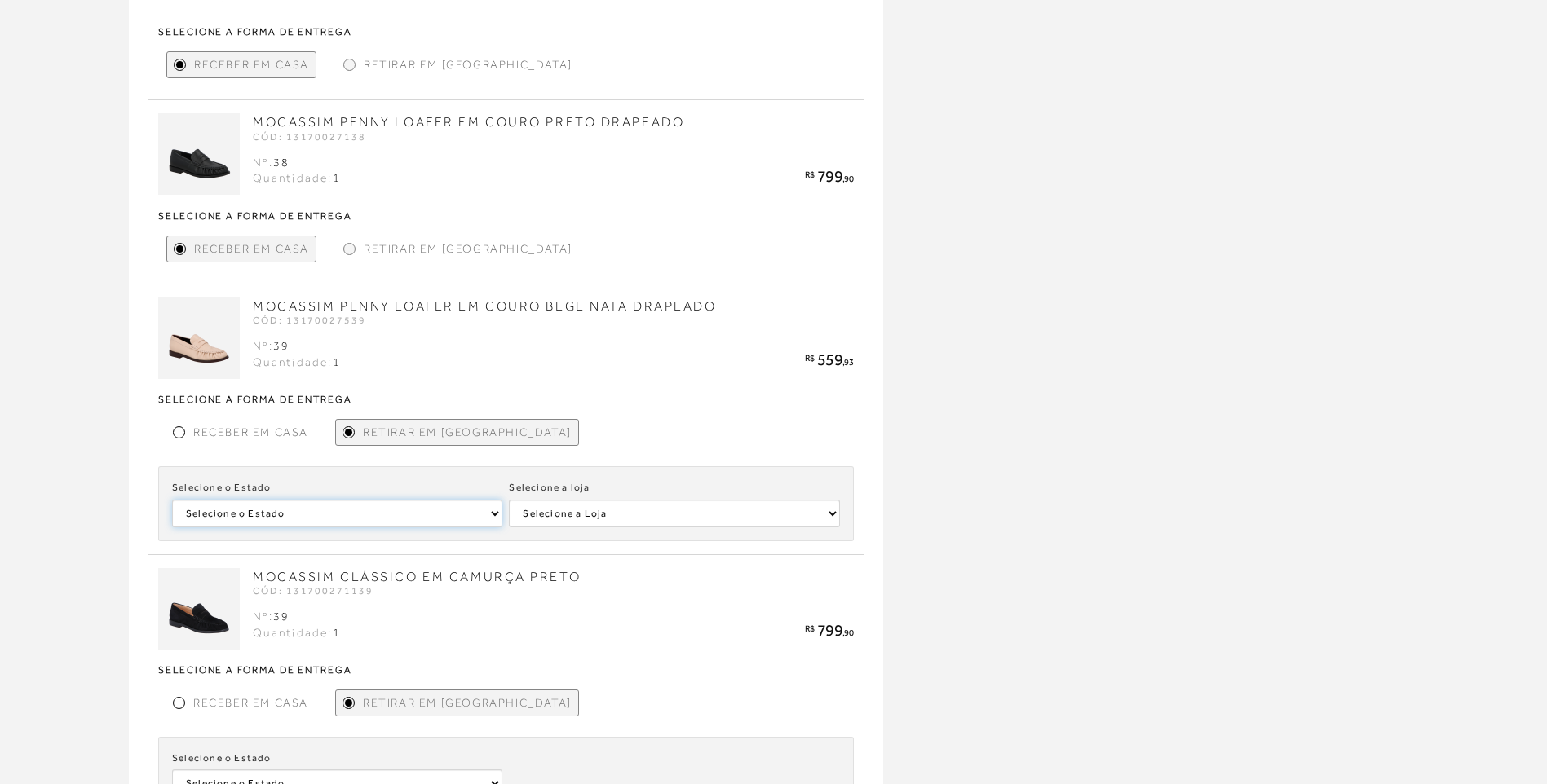
scroll to position [1223, 0]
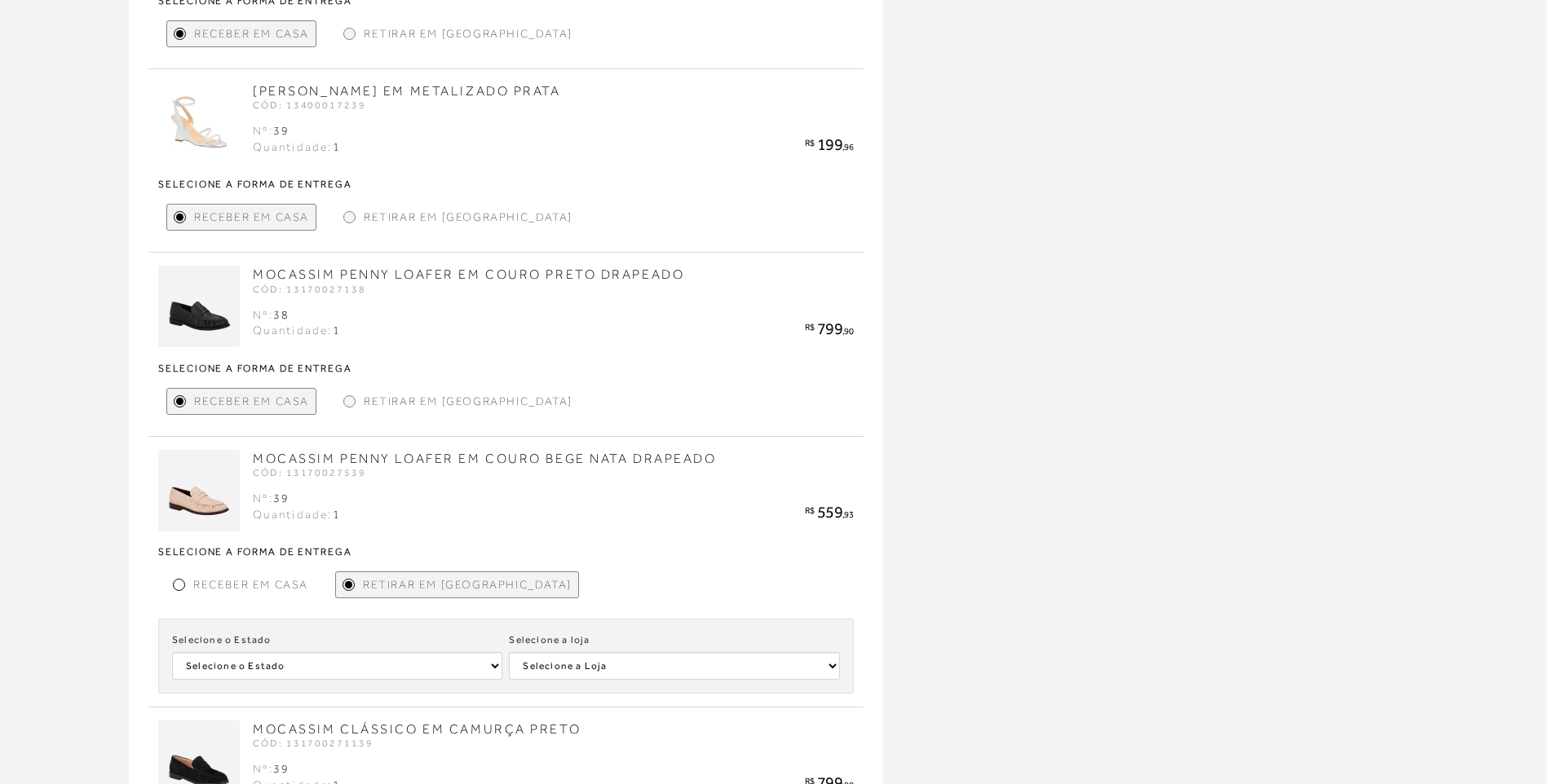
click at [393, 394] on span "Retirar em Loja" at bounding box center [468, 401] width 209 height 17
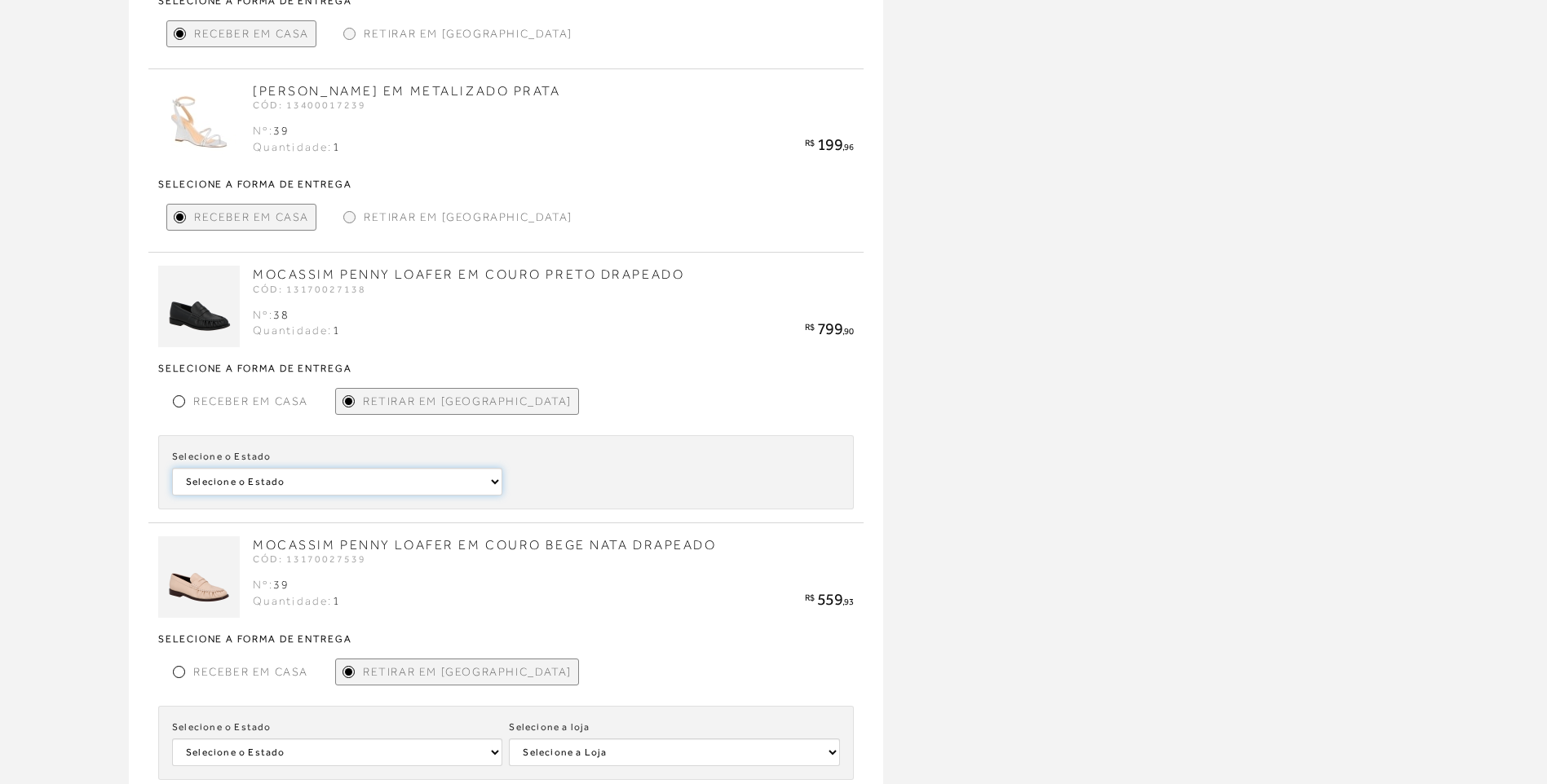
click at [339, 485] on select "Selecione o Estado Distrito Federal Bahia" at bounding box center [337, 482] width 330 height 28
click at [172, 468] on select "Selecione o Estado Distrito Federal Bahia" at bounding box center [337, 482] width 330 height 28
click at [515, 493] on select "Selecione a Loja LUIZA BARCELOS BRASÍLIA SHOPPING" at bounding box center [673, 482] width 330 height 28
click at [527, 485] on select "Selecione a Loja LUIZA BARCELOS BRASÍLIA SHOPPING" at bounding box center [673, 482] width 330 height 28
click at [476, 480] on select "Selecione o Estado Distrito Federal Bahia" at bounding box center [337, 482] width 330 height 28
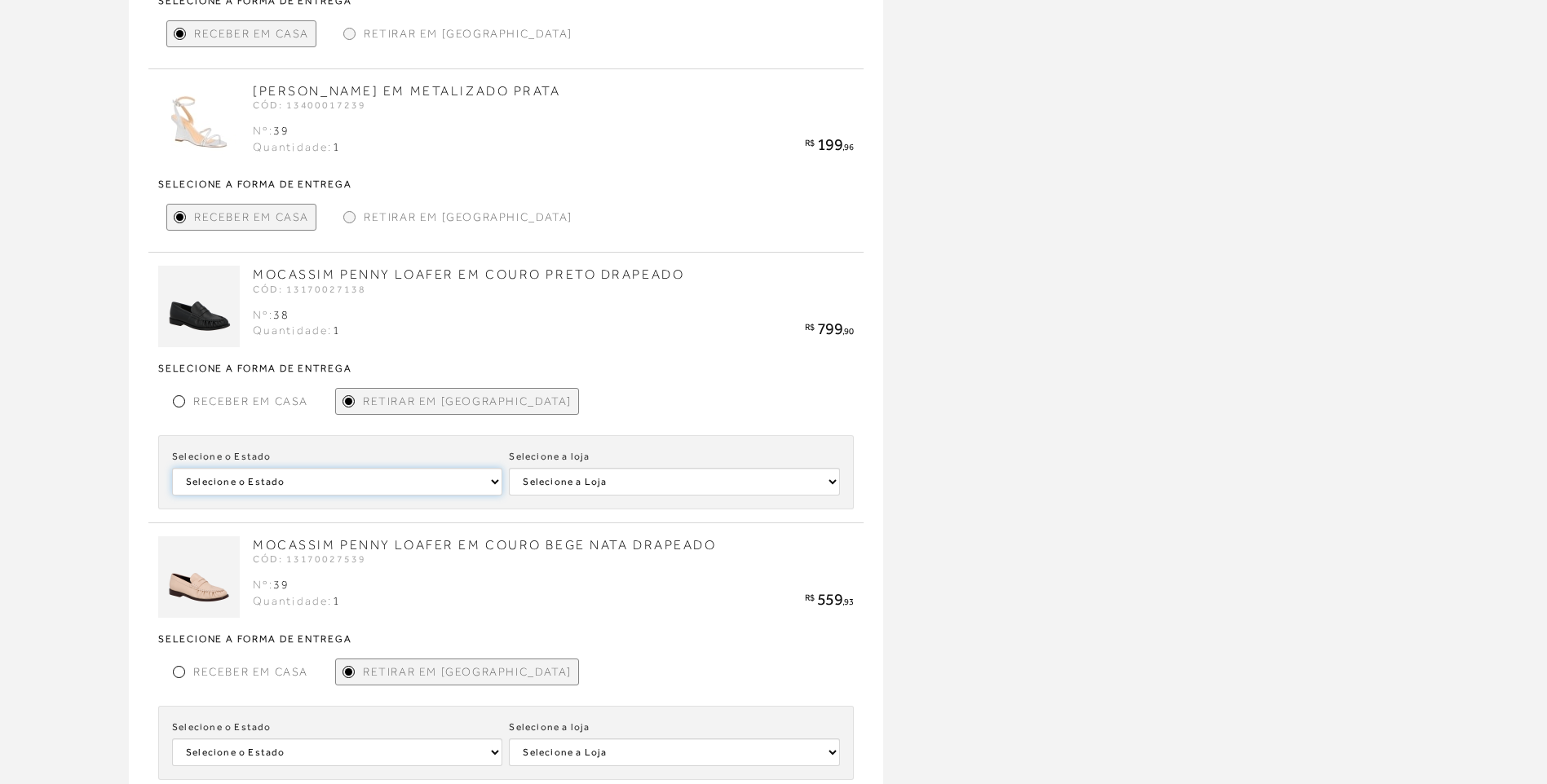
select select
click at [172, 468] on select "Selecione o Estado Distrito Federal Bahia" at bounding box center [337, 482] width 330 height 28
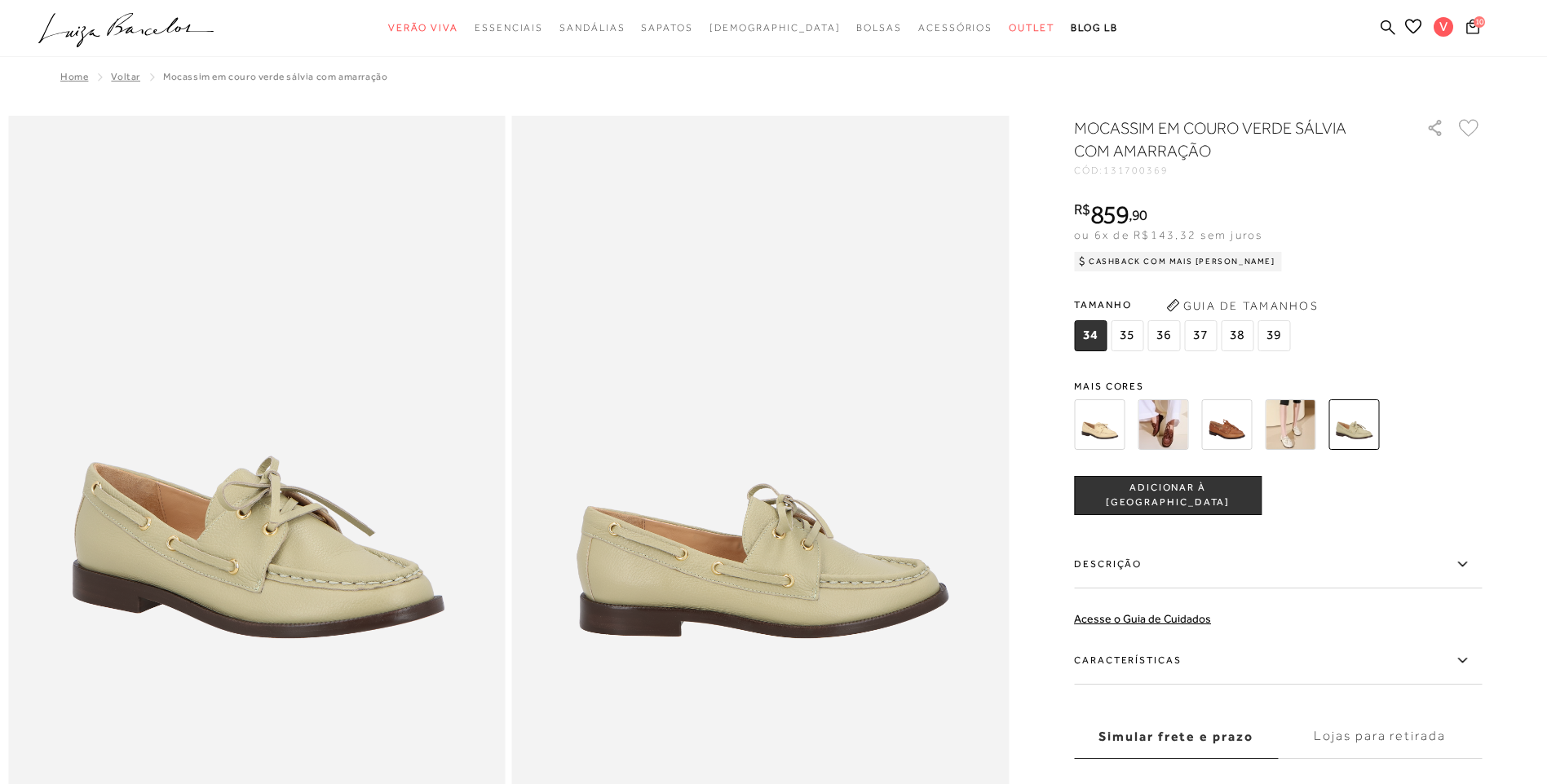
click at [396, 586] on img at bounding box center [257, 489] width 498 height 745
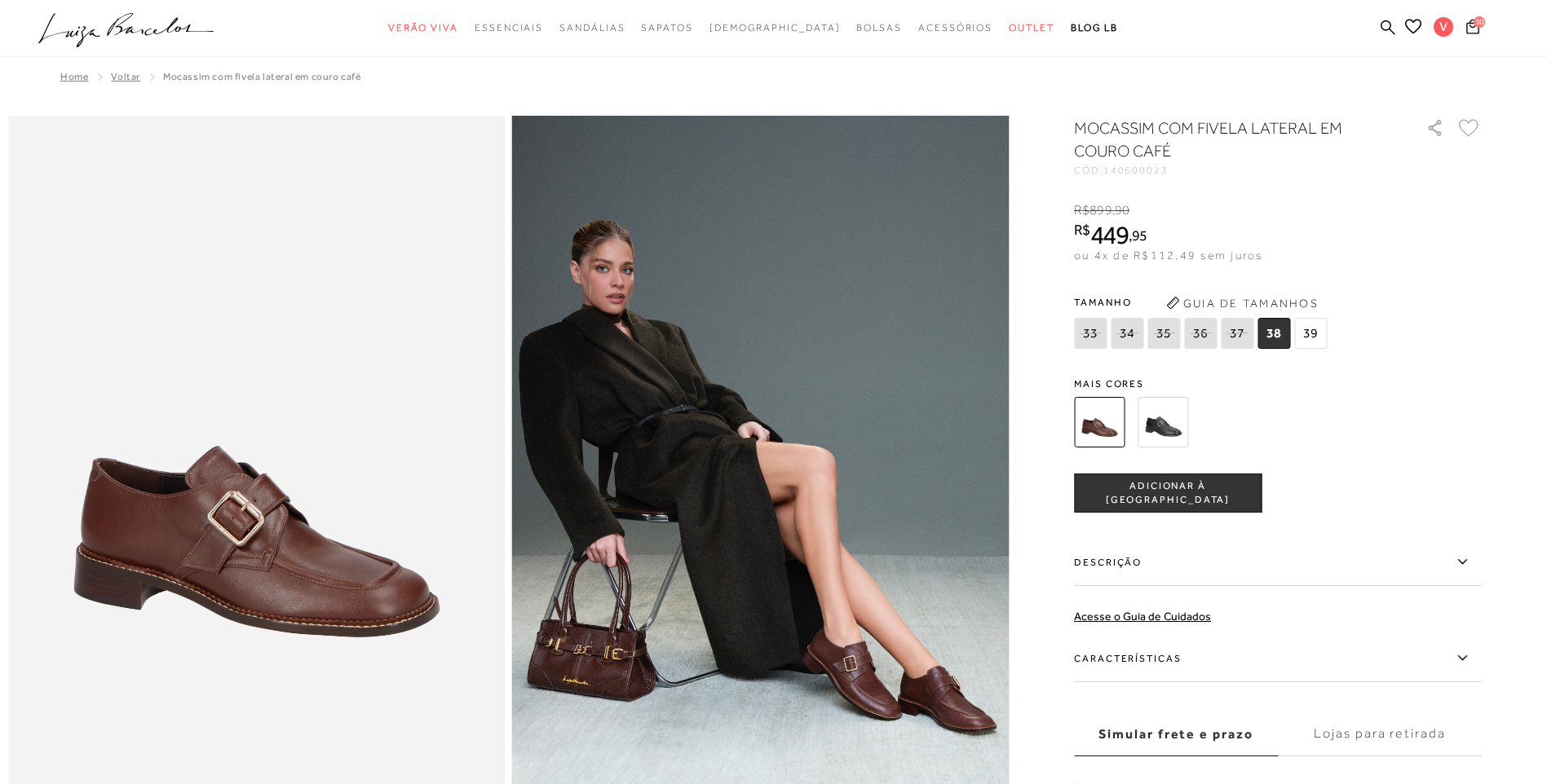
drag, startPoint x: 1319, startPoint y: 339, endPoint x: 1312, endPoint y: 378, distance: 39.6
click at [1319, 339] on span "39" at bounding box center [1311, 334] width 33 height 31
click at [1206, 498] on span "ADICIONAR À [GEOGRAPHIC_DATA]" at bounding box center [1168, 494] width 186 height 29
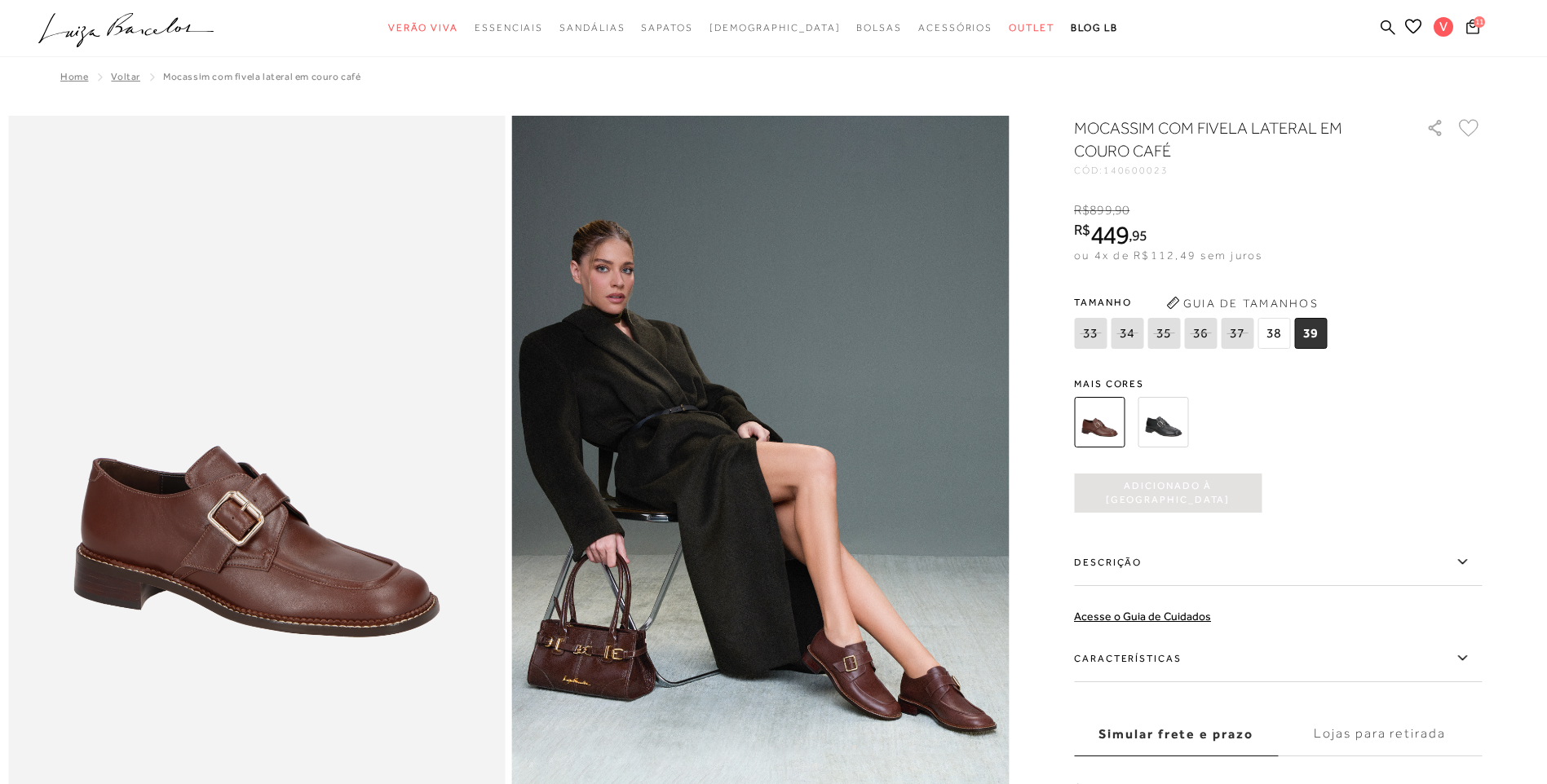
click at [1172, 426] on img at bounding box center [1163, 422] width 50 height 50
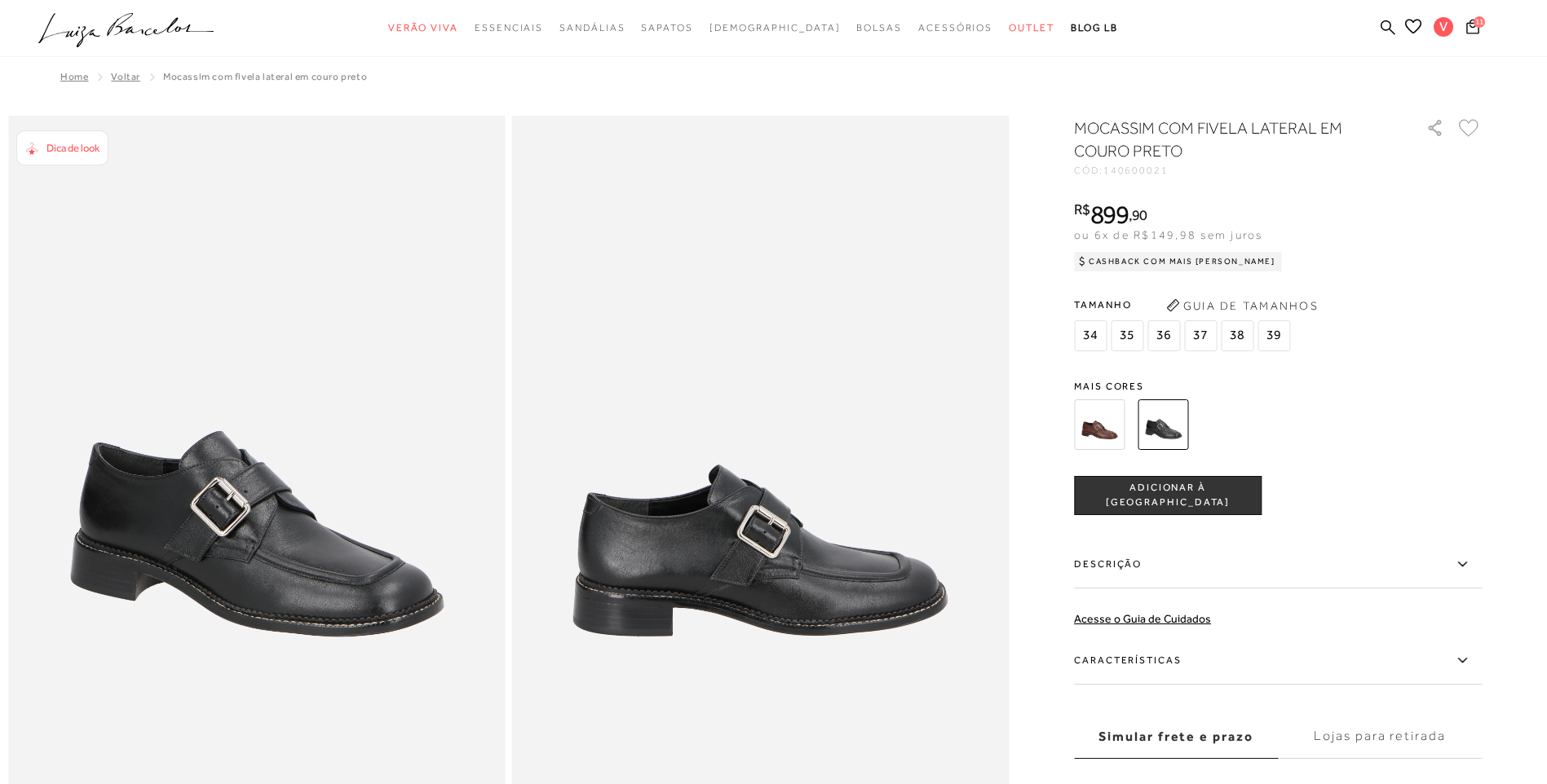
click at [1289, 336] on span "39" at bounding box center [1274, 336] width 33 height 31
click at [1210, 509] on button "ADICIONAR À [GEOGRAPHIC_DATA]" at bounding box center [1168, 496] width 188 height 39
